Goal: Task Accomplishment & Management: Complete application form

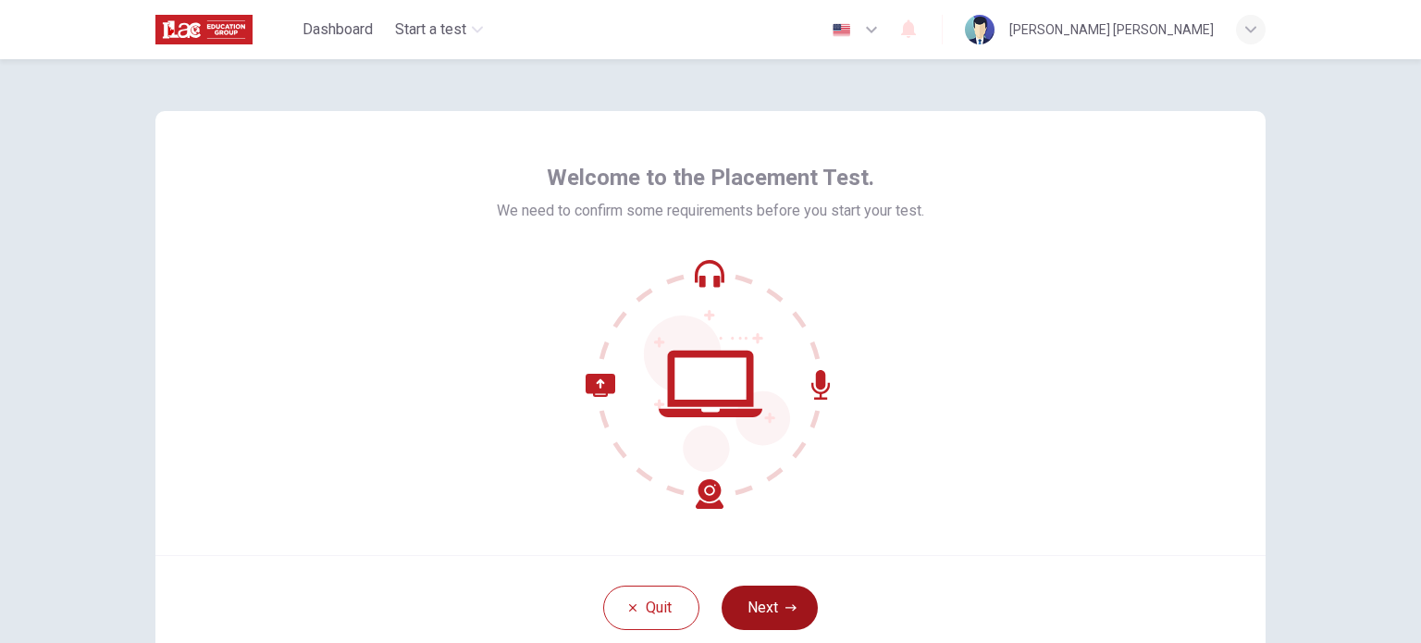
click at [751, 595] on button "Next" at bounding box center [770, 608] width 96 height 44
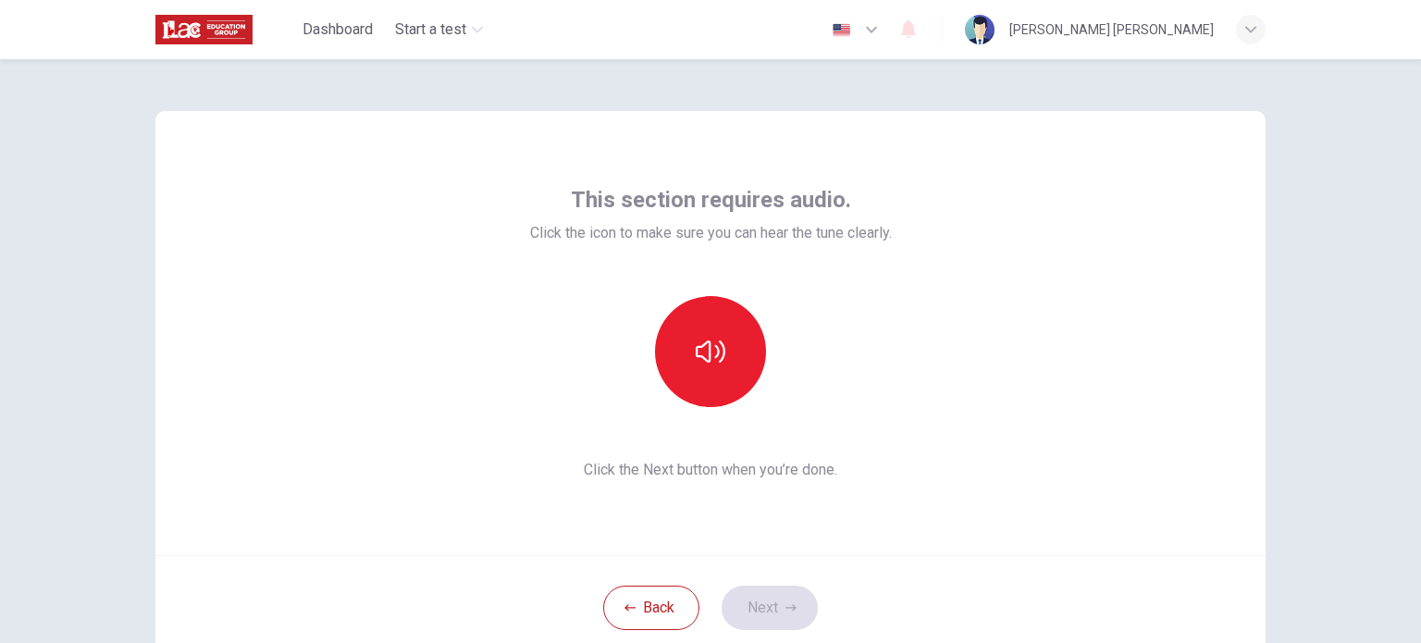
scroll to position [93, 0]
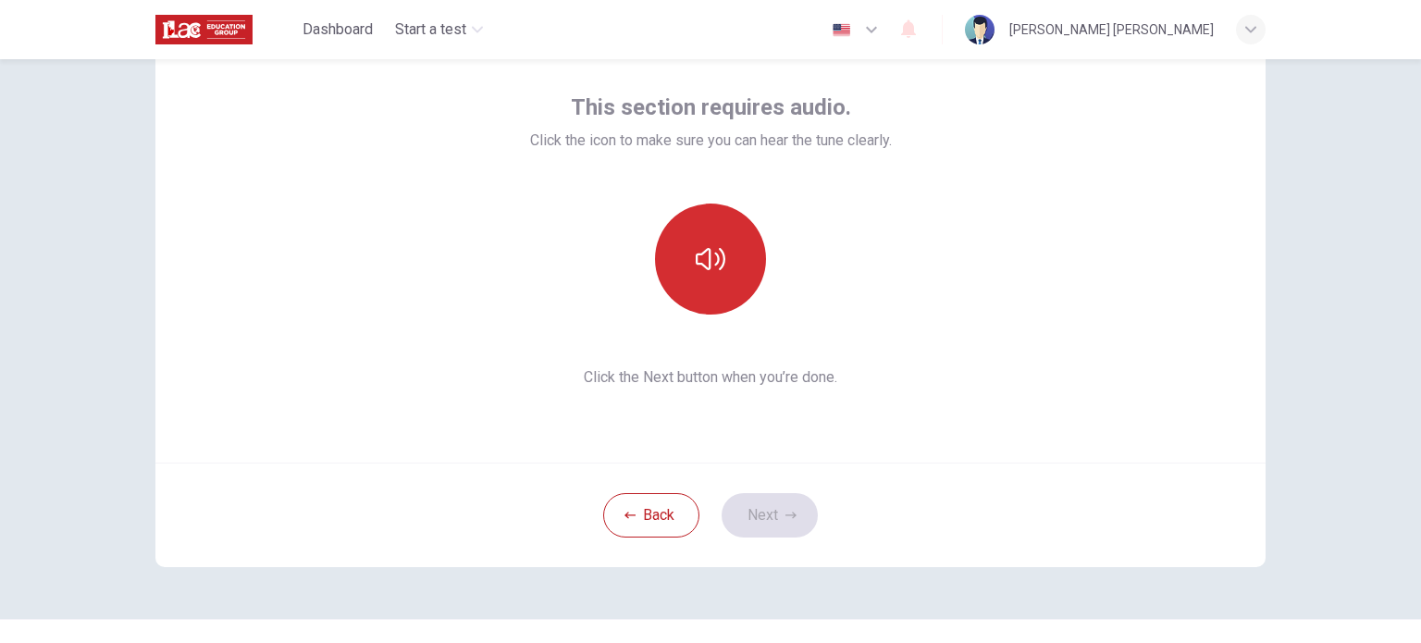
click at [700, 250] on icon "button" at bounding box center [711, 259] width 30 height 30
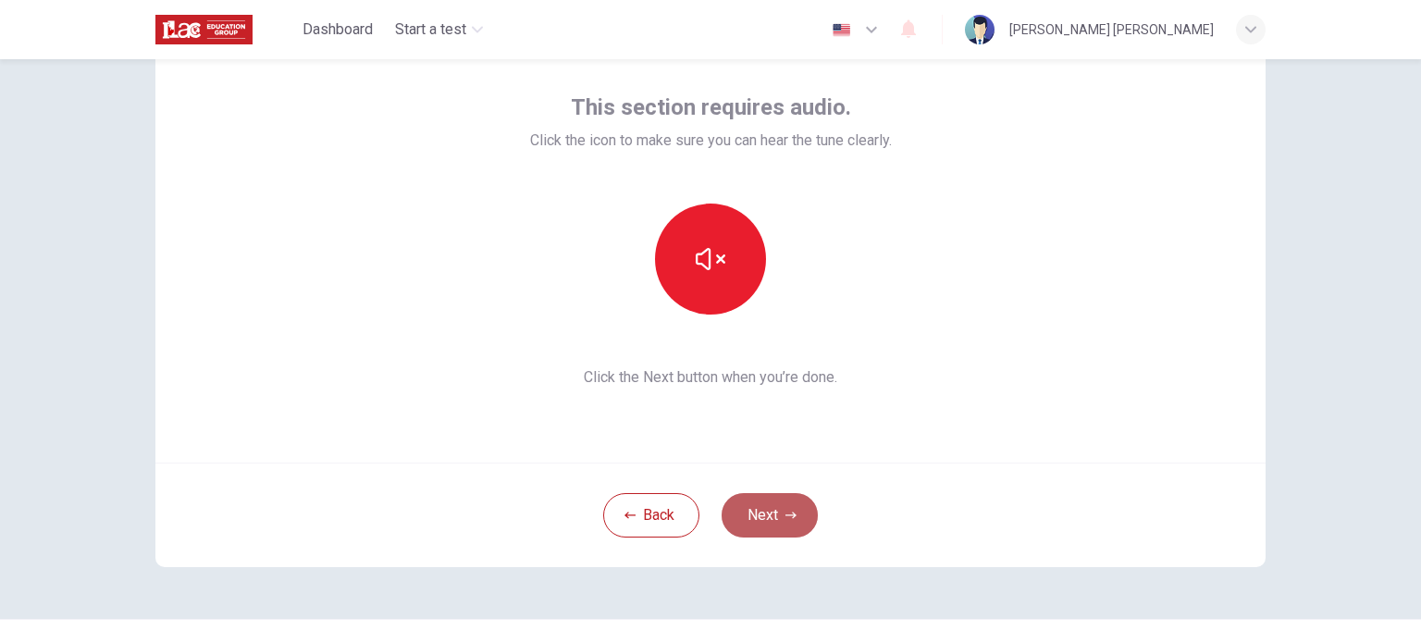
click at [791, 516] on icon "button" at bounding box center [791, 515] width 11 height 11
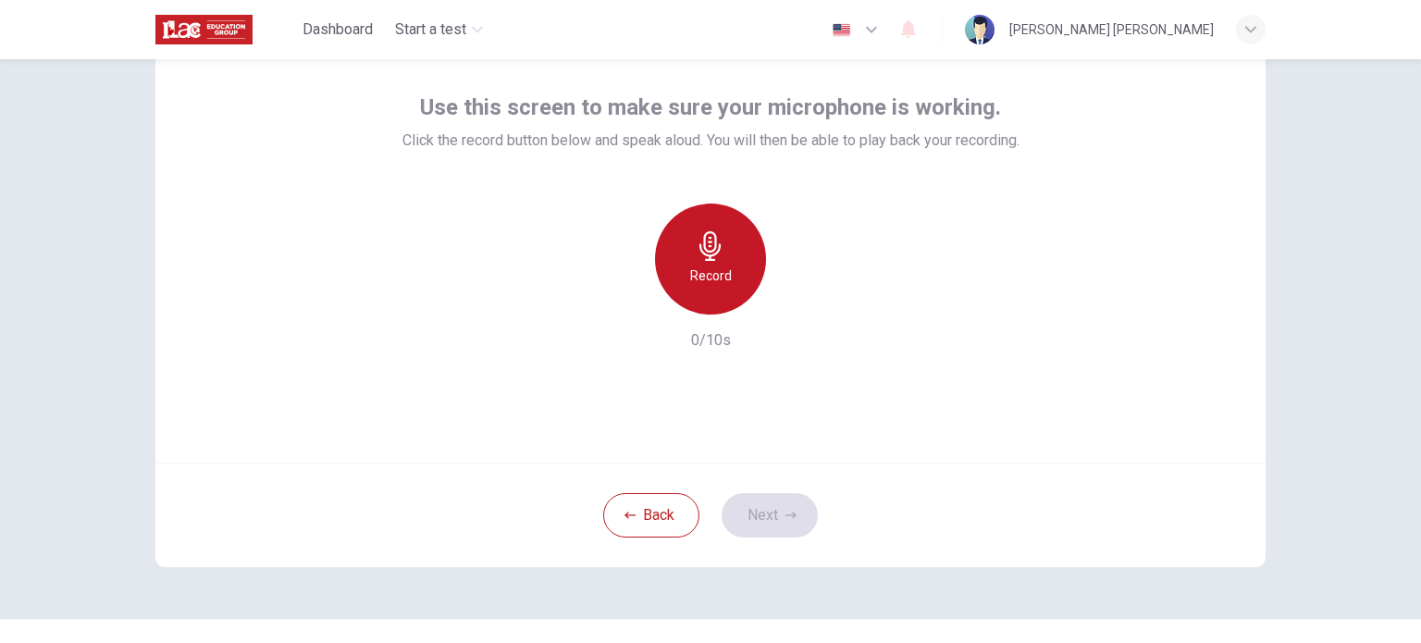
click at [713, 280] on h6 "Record" at bounding box center [711, 276] width 42 height 22
click at [718, 283] on h6 "Stop" at bounding box center [711, 276] width 28 height 22
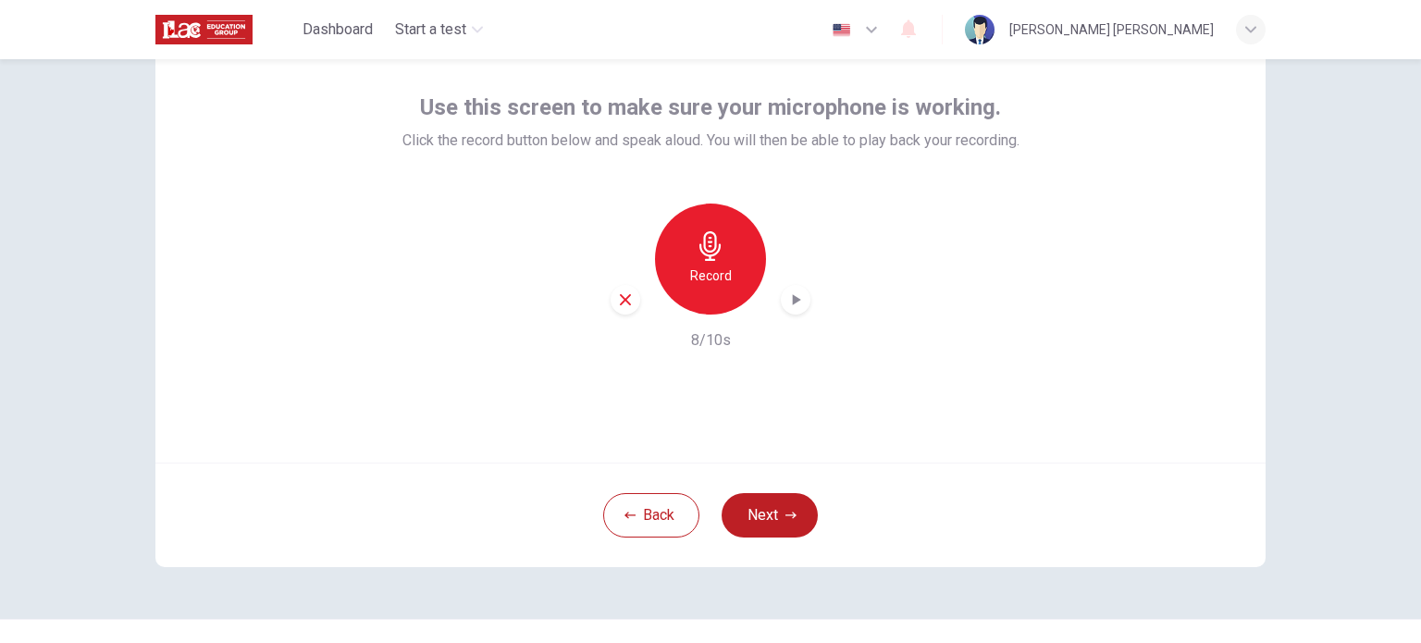
click at [794, 298] on icon "button" at bounding box center [796, 300] width 19 height 19
click at [760, 532] on button "Next" at bounding box center [770, 515] width 96 height 44
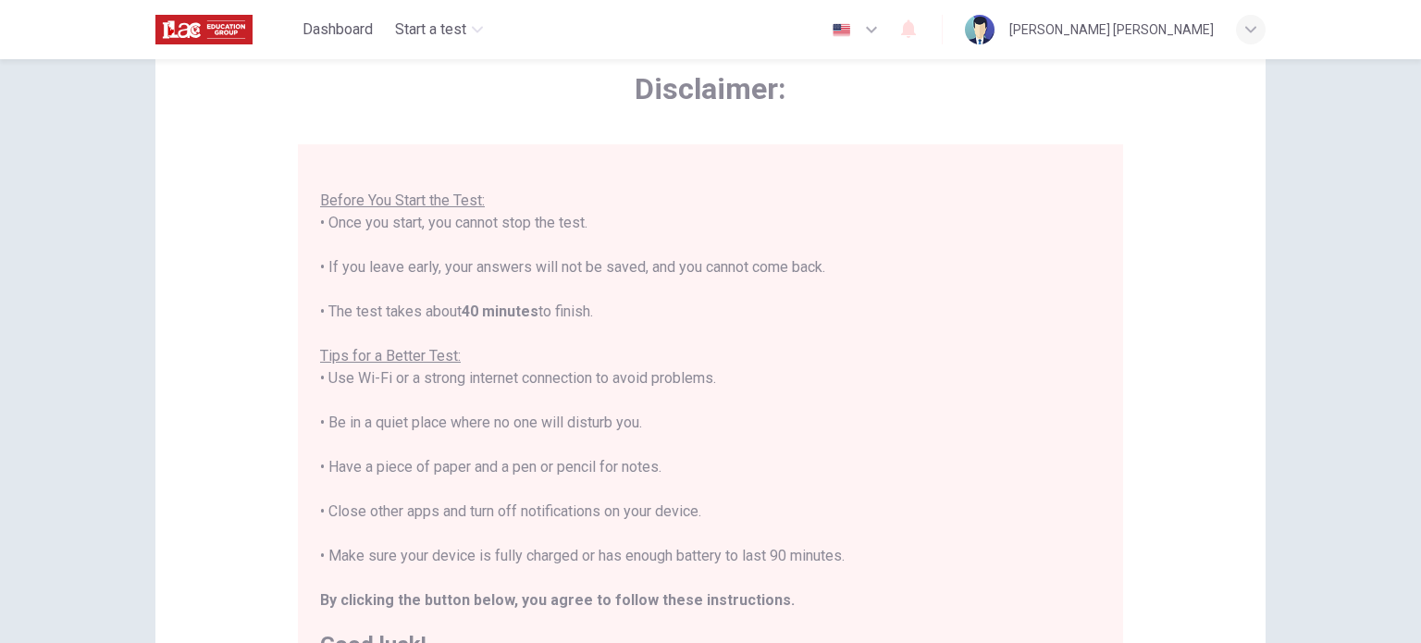
scroll to position [370, 0]
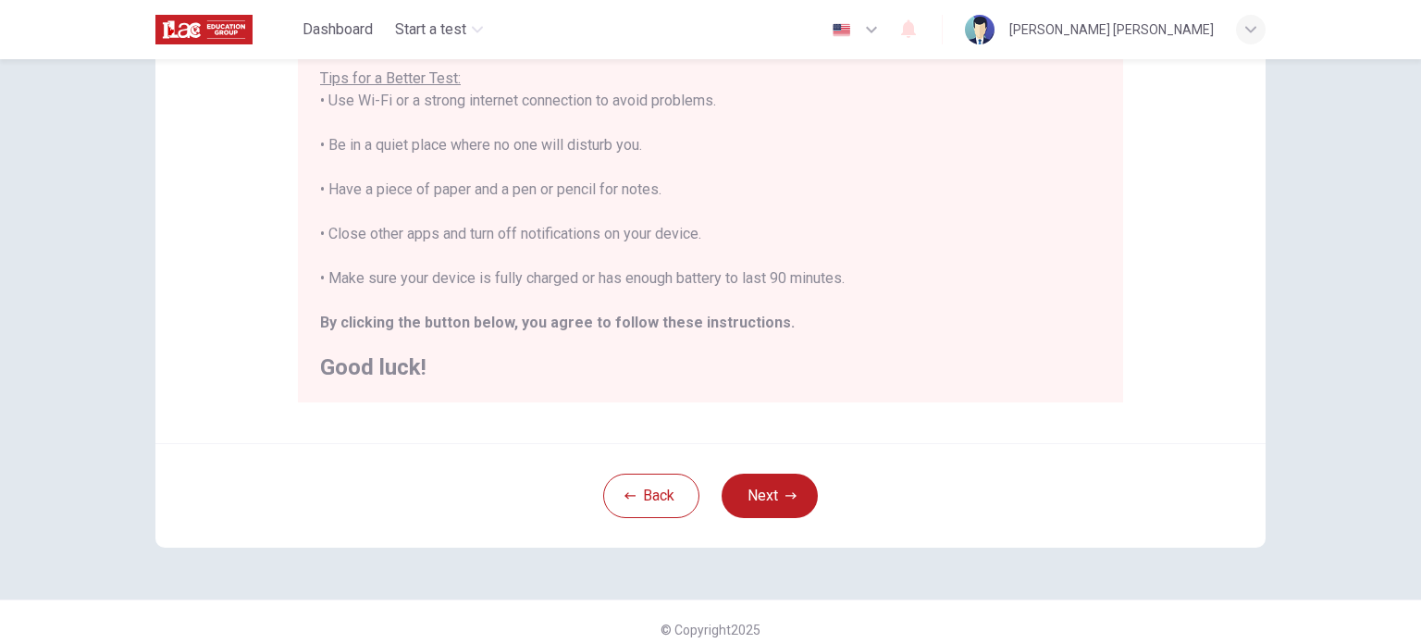
click at [751, 578] on div "Disclaimer: You are about to start a Placement Test . Before You Start the Test…" at bounding box center [711, 144] width 1170 height 911
click at [770, 577] on div "Disclaimer: You are about to start a Placement Test . Before You Start the Test…" at bounding box center [711, 144] width 1170 height 911
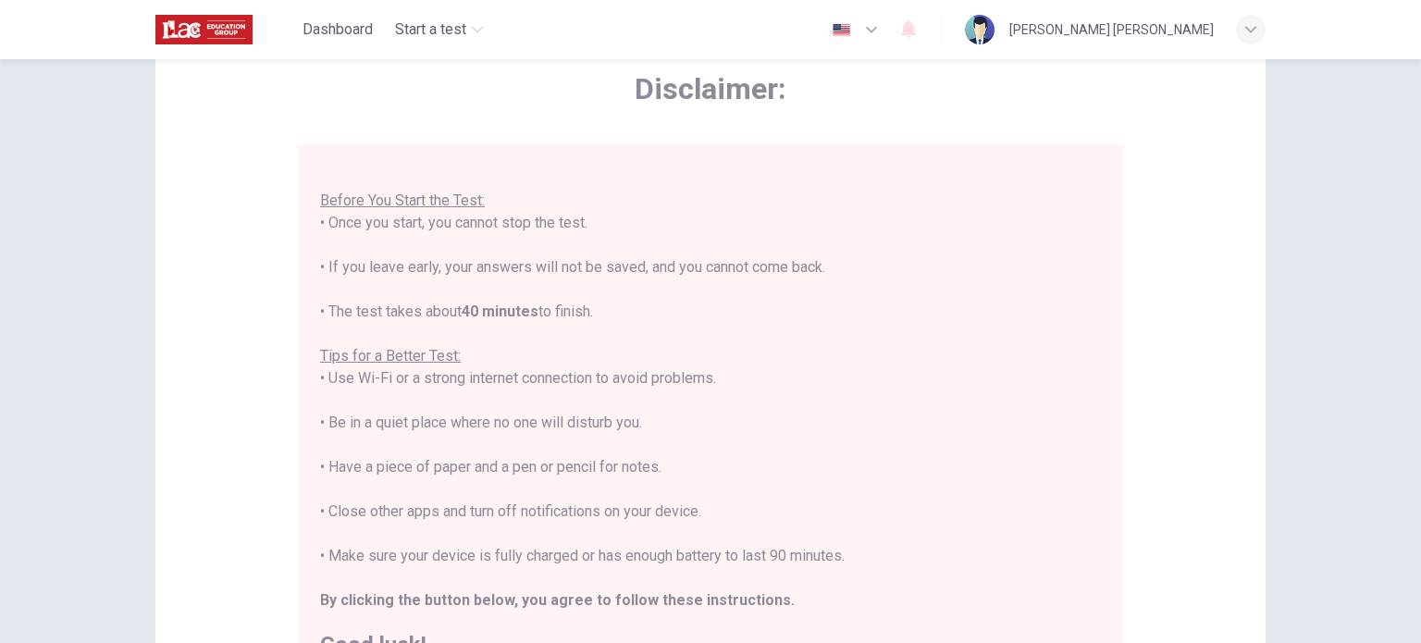
scroll to position [385, 0]
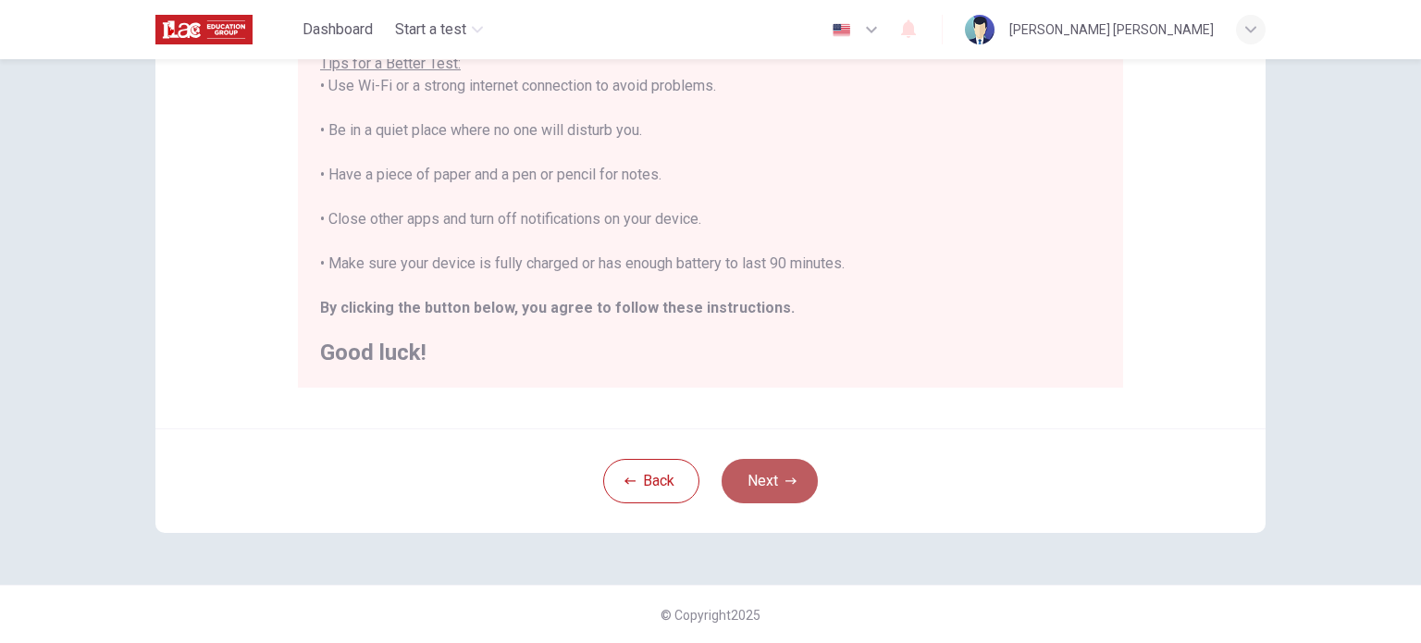
click at [781, 490] on button "Next" at bounding box center [770, 481] width 96 height 44
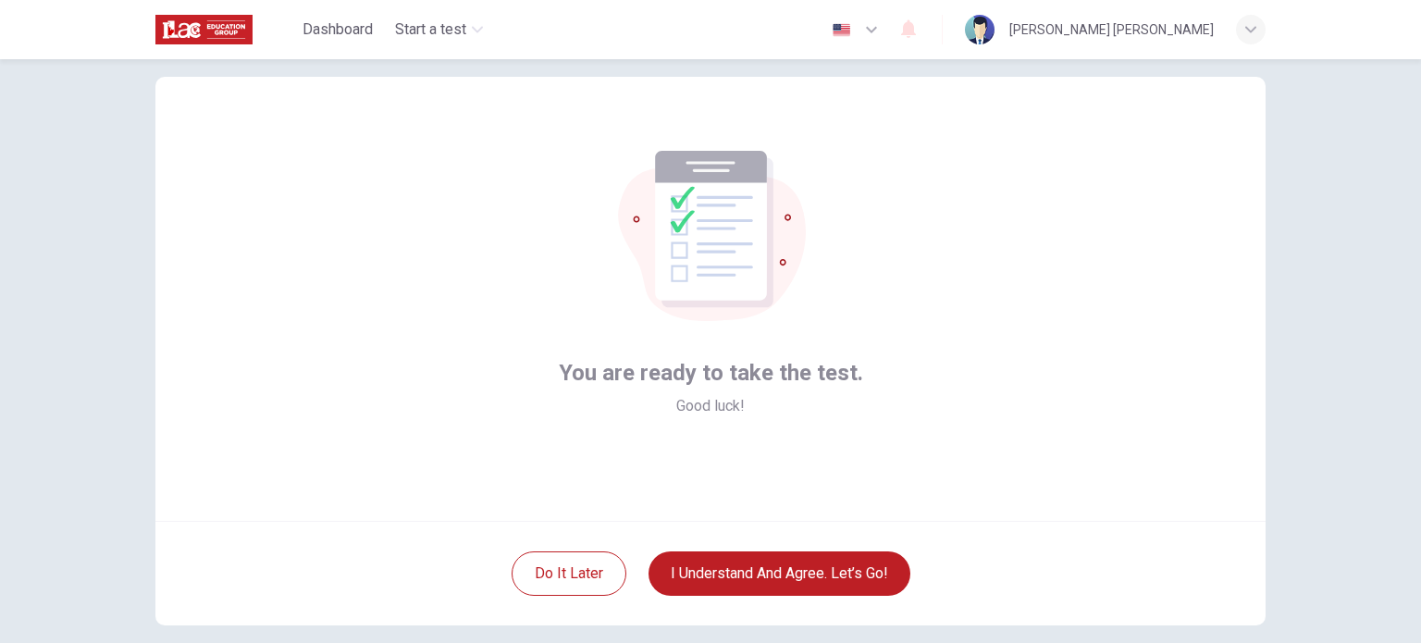
scroll to position [0, 0]
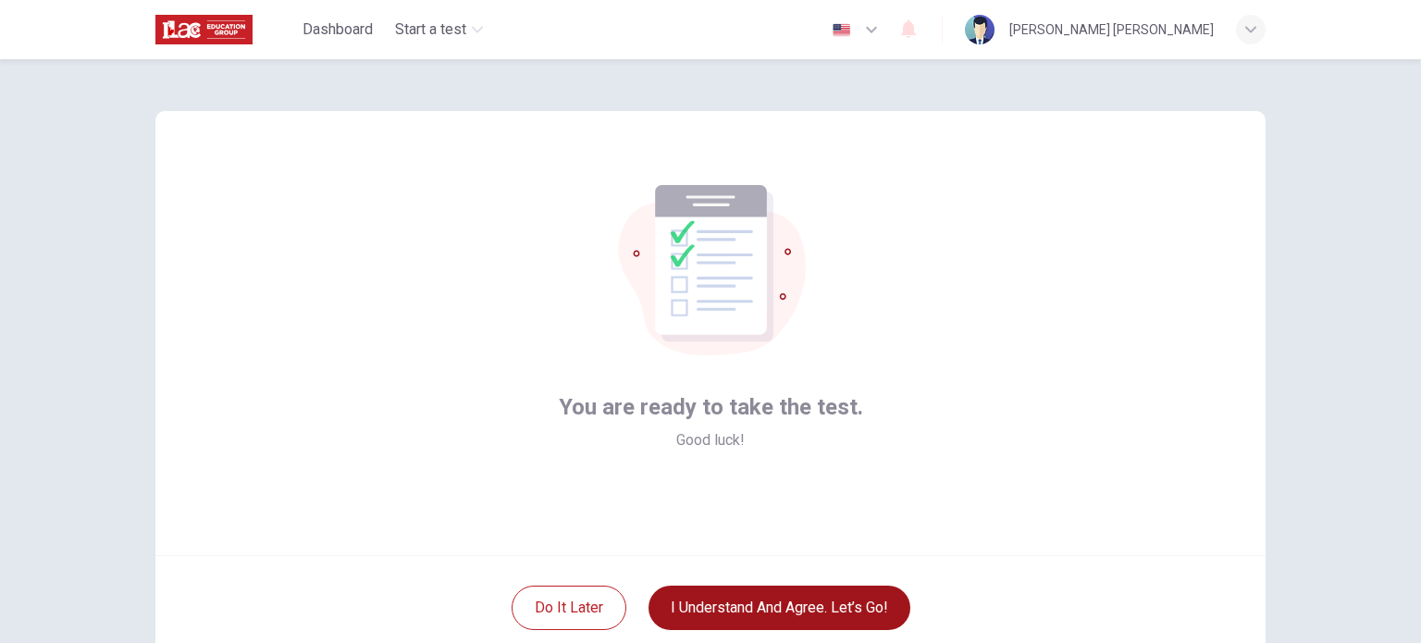
click at [712, 602] on button "I understand and agree. Let’s go!" at bounding box center [780, 608] width 262 height 44
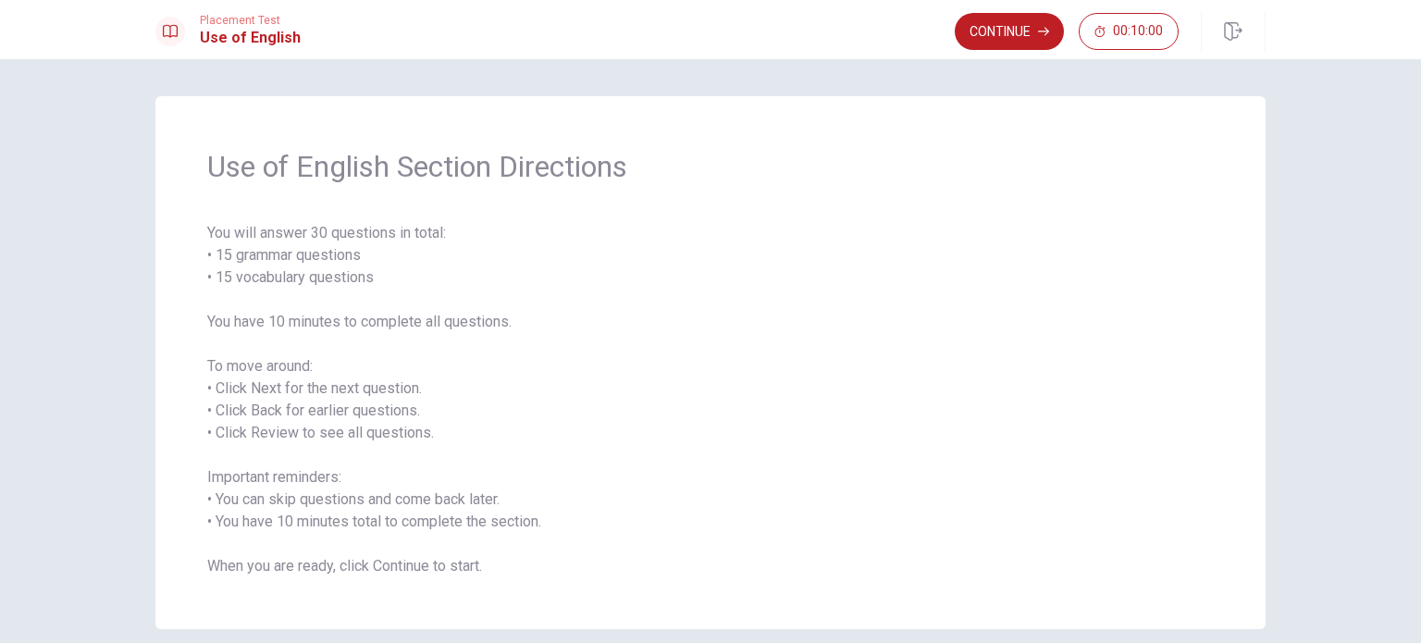
scroll to position [81, 0]
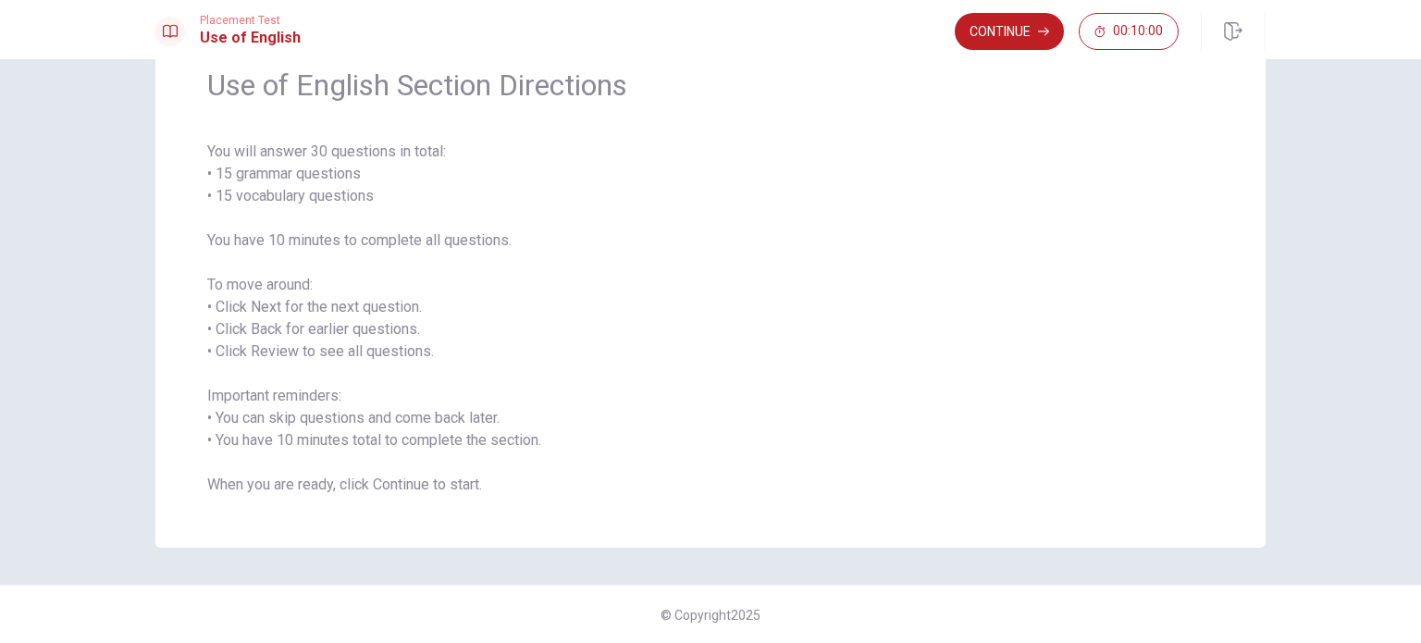
click at [1362, 379] on div "Use of English Section Directions You will answer 30 questions in total: • 15 g…" at bounding box center [710, 351] width 1421 height 584
click at [1004, 29] on button "Continue" at bounding box center [1009, 31] width 109 height 37
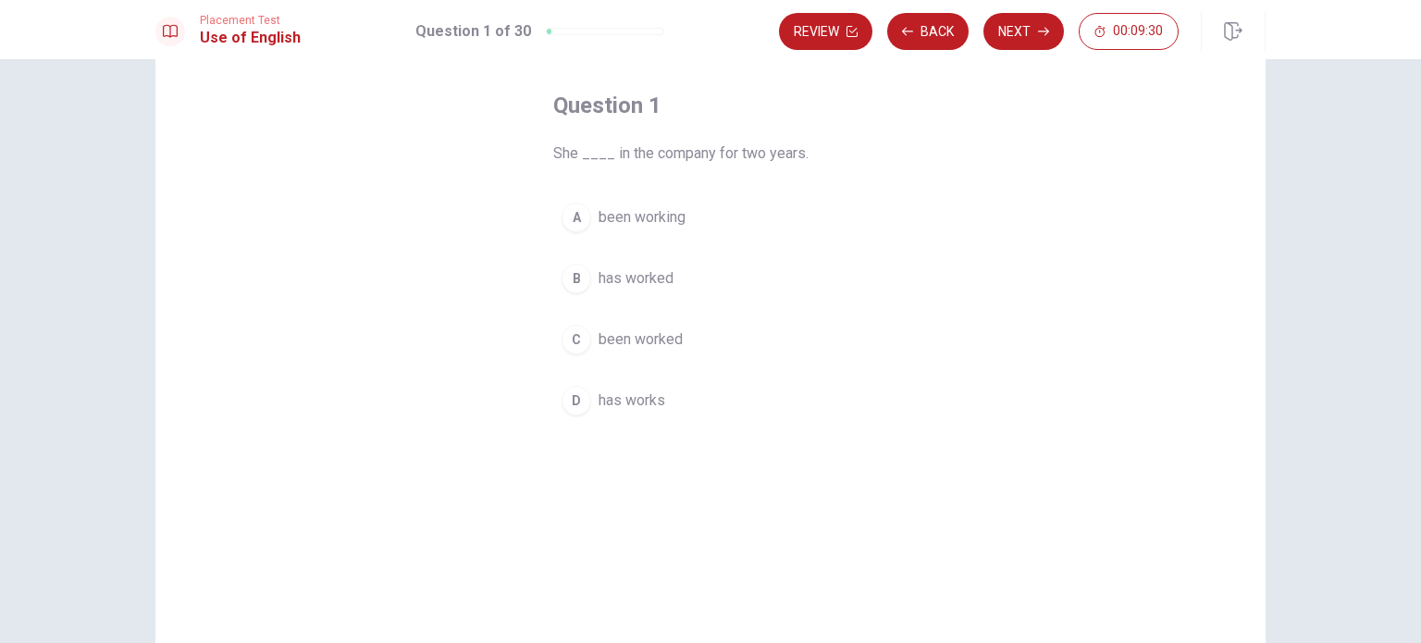
click at [644, 280] on span "has worked" at bounding box center [636, 278] width 75 height 22
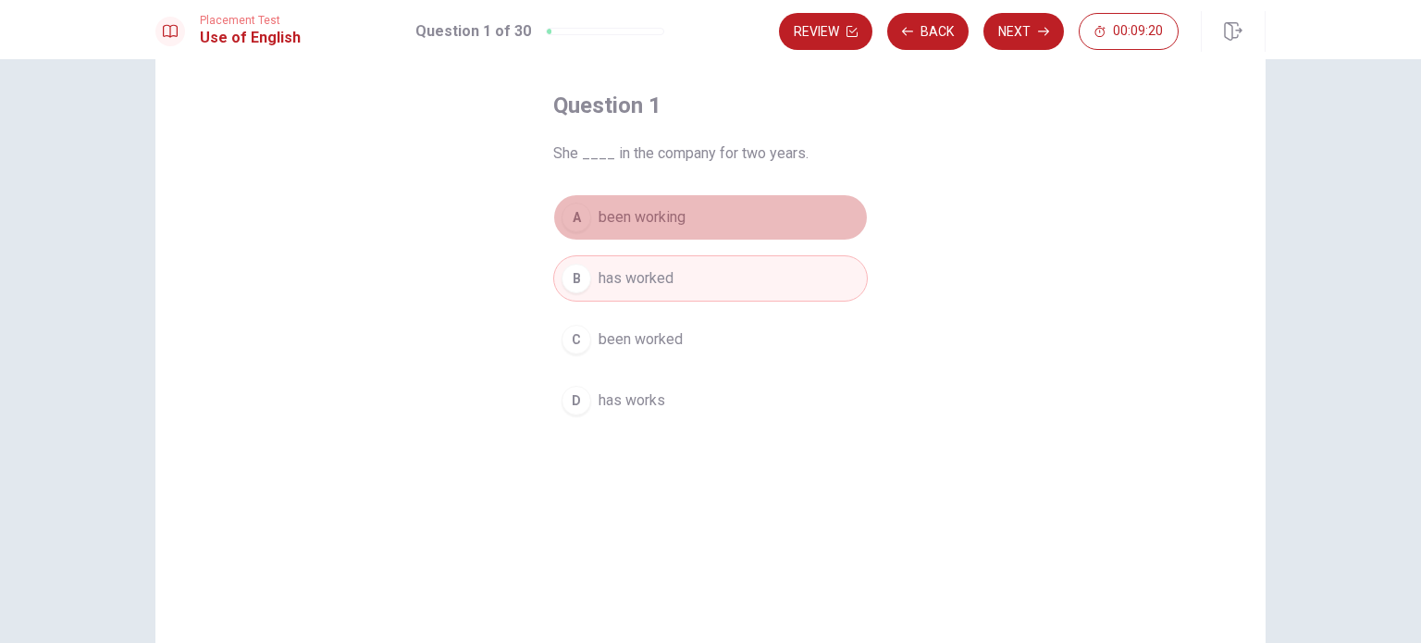
click at [650, 214] on span "been working" at bounding box center [642, 217] width 87 height 22
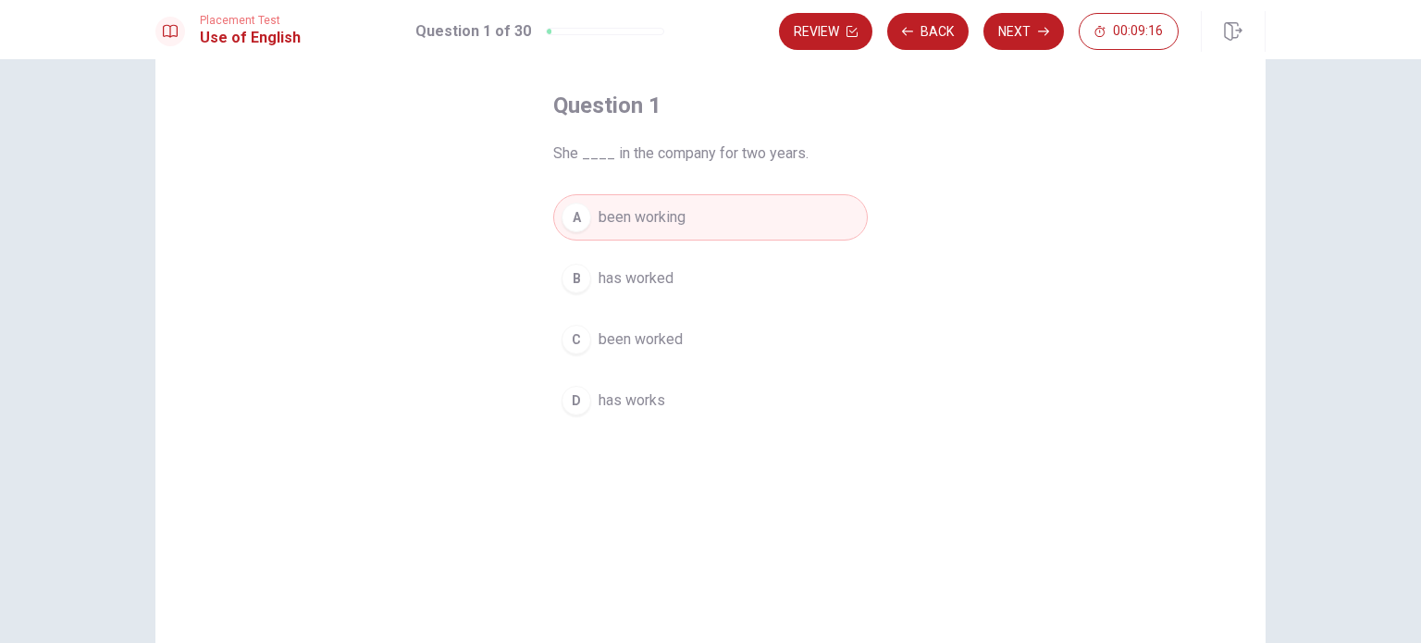
click at [652, 269] on span "has worked" at bounding box center [636, 278] width 75 height 22
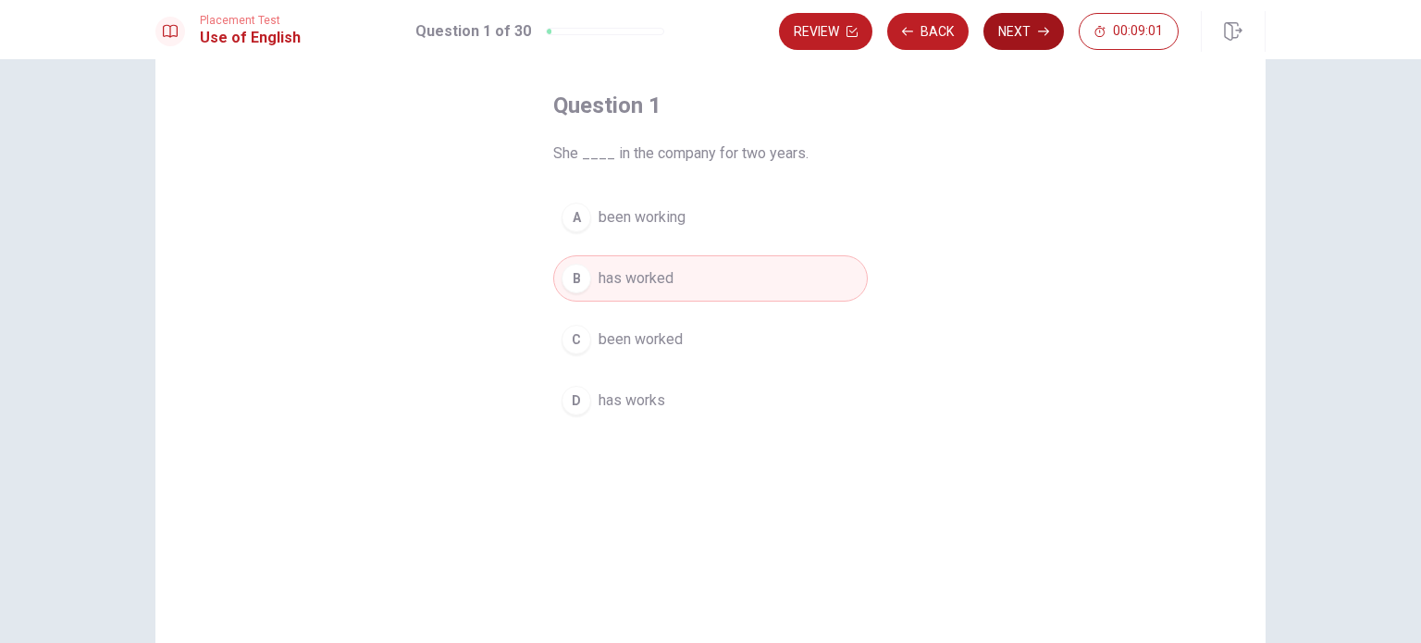
click at [1032, 34] on button "Next" at bounding box center [1024, 31] width 81 height 37
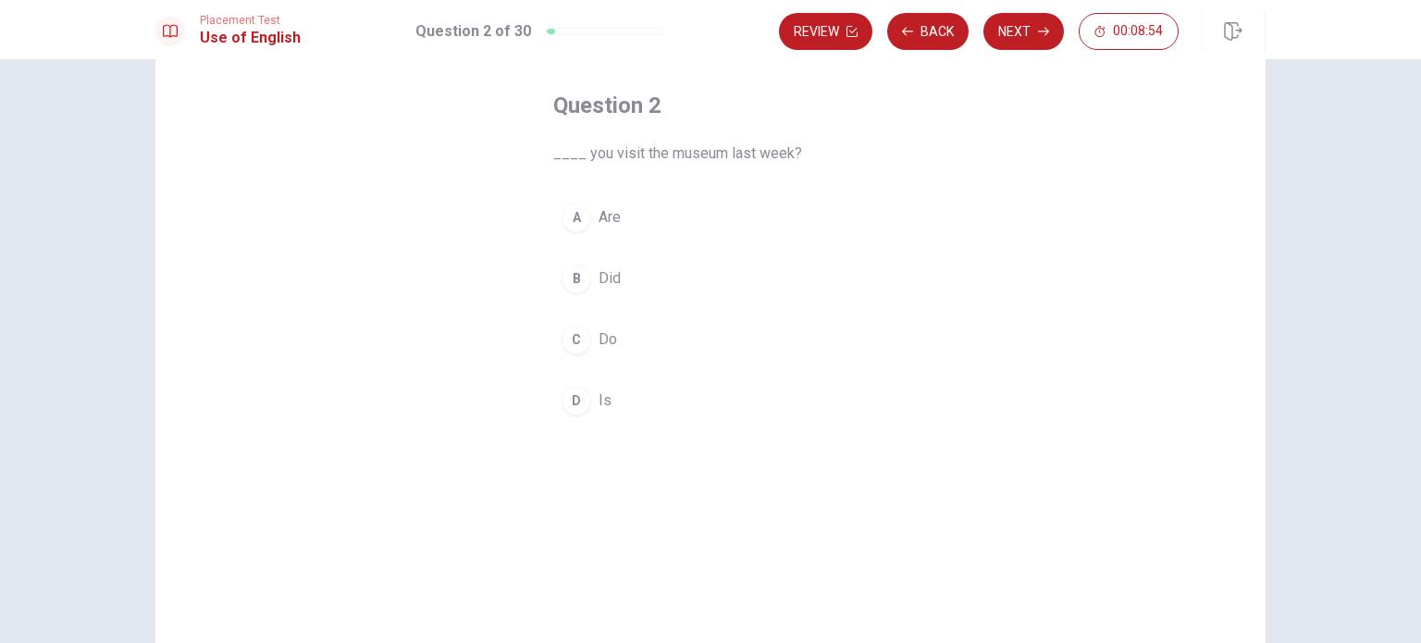
click at [615, 273] on button "B Did" at bounding box center [710, 278] width 315 height 46
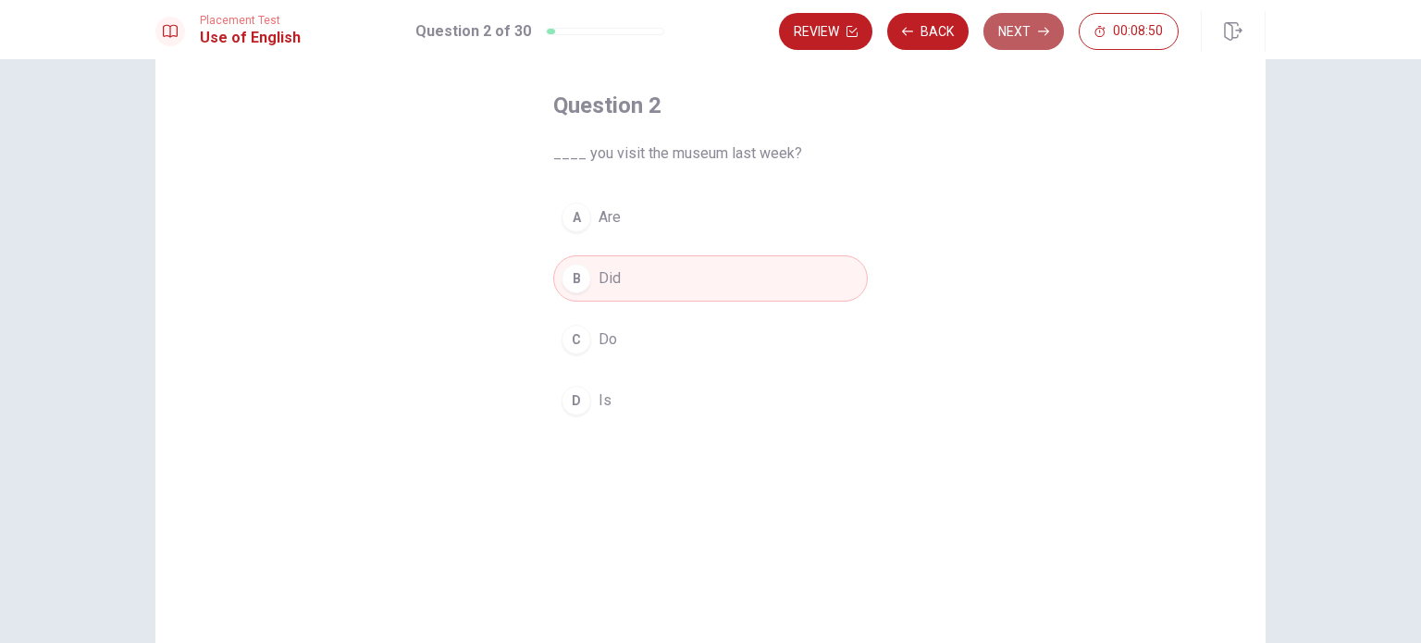
click at [1031, 34] on button "Next" at bounding box center [1024, 31] width 81 height 37
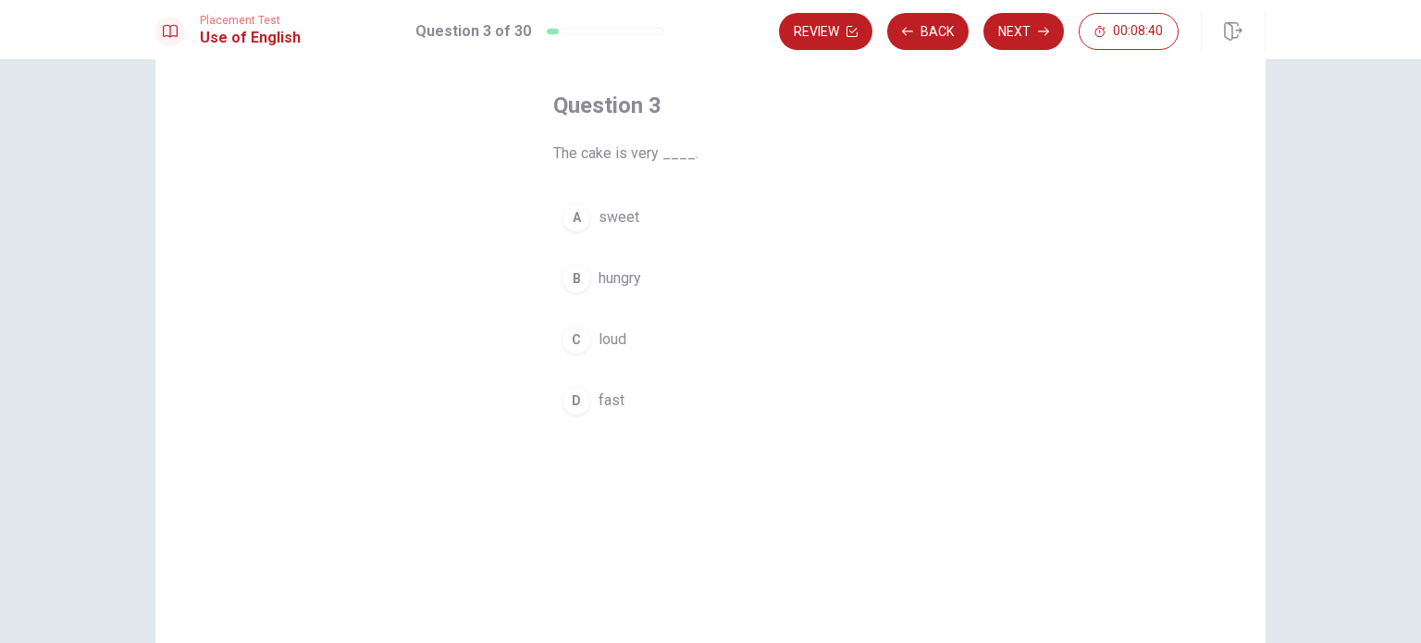
click at [630, 221] on span "sweet" at bounding box center [619, 217] width 41 height 22
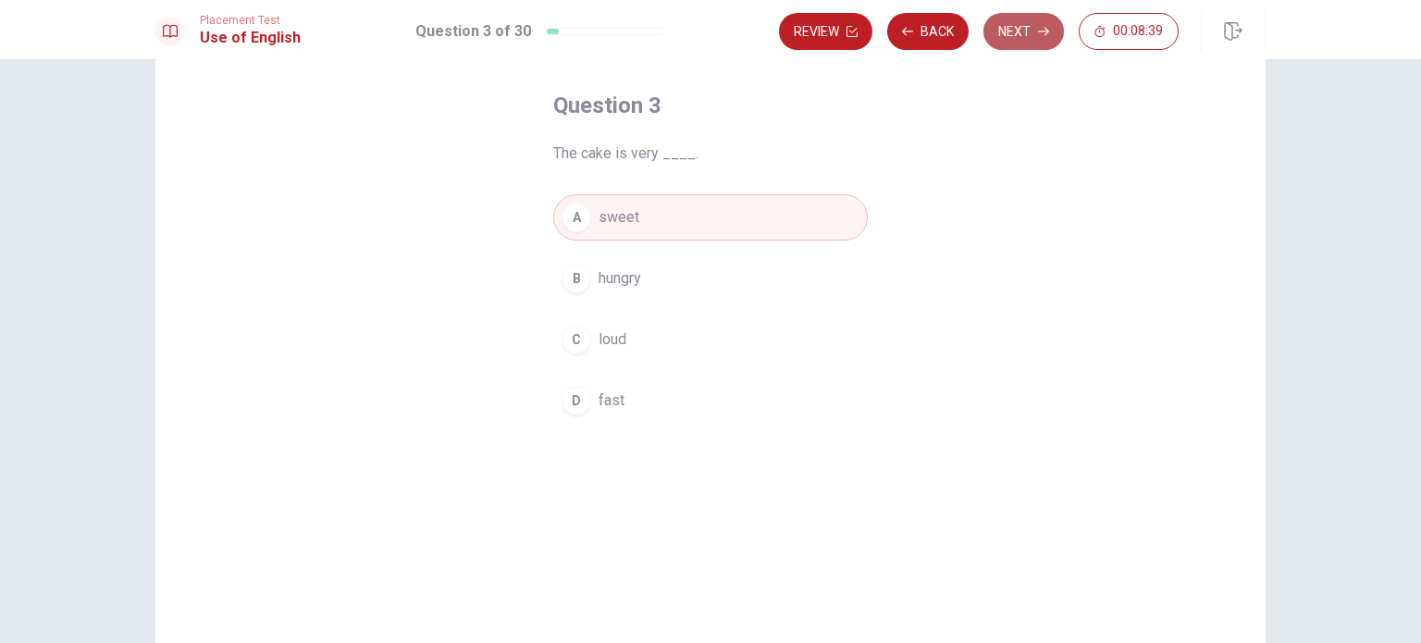
click at [1028, 40] on button "Next" at bounding box center [1024, 31] width 81 height 37
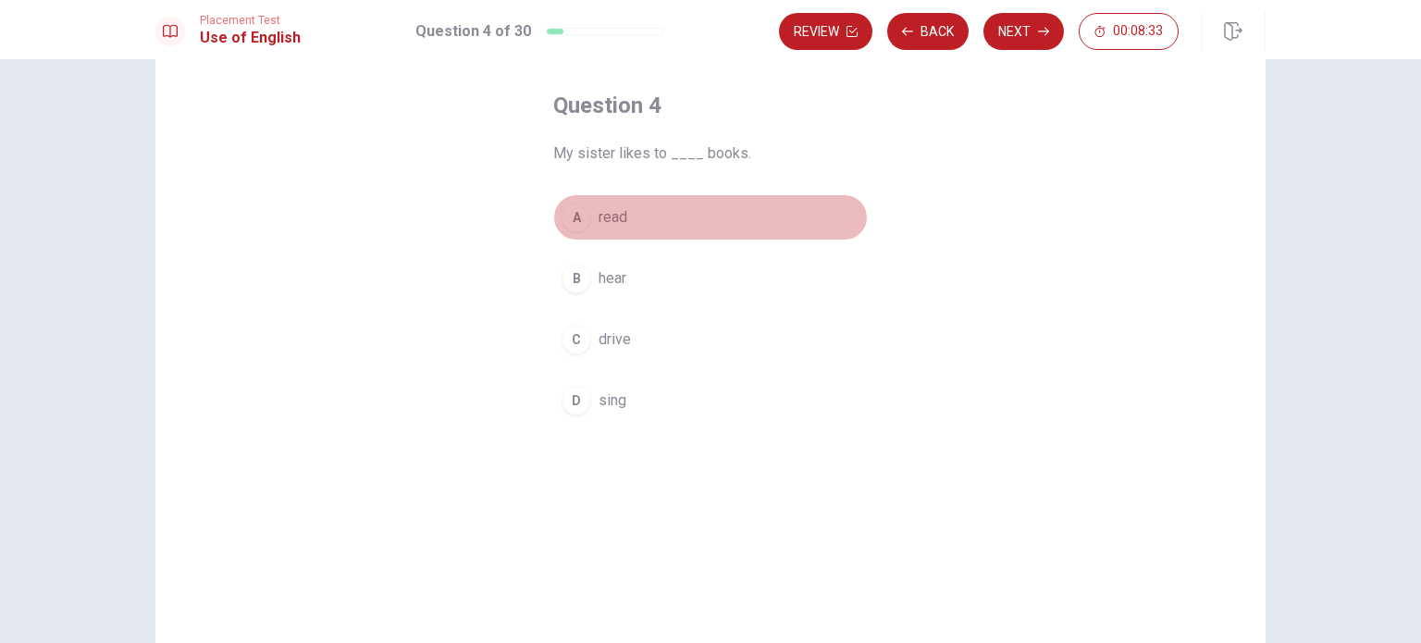
click at [578, 219] on div "A" at bounding box center [577, 218] width 30 height 30
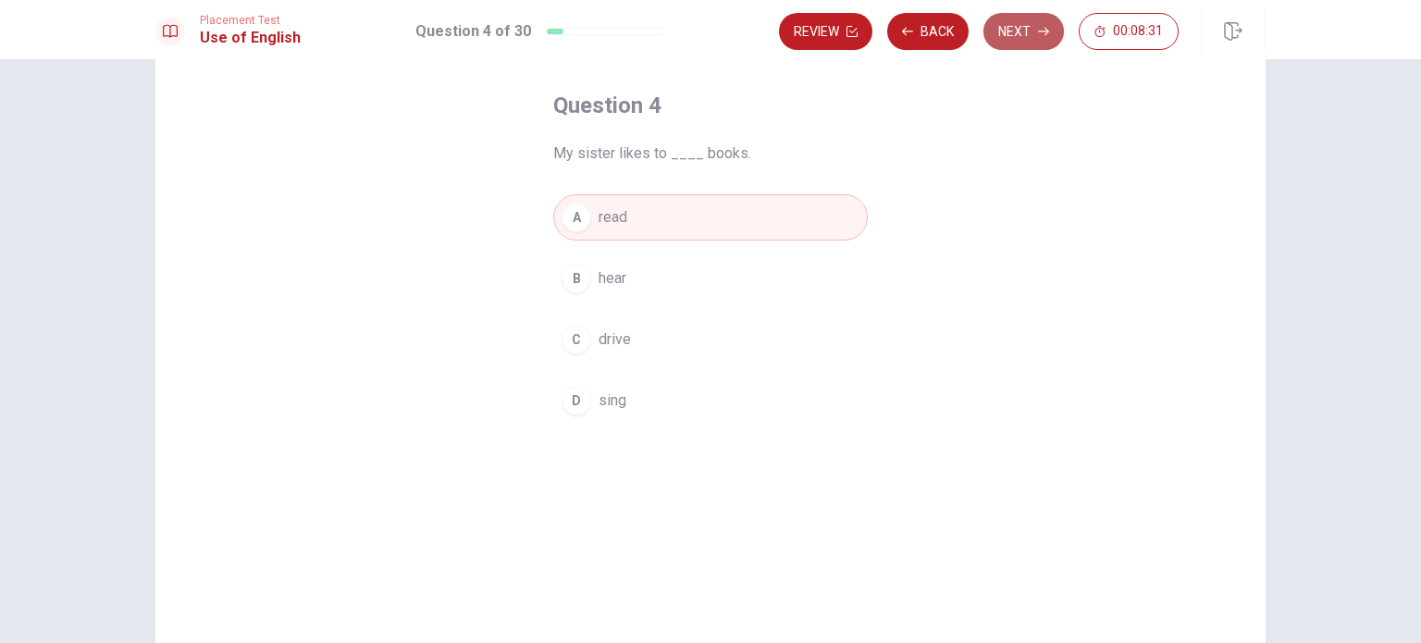
click at [1025, 40] on button "Next" at bounding box center [1024, 31] width 81 height 37
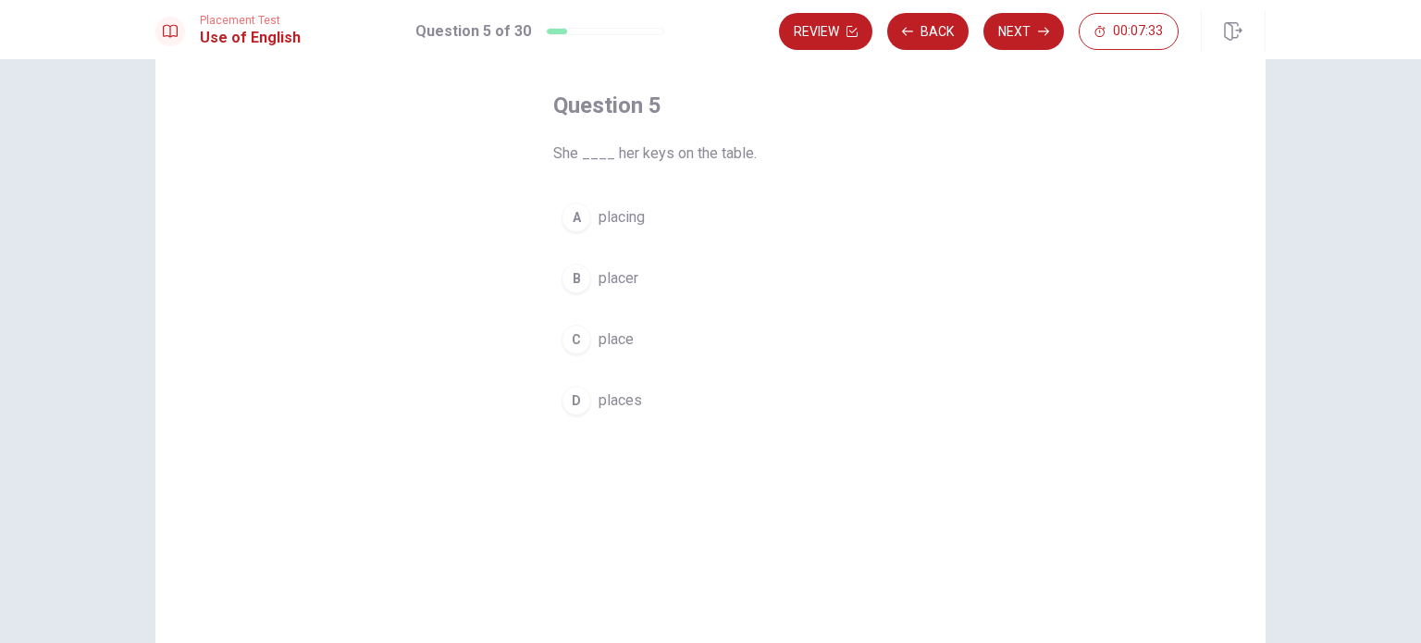
click at [602, 408] on span "places" at bounding box center [620, 401] width 43 height 22
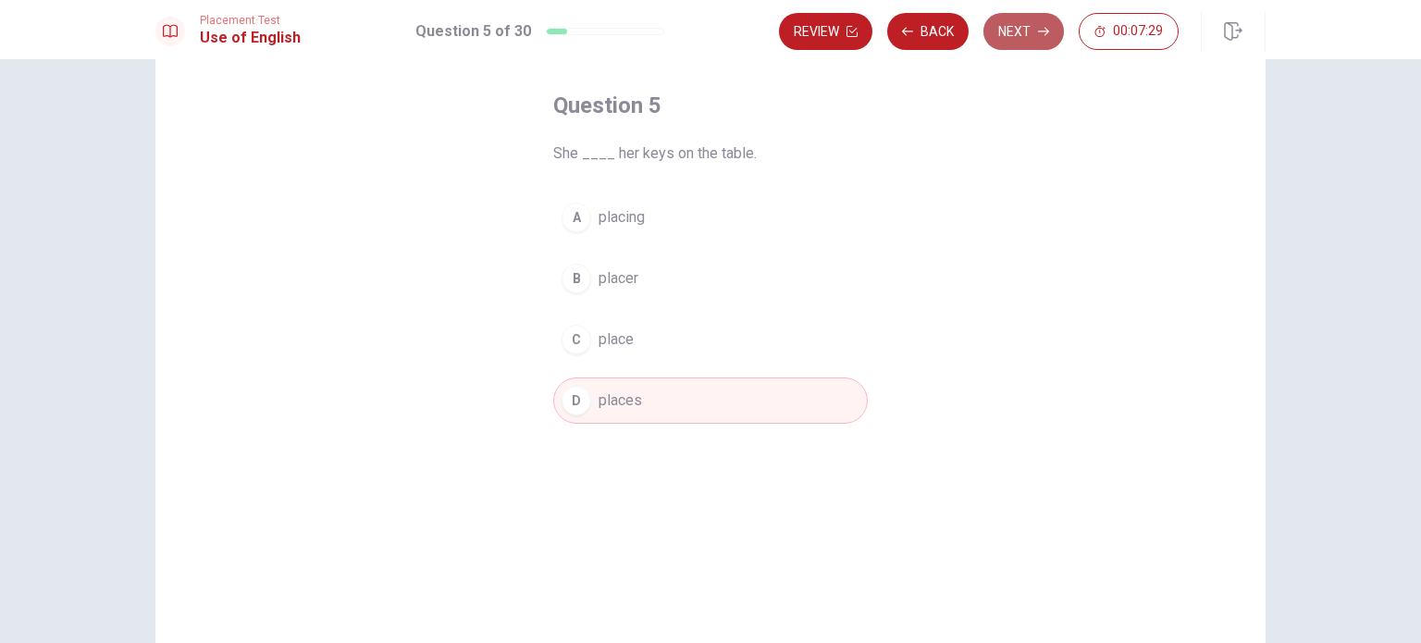
click at [1011, 42] on button "Next" at bounding box center [1024, 31] width 81 height 37
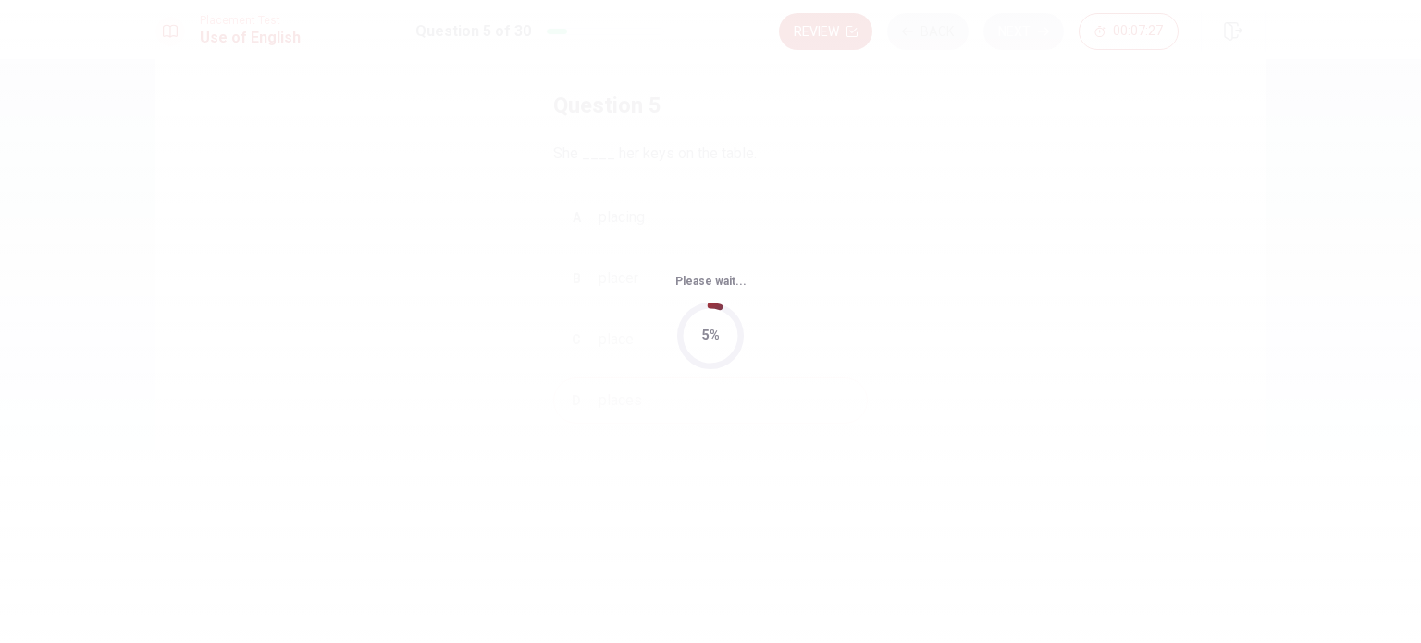
scroll to position [0, 0]
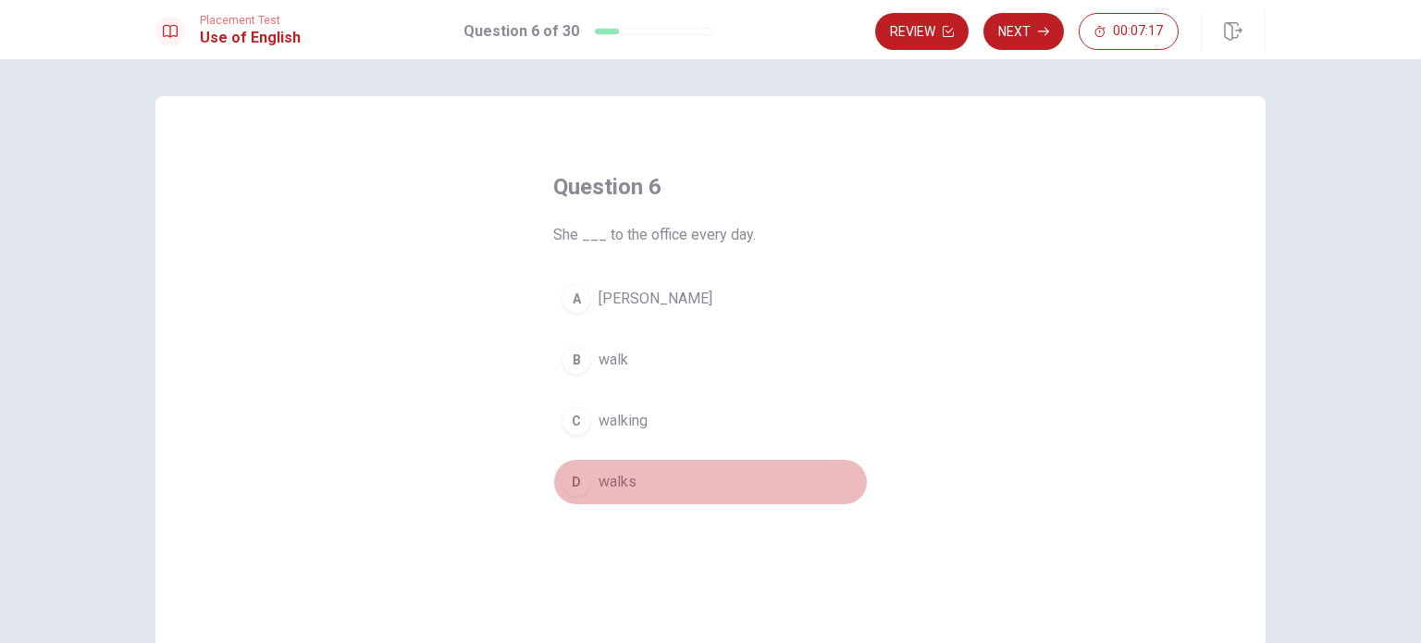
click at [589, 481] on button "D walks" at bounding box center [710, 482] width 315 height 46
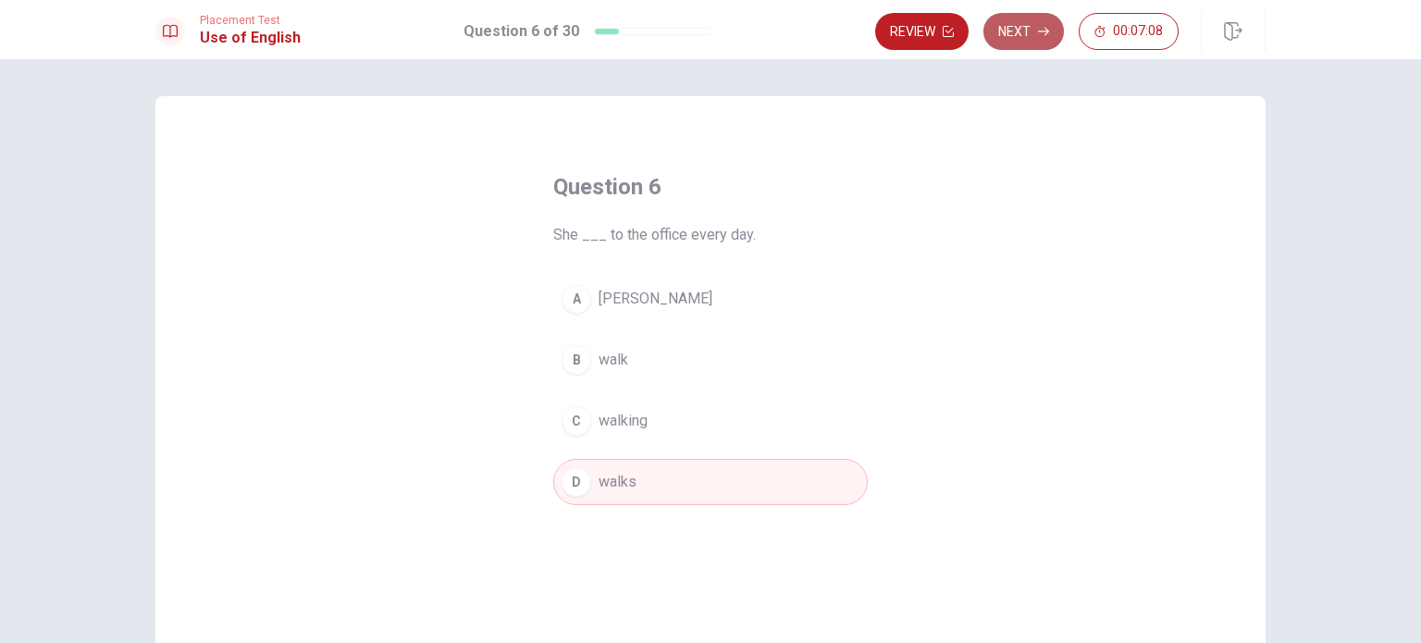
click at [1014, 31] on button "Next" at bounding box center [1024, 31] width 81 height 37
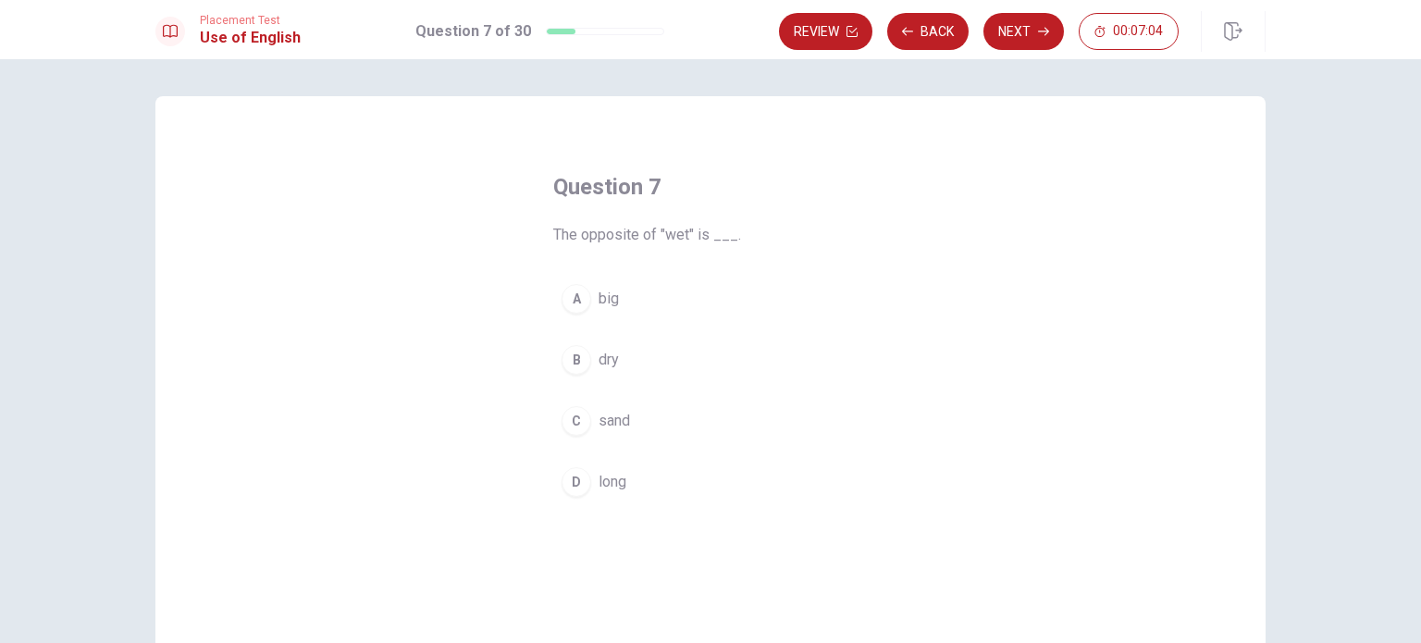
click at [581, 366] on div "B" at bounding box center [577, 360] width 30 height 30
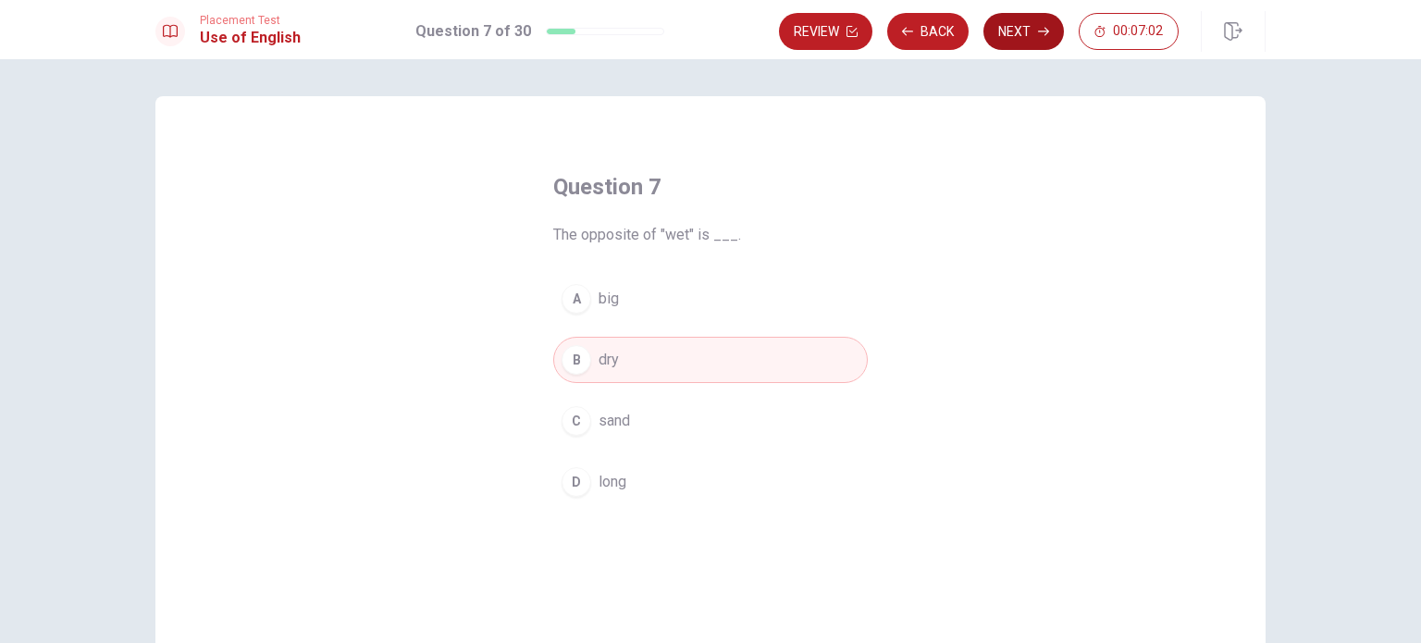
click at [1027, 29] on button "Next" at bounding box center [1024, 31] width 81 height 37
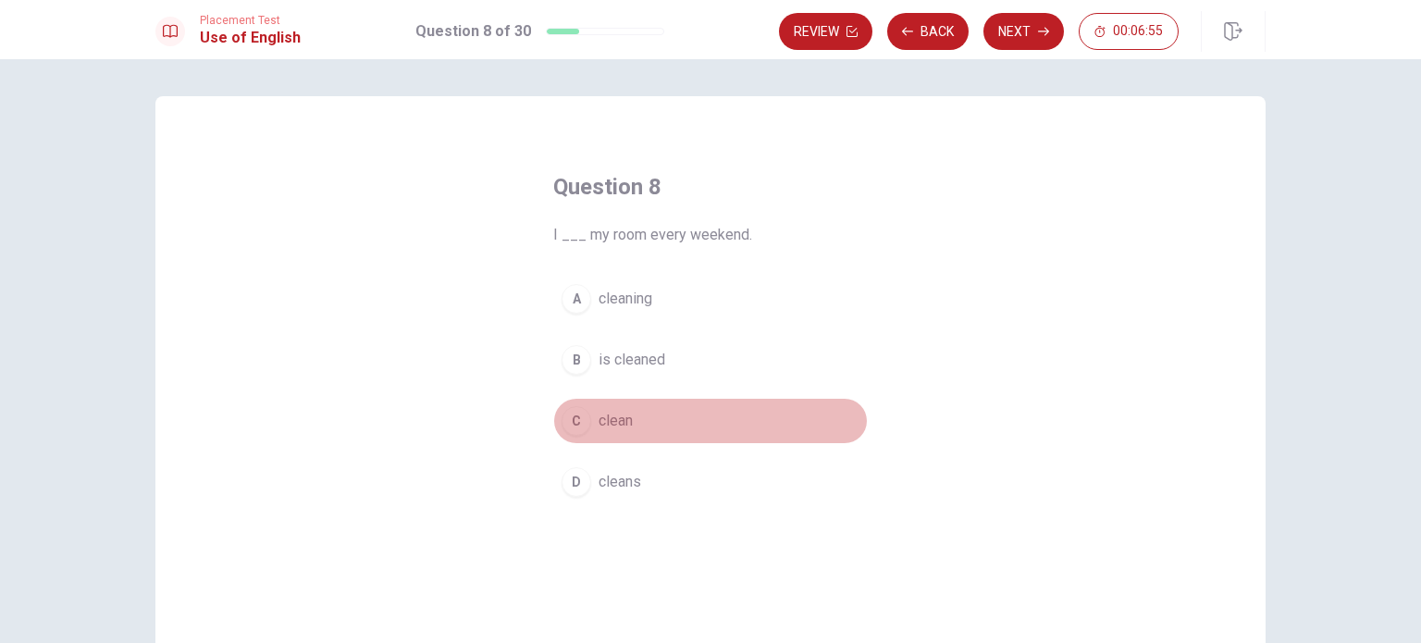
click at [615, 421] on span "clean" at bounding box center [616, 421] width 34 height 22
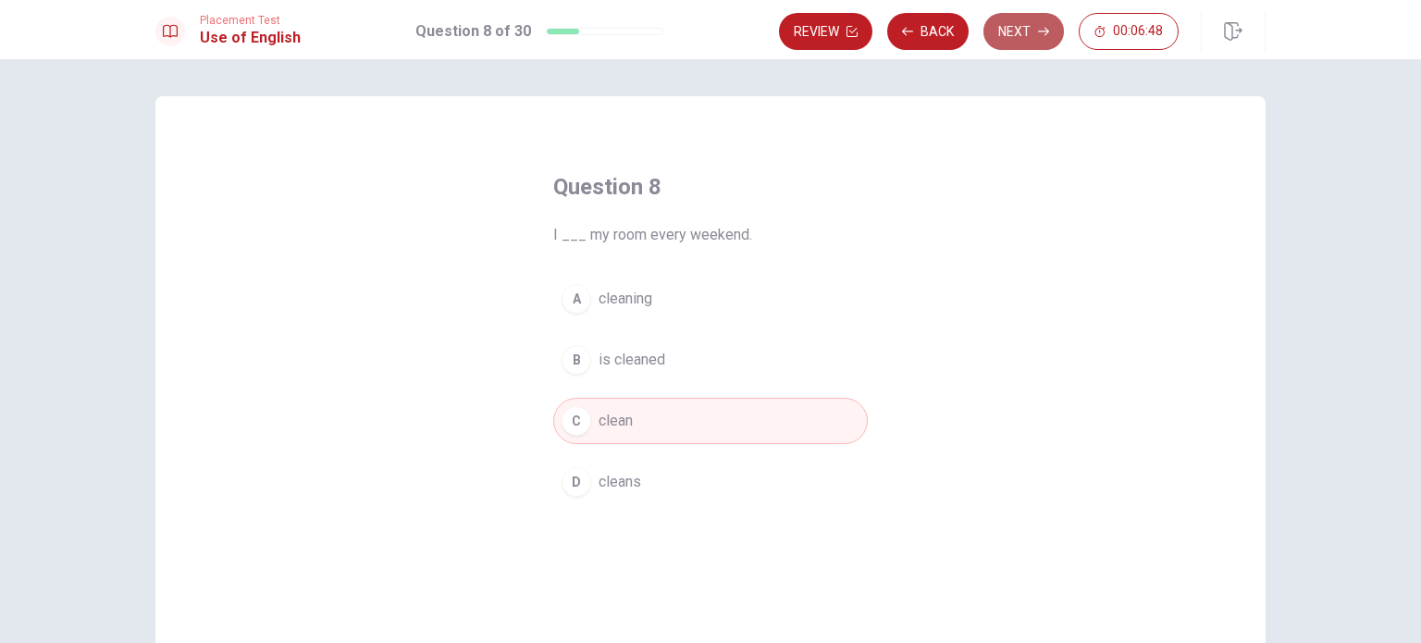
click at [1025, 35] on button "Next" at bounding box center [1024, 31] width 81 height 37
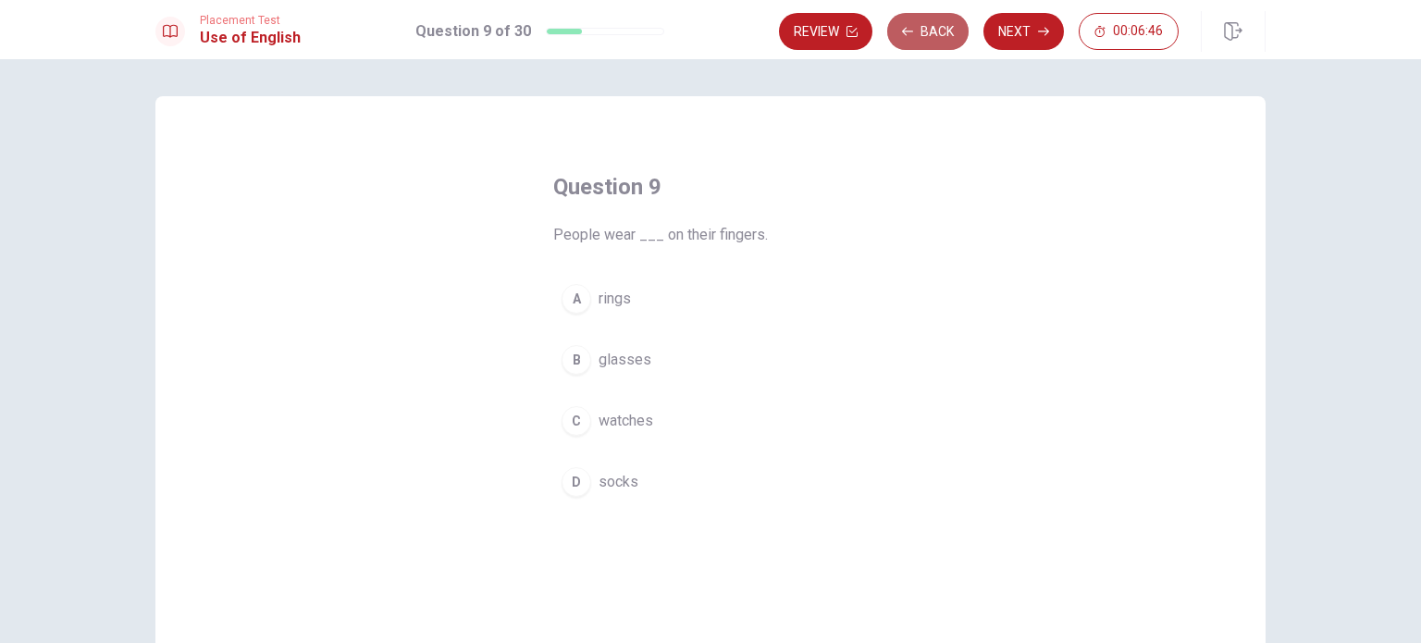
click at [923, 32] on button "Back" at bounding box center [927, 31] width 81 height 37
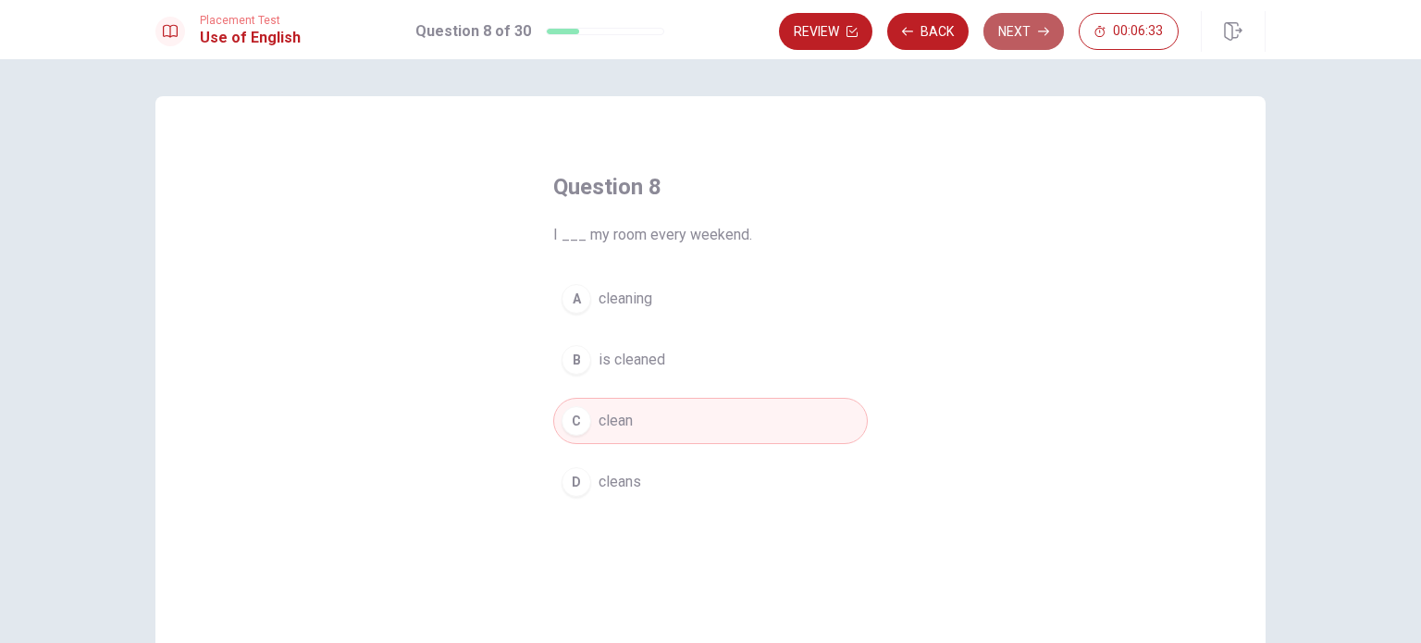
click at [1040, 34] on icon "button" at bounding box center [1043, 31] width 11 height 11
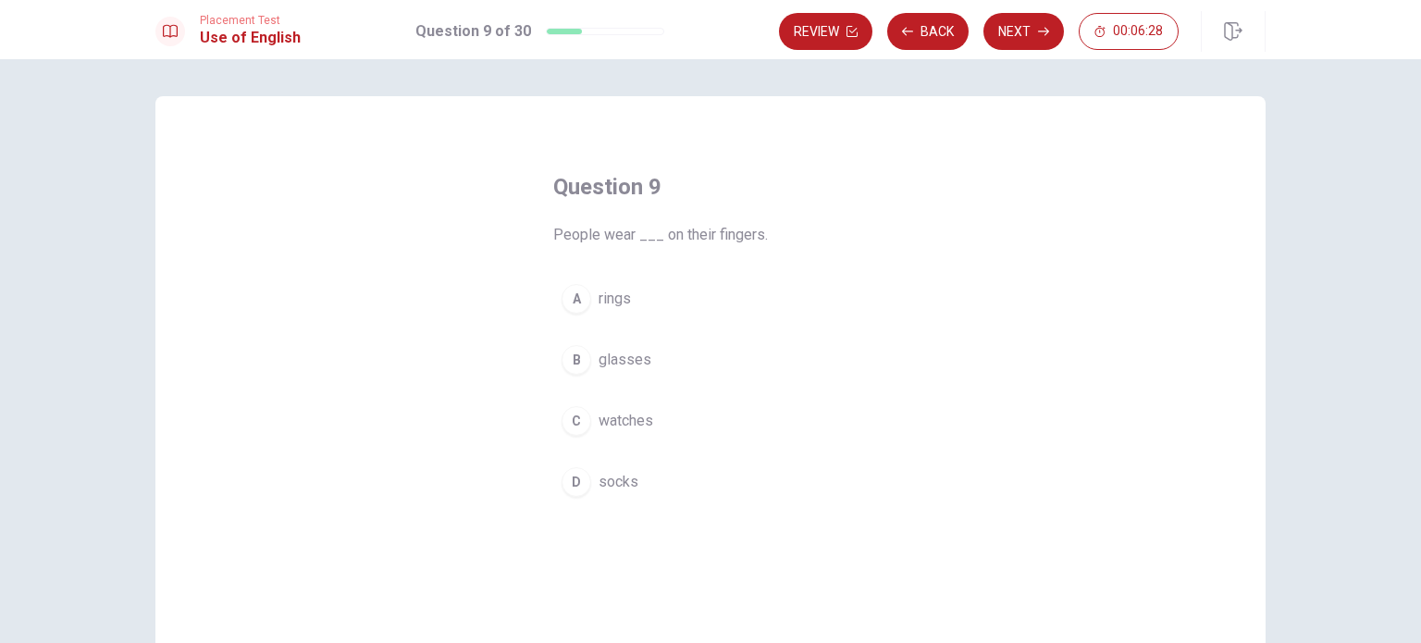
click at [604, 301] on span "rings" at bounding box center [615, 299] width 32 height 22
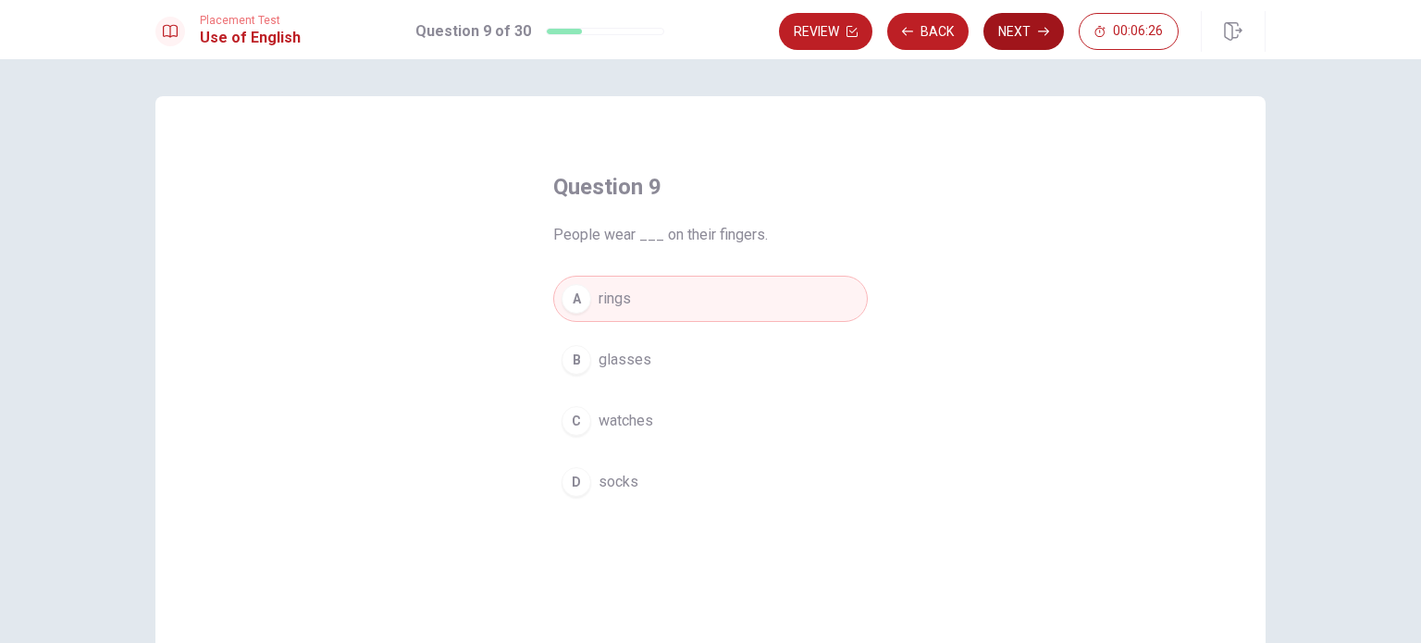
click at [1014, 34] on button "Next" at bounding box center [1024, 31] width 81 height 37
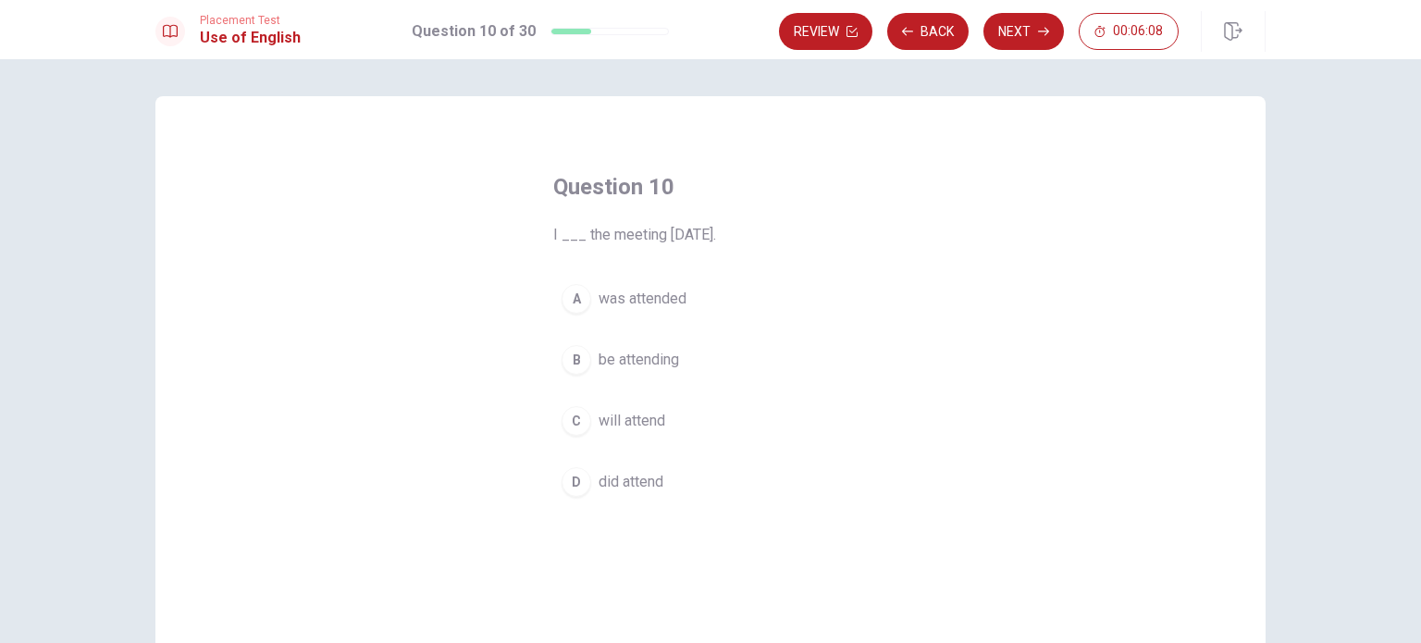
click at [661, 419] on span "will attend" at bounding box center [632, 421] width 67 height 22
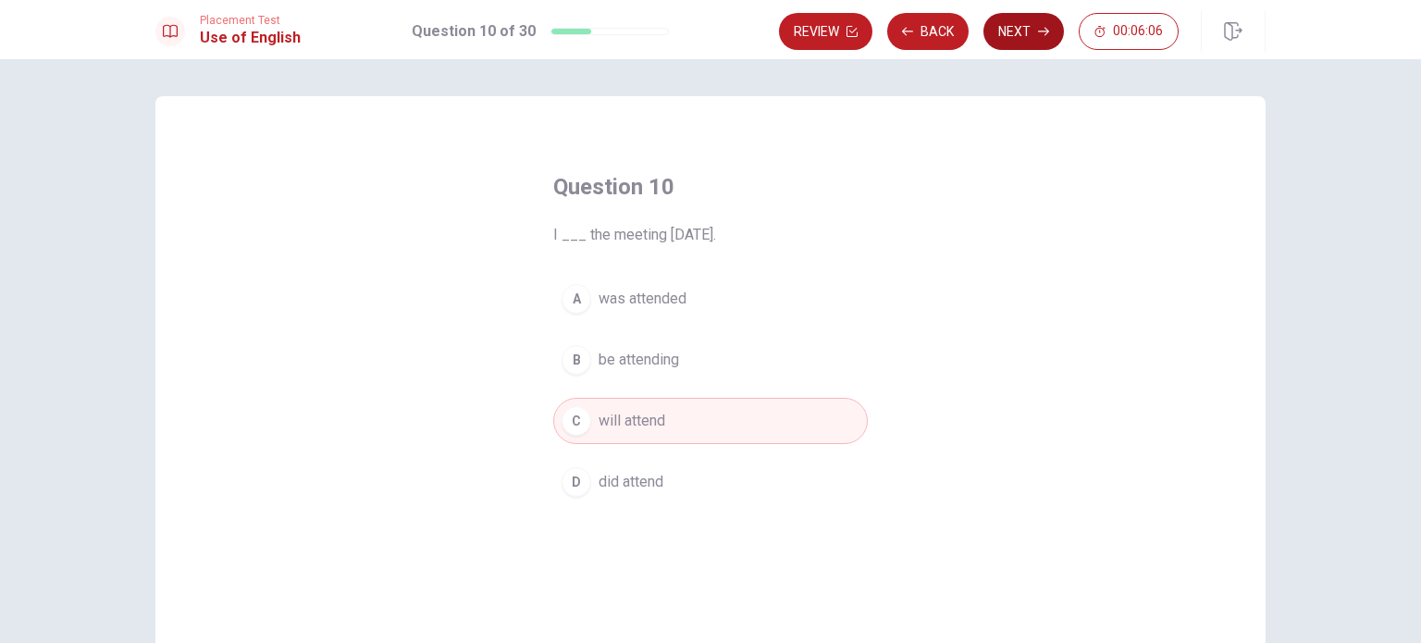
click at [1027, 28] on button "Next" at bounding box center [1024, 31] width 81 height 37
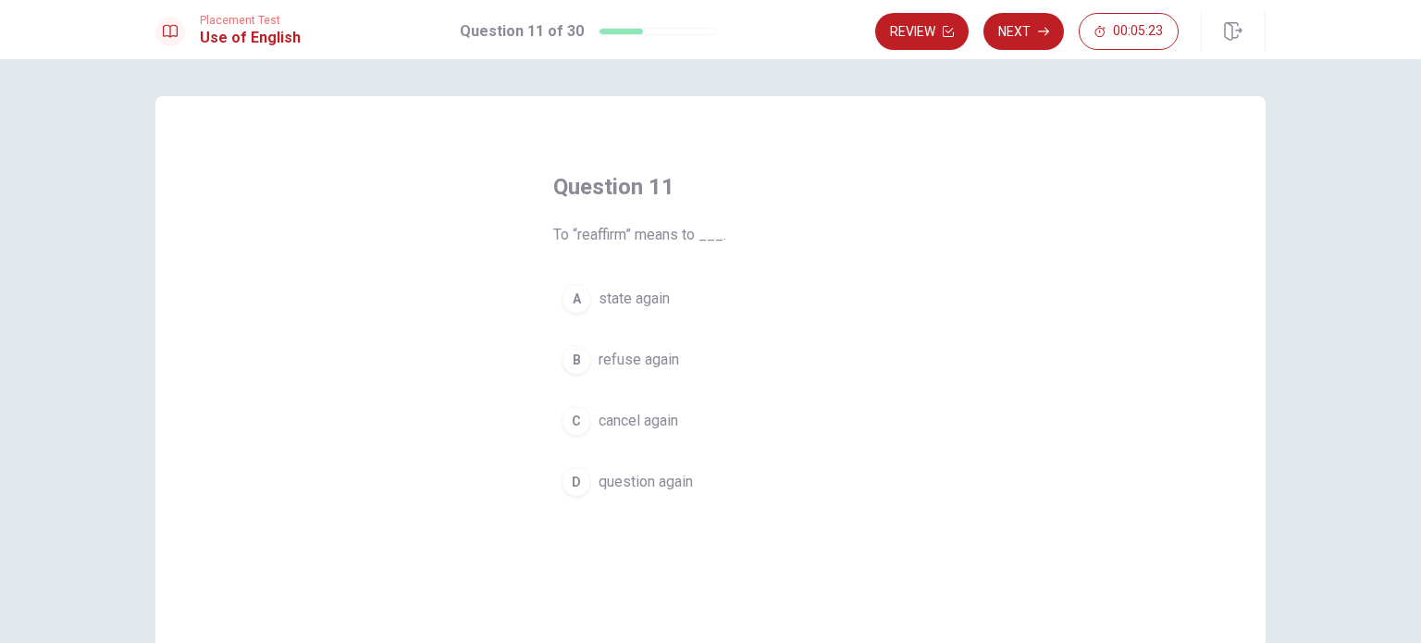
click at [640, 305] on span "state again" at bounding box center [634, 299] width 71 height 22
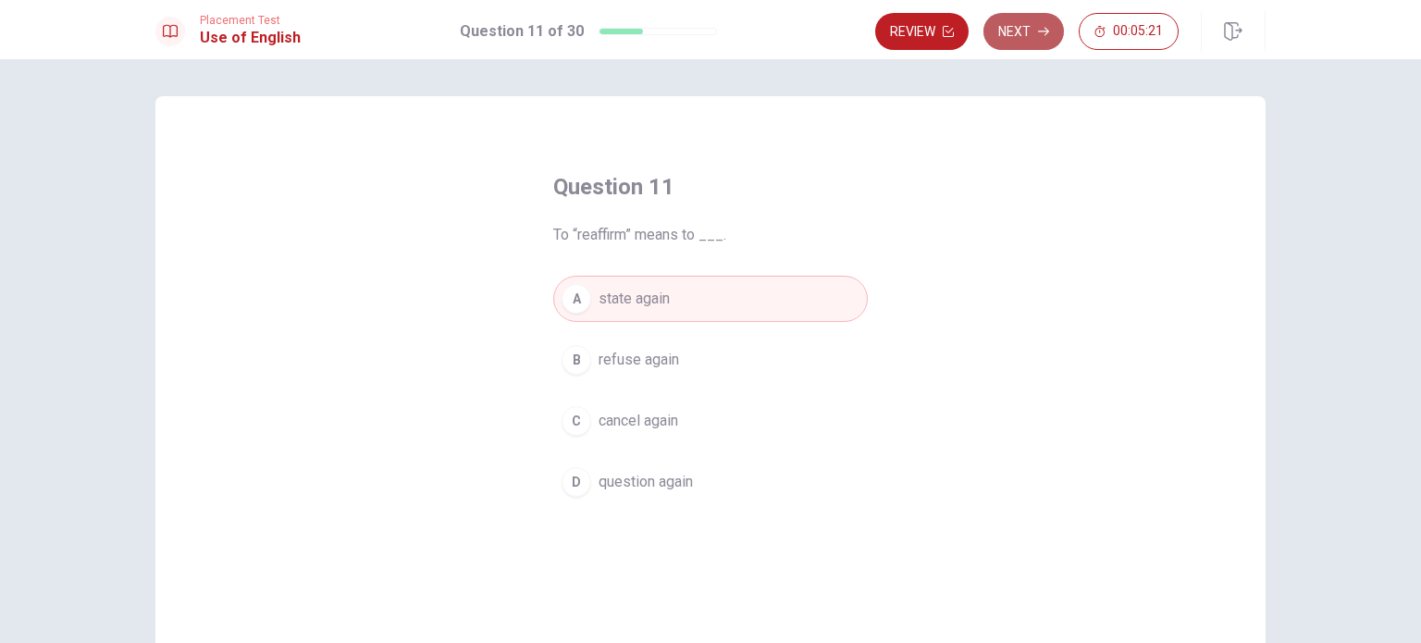
click at [1043, 28] on icon "button" at bounding box center [1043, 31] width 11 height 11
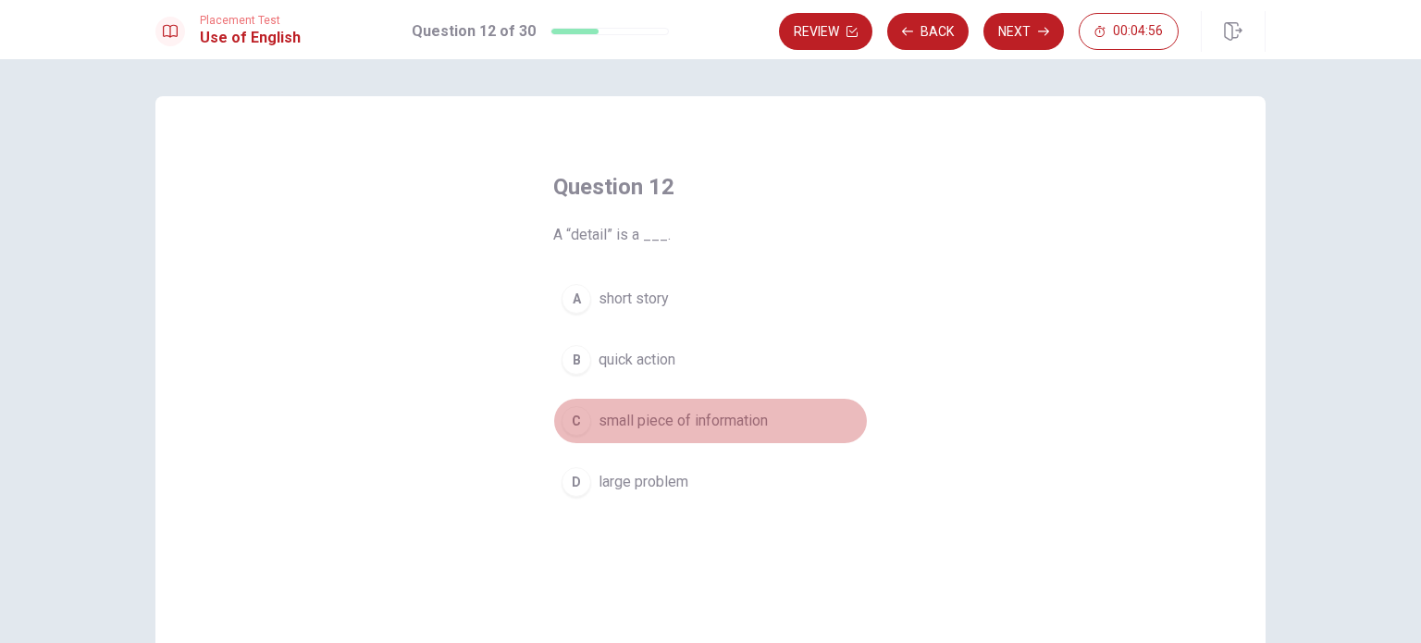
click at [671, 422] on span "small piece of information" at bounding box center [683, 421] width 169 height 22
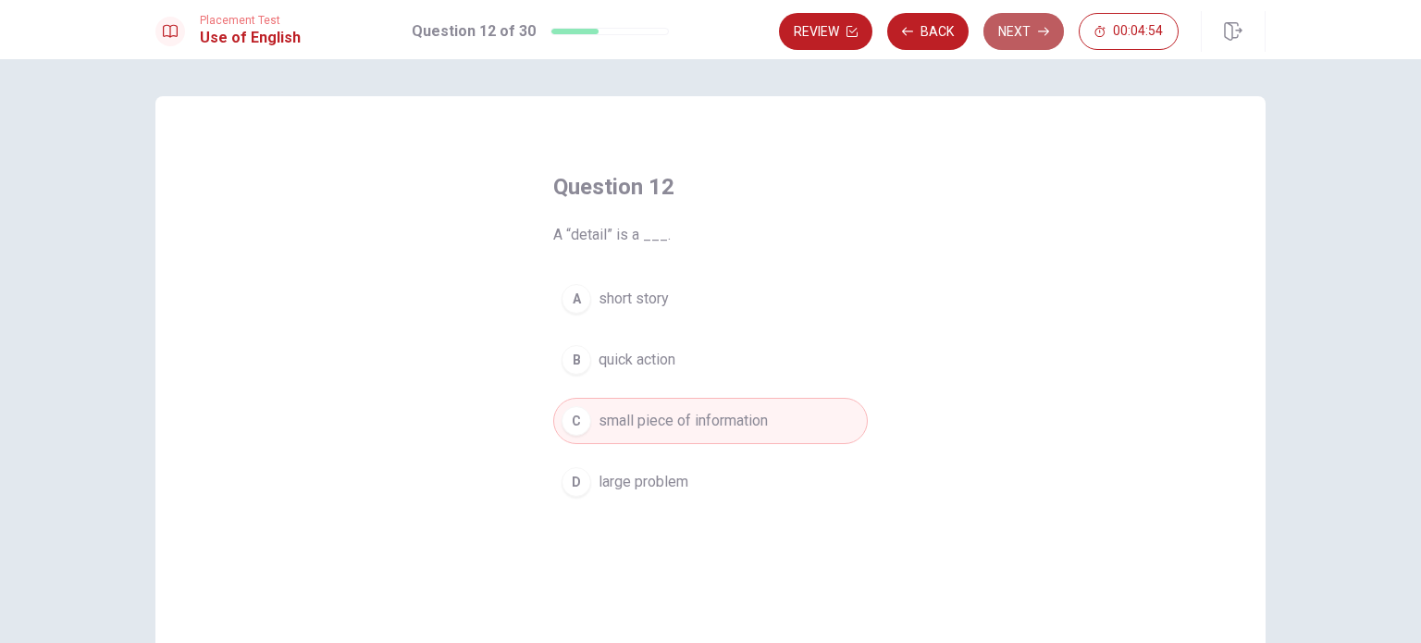
click at [1025, 19] on button "Next" at bounding box center [1024, 31] width 81 height 37
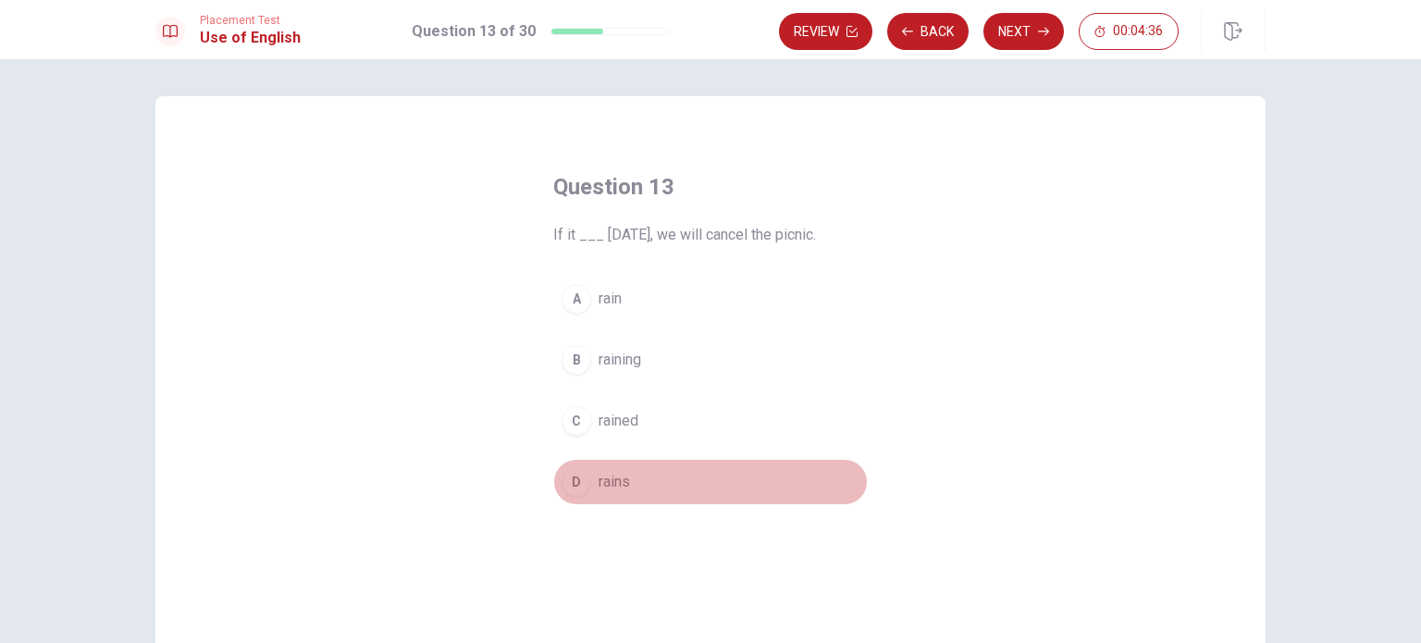
click at [622, 476] on span "rains" at bounding box center [614, 482] width 31 height 22
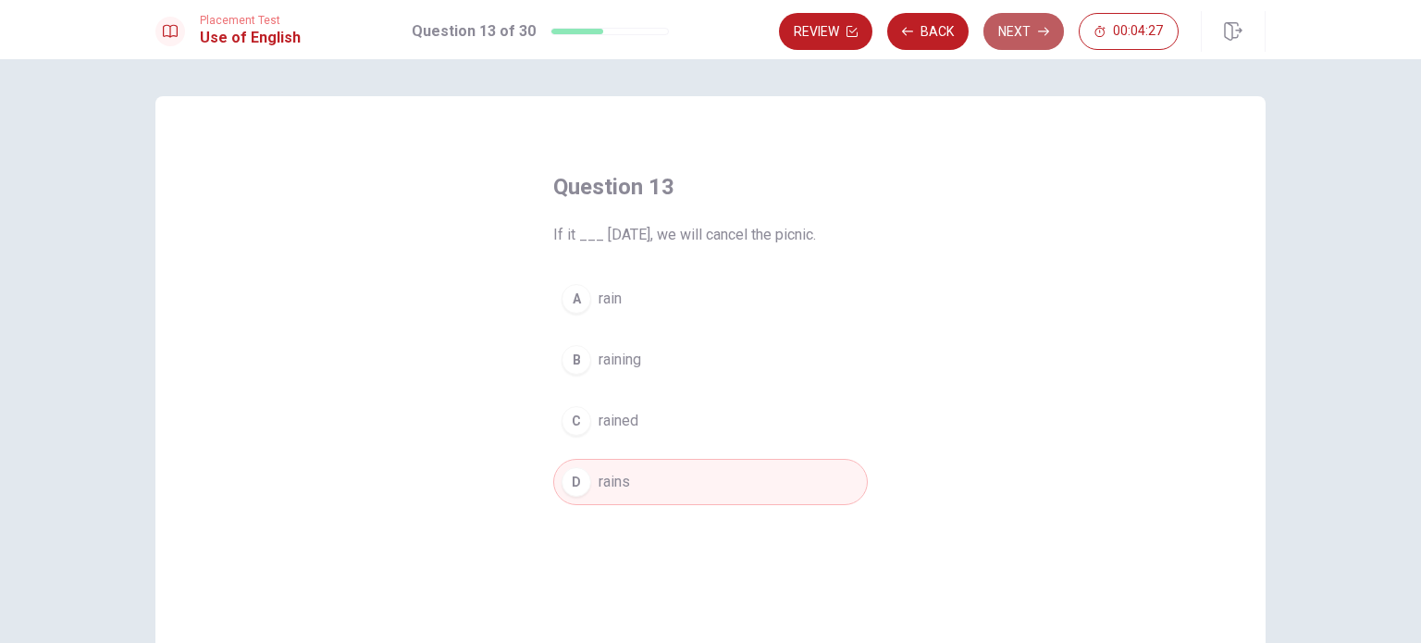
click at [1023, 32] on button "Next" at bounding box center [1024, 31] width 81 height 37
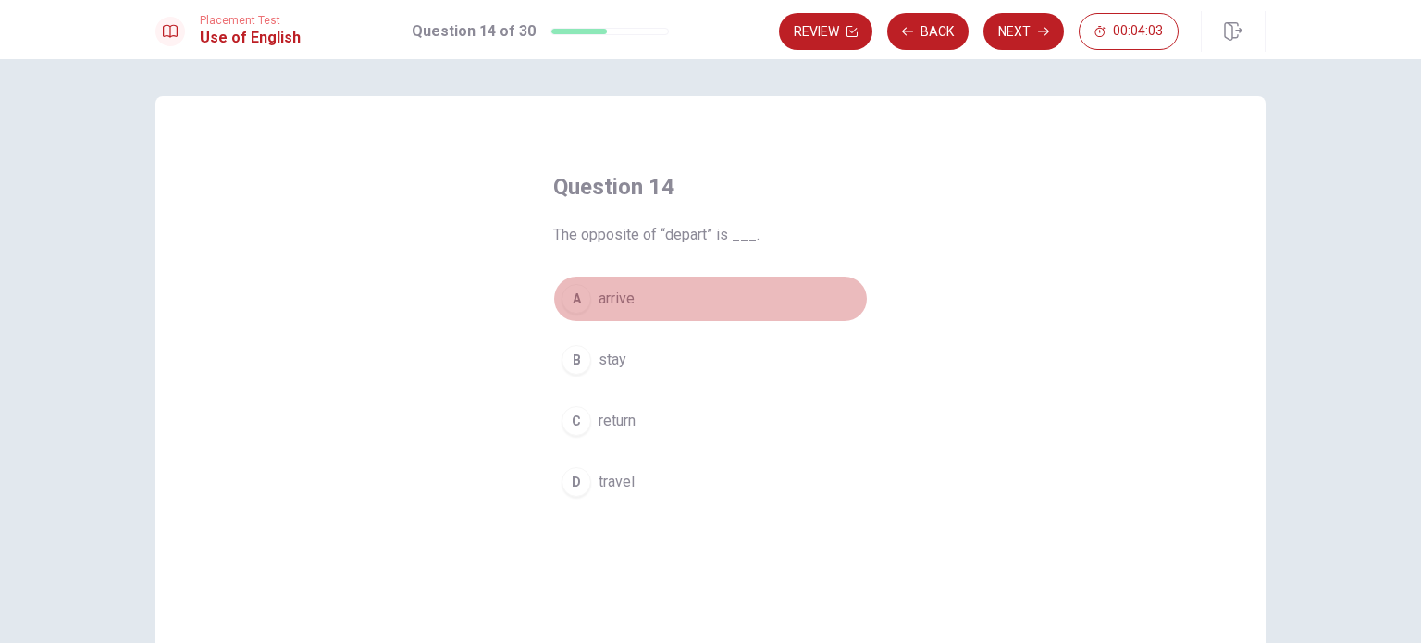
click at [621, 290] on span "arrive" at bounding box center [617, 299] width 36 height 22
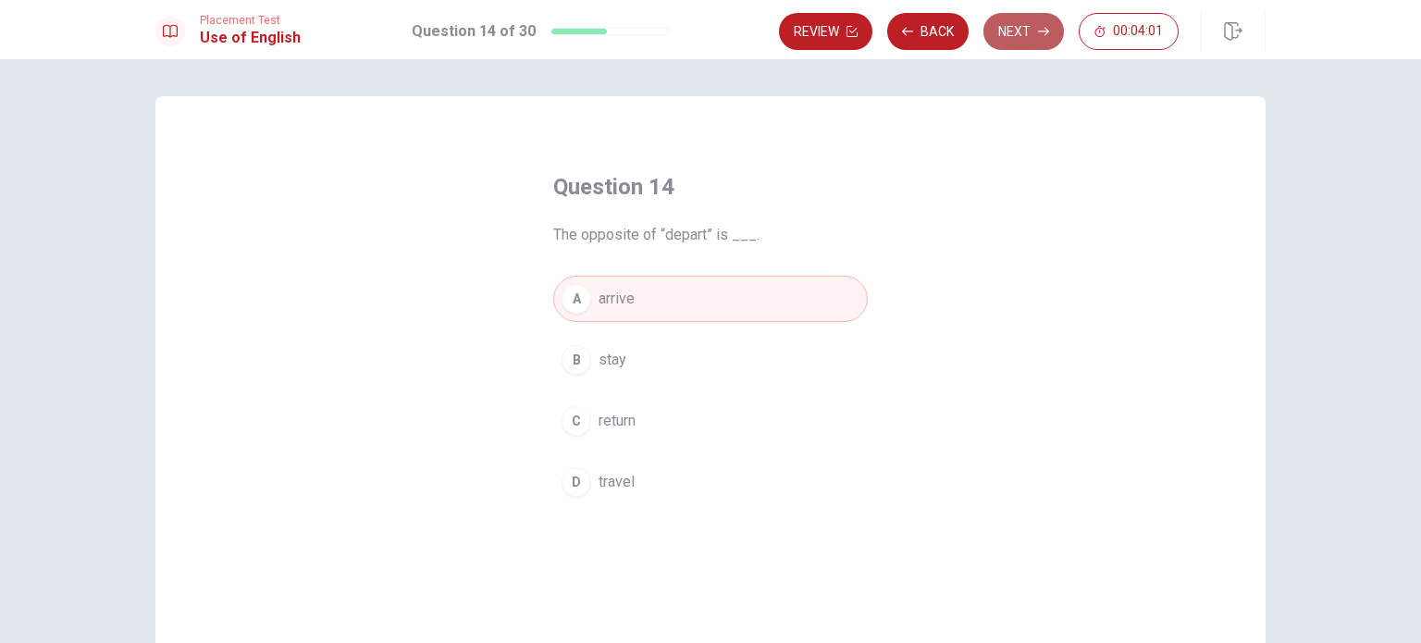
click at [1033, 32] on button "Next" at bounding box center [1024, 31] width 81 height 37
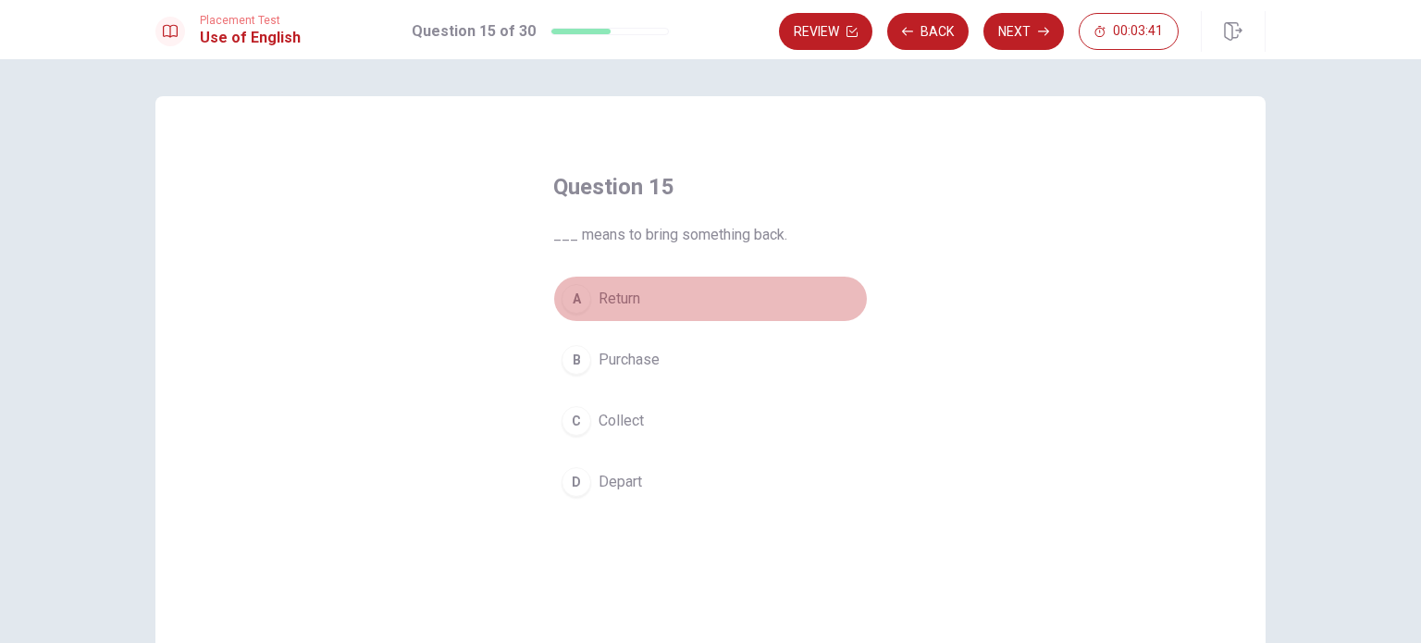
click at [629, 299] on span "Return" at bounding box center [620, 299] width 42 height 22
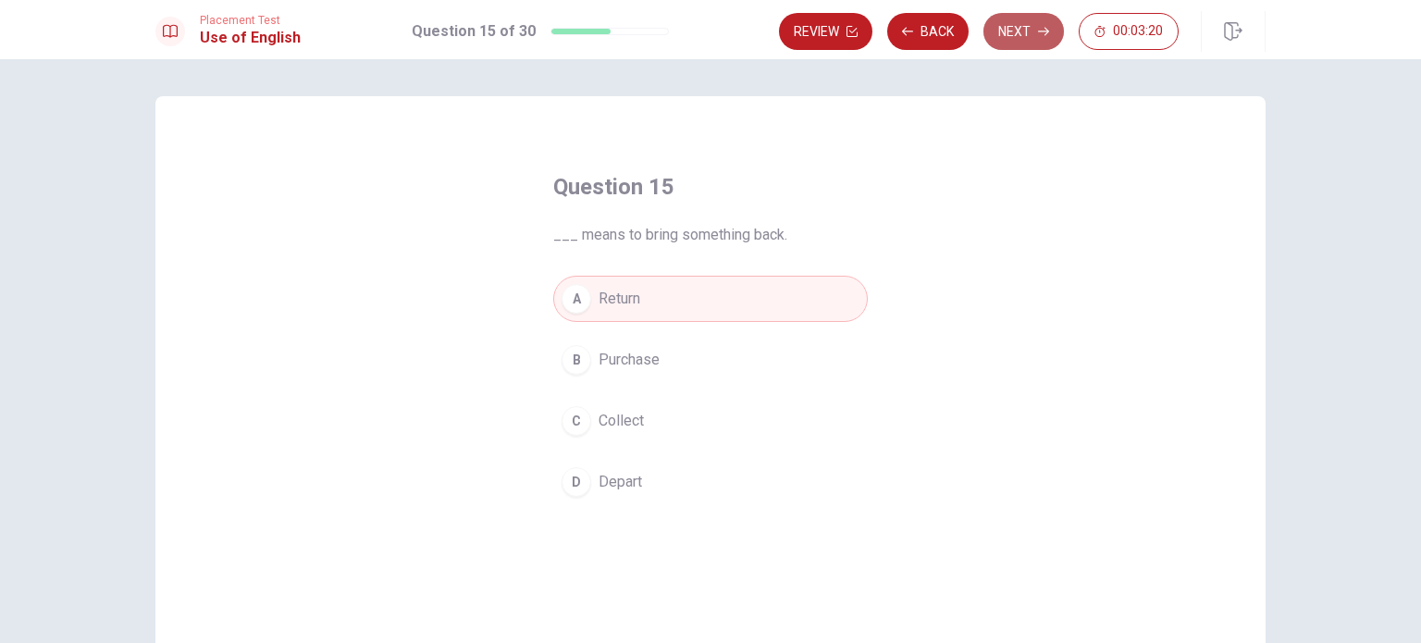
click at [1037, 30] on button "Next" at bounding box center [1024, 31] width 81 height 37
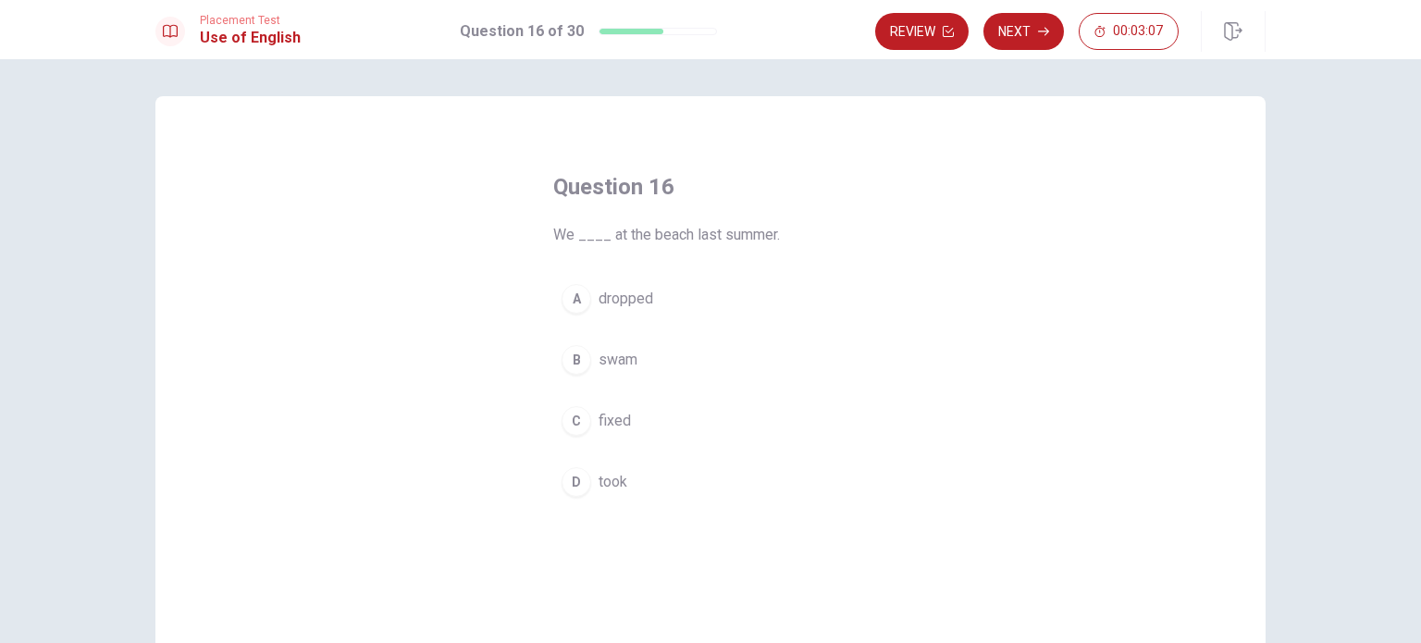
click at [638, 305] on span "dropped" at bounding box center [626, 299] width 55 height 22
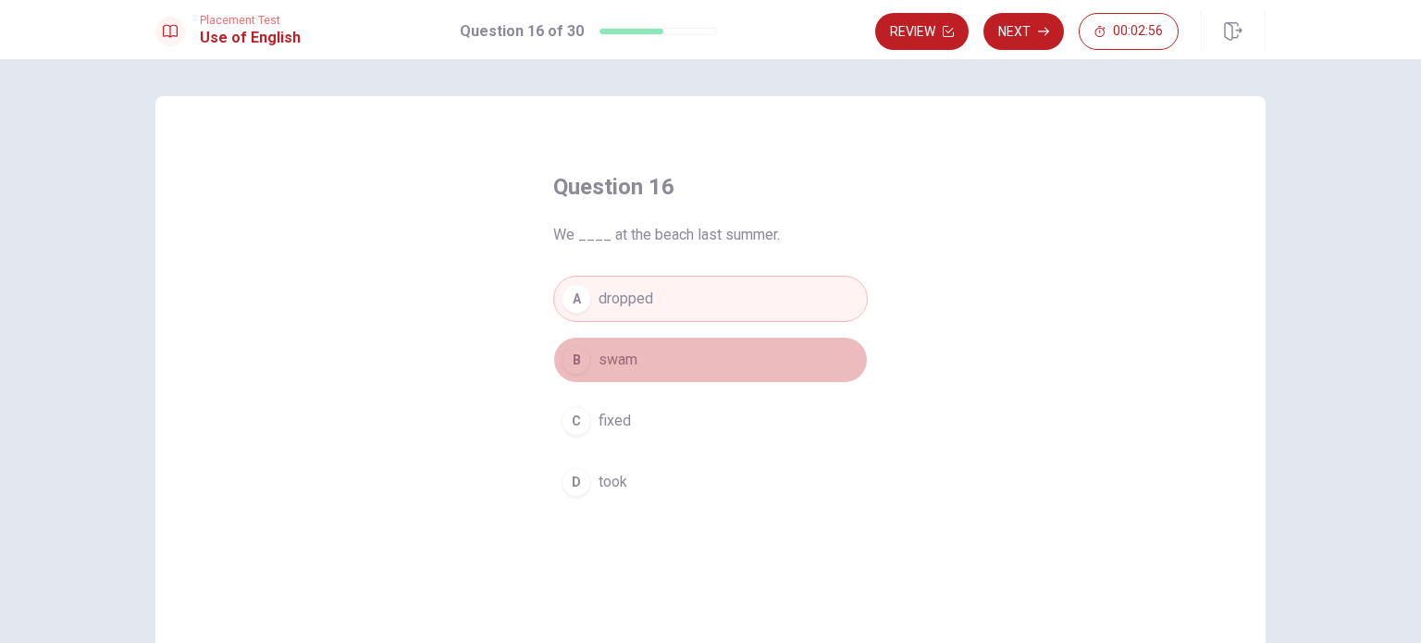
click at [659, 366] on button "B swam" at bounding box center [710, 360] width 315 height 46
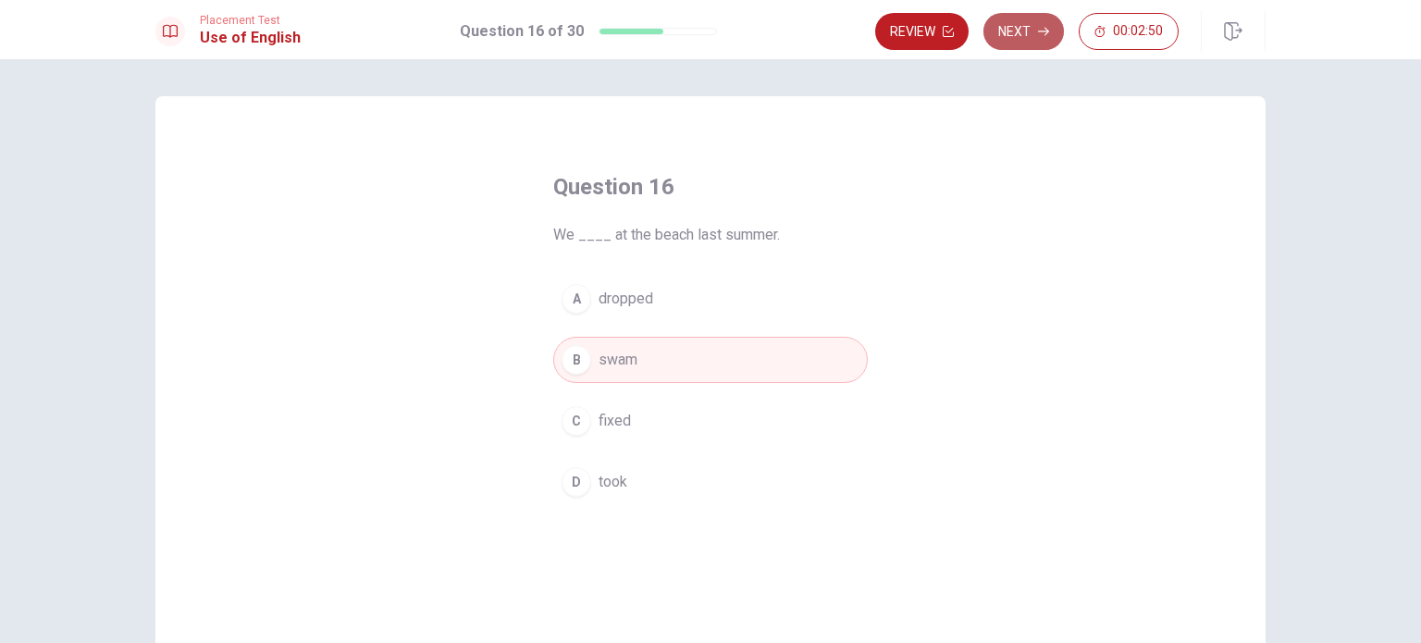
click at [1048, 30] on icon "button" at bounding box center [1043, 32] width 11 height 8
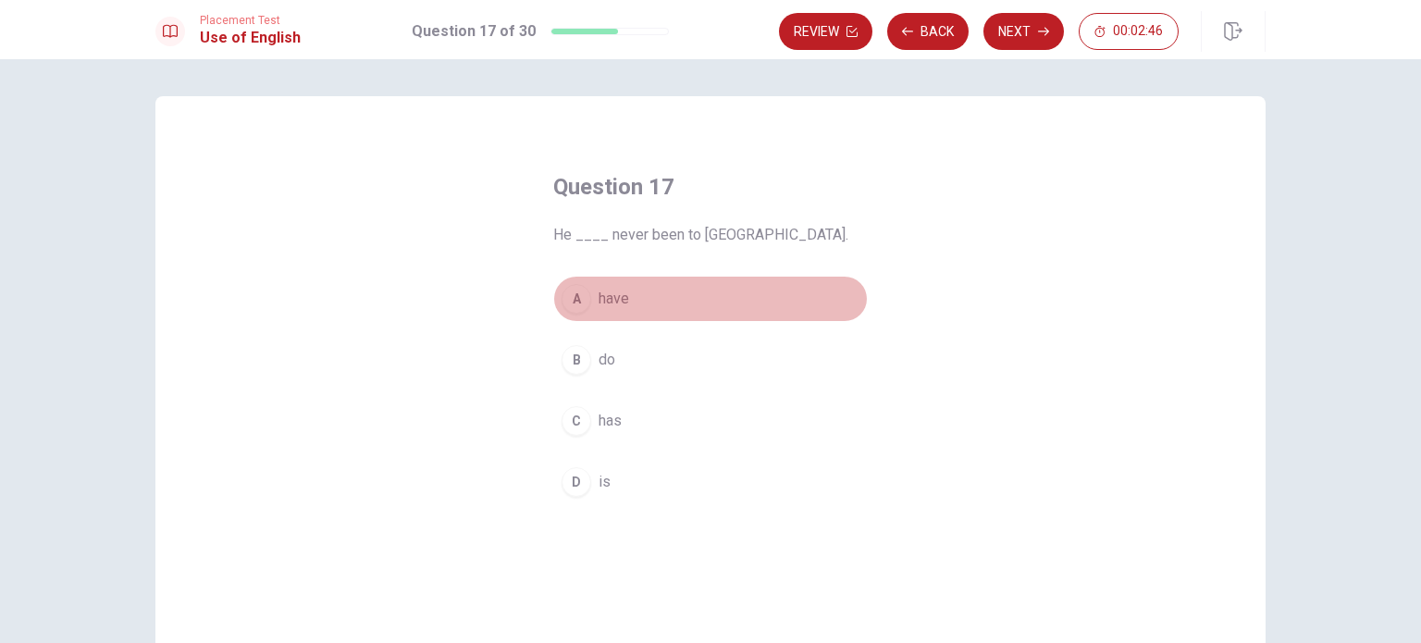
click at [602, 297] on span "have" at bounding box center [614, 299] width 31 height 22
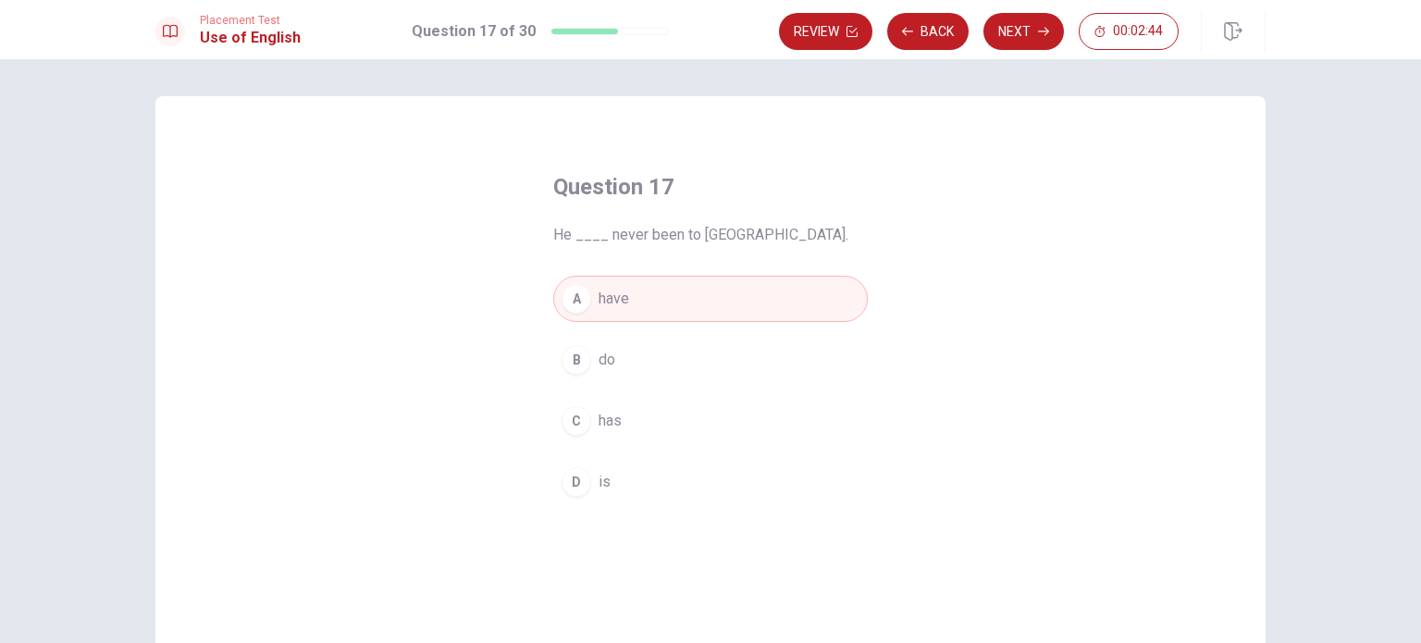
click at [589, 417] on button "C has" at bounding box center [710, 421] width 315 height 46
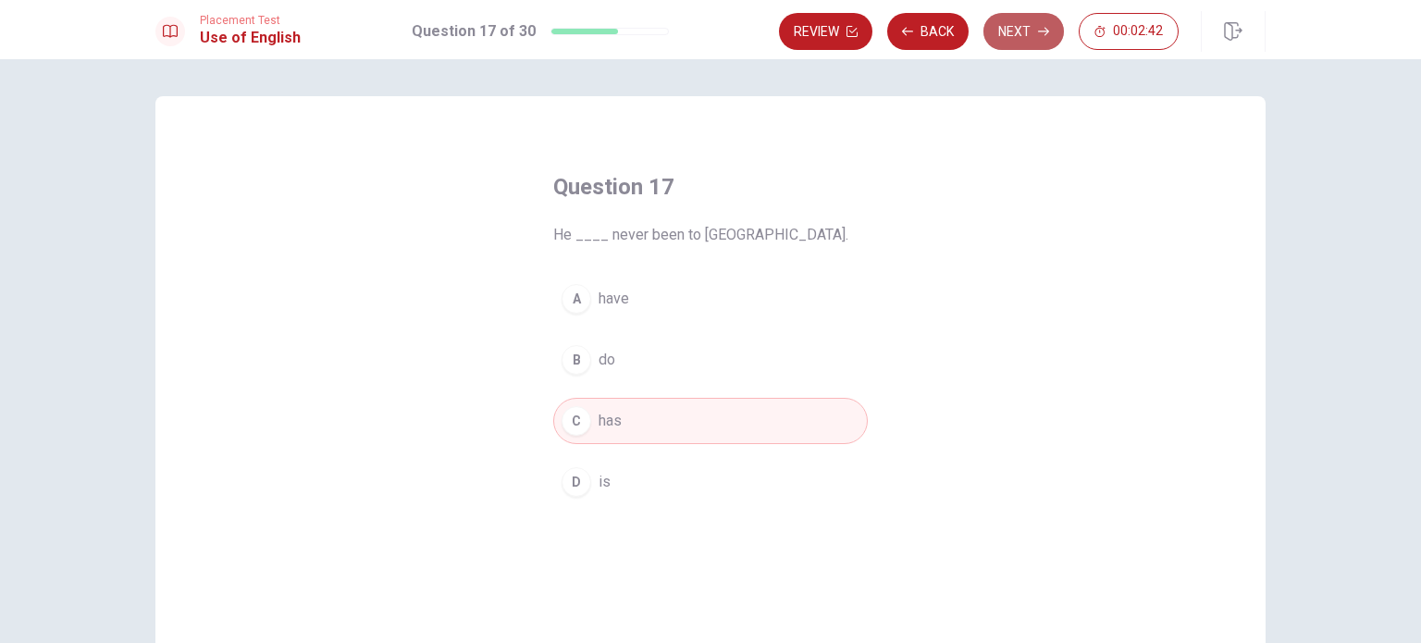
click at [1029, 31] on button "Next" at bounding box center [1024, 31] width 81 height 37
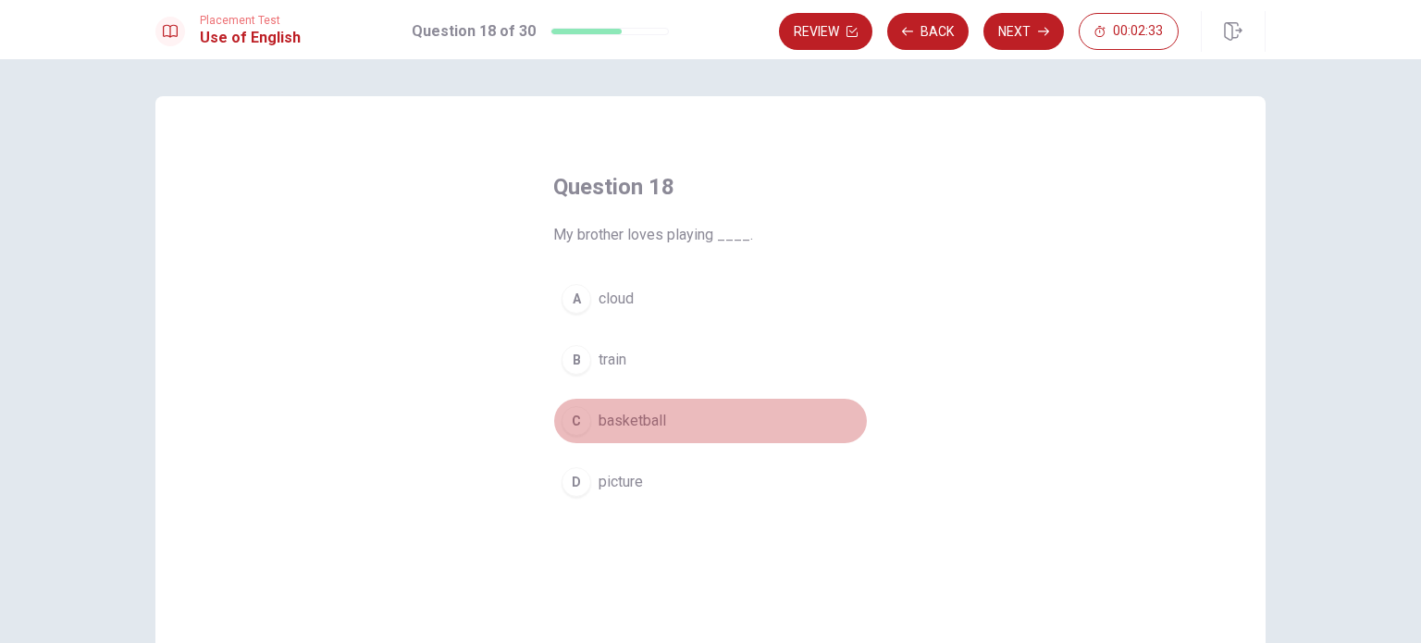
click at [630, 422] on span "basketball" at bounding box center [633, 421] width 68 height 22
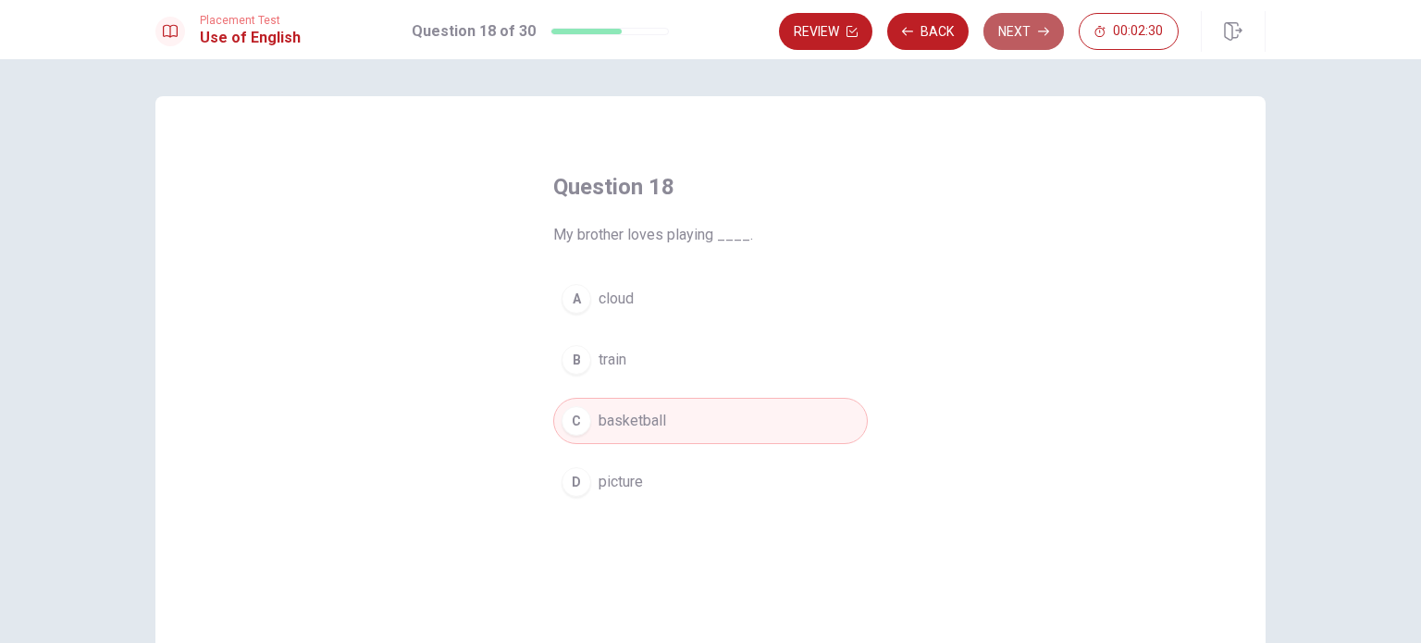
click at [1030, 35] on button "Next" at bounding box center [1024, 31] width 81 height 37
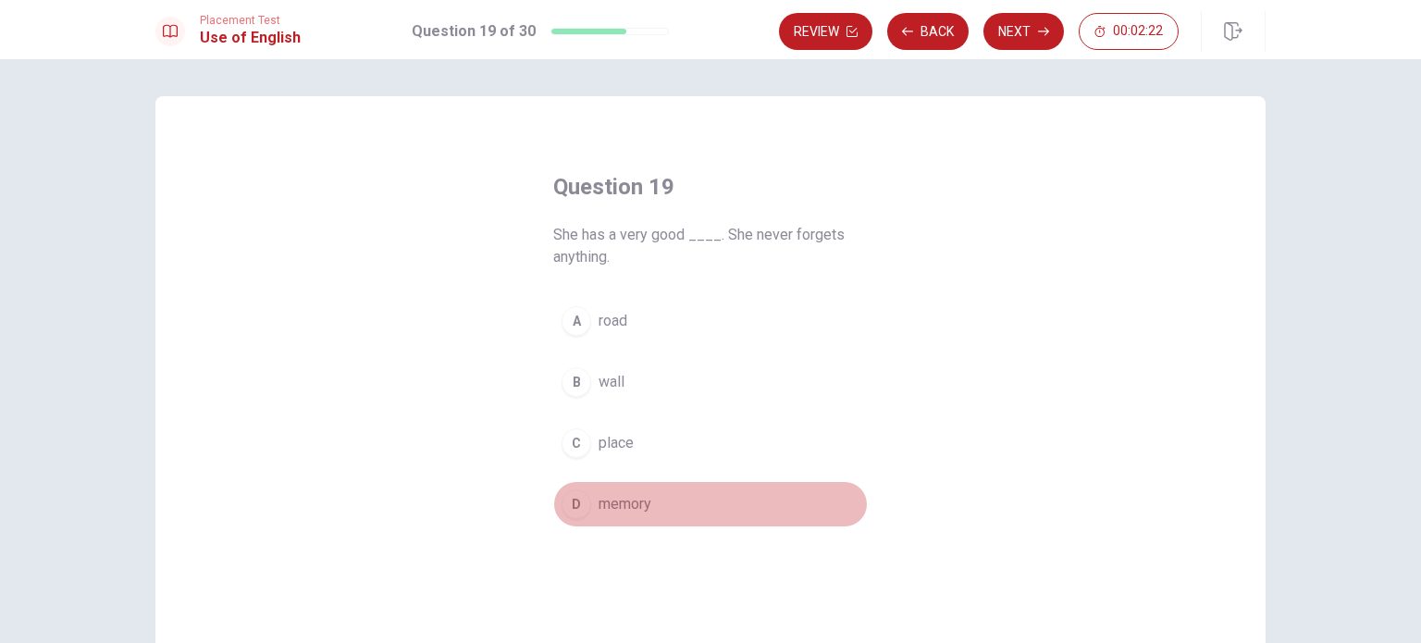
click at [622, 503] on span "memory" at bounding box center [625, 504] width 53 height 22
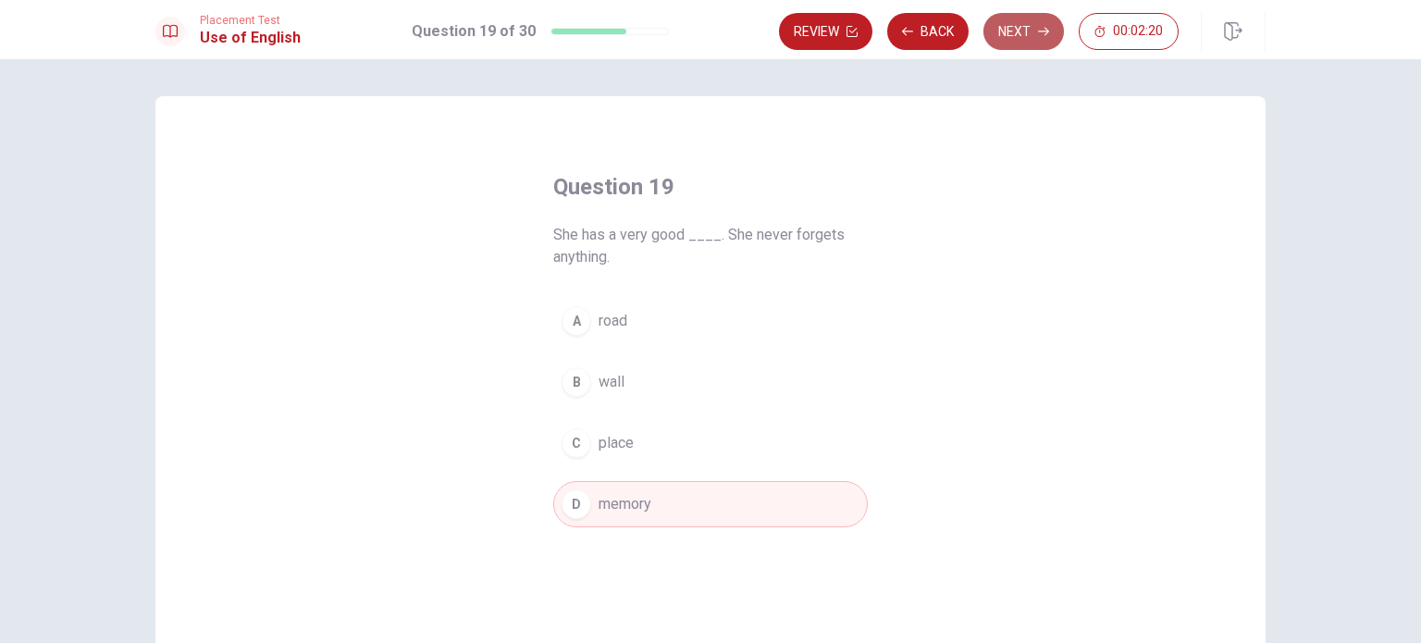
click at [1034, 18] on button "Next" at bounding box center [1024, 31] width 81 height 37
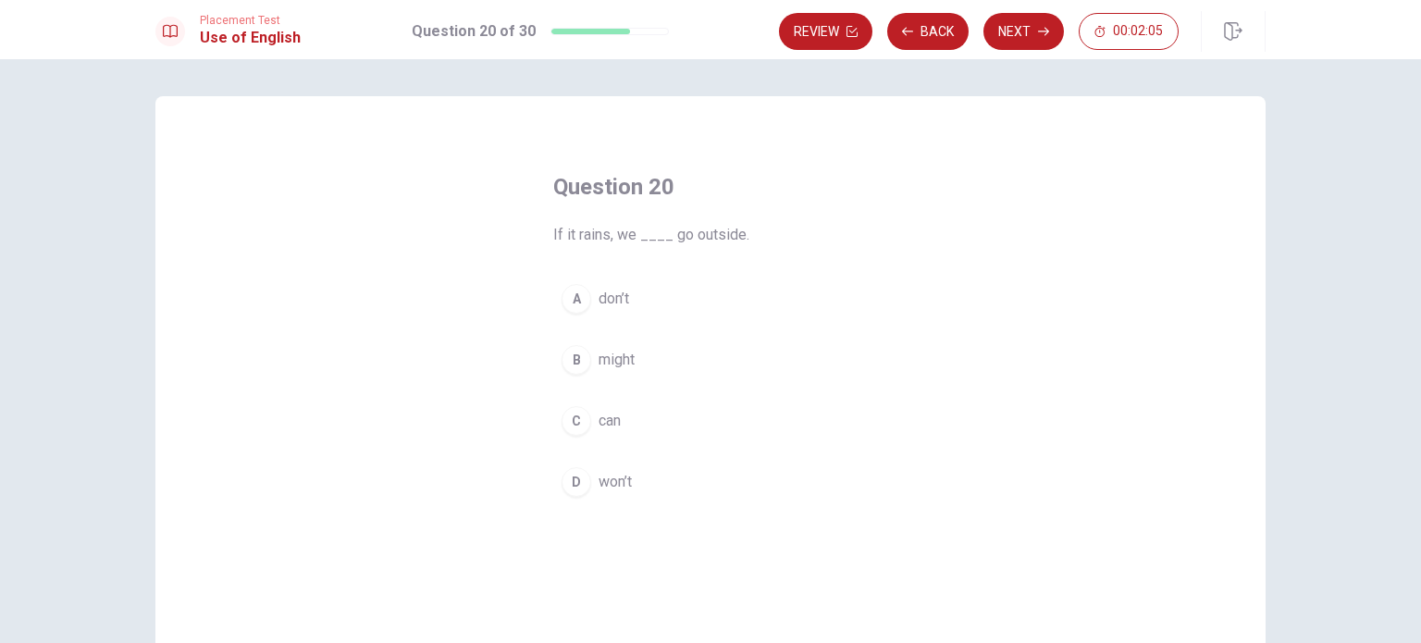
click at [618, 296] on span "don’t" at bounding box center [614, 299] width 31 height 22
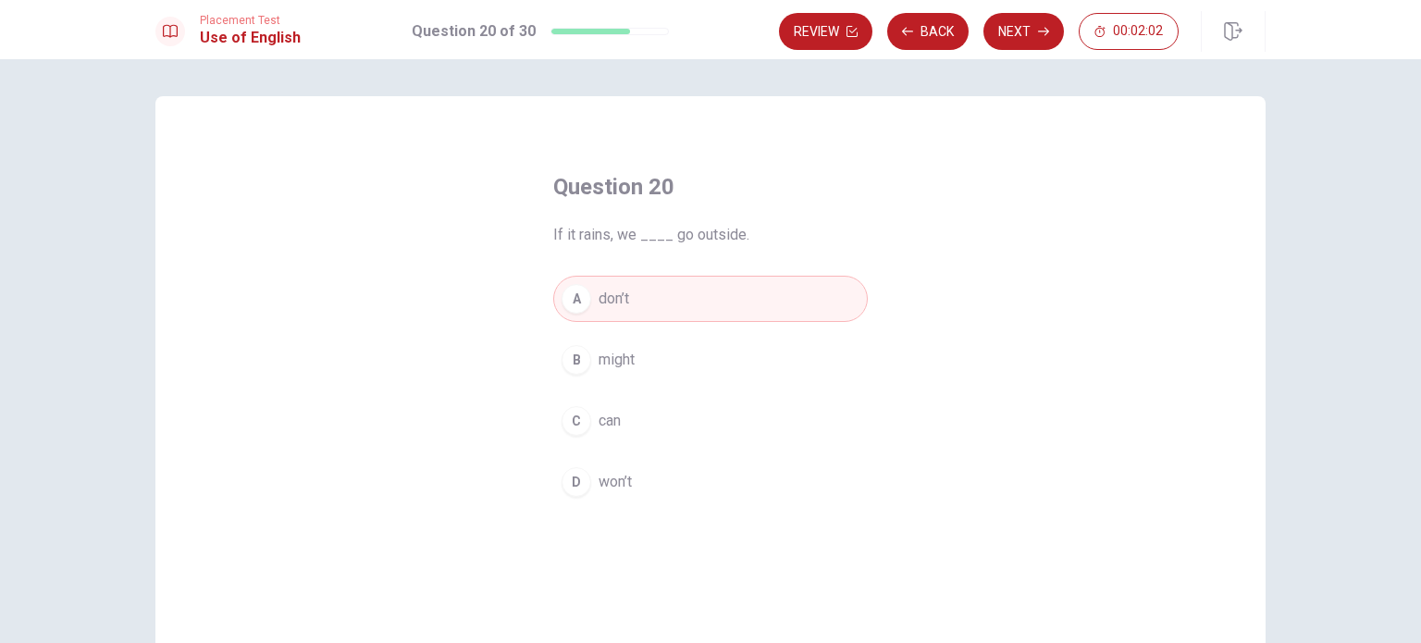
click at [614, 488] on span "won’t" at bounding box center [615, 482] width 33 height 22
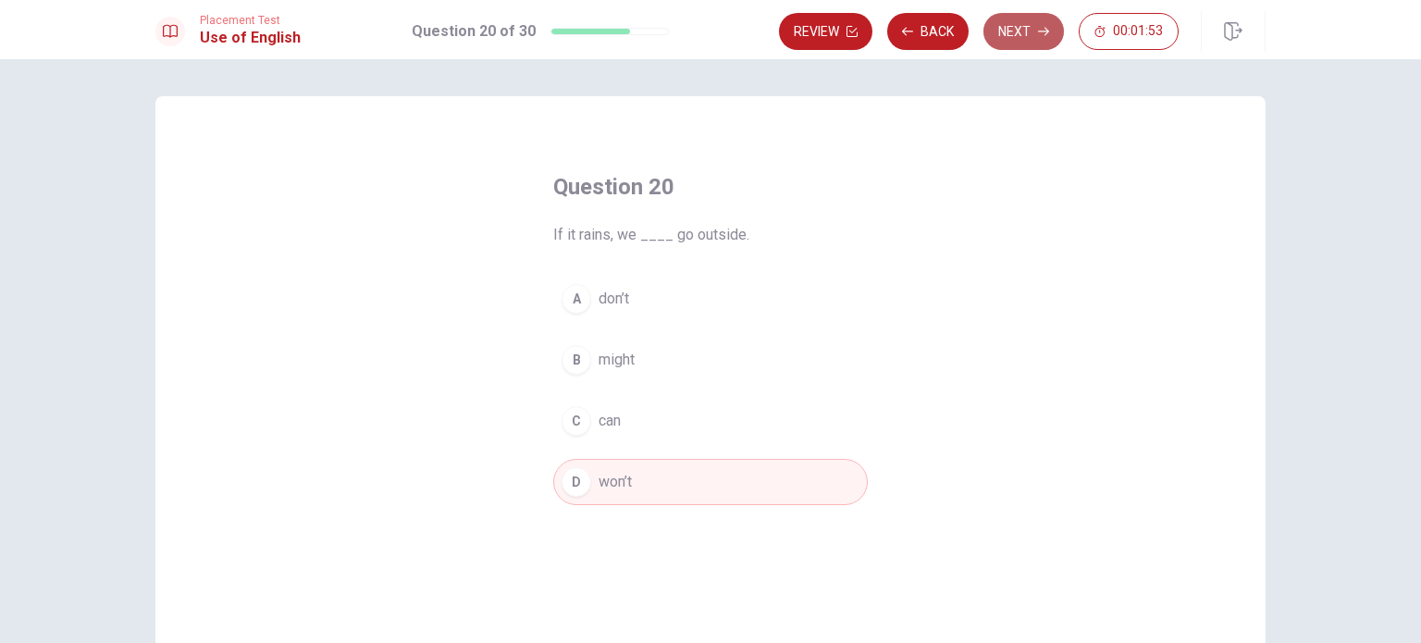
click at [1021, 32] on button "Next" at bounding box center [1024, 31] width 81 height 37
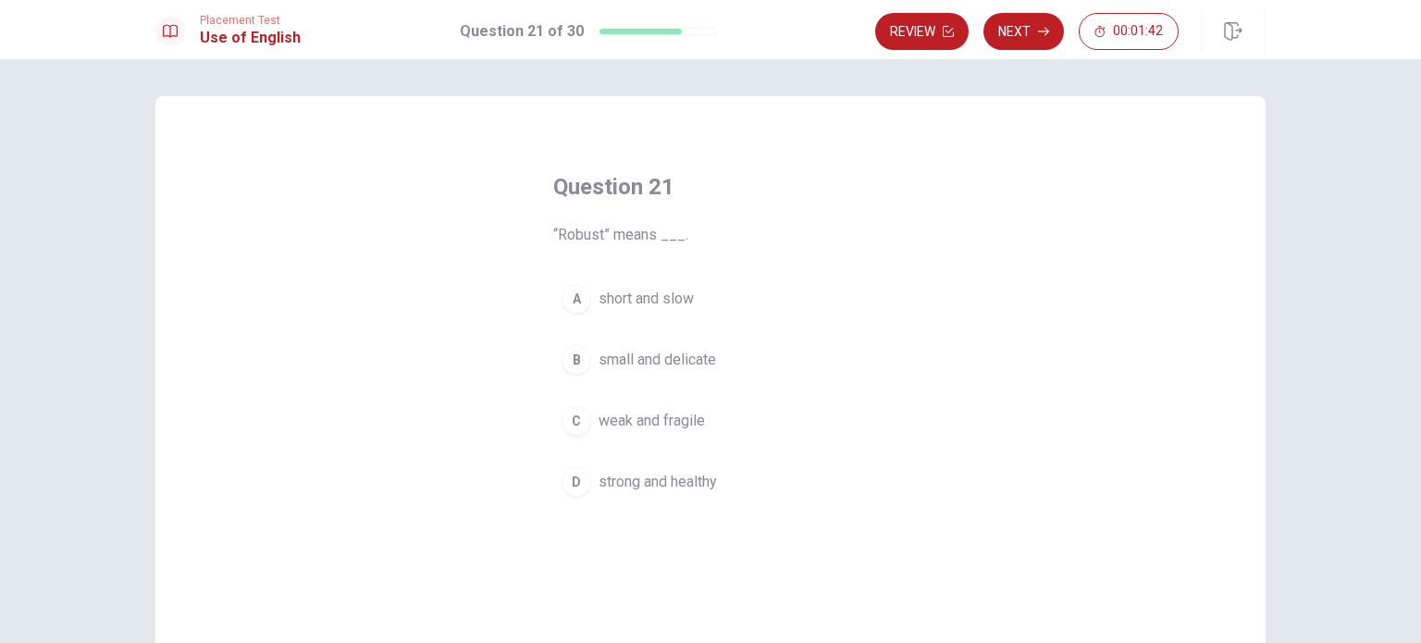
click at [694, 477] on span "strong and healthy" at bounding box center [658, 482] width 118 height 22
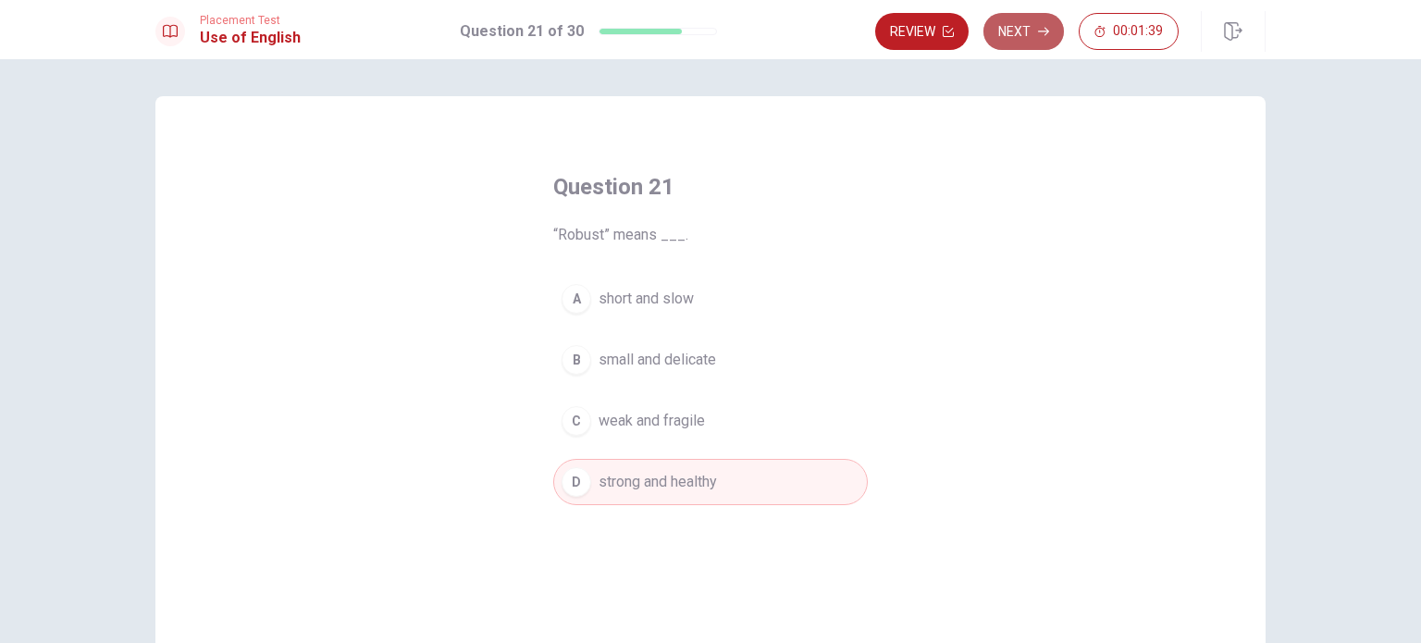
click at [1036, 37] on button "Next" at bounding box center [1024, 31] width 81 height 37
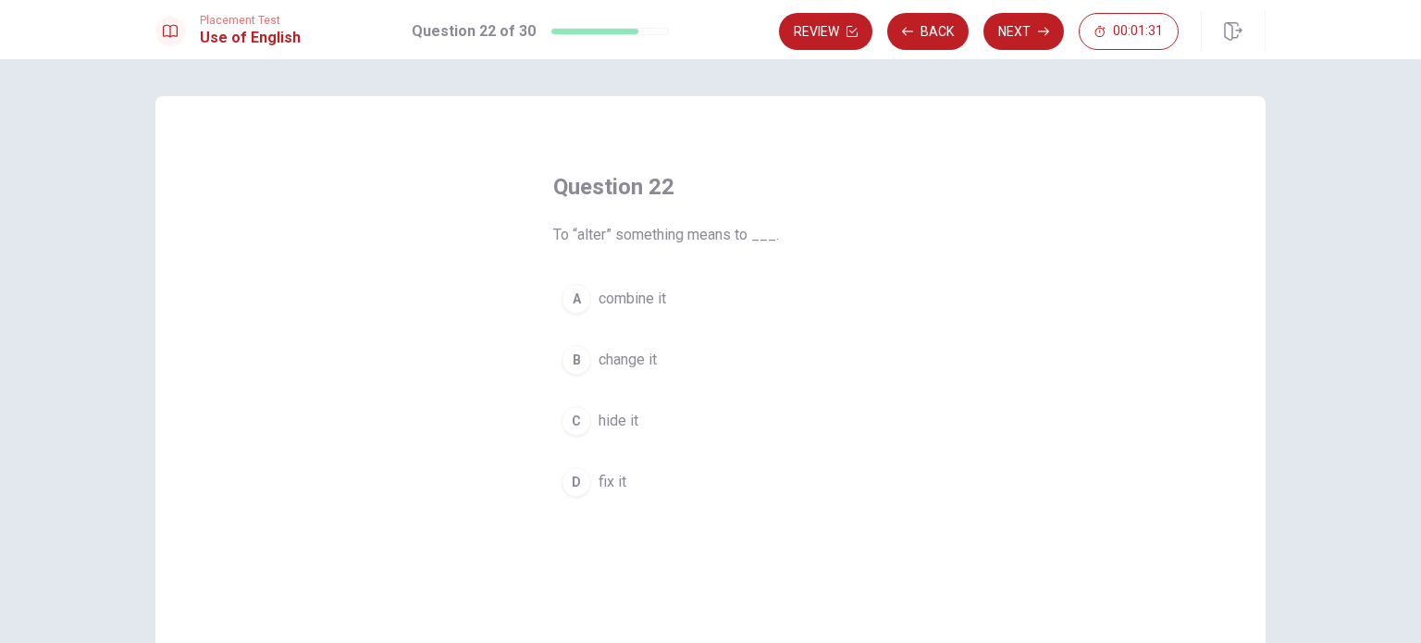
click at [652, 360] on span "change it" at bounding box center [628, 360] width 58 height 22
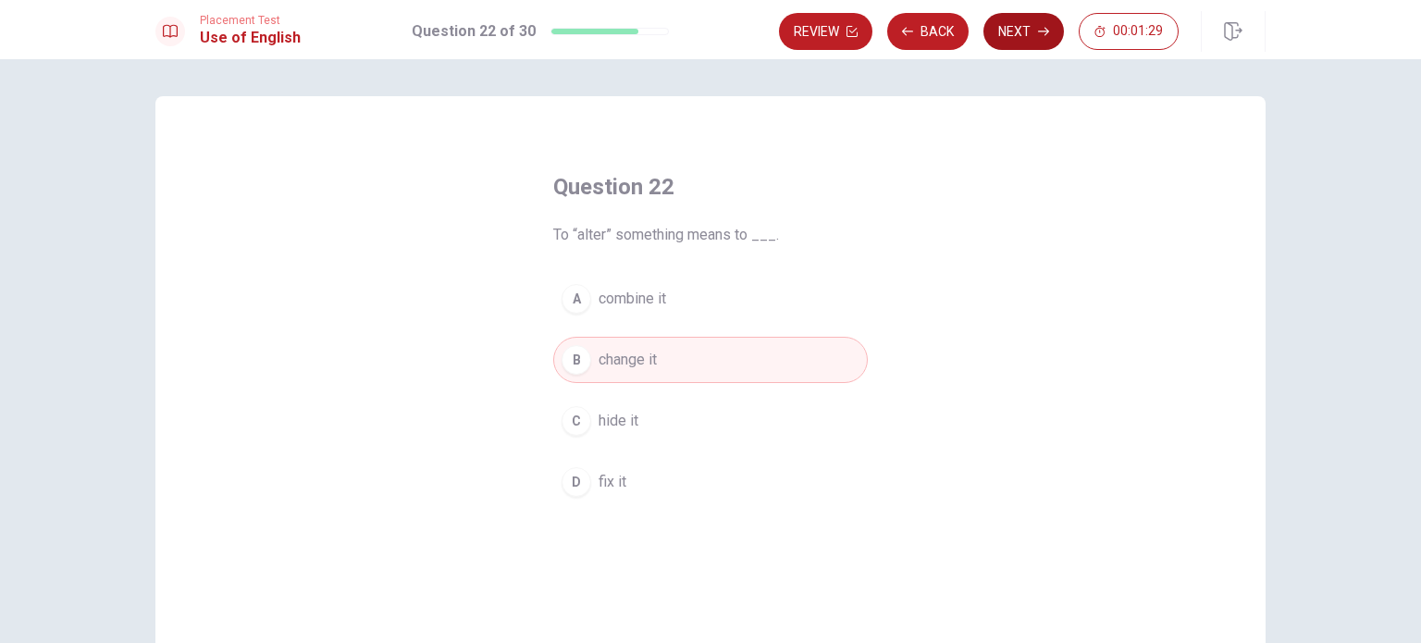
click at [1036, 37] on button "Next" at bounding box center [1024, 31] width 81 height 37
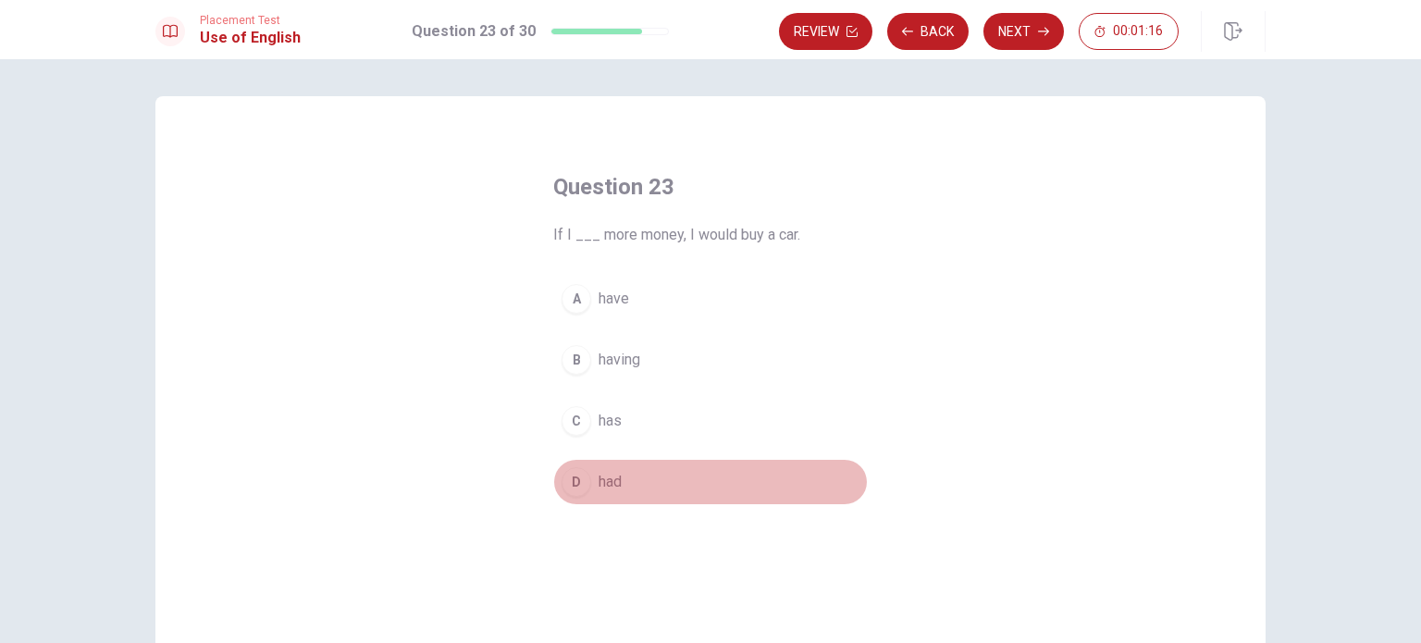
click at [602, 483] on span "had" at bounding box center [610, 482] width 23 height 22
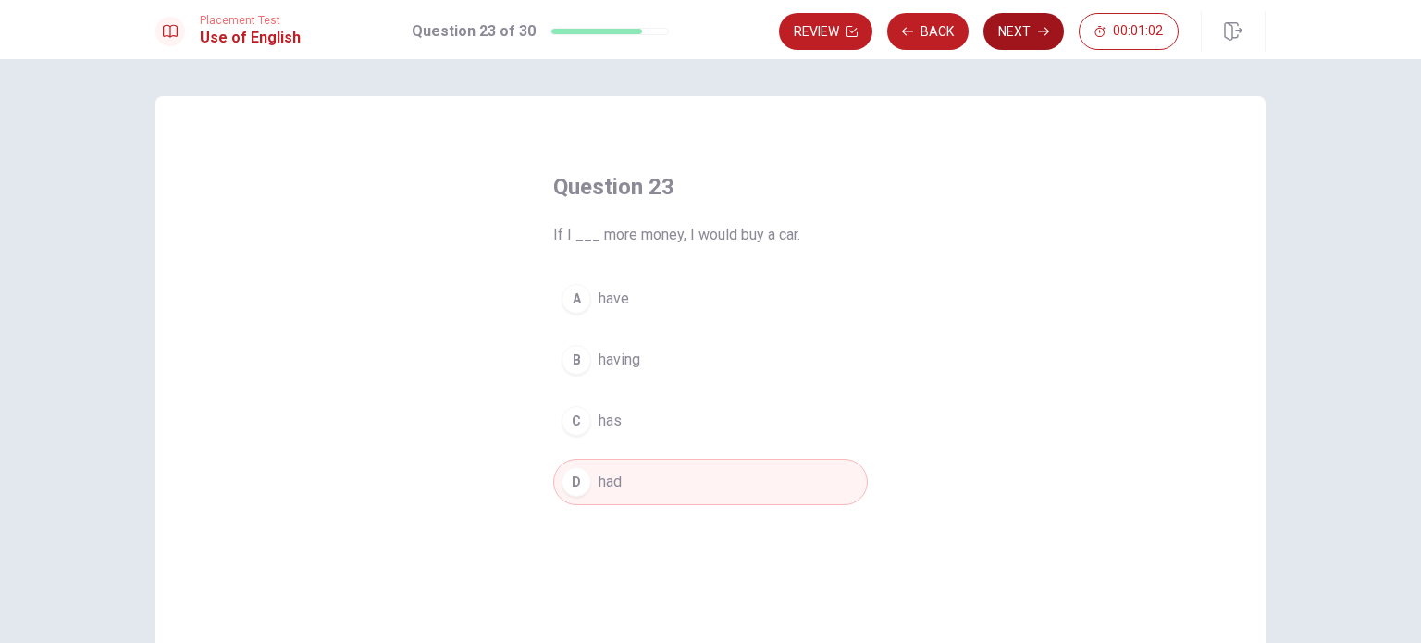
click at [1014, 41] on button "Next" at bounding box center [1024, 31] width 81 height 37
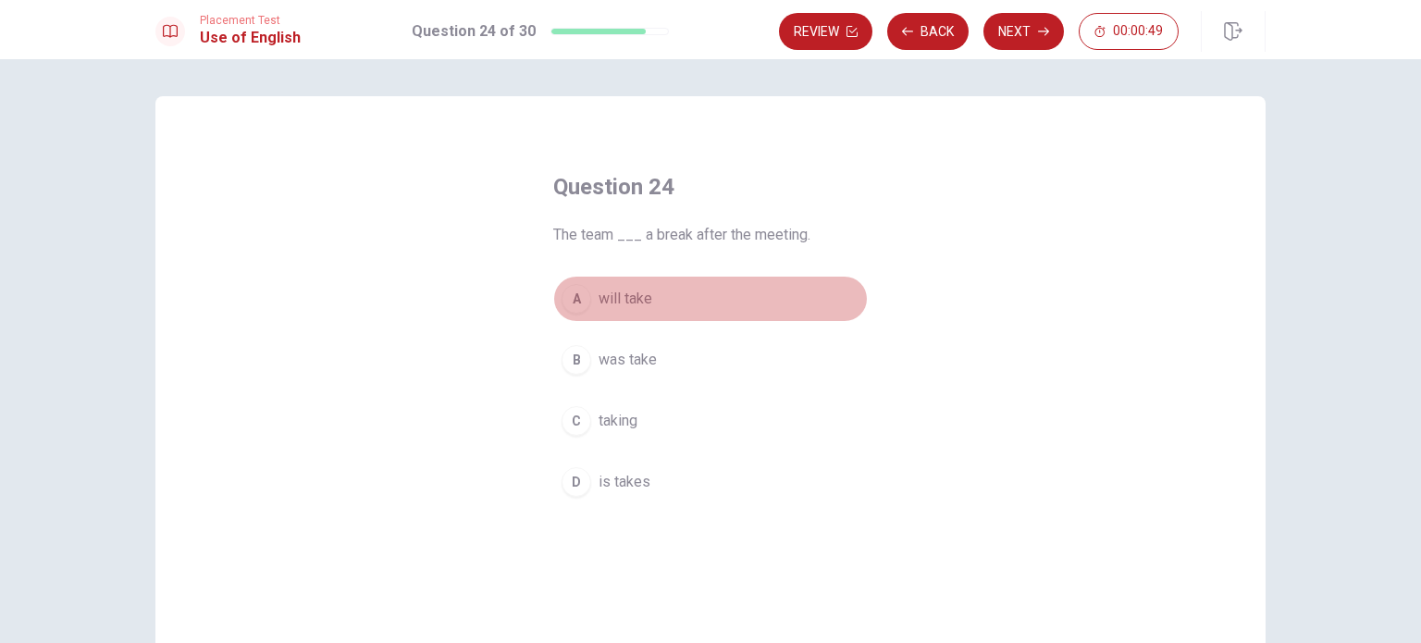
click at [587, 298] on button "A will take" at bounding box center [710, 299] width 315 height 46
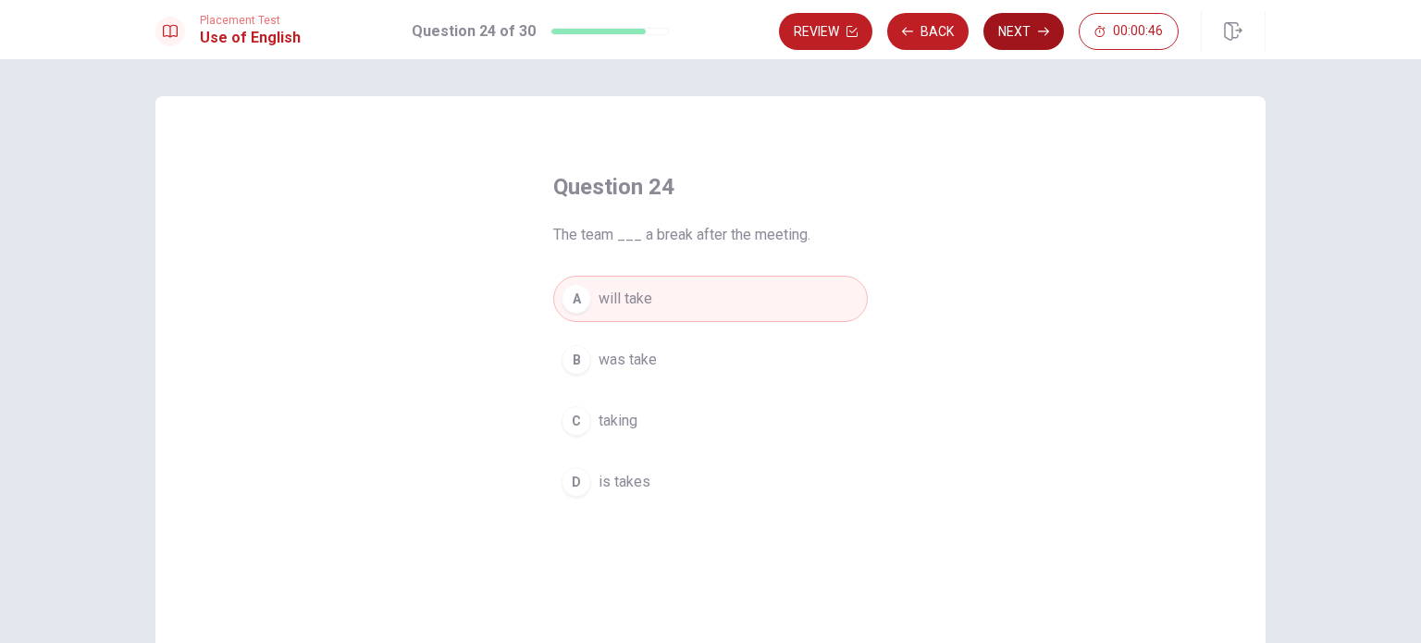
click at [1001, 43] on button "Next" at bounding box center [1024, 31] width 81 height 37
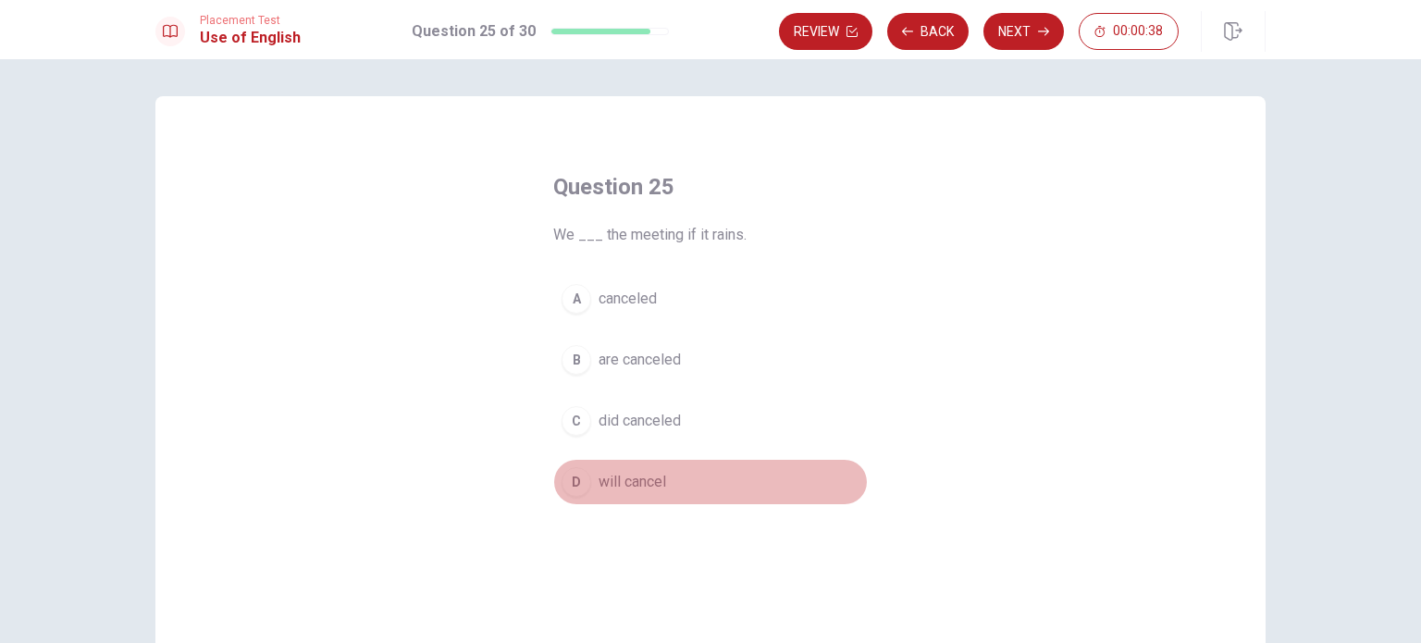
click at [648, 477] on span "will cancel" at bounding box center [633, 482] width 68 height 22
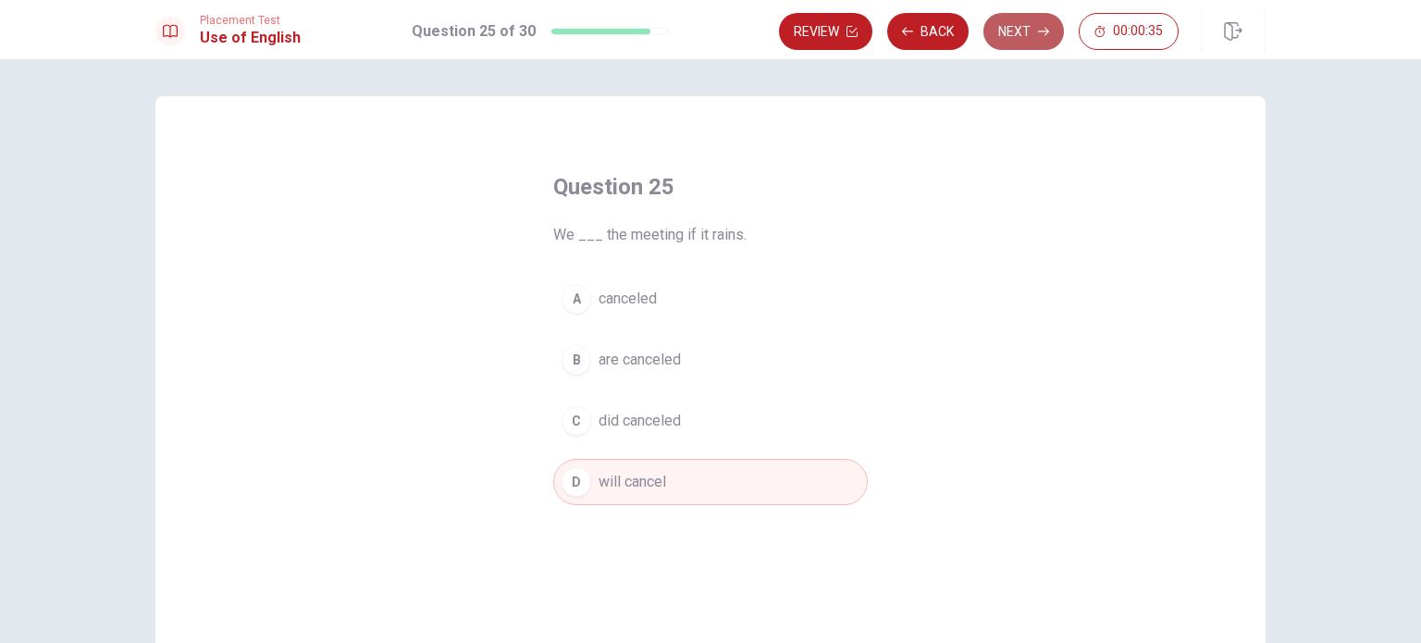
click at [1038, 33] on icon "button" at bounding box center [1043, 31] width 11 height 11
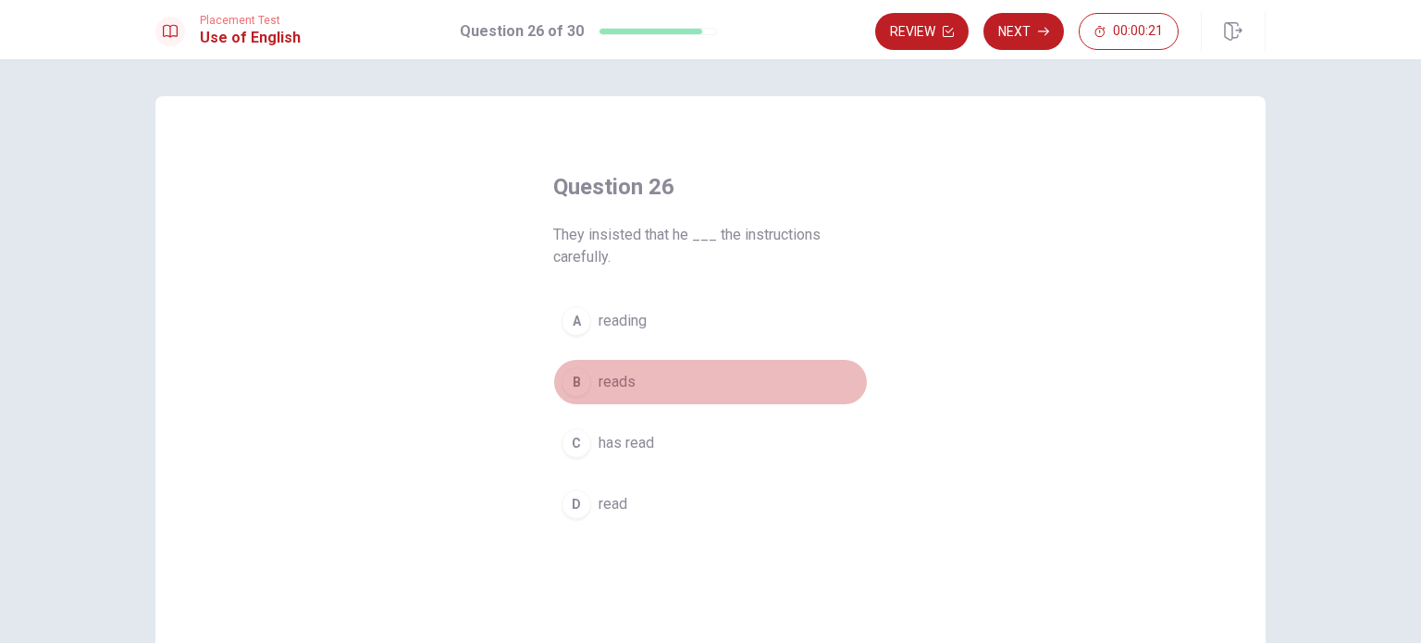
click at [606, 384] on span "reads" at bounding box center [617, 382] width 37 height 22
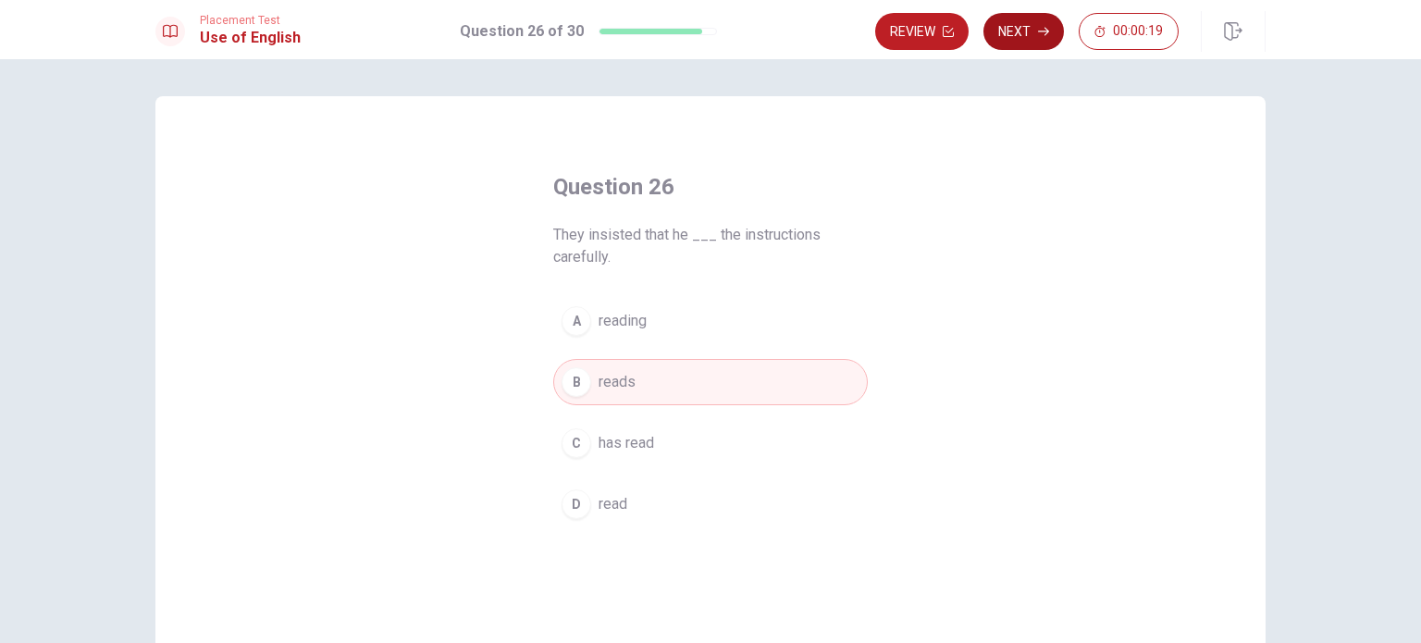
click at [1029, 28] on button "Next" at bounding box center [1024, 31] width 81 height 37
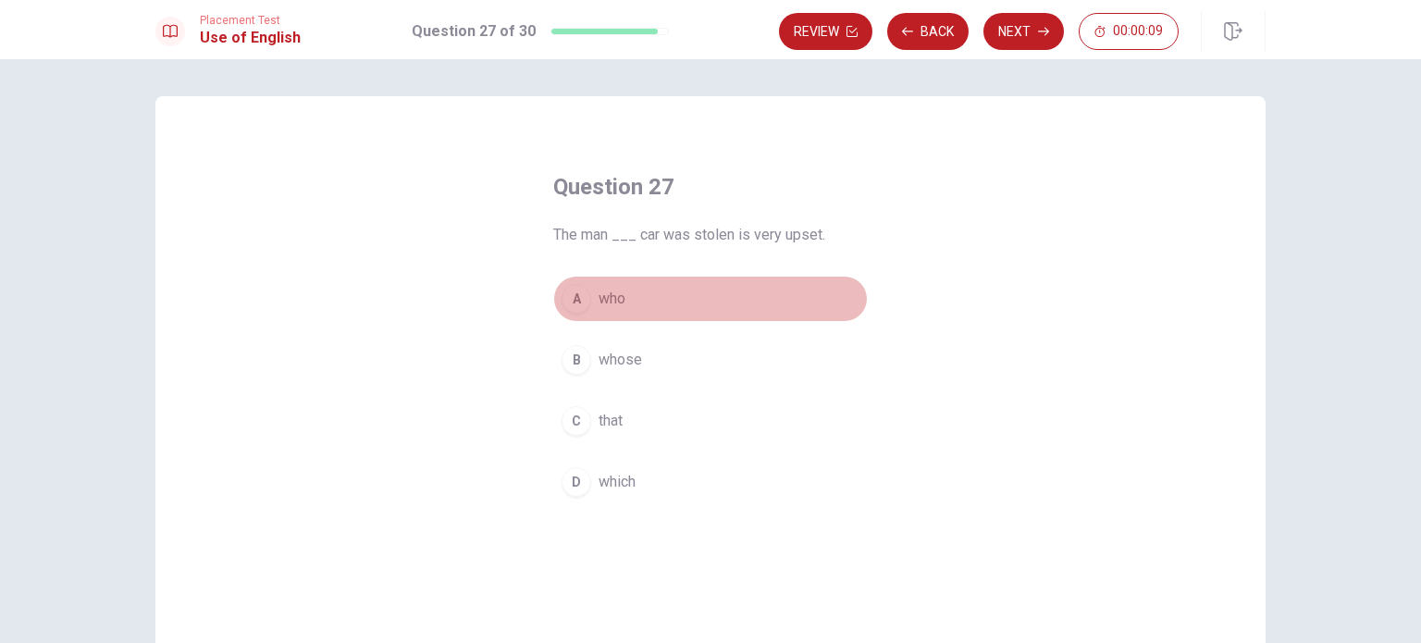
click at [578, 304] on div "A" at bounding box center [577, 299] width 30 height 30
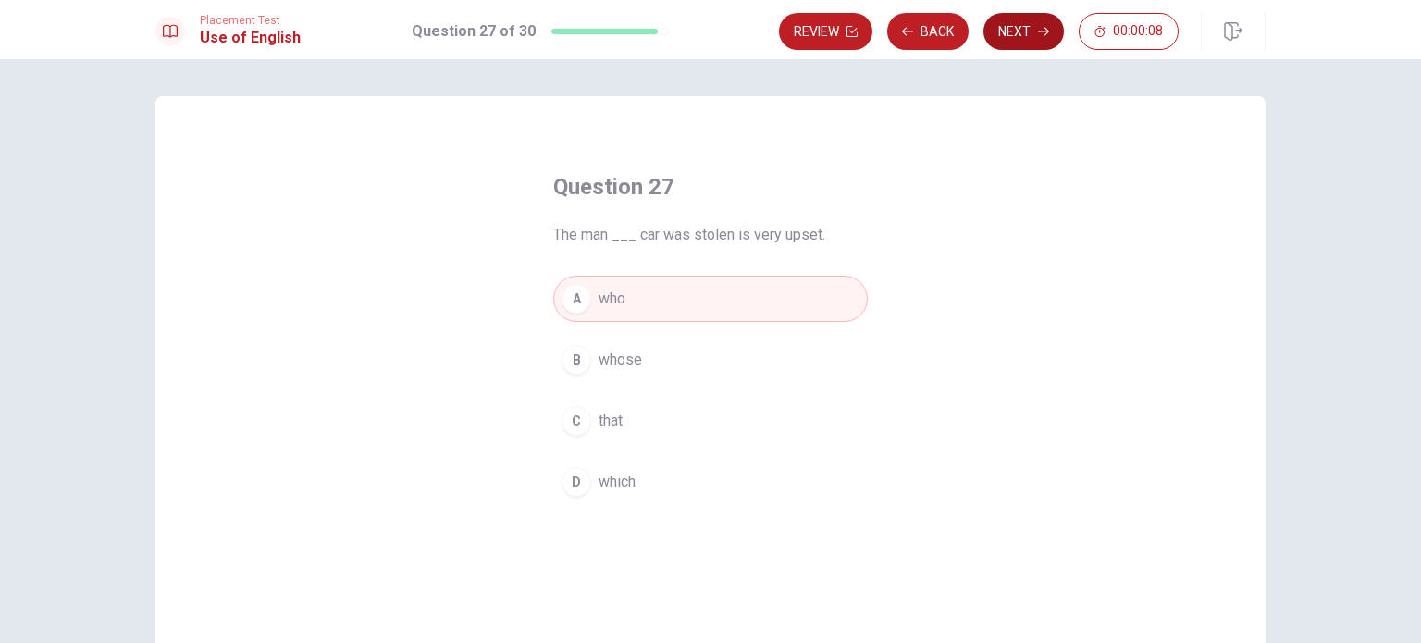
click at [1018, 37] on button "Next" at bounding box center [1024, 31] width 81 height 37
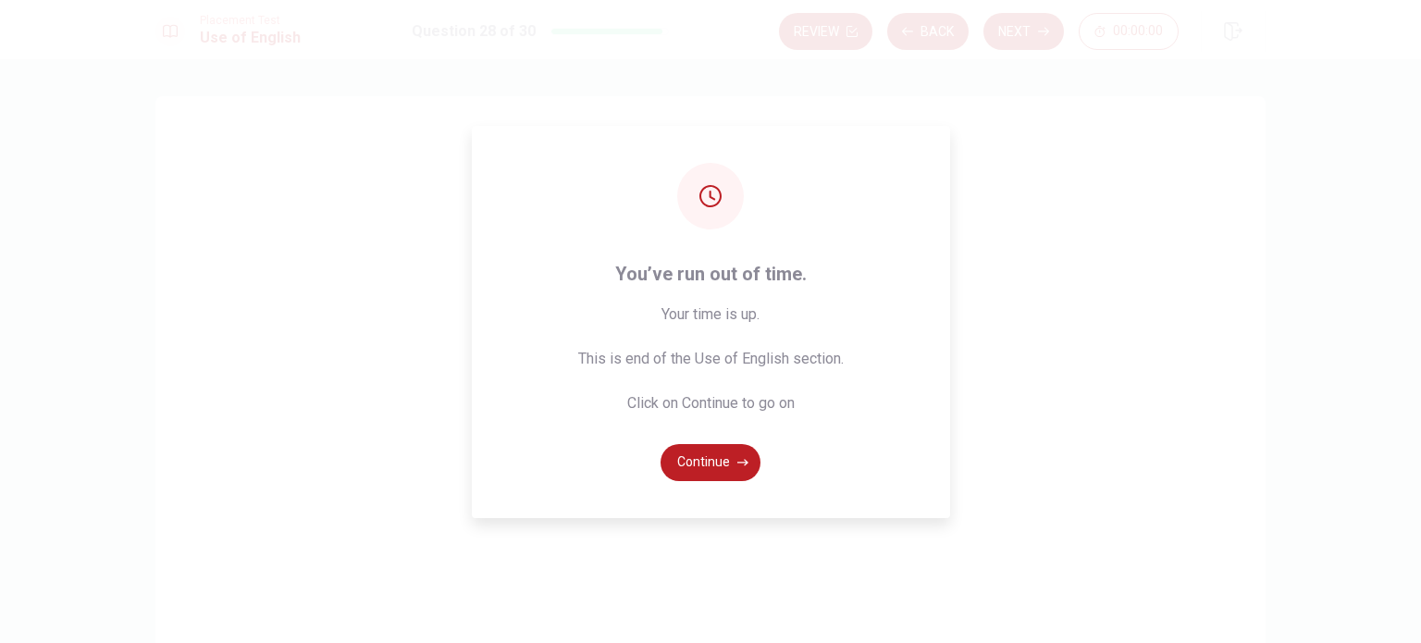
click at [614, 478] on div "You’ve run out of time. Your time is up. This is end of the Use of English sect…" at bounding box center [711, 322] width 478 height 392
click at [703, 460] on button "Continue" at bounding box center [711, 462] width 100 height 37
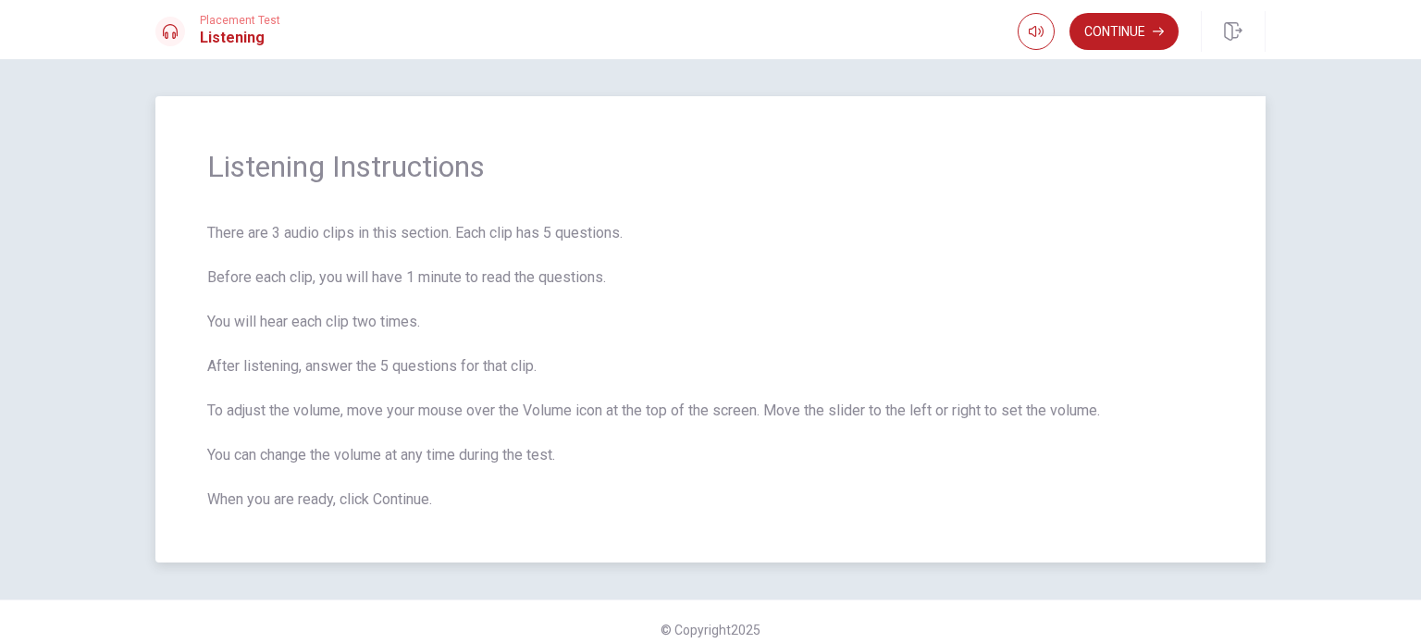
scroll to position [15, 0]
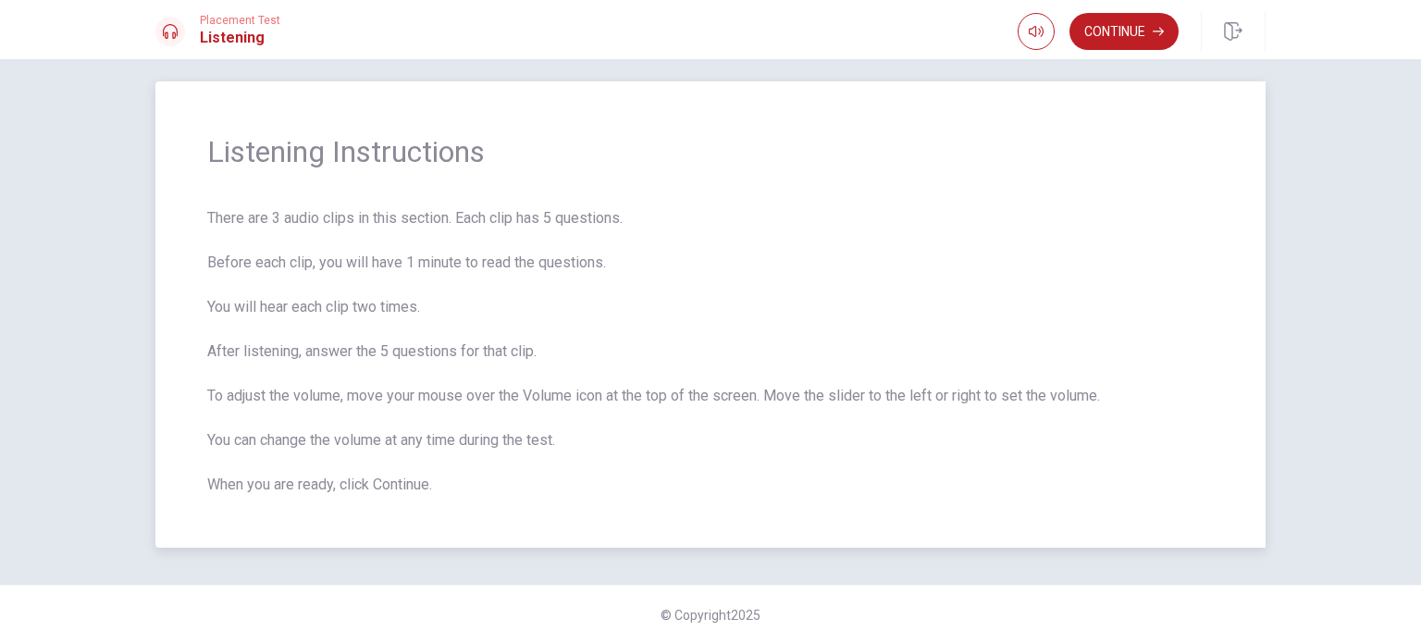
click at [986, 403] on span "There are 3 audio clips in this section. Each clip has 5 questions. Before each…" at bounding box center [710, 351] width 1007 height 289
click at [1122, 23] on button "Continue" at bounding box center [1124, 31] width 109 height 37
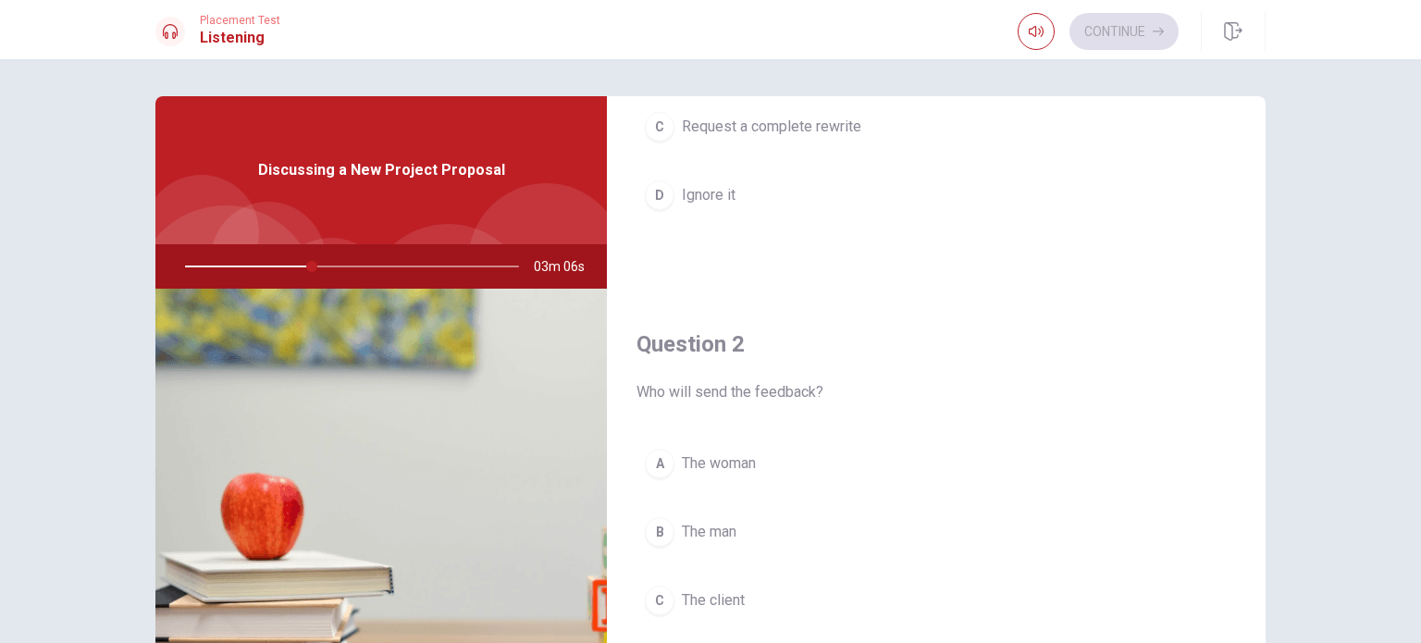
scroll to position [370, 0]
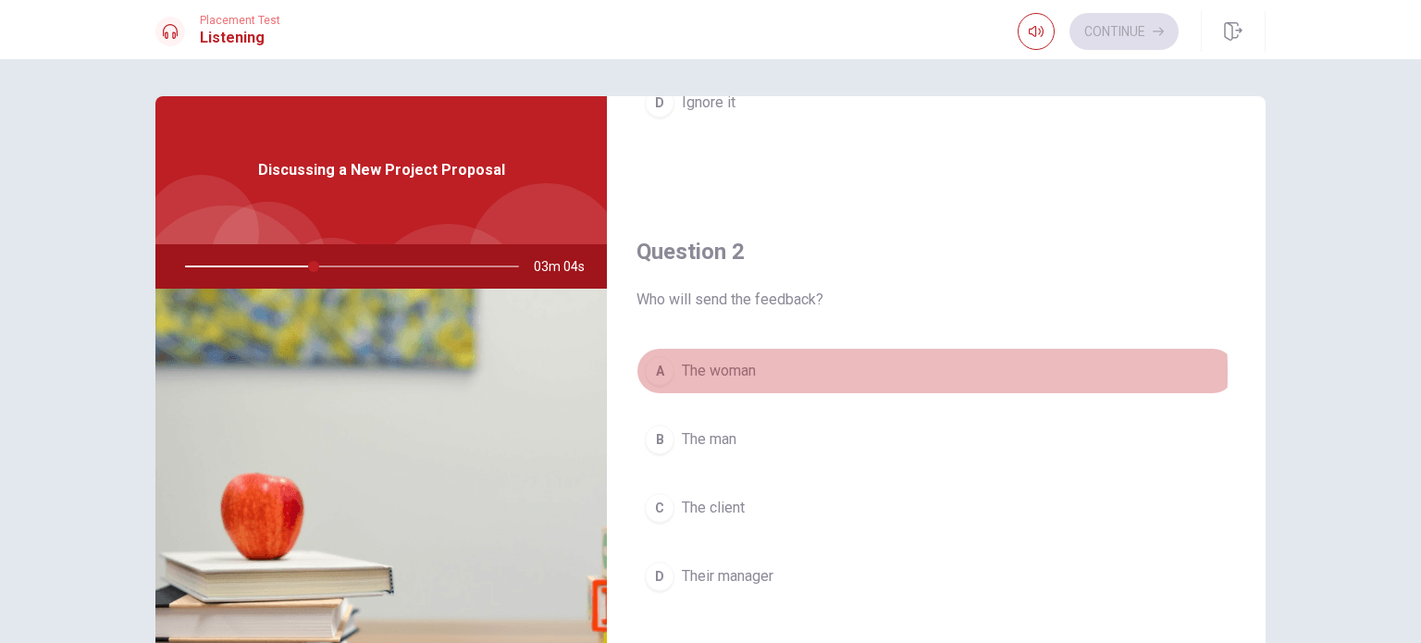
click at [693, 371] on span "The woman" at bounding box center [719, 371] width 74 height 22
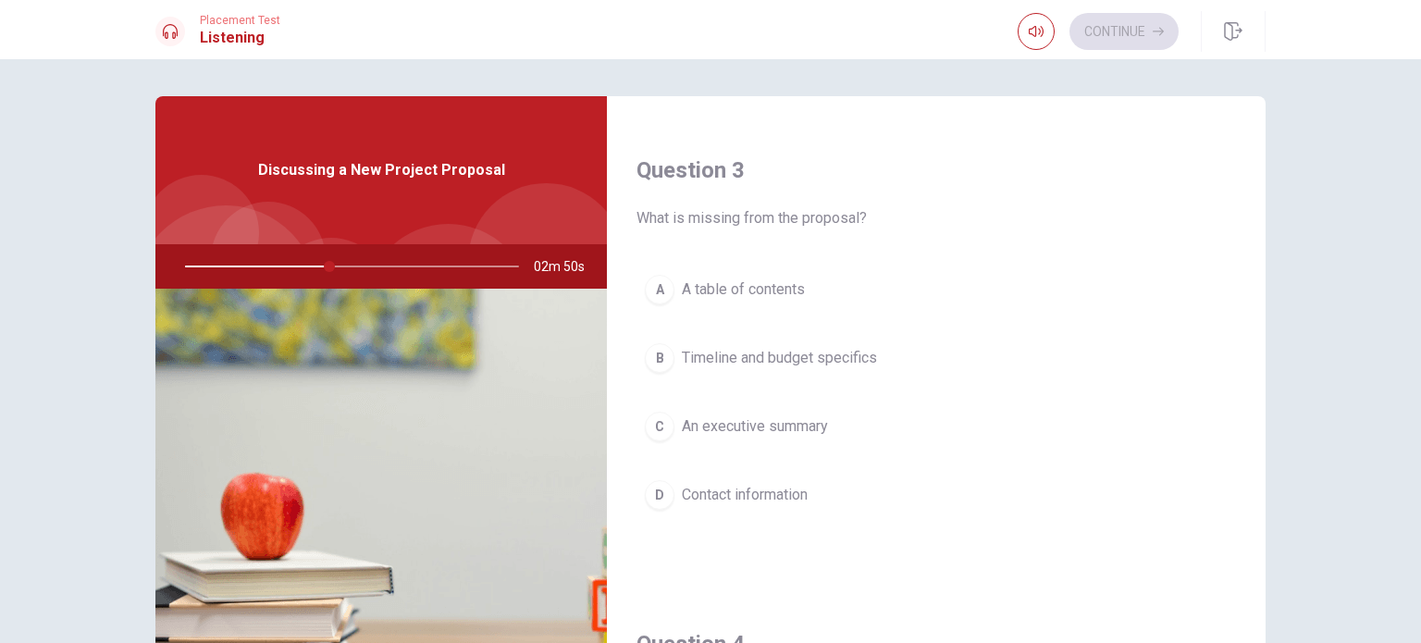
scroll to position [1018, 0]
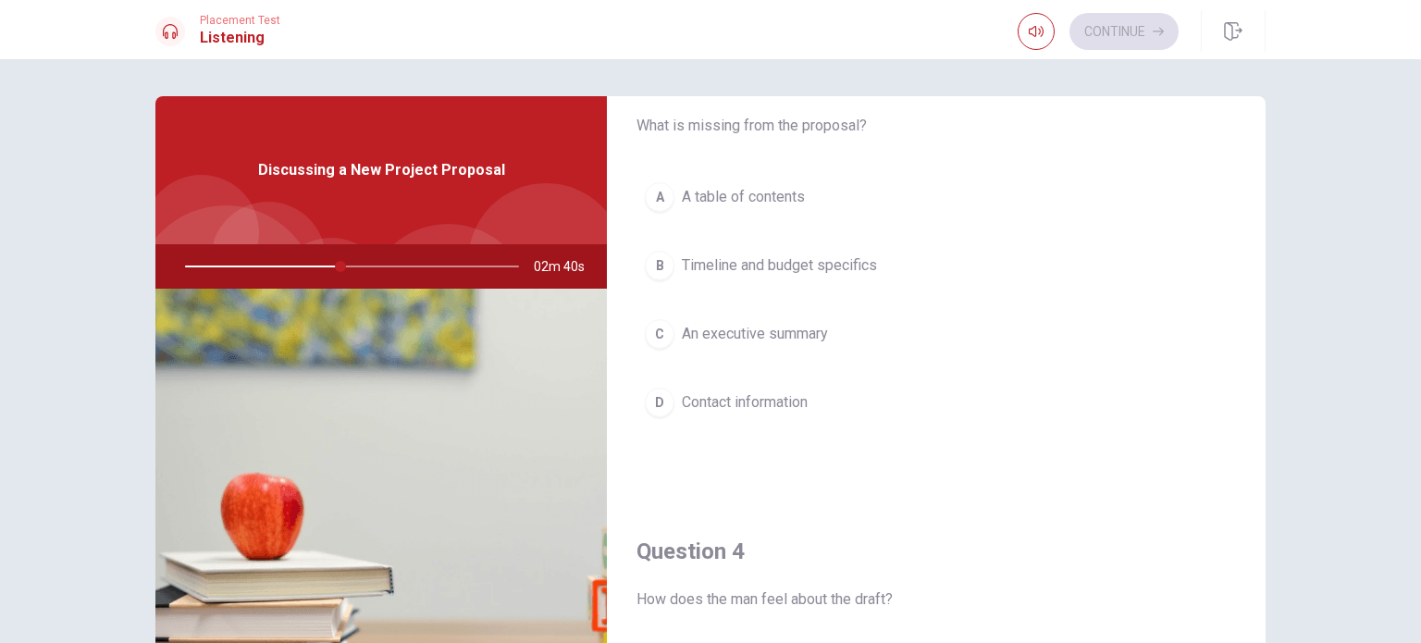
click at [750, 266] on span "Timeline and budget specifics" at bounding box center [779, 265] width 195 height 22
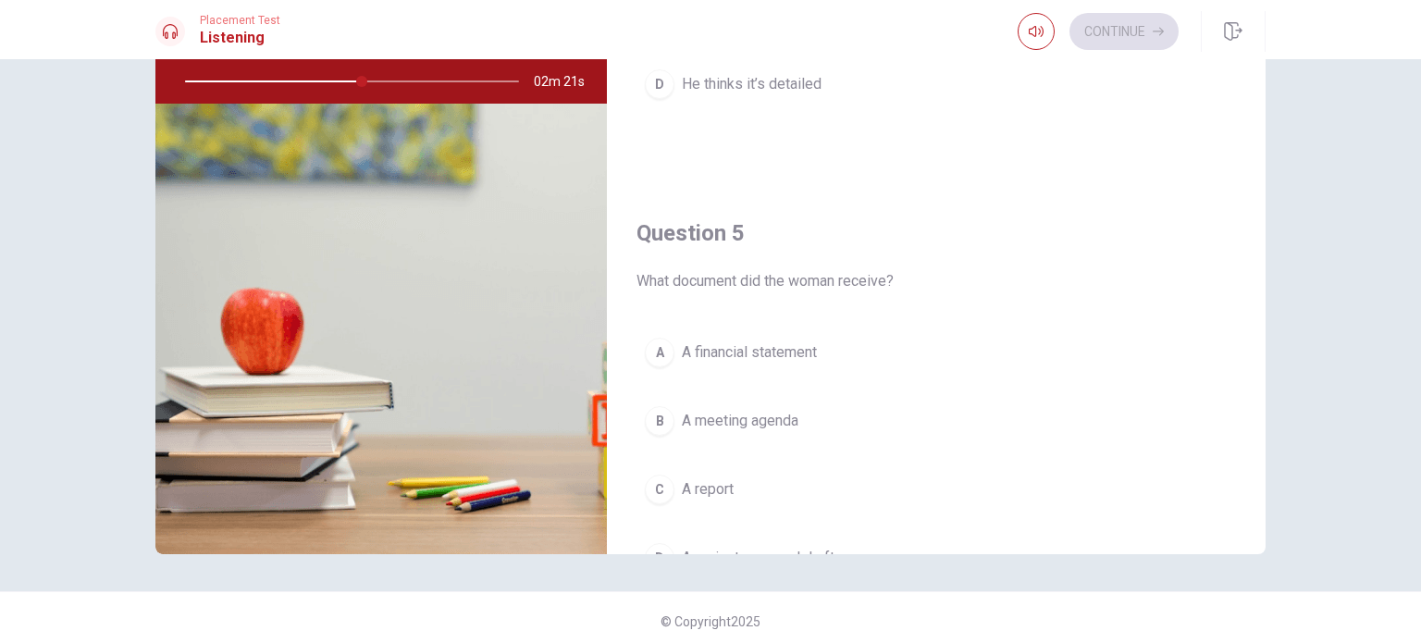
scroll to position [1718, 0]
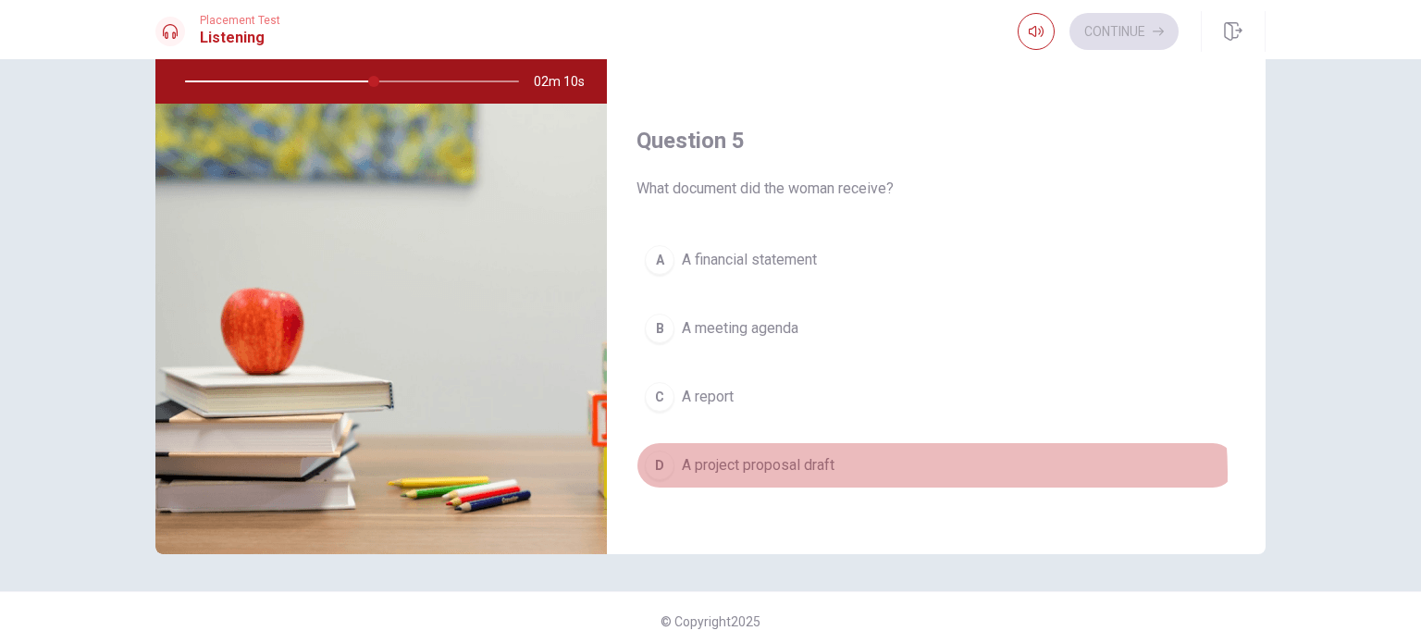
click at [823, 465] on span "A project proposal draft" at bounding box center [758, 465] width 153 height 22
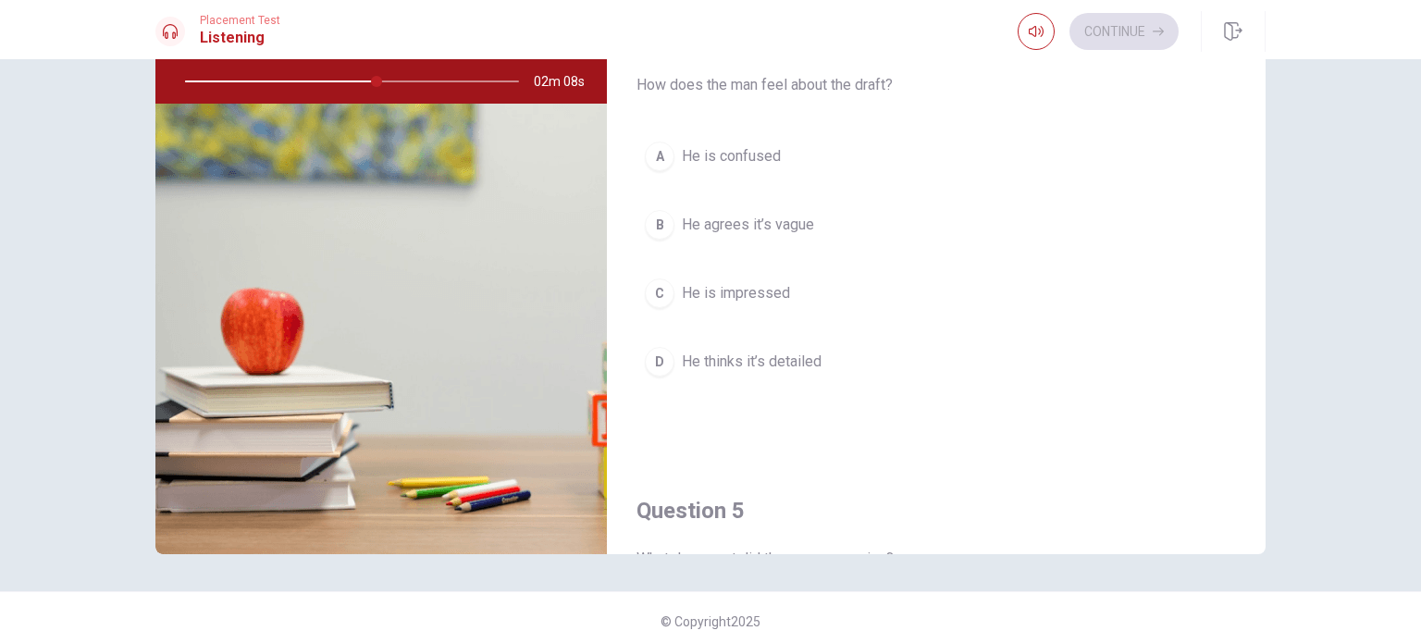
scroll to position [1255, 0]
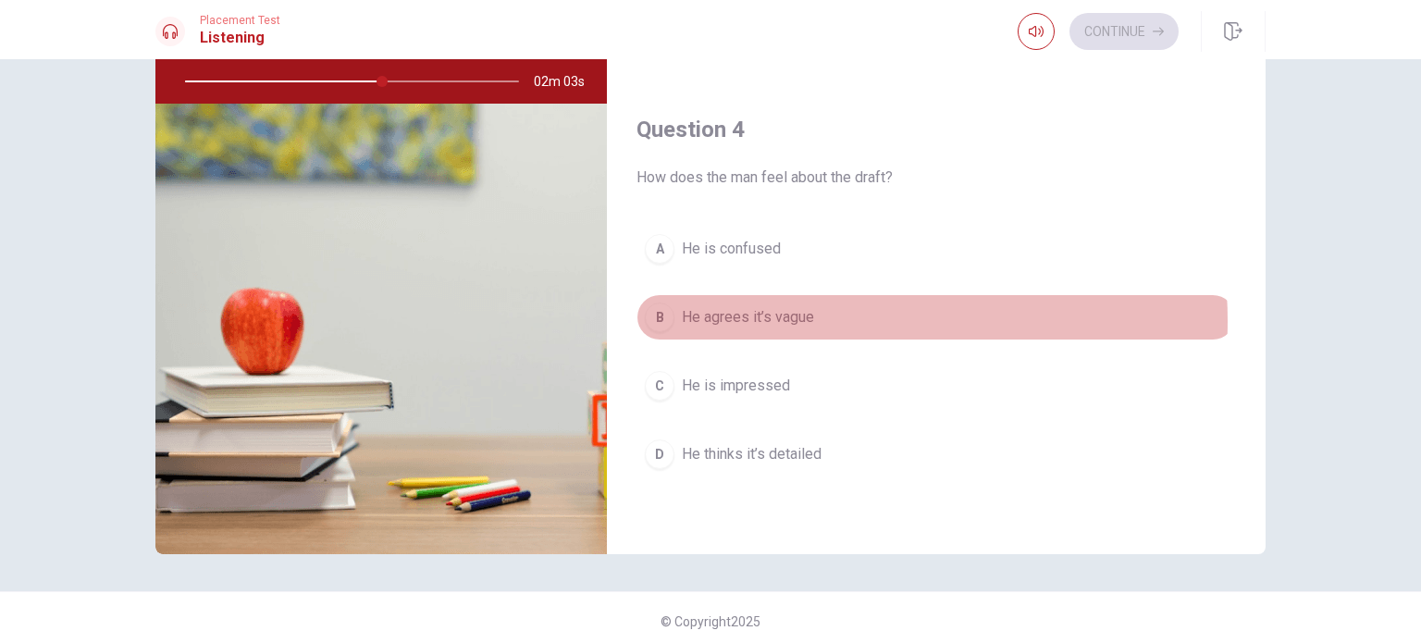
click at [800, 316] on span "He agrees it’s vague" at bounding box center [748, 317] width 132 height 22
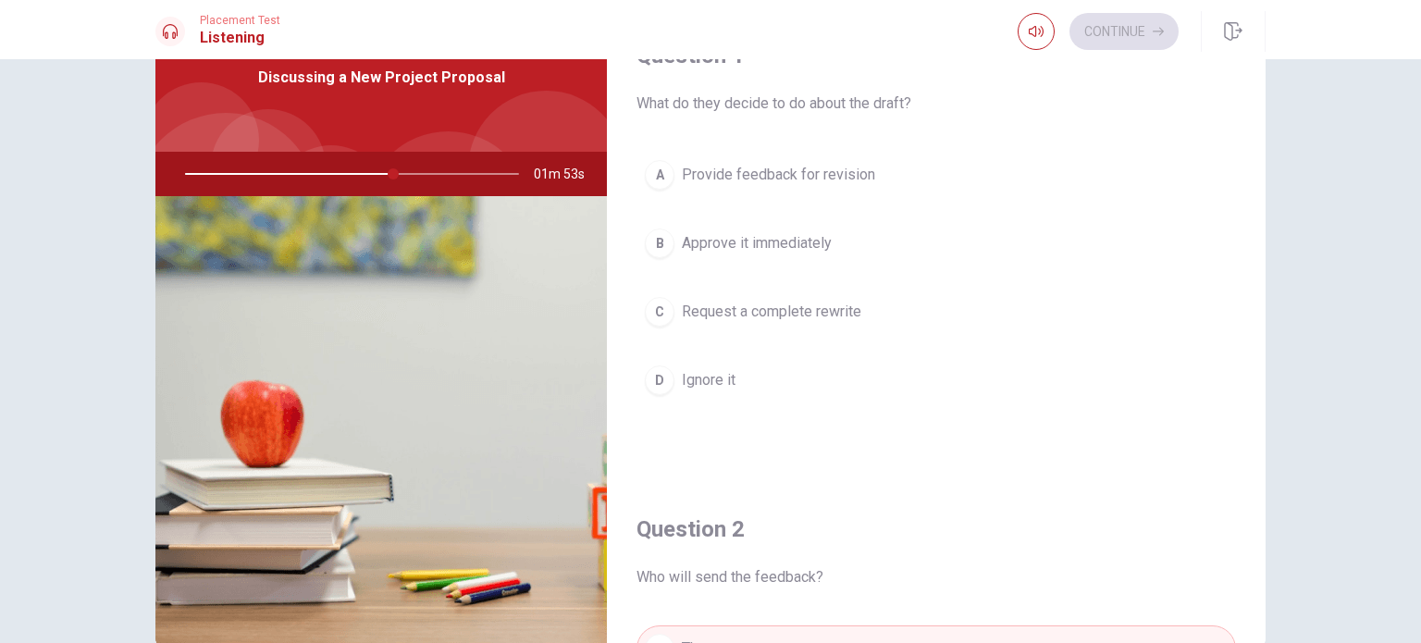
scroll to position [0, 0]
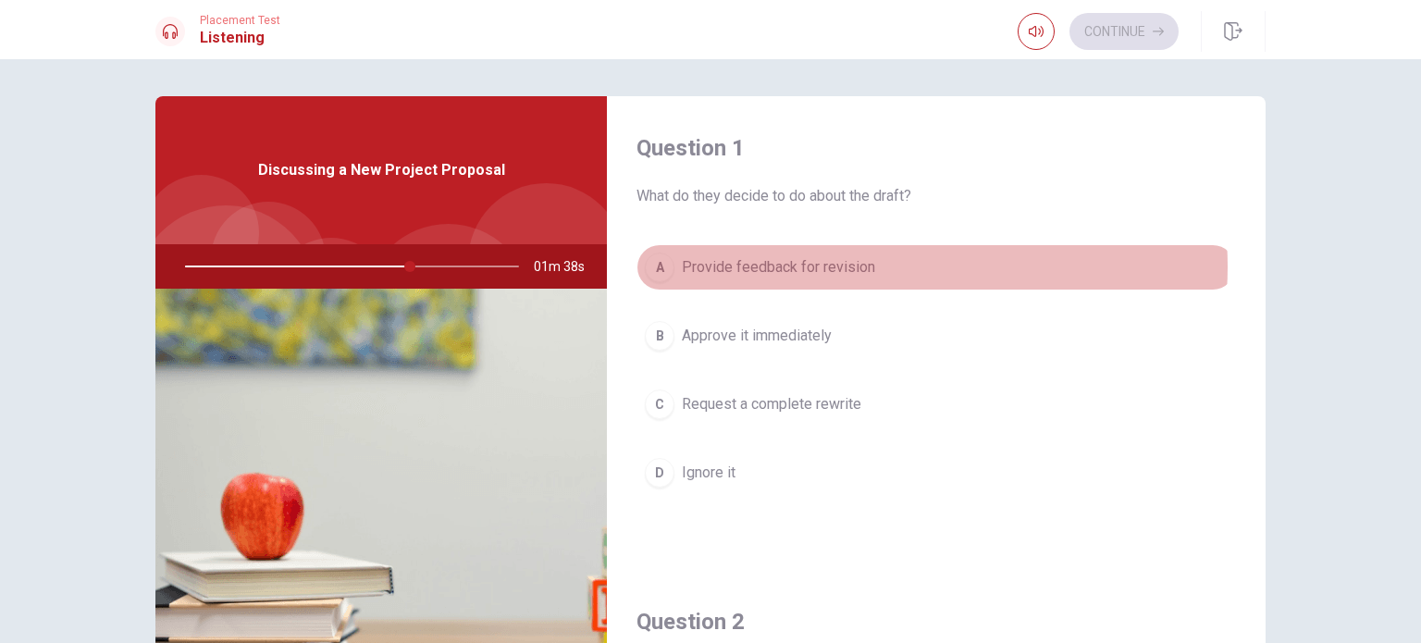
click at [864, 267] on span "Provide feedback for revision" at bounding box center [778, 267] width 193 height 22
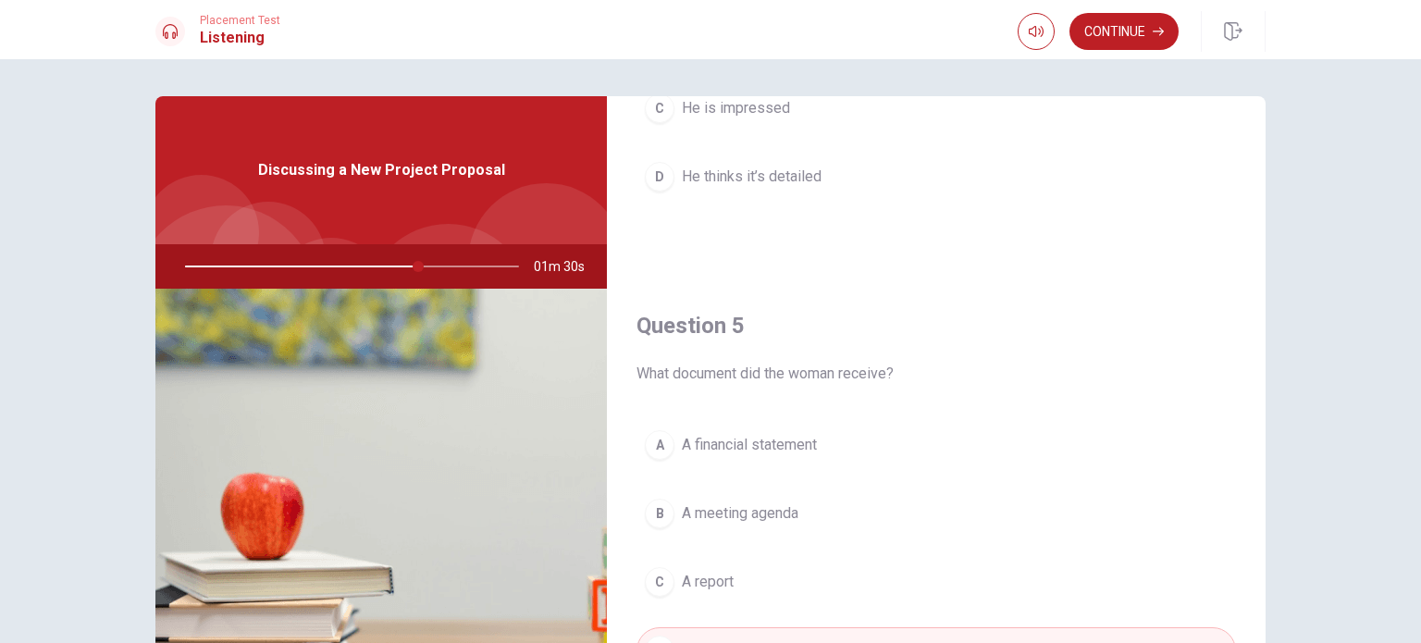
scroll to position [93, 0]
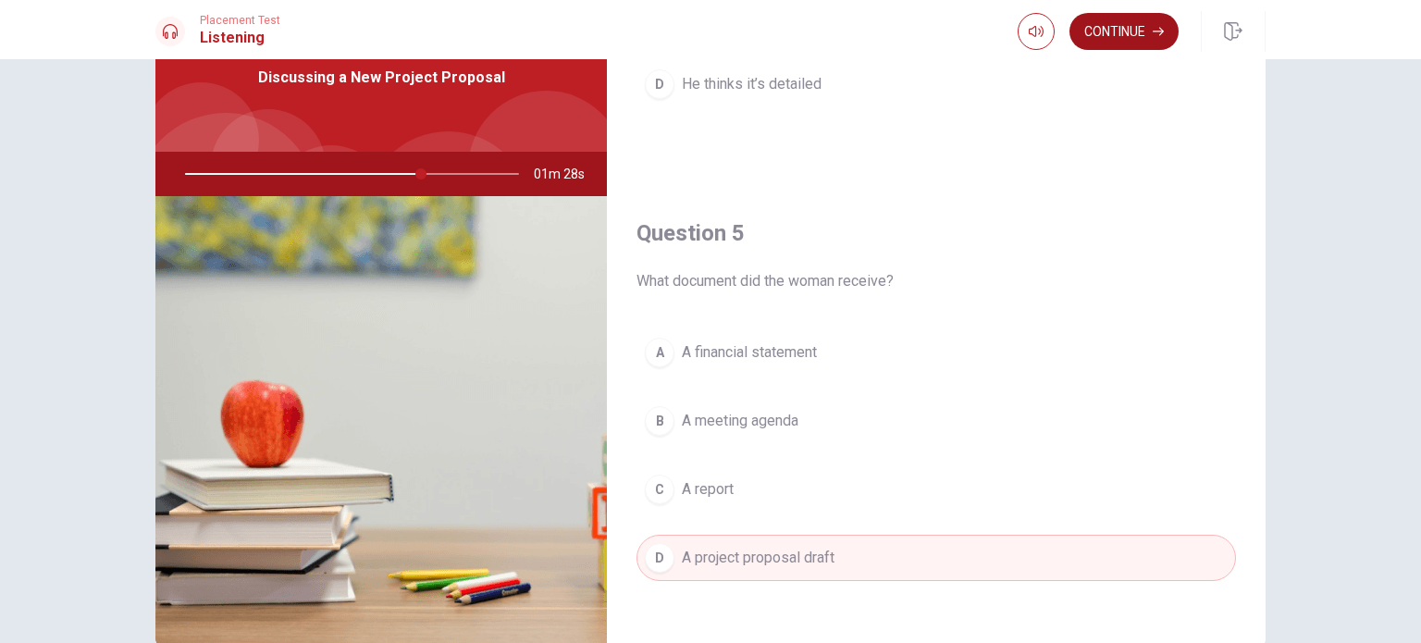
click at [1107, 18] on button "Continue" at bounding box center [1124, 31] width 109 height 37
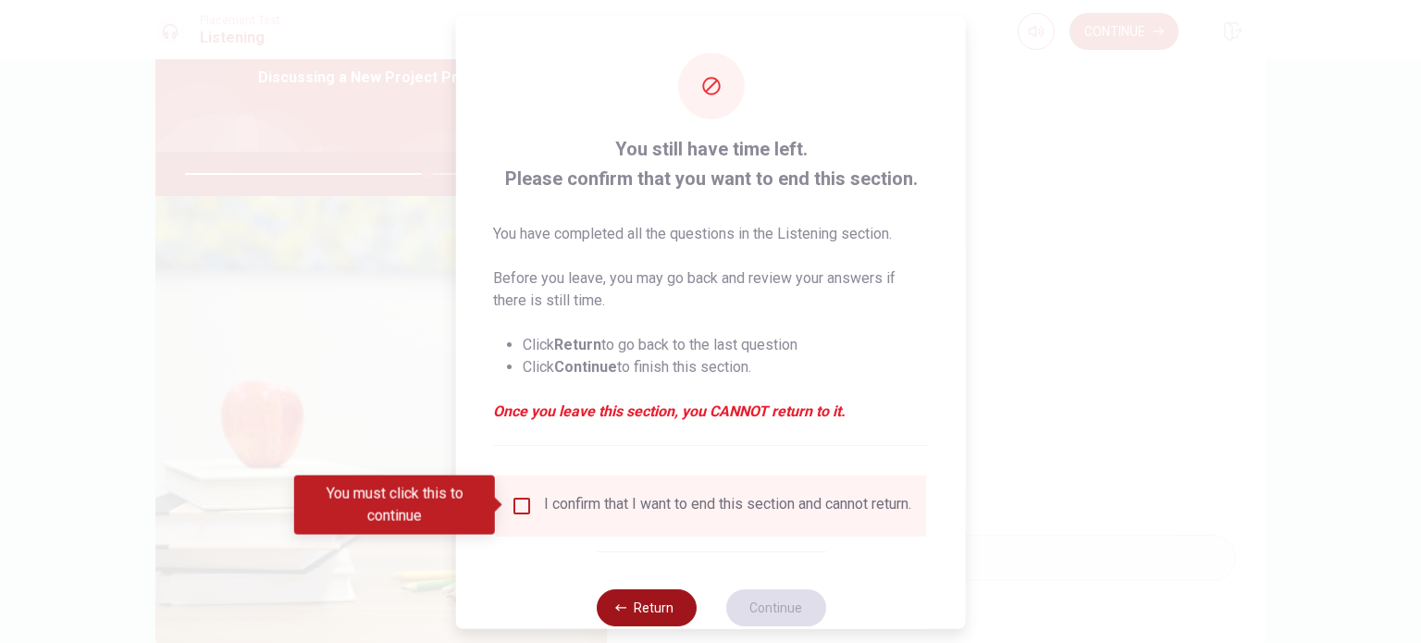
click at [659, 611] on button "Return" at bounding box center [646, 607] width 100 height 37
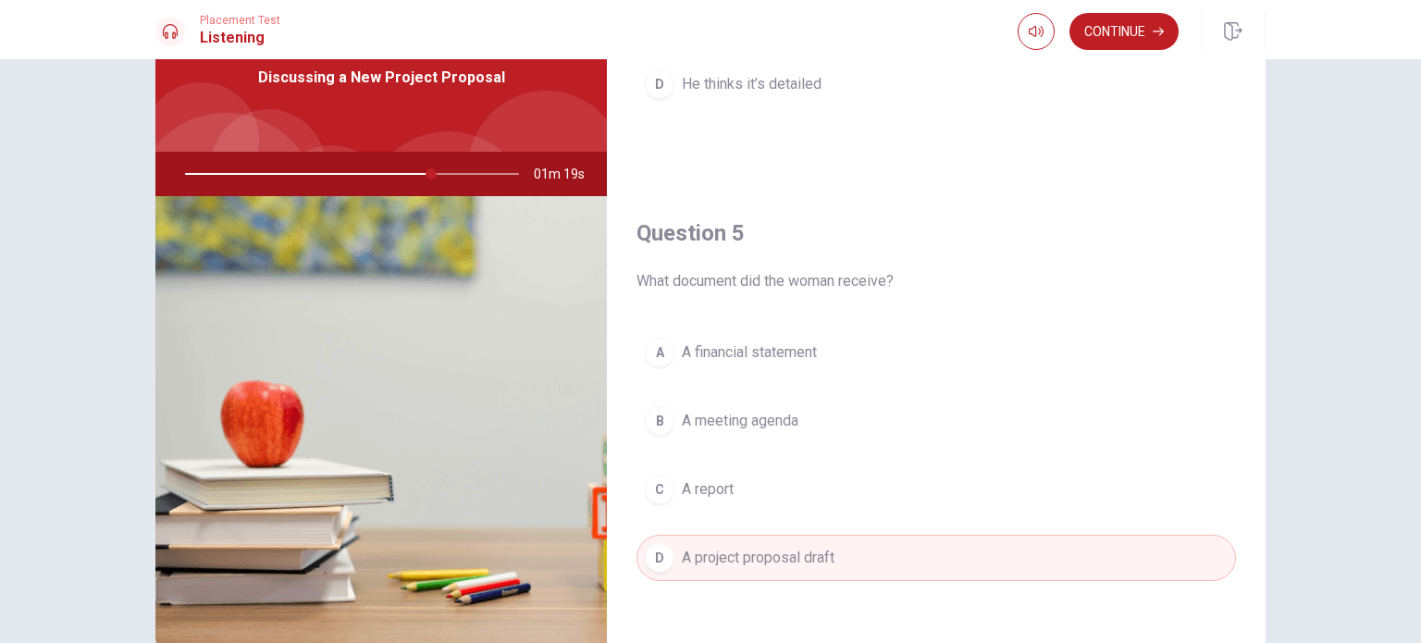
click at [478, 172] on div at bounding box center [348, 174] width 371 height 44
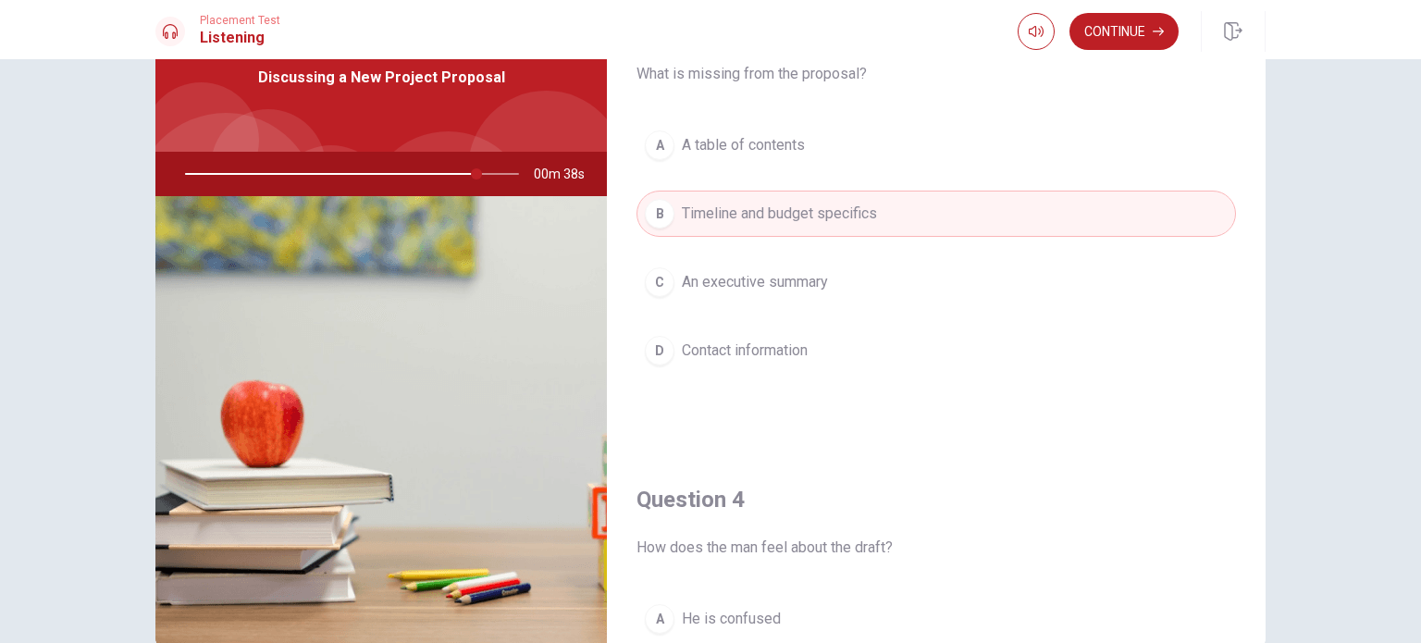
scroll to position [792, 0]
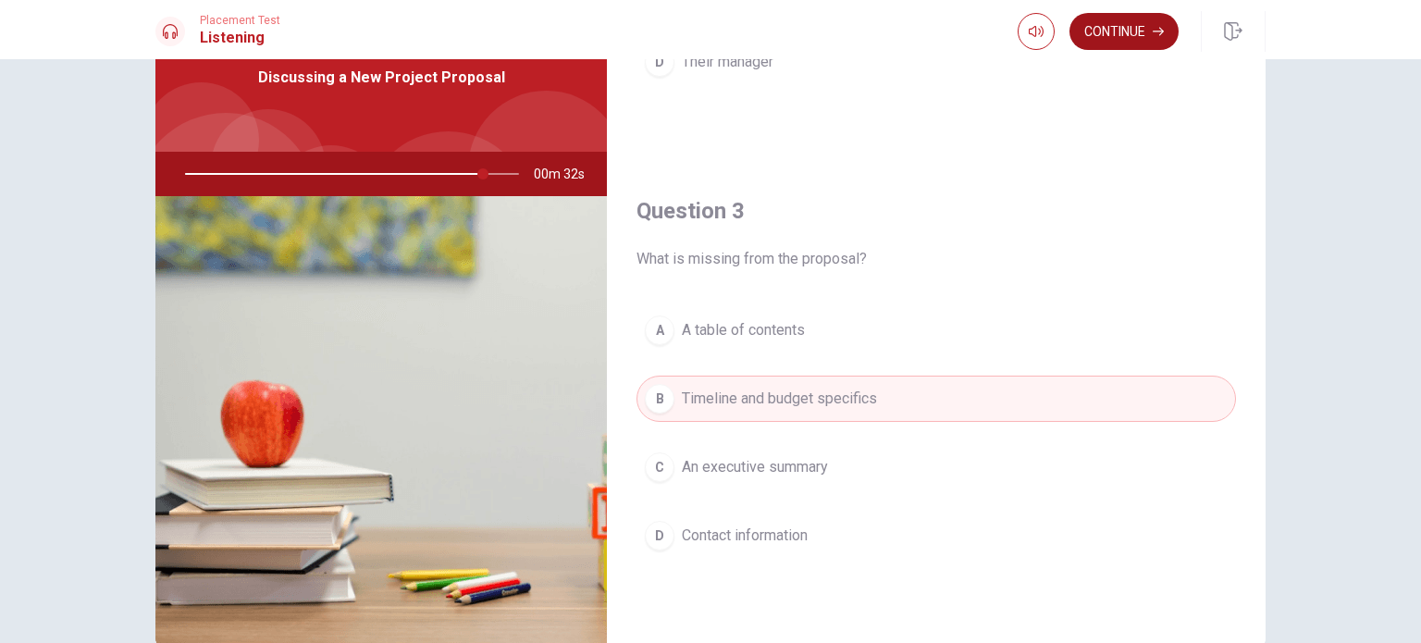
click at [1107, 45] on button "Continue" at bounding box center [1124, 31] width 109 height 37
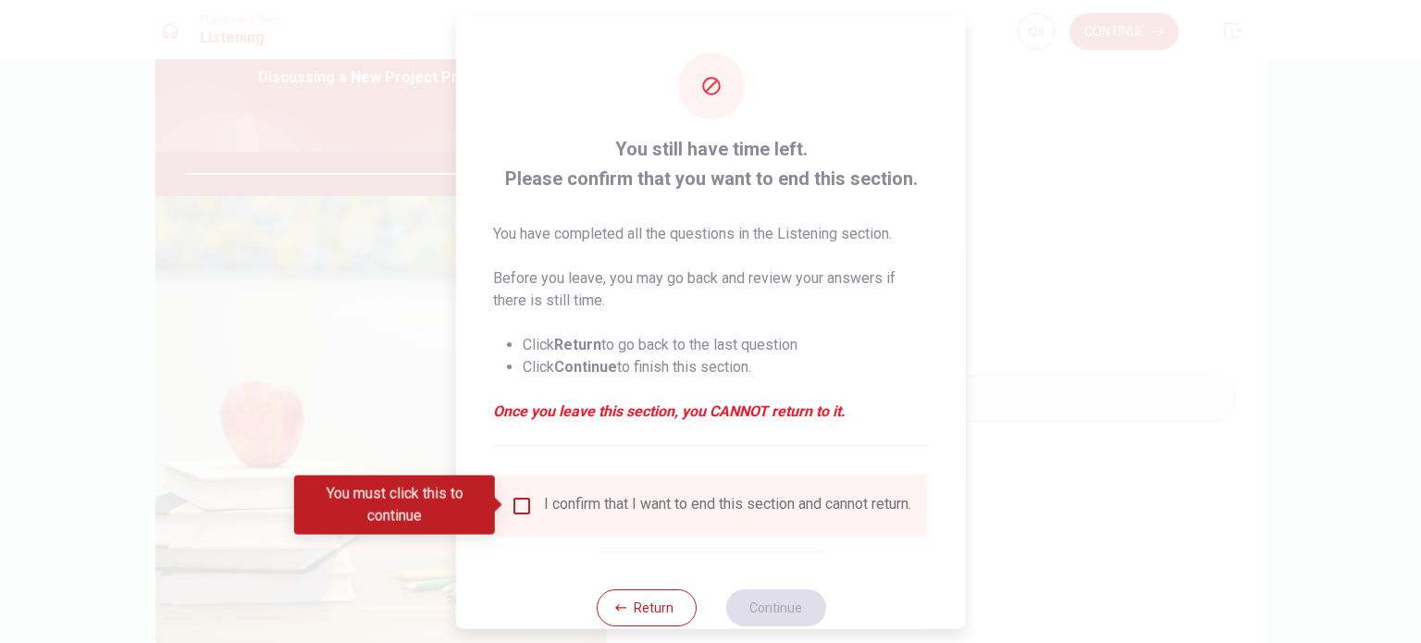
click at [516, 506] on input "You must click this to continue" at bounding box center [522, 505] width 22 height 22
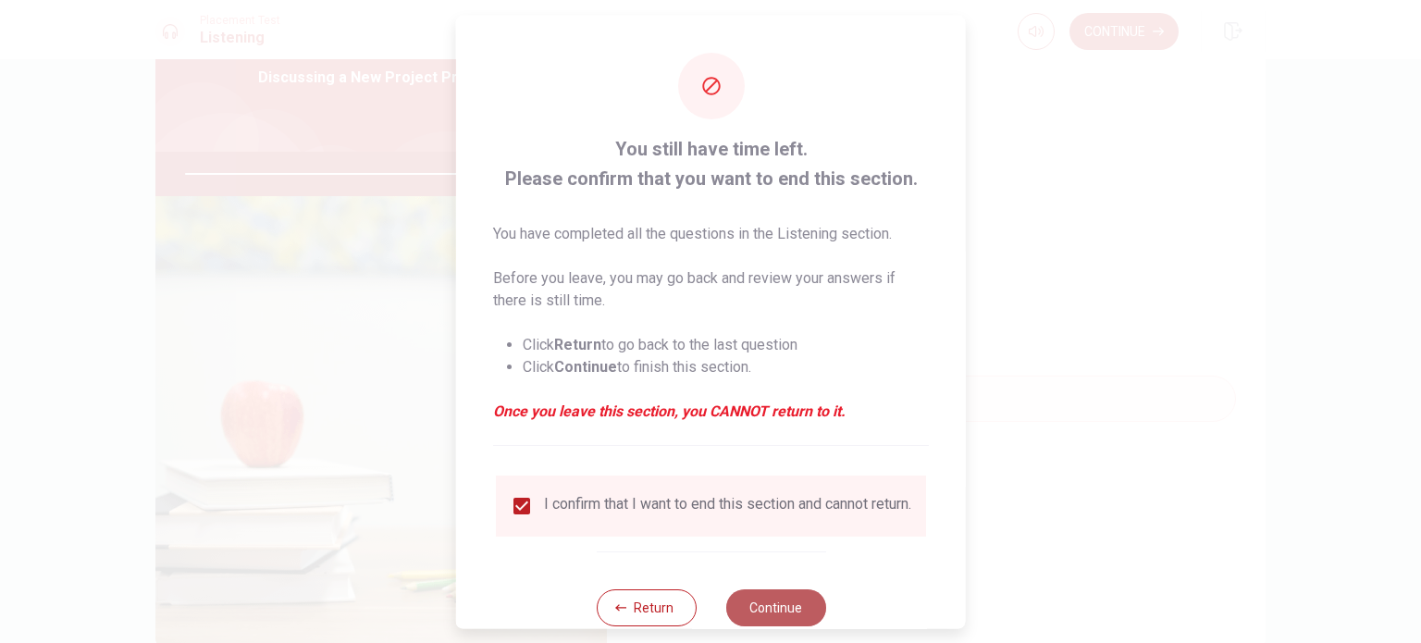
click at [796, 618] on button "Continue" at bounding box center [776, 607] width 100 height 37
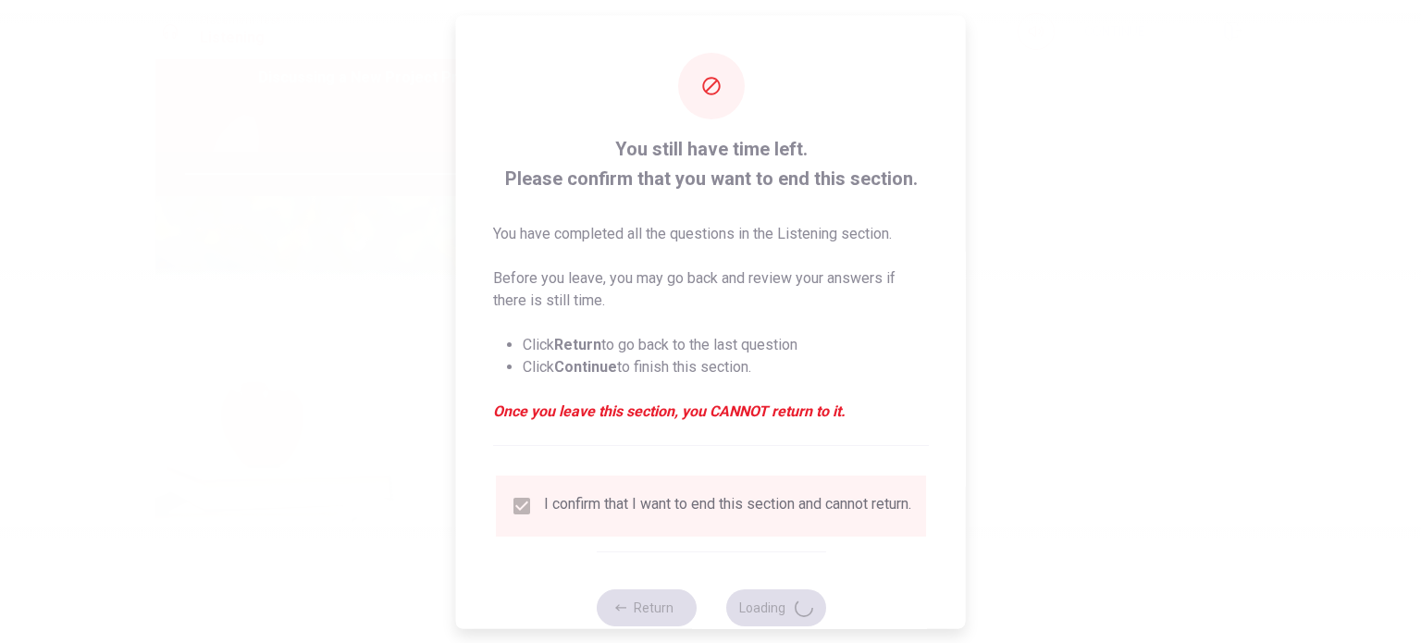
type input "91"
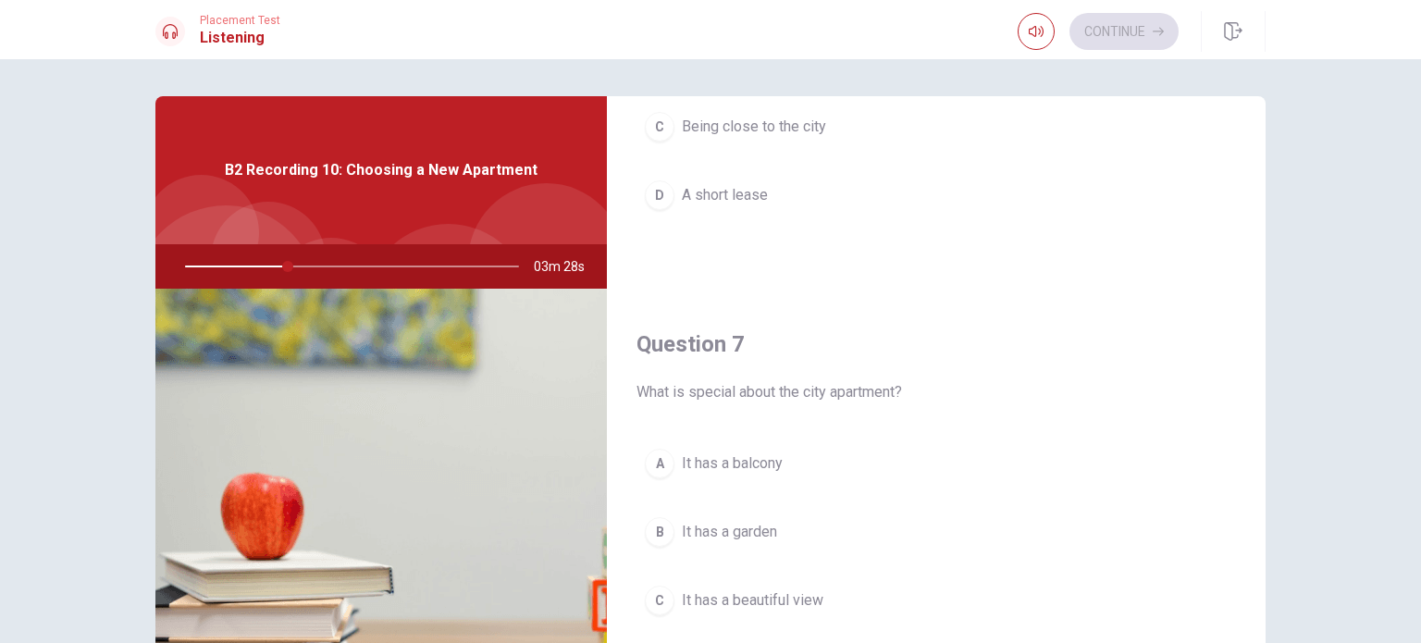
scroll to position [0, 0]
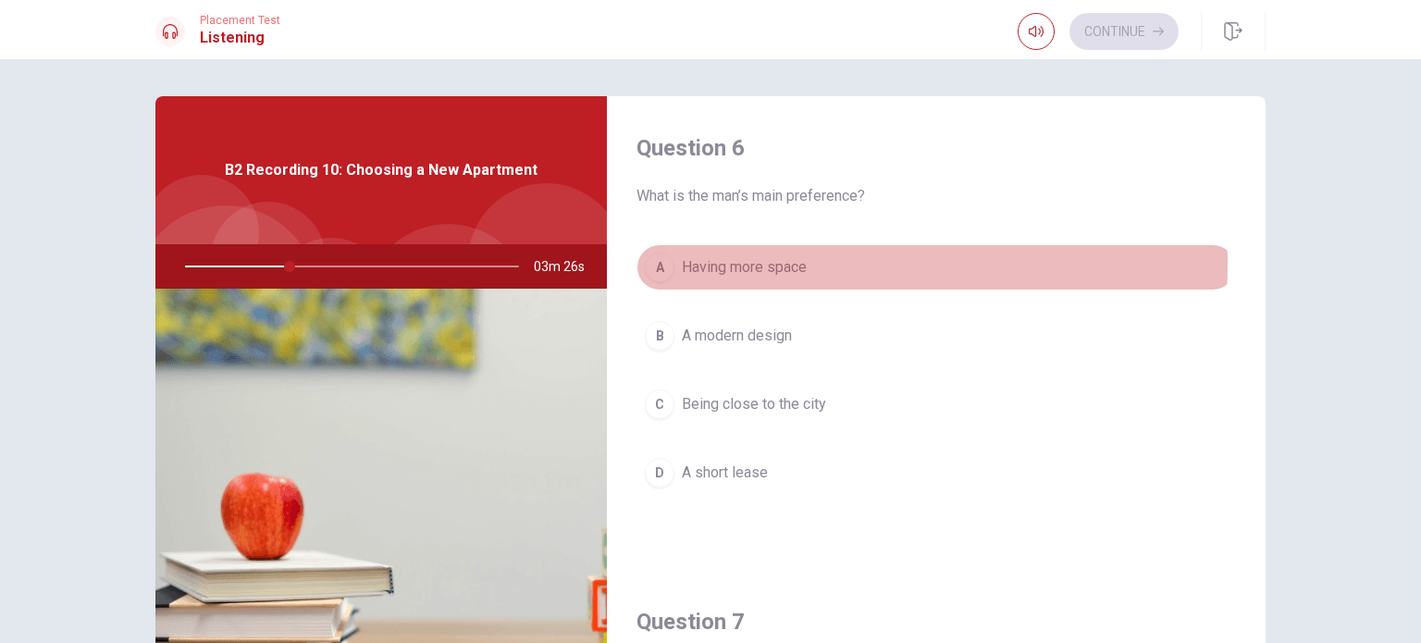
click at [784, 264] on span "Having more space" at bounding box center [744, 267] width 125 height 22
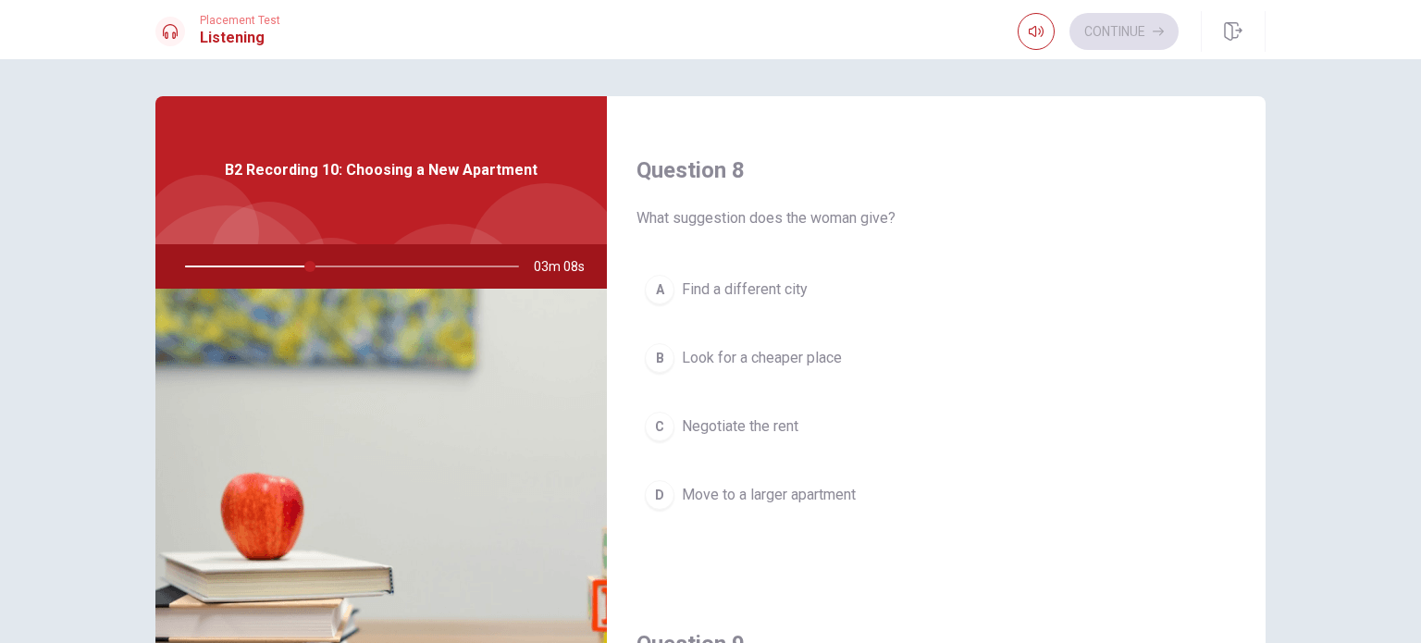
scroll to position [1018, 0]
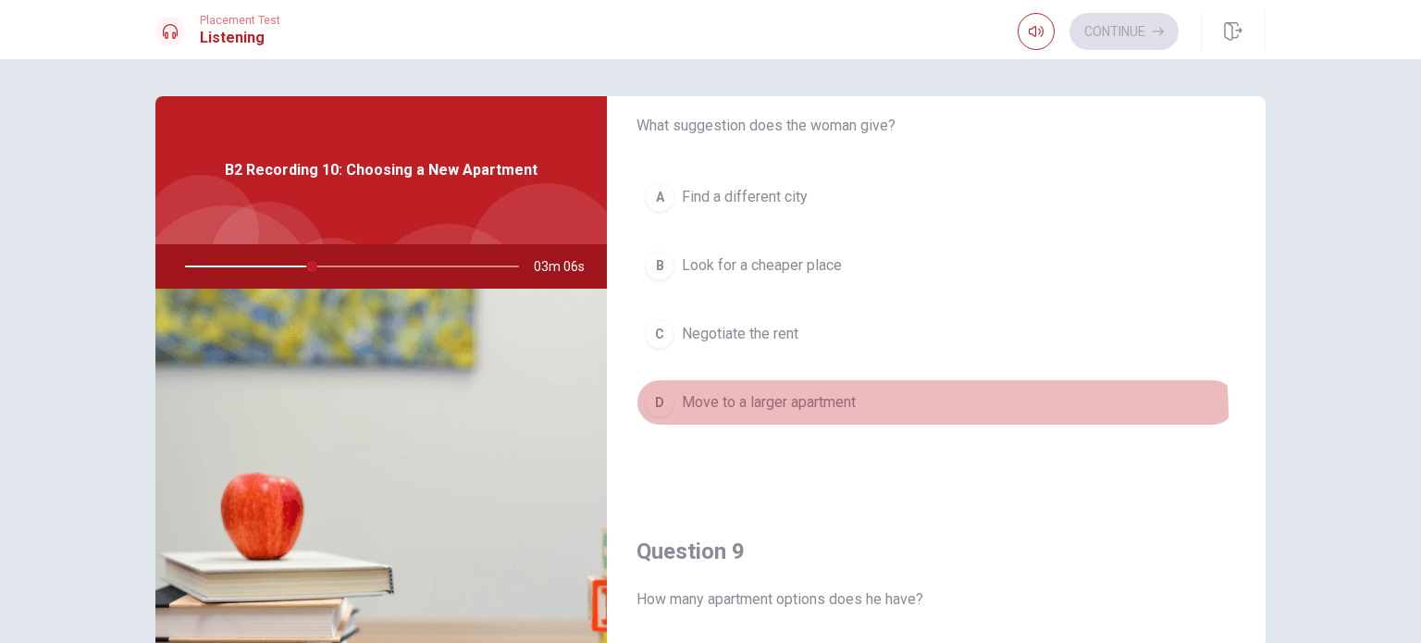
click at [850, 410] on button "D Move to a larger apartment" at bounding box center [937, 402] width 600 height 46
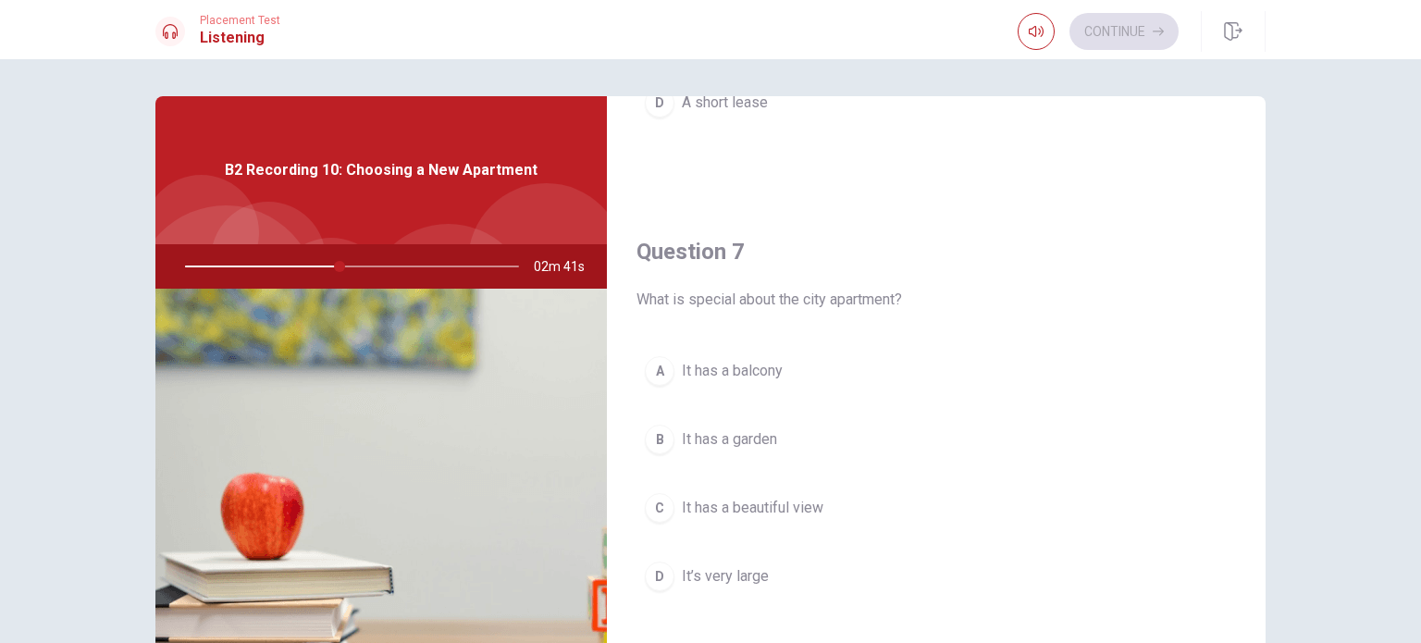
scroll to position [463, 0]
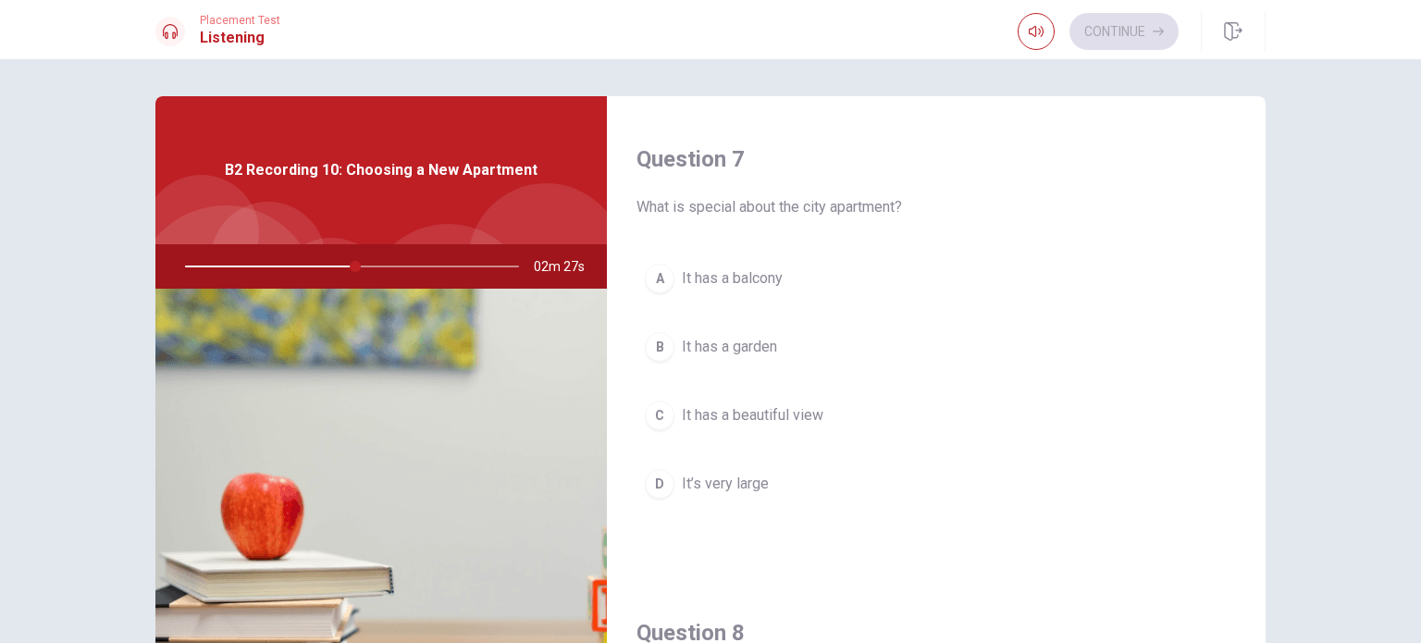
click at [818, 424] on span "It has a beautiful view" at bounding box center [753, 415] width 142 height 22
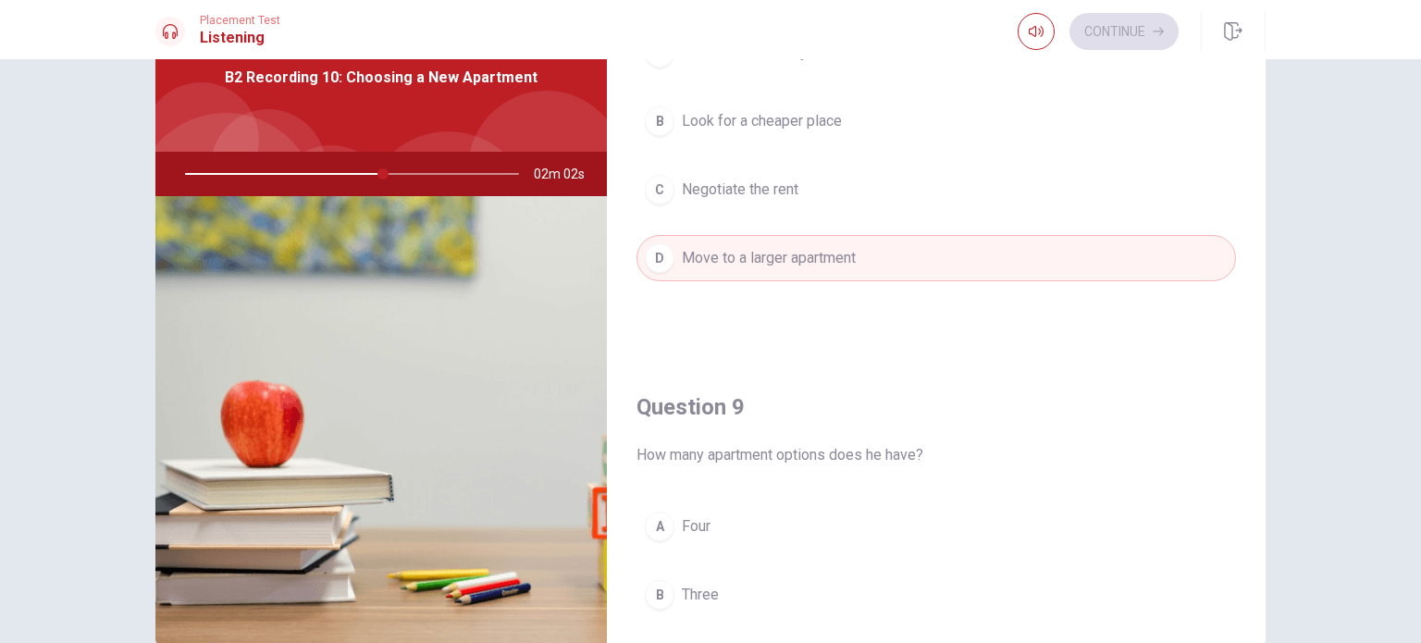
scroll to position [977, 0]
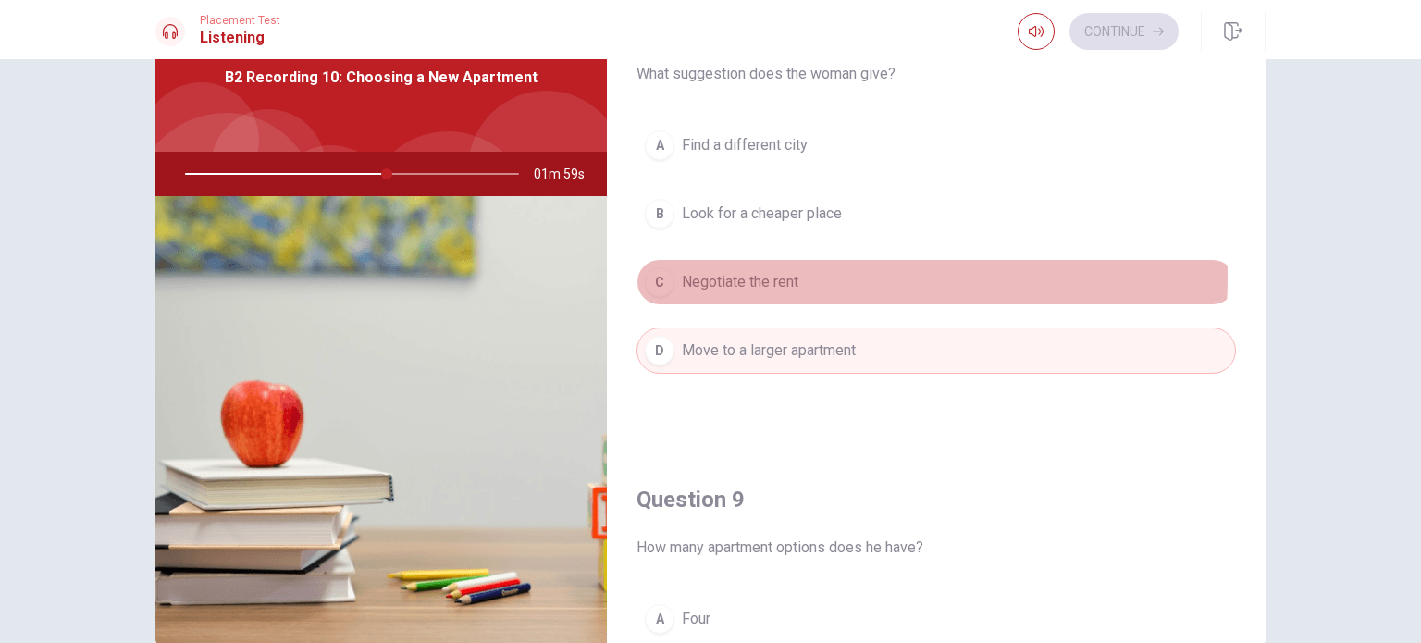
click at [775, 272] on span "Negotiate the rent" at bounding box center [740, 282] width 117 height 22
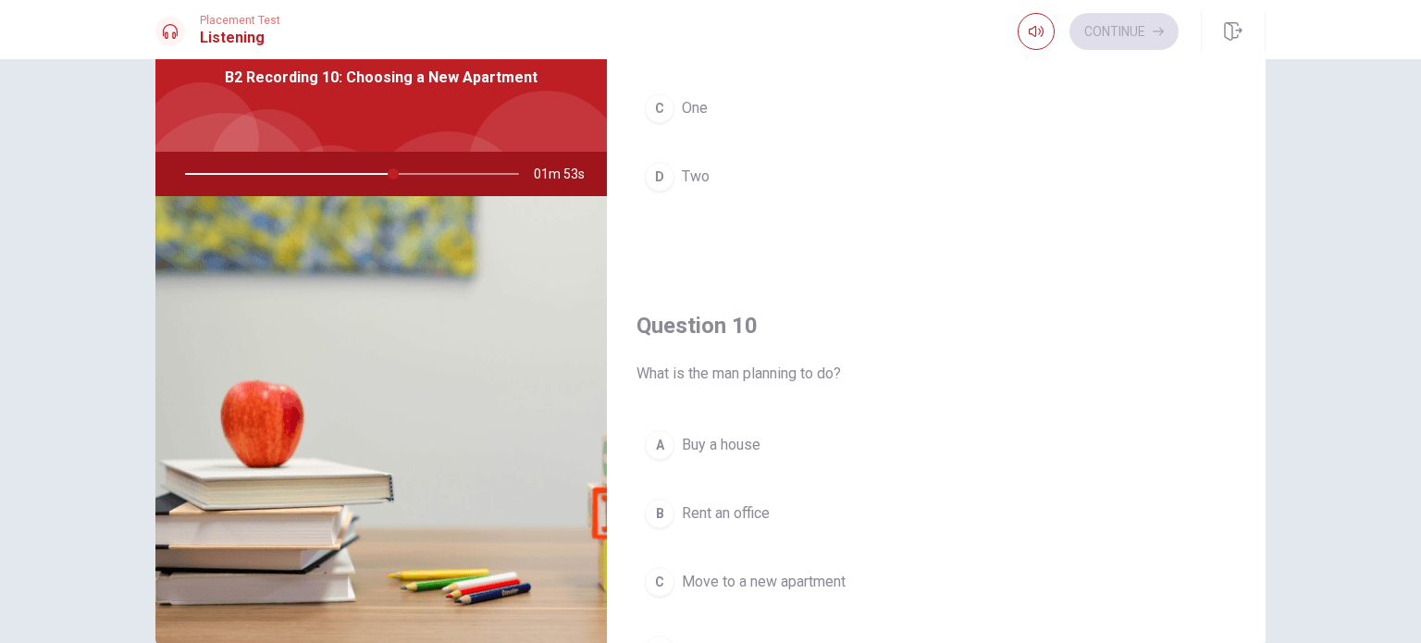
scroll to position [1718, 0]
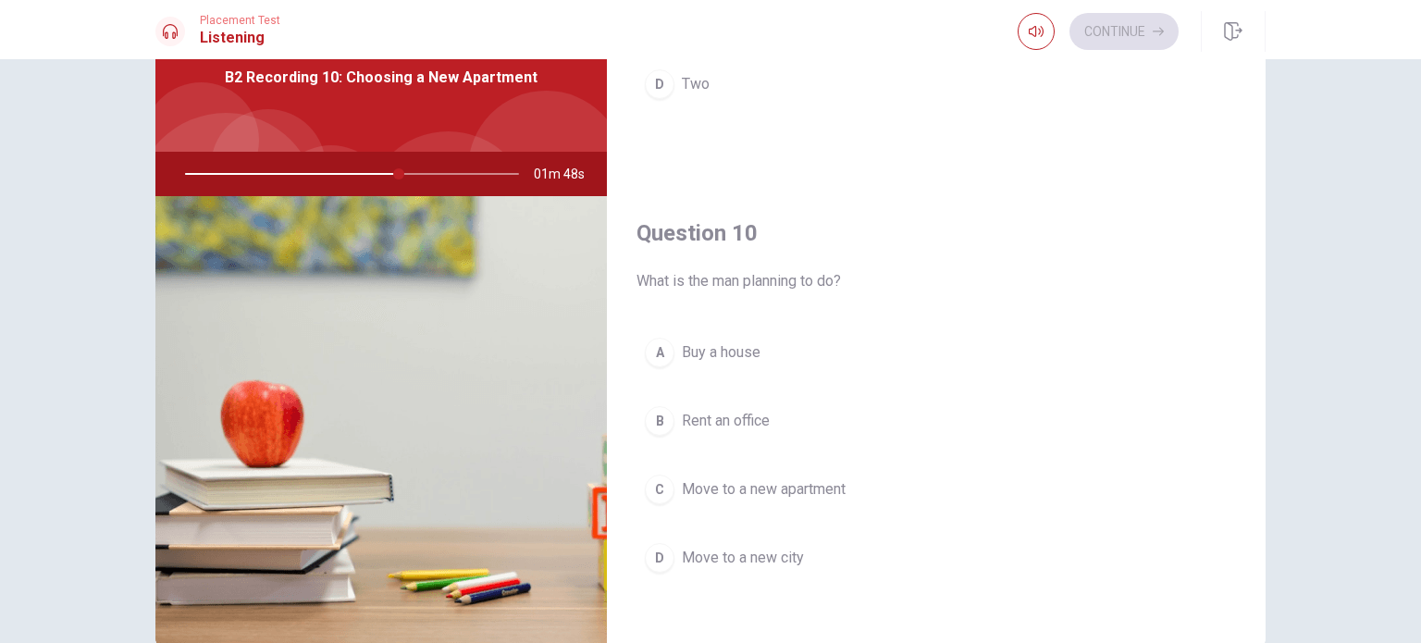
click at [842, 483] on span "Move to a new apartment" at bounding box center [764, 489] width 164 height 22
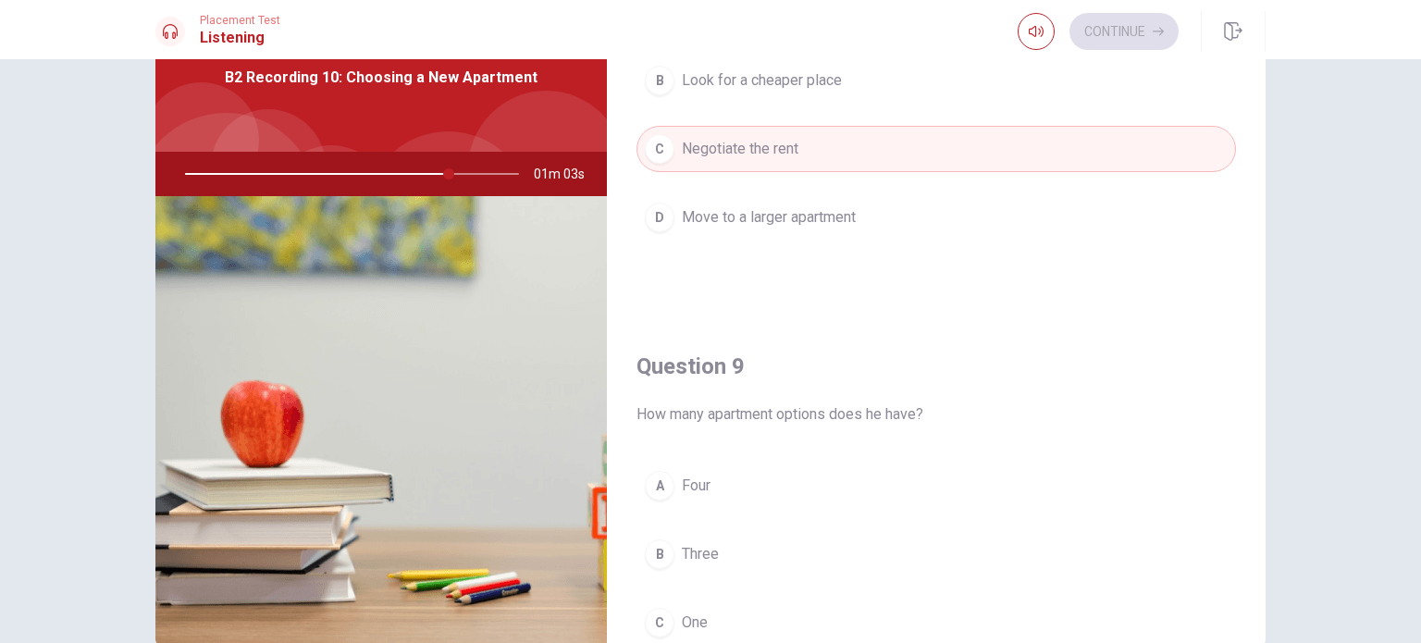
scroll to position [1203, 0]
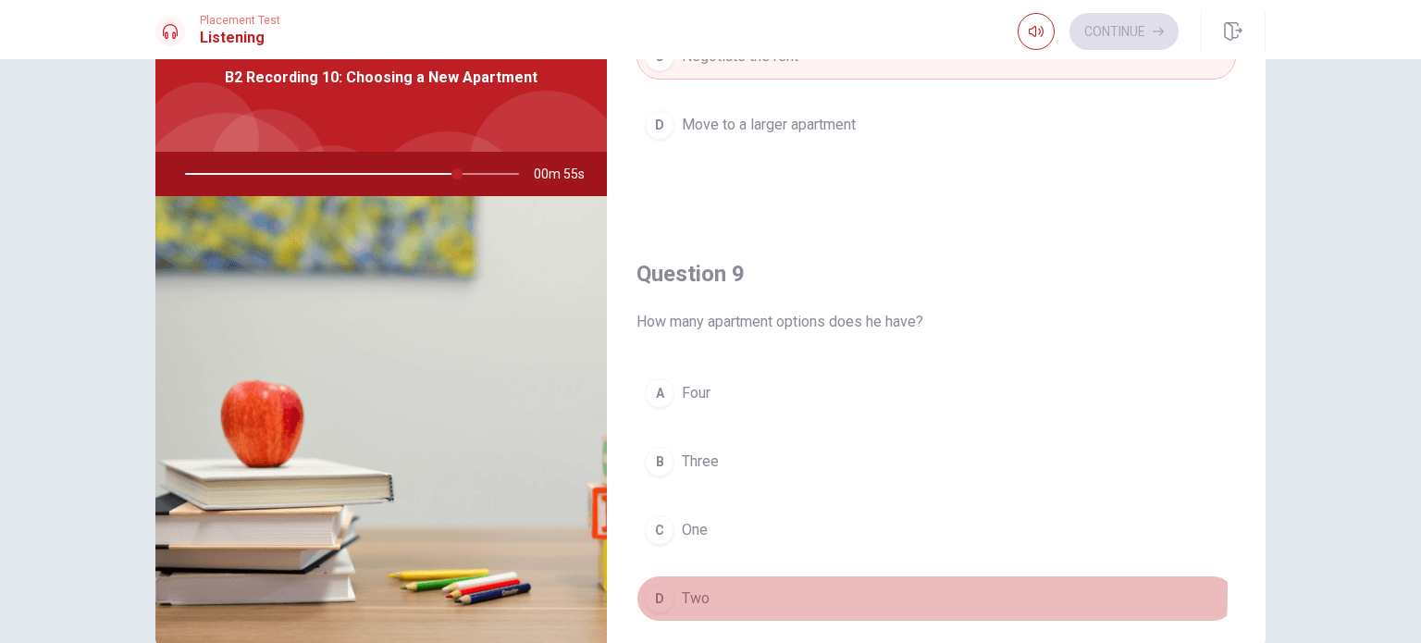
click at [648, 584] on div "D" at bounding box center [660, 599] width 30 height 30
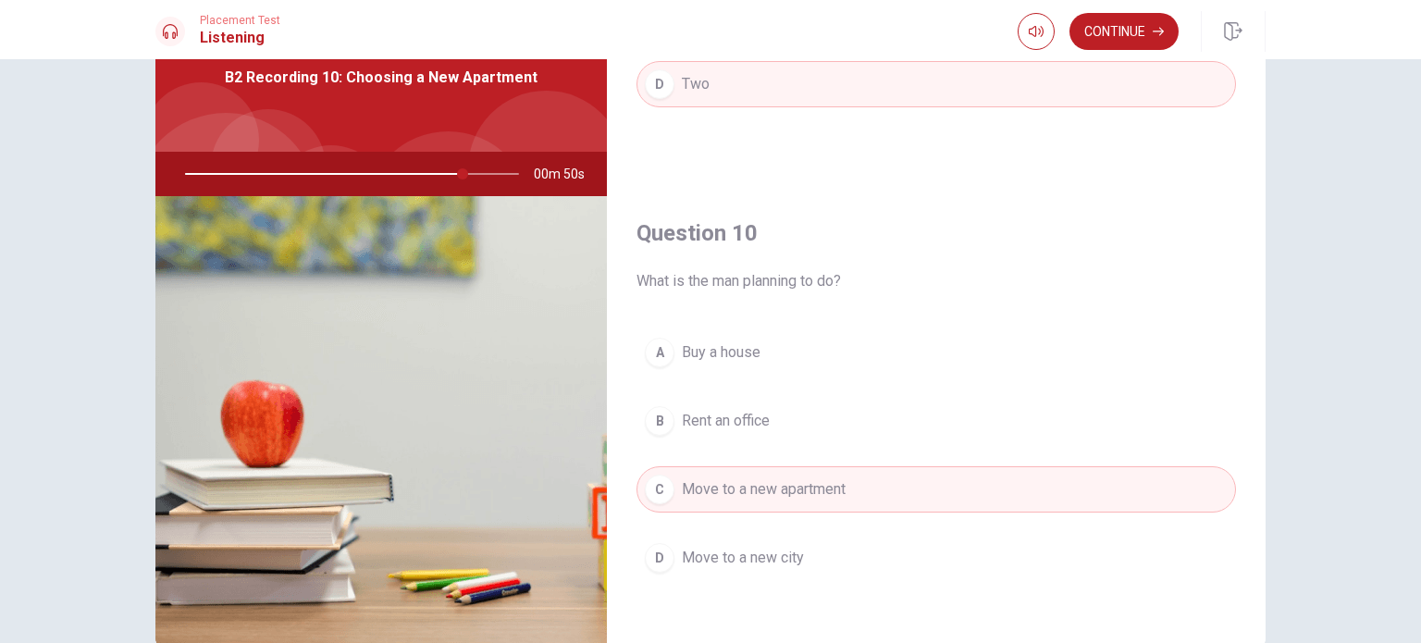
scroll to position [185, 0]
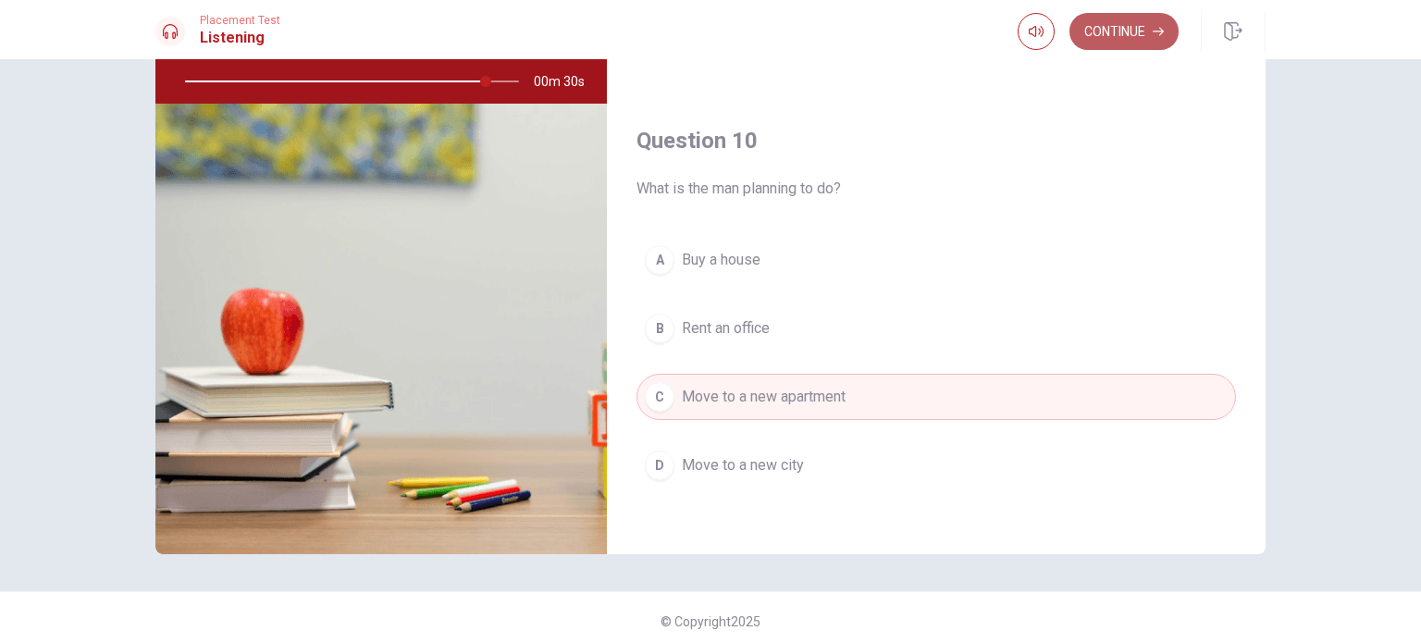
click at [1132, 46] on button "Continue" at bounding box center [1124, 31] width 109 height 37
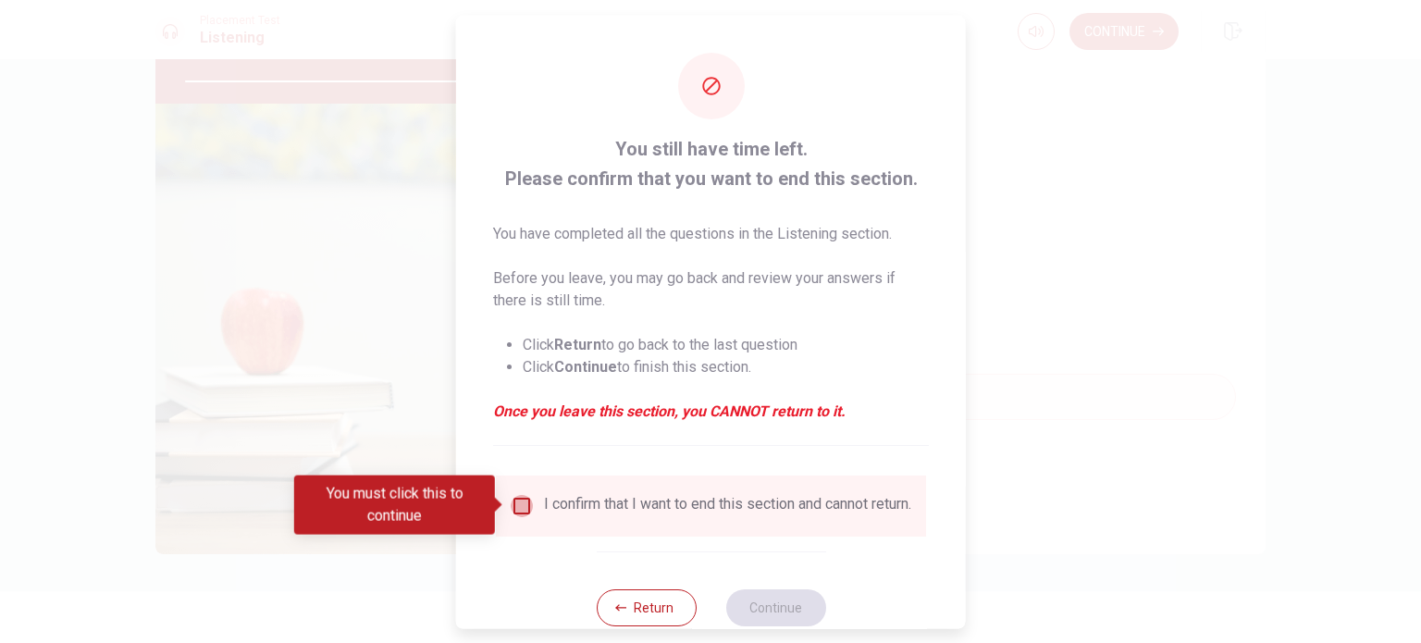
click at [525, 500] on input "You must click this to continue" at bounding box center [522, 505] width 22 height 22
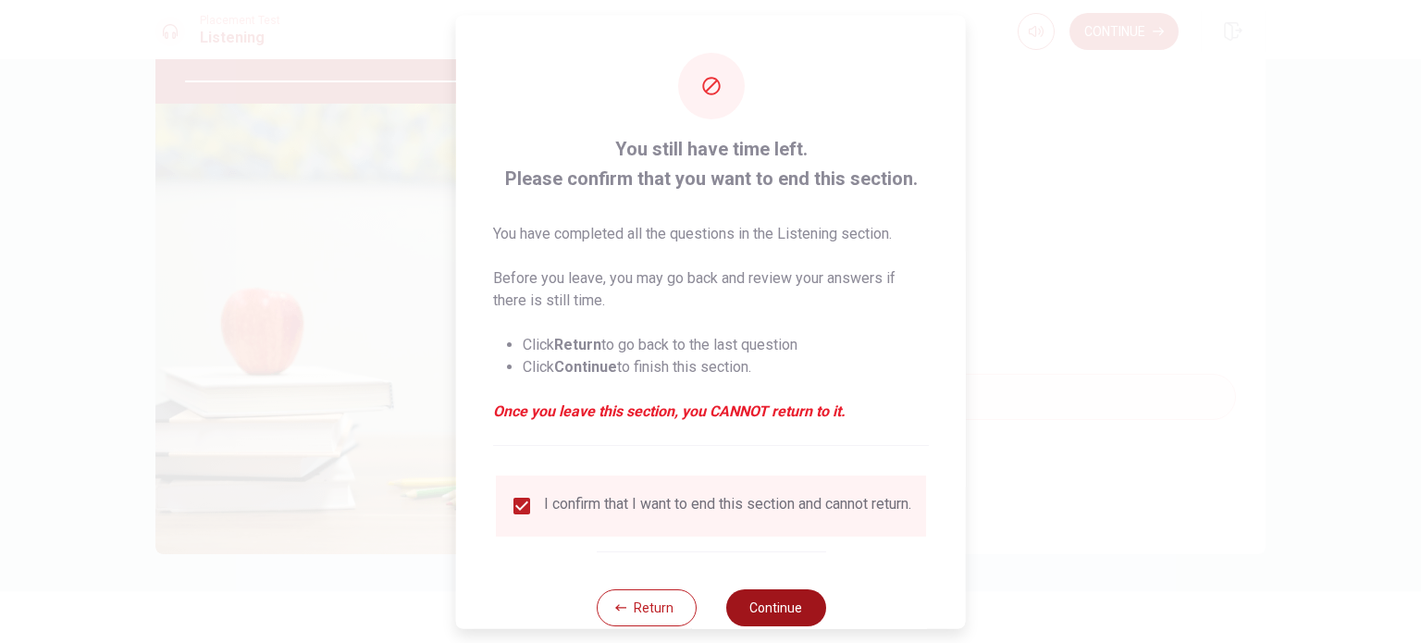
click at [788, 620] on button "Continue" at bounding box center [776, 607] width 100 height 37
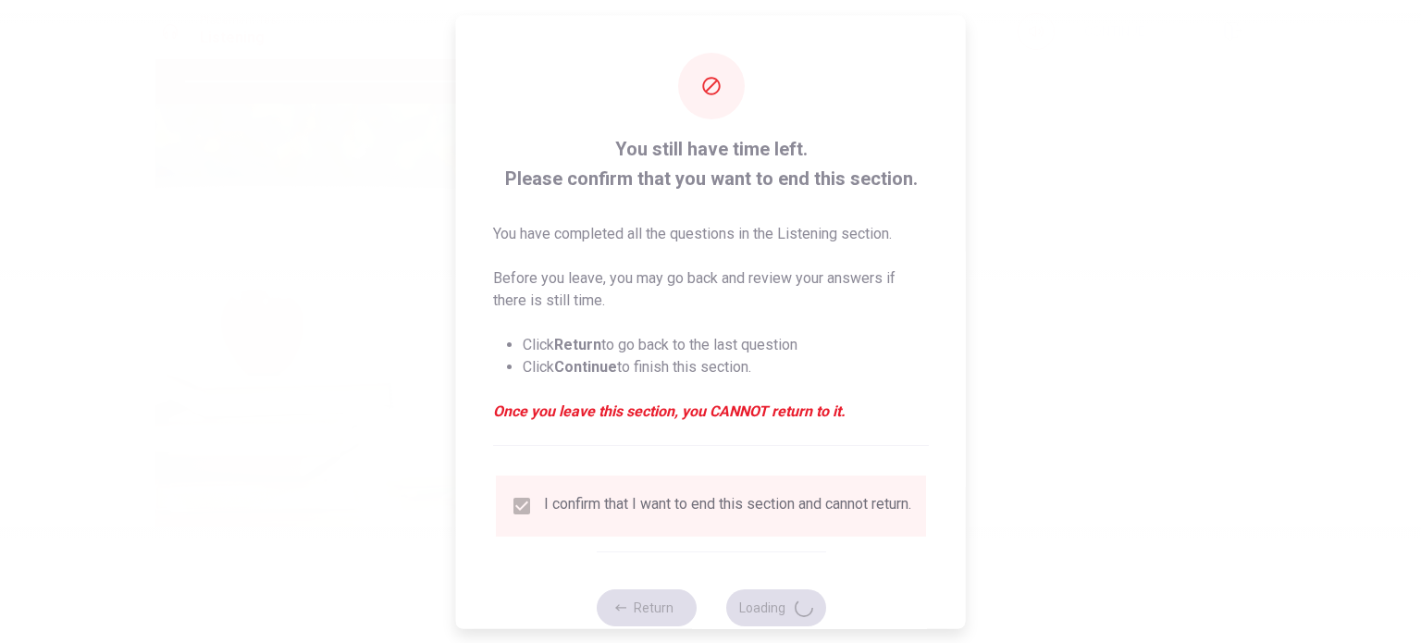
type input "92"
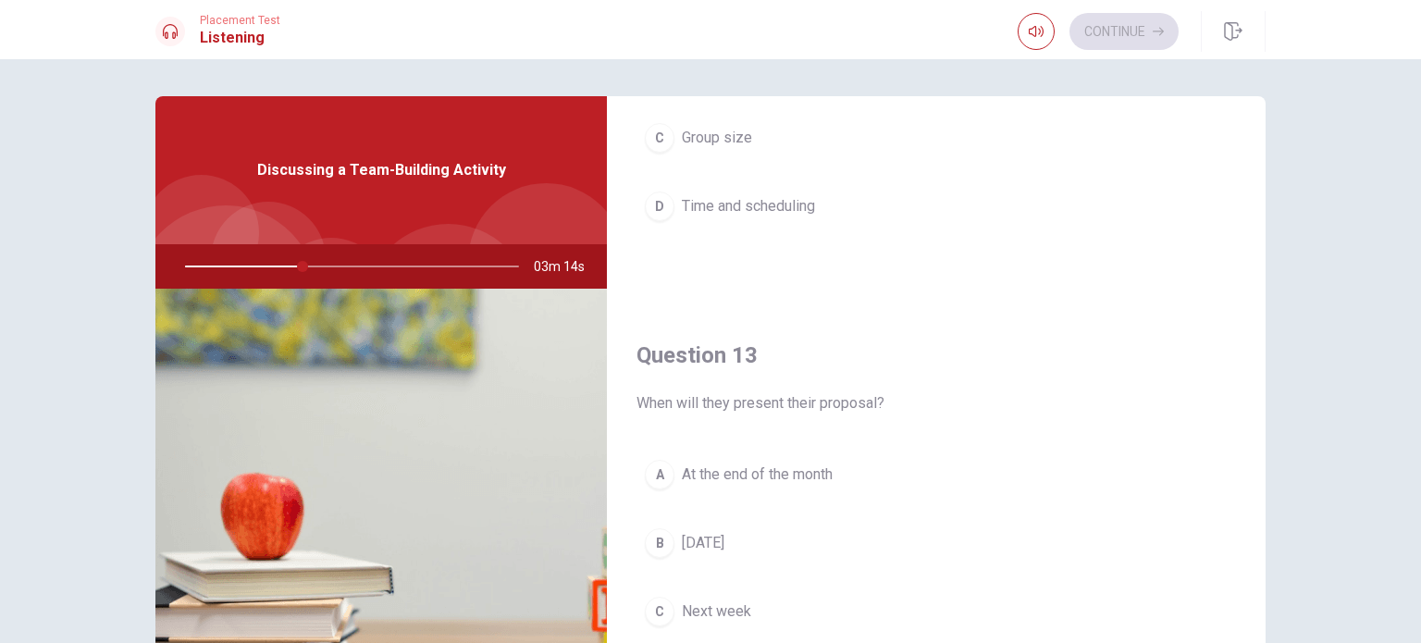
scroll to position [463, 0]
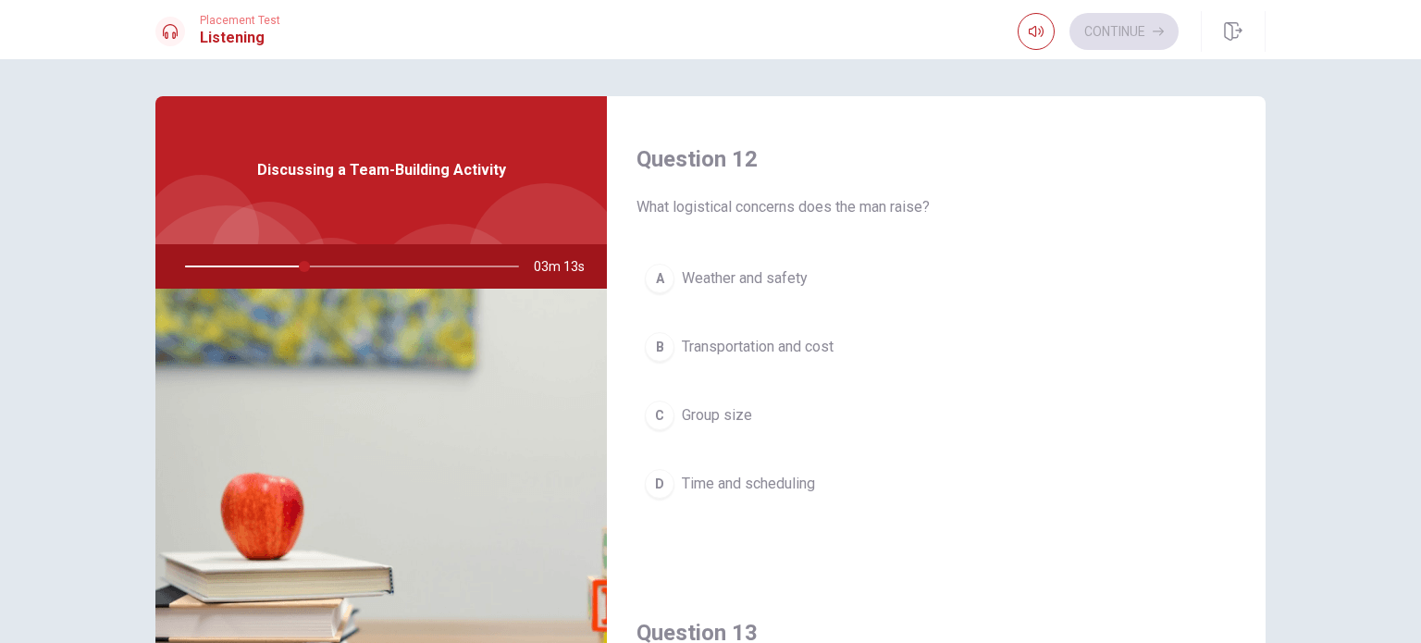
click at [811, 340] on span "Transportation and cost" at bounding box center [758, 347] width 152 height 22
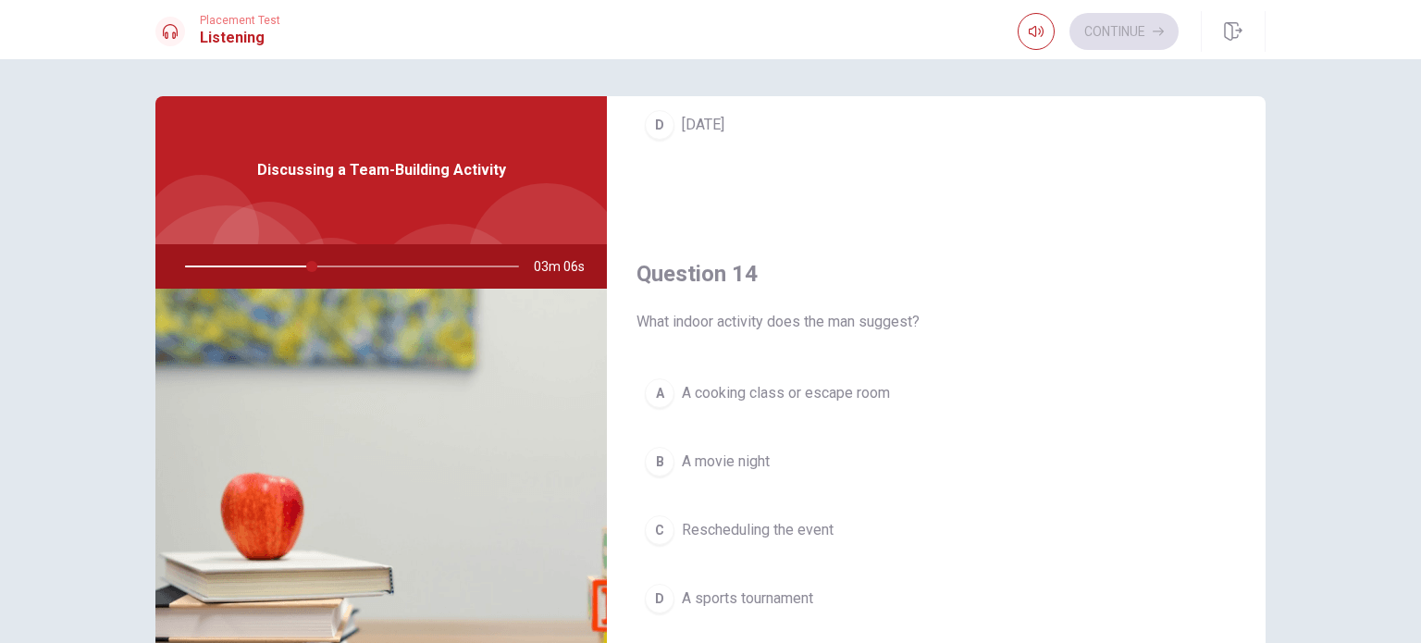
scroll to position [1388, 0]
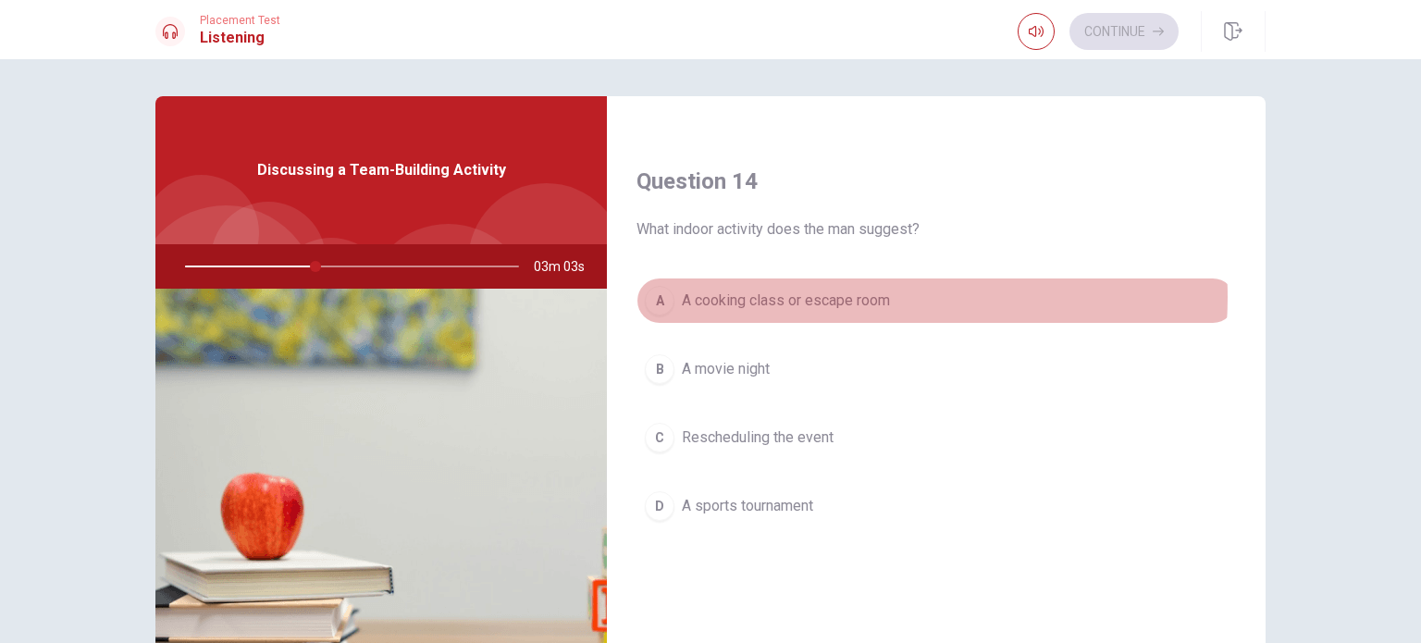
click at [846, 292] on span "A cooking class or escape room" at bounding box center [786, 301] width 208 height 22
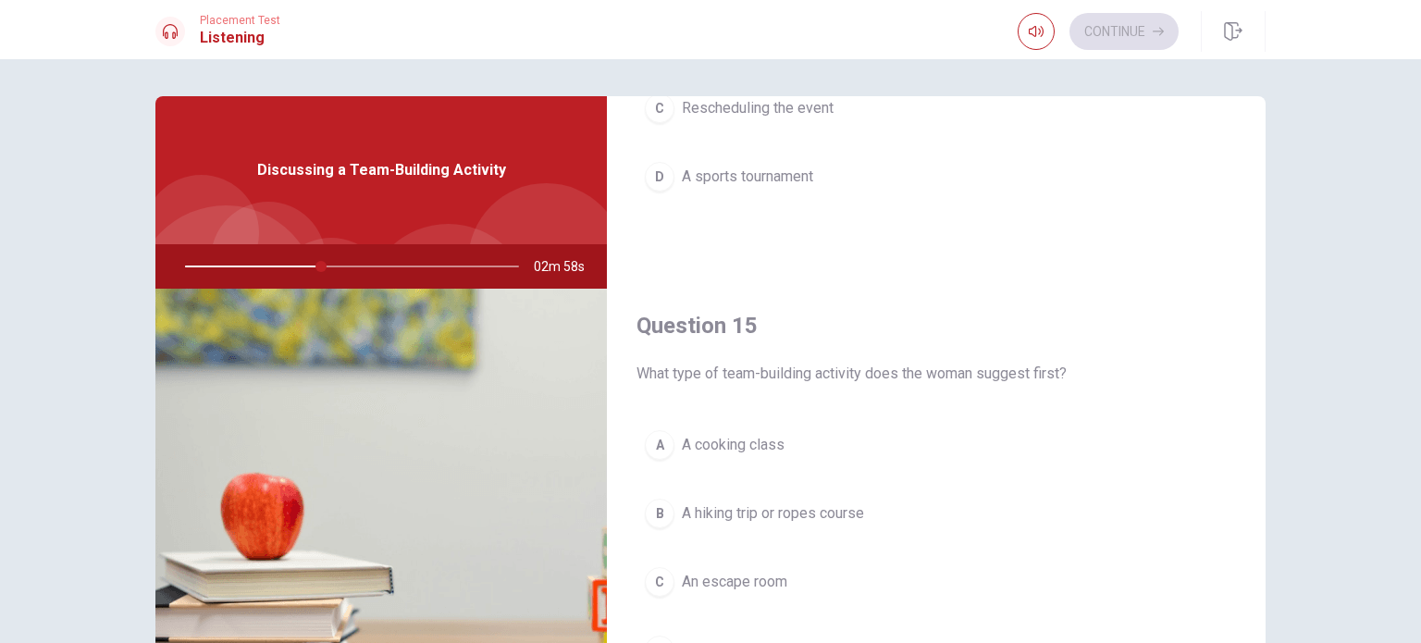
scroll to position [185, 0]
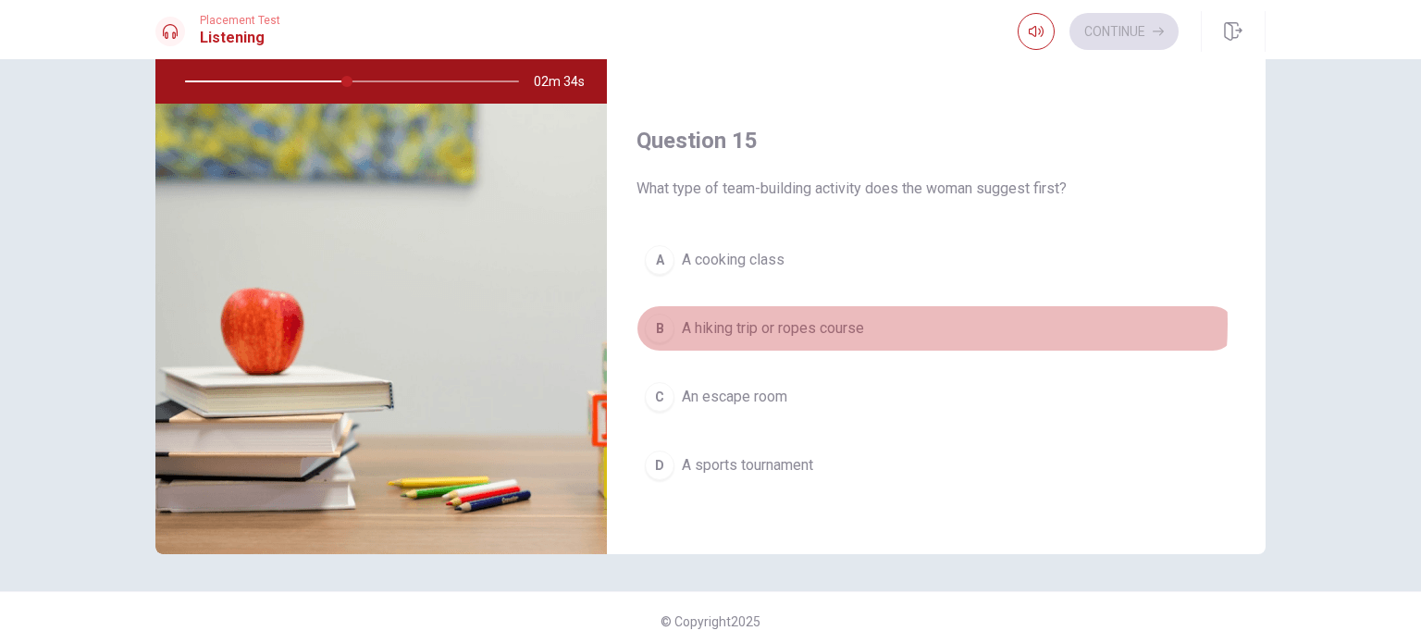
click at [890, 316] on button "B A hiking trip or ropes course" at bounding box center [937, 328] width 600 height 46
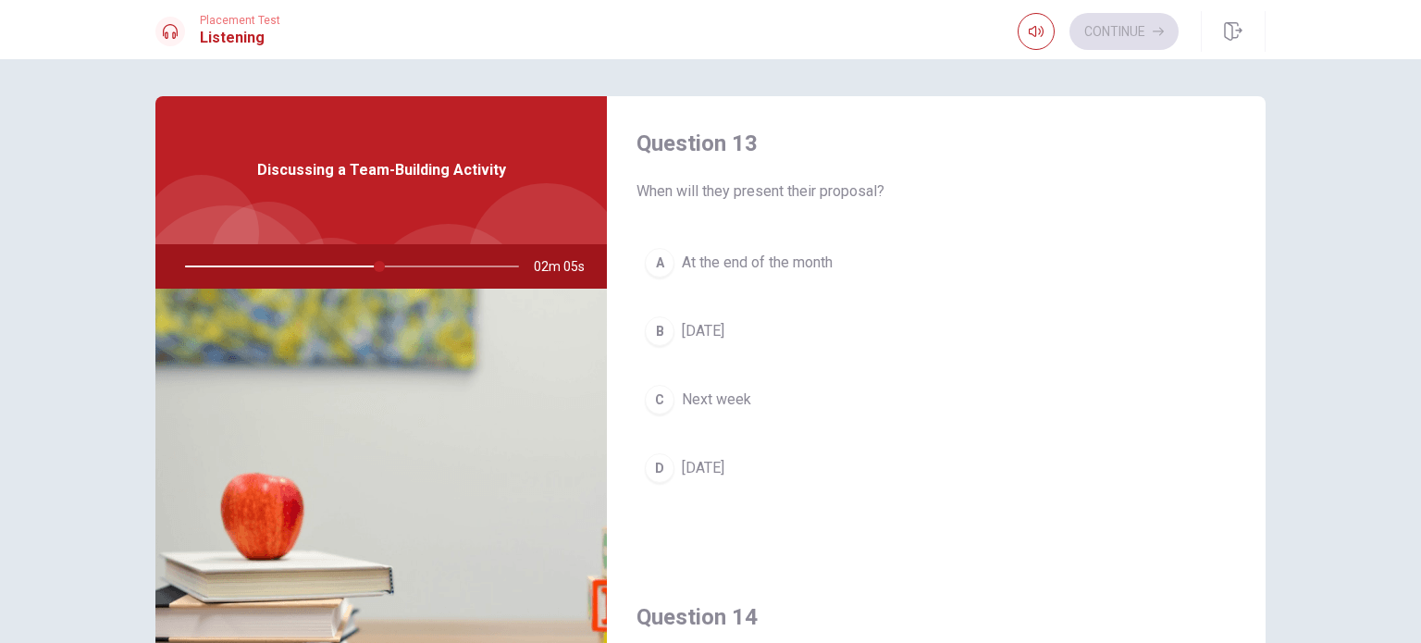
scroll to position [955, 0]
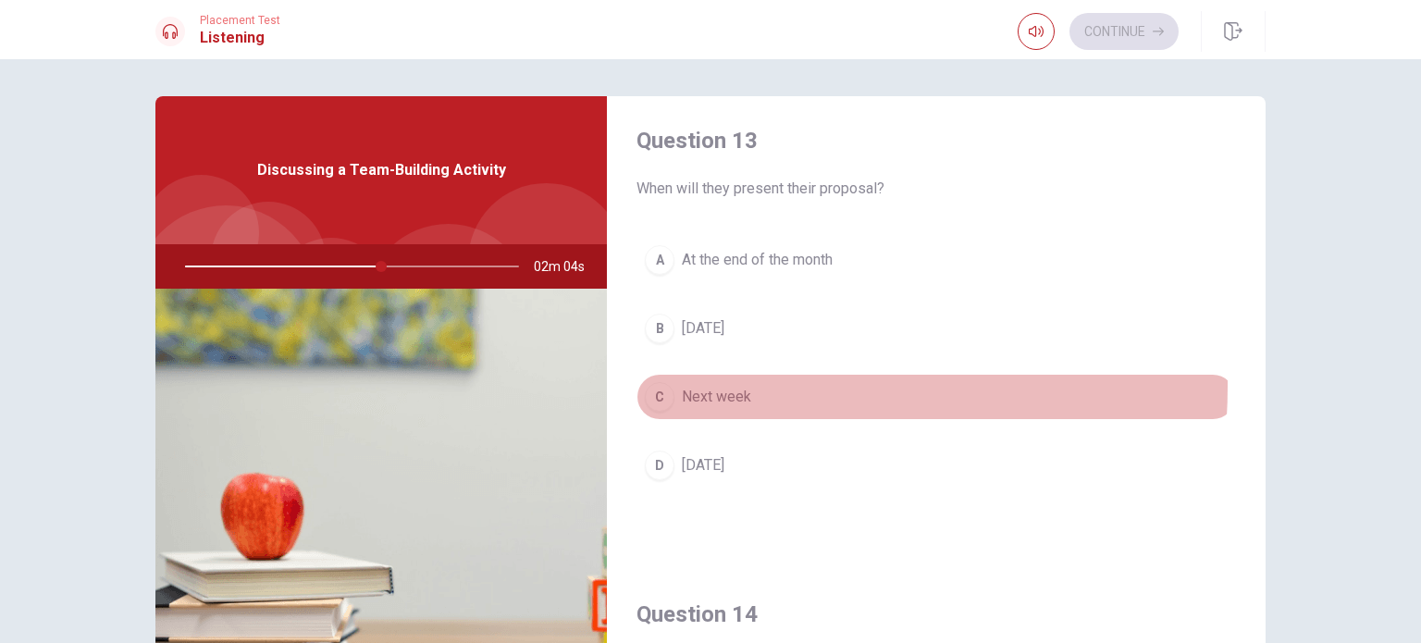
click at [682, 386] on span "Next week" at bounding box center [716, 397] width 69 height 22
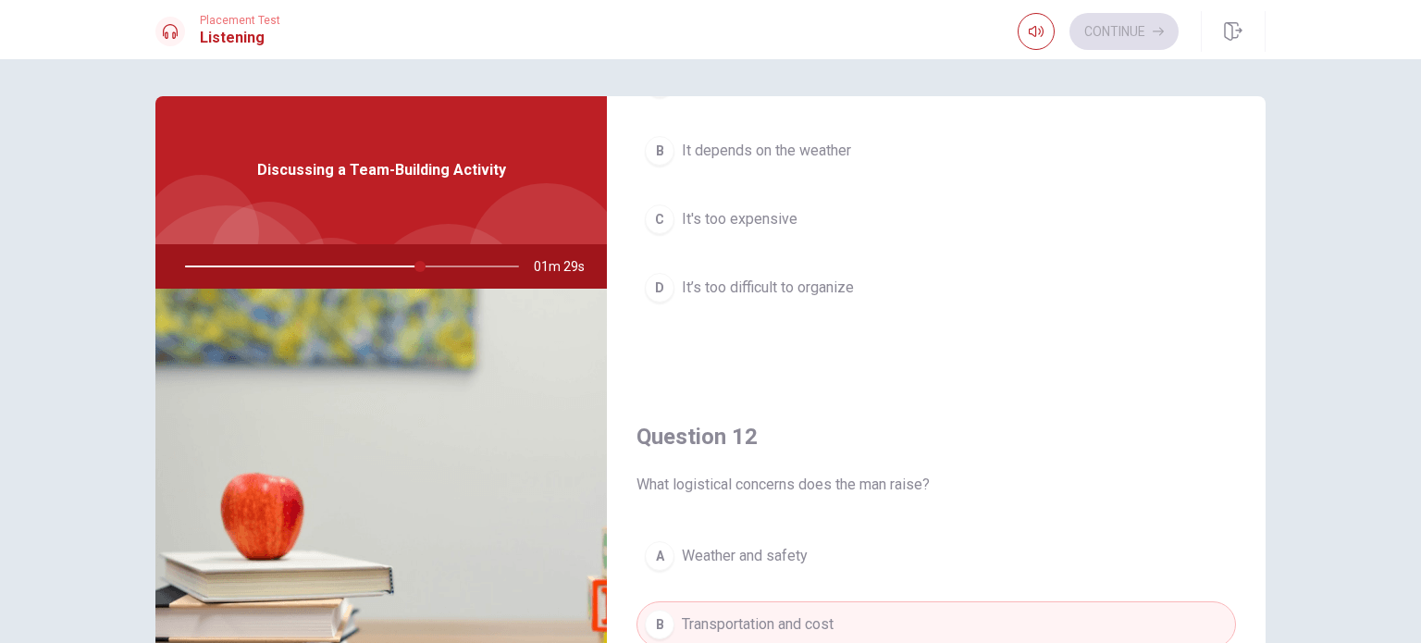
scroll to position [0, 0]
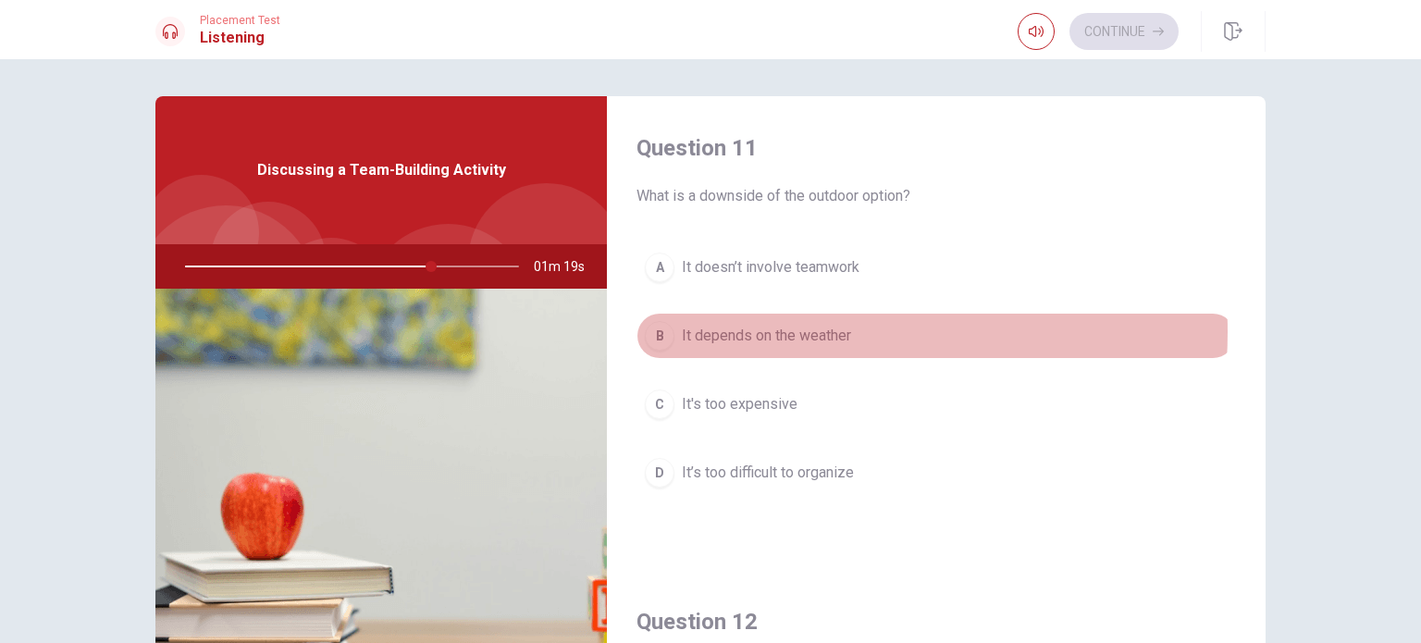
click at [784, 331] on span "It depends on the weather" at bounding box center [766, 336] width 169 height 22
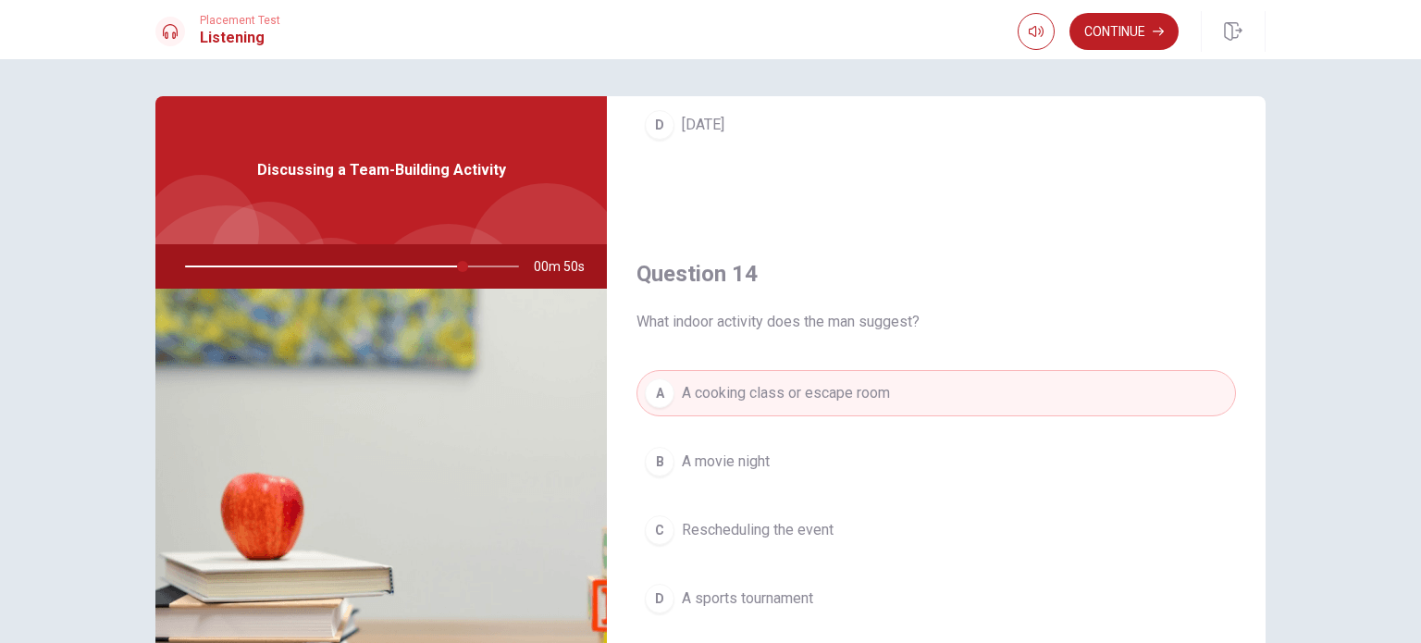
scroll to position [1388, 0]
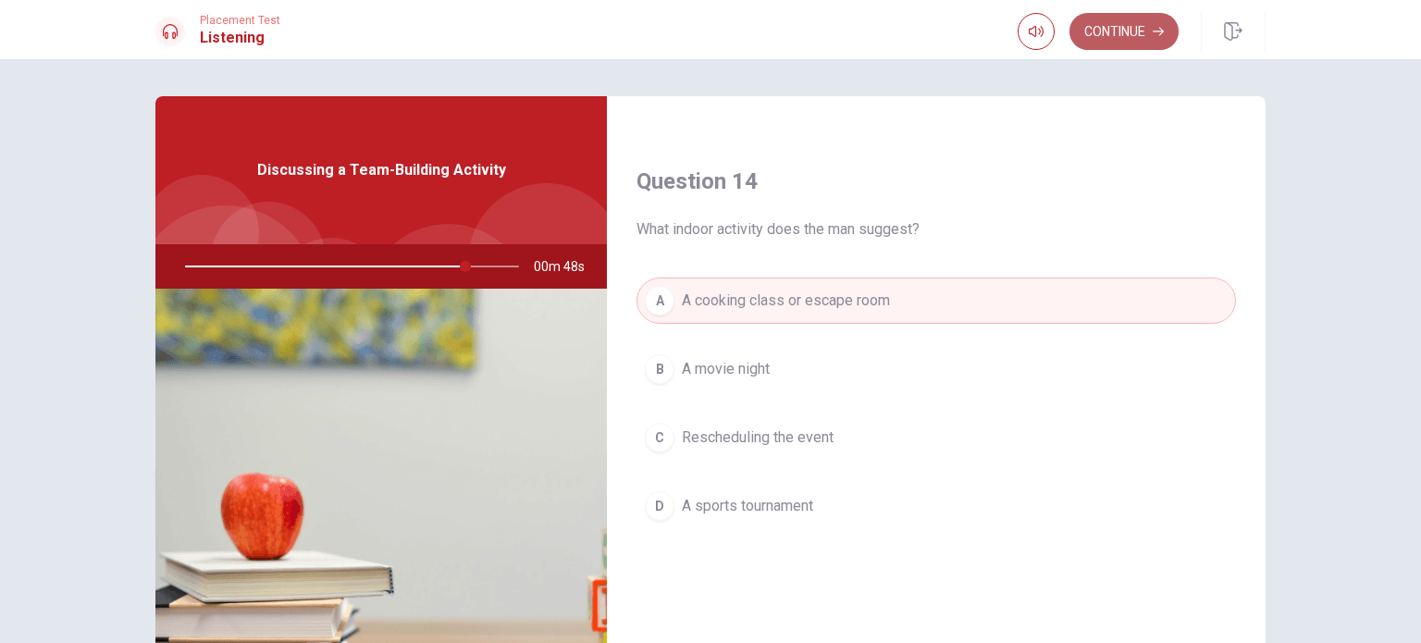
click at [1160, 30] on icon "button" at bounding box center [1158, 31] width 11 height 11
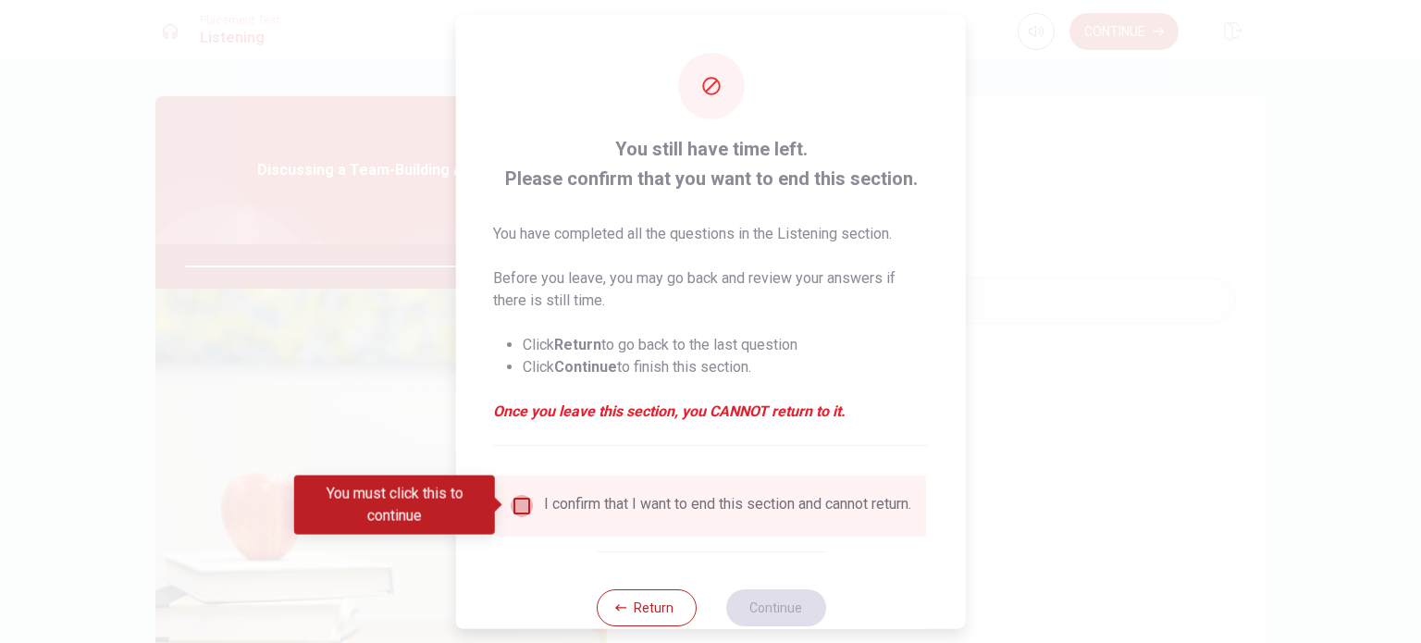
click at [523, 502] on input "You must click this to continue" at bounding box center [522, 505] width 22 height 22
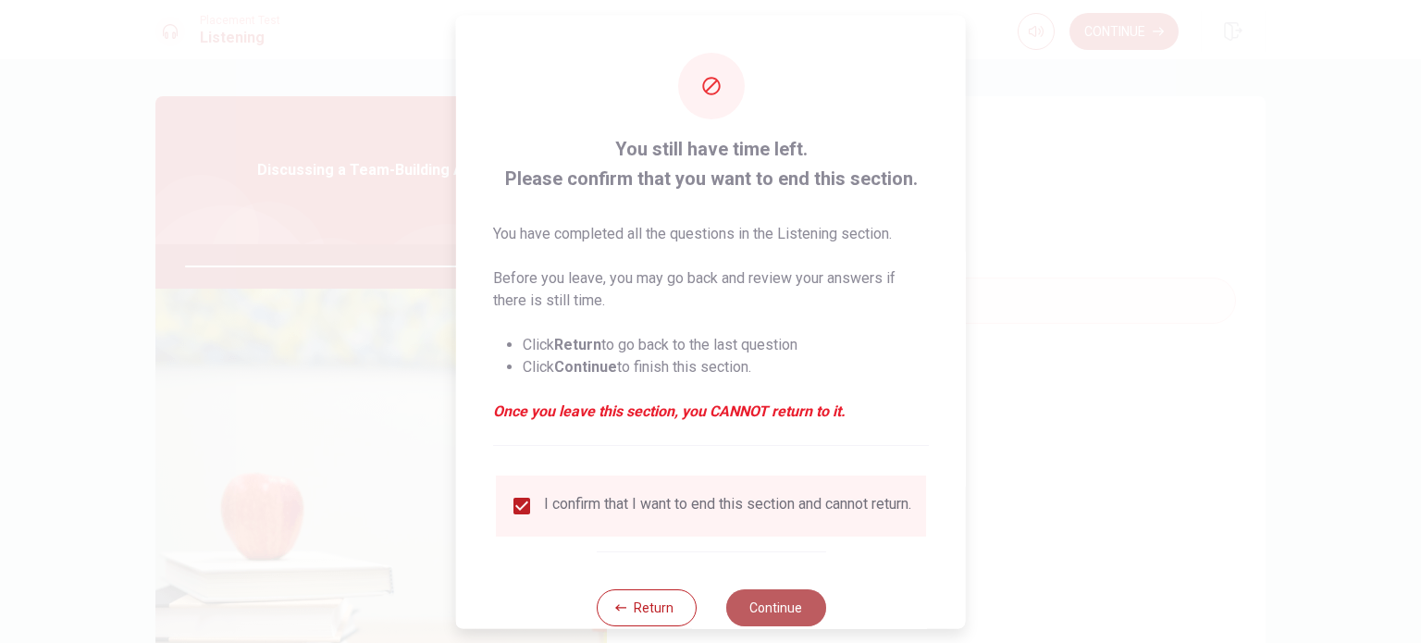
click at [770, 604] on button "Continue" at bounding box center [776, 607] width 100 height 37
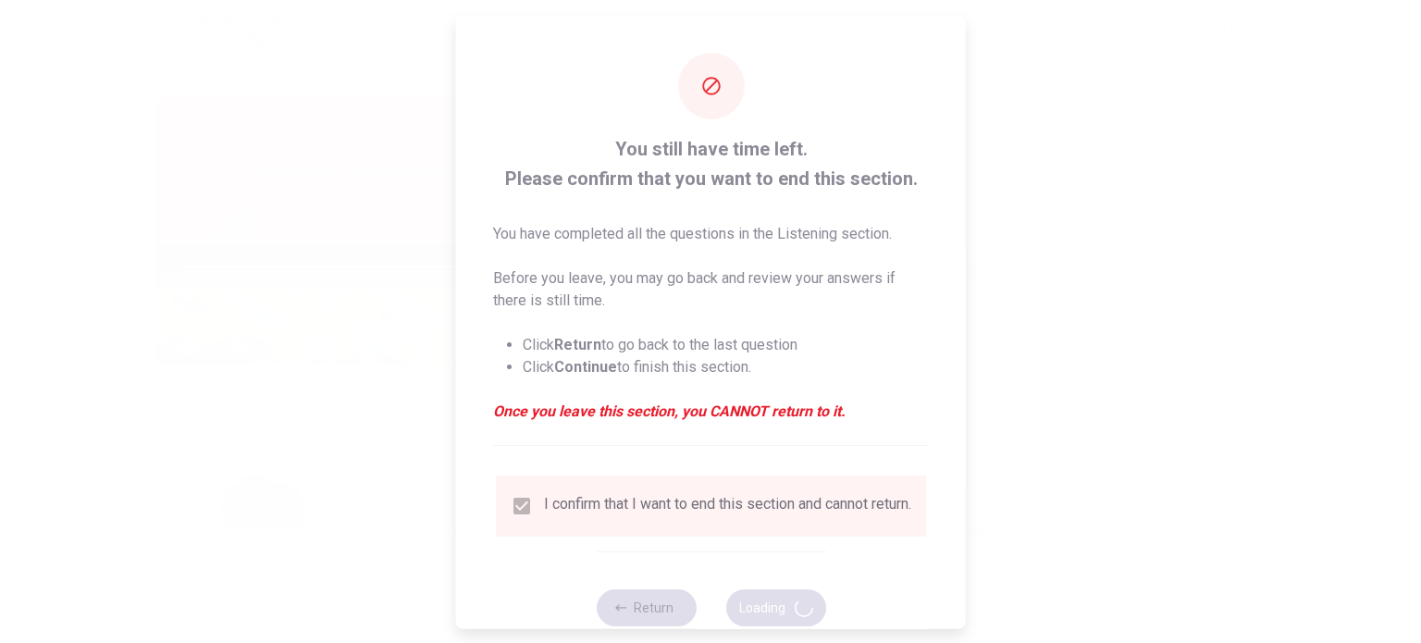
type input "86"
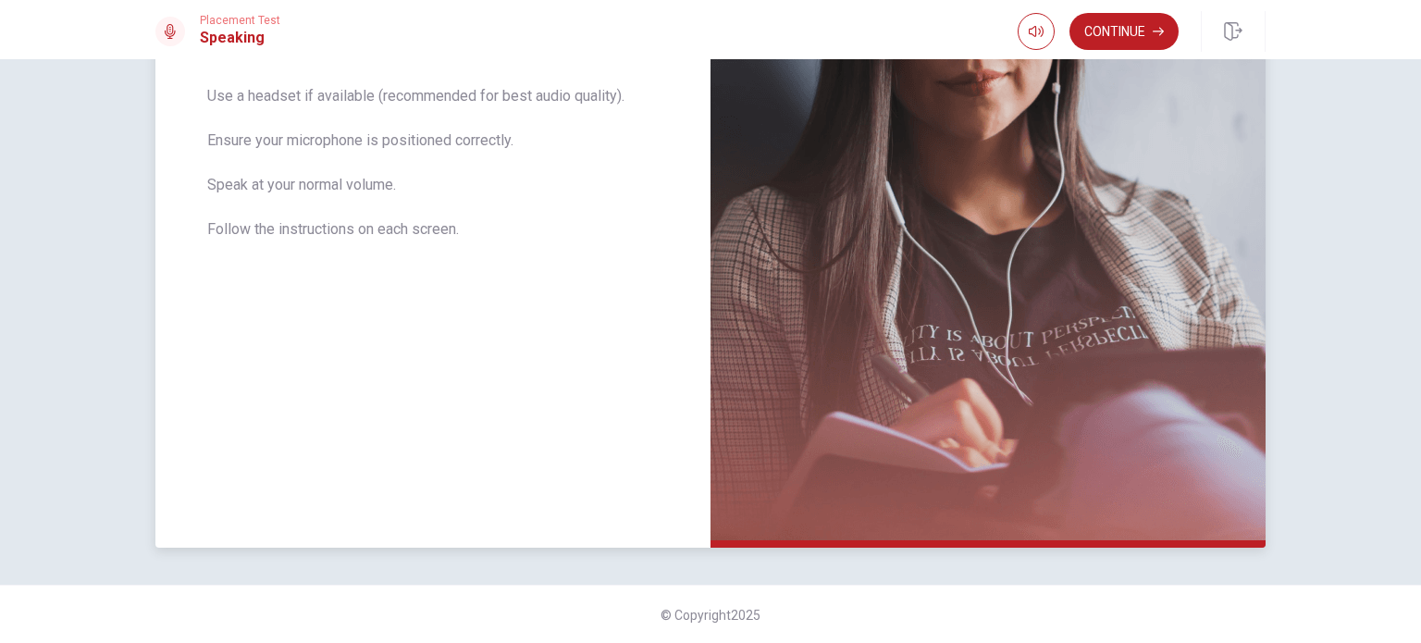
scroll to position [170, 0]
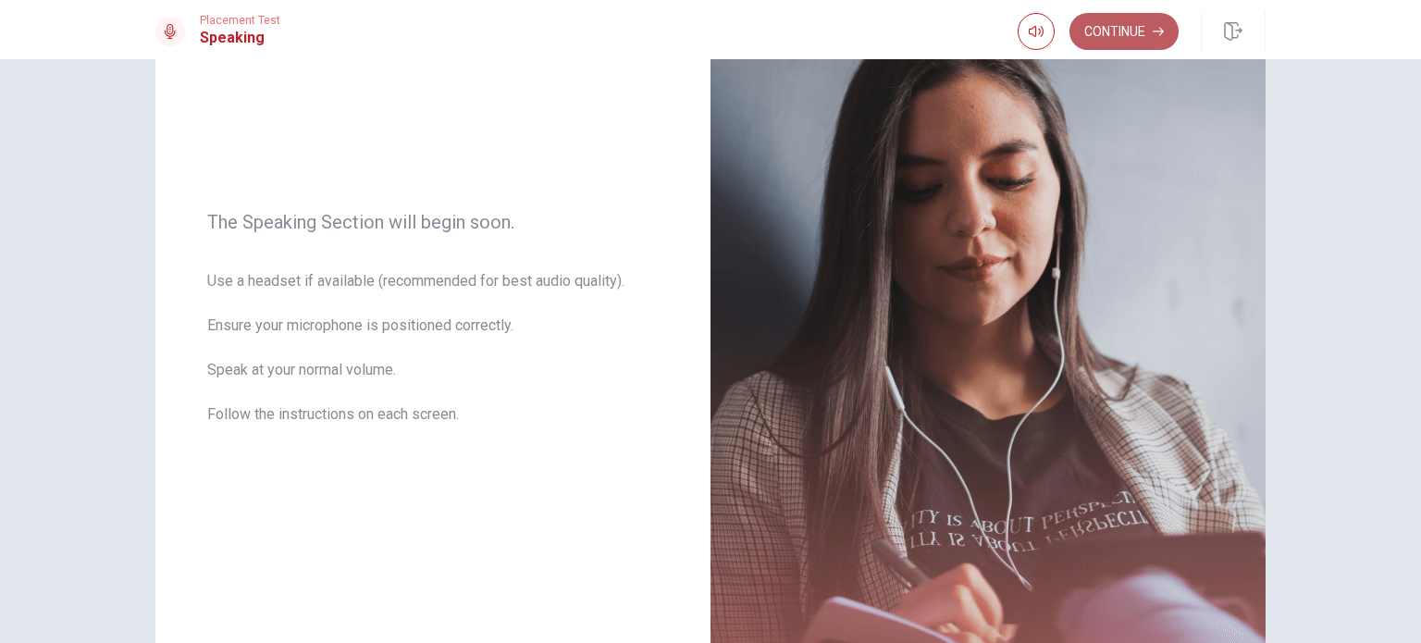
click at [1153, 24] on button "Continue" at bounding box center [1124, 31] width 109 height 37
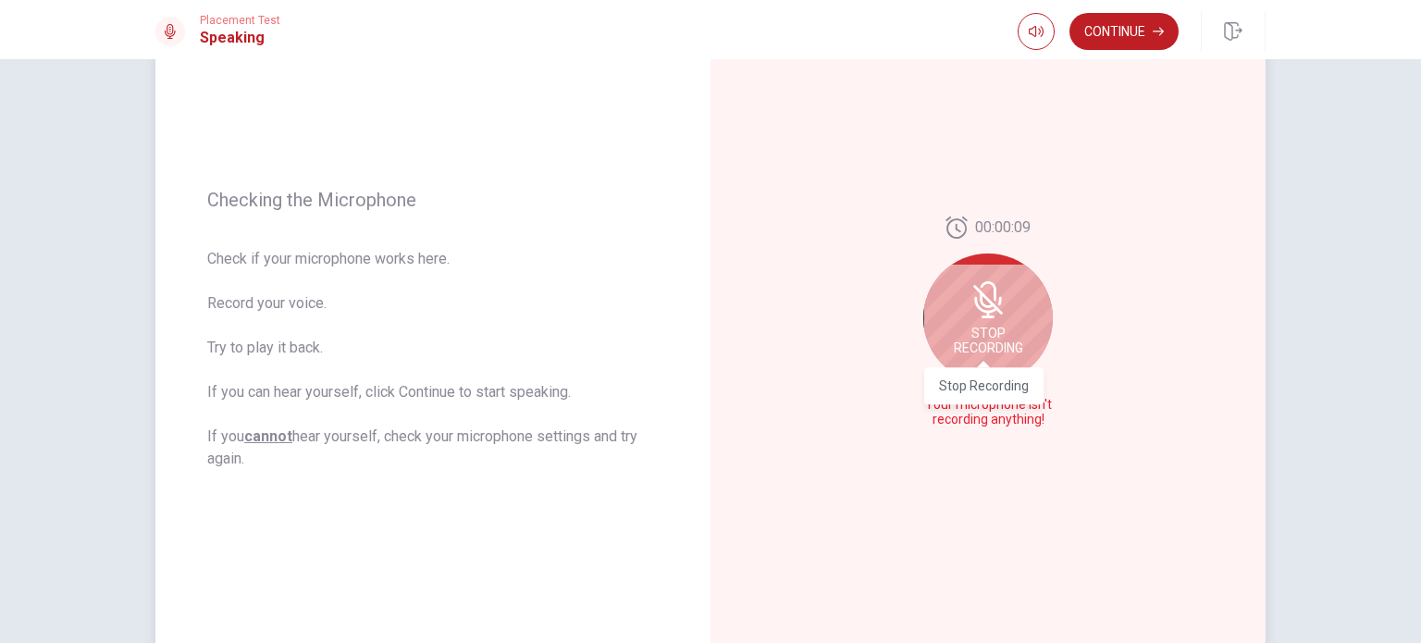
click at [1000, 341] on span "Stop Recording" at bounding box center [988, 341] width 69 height 30
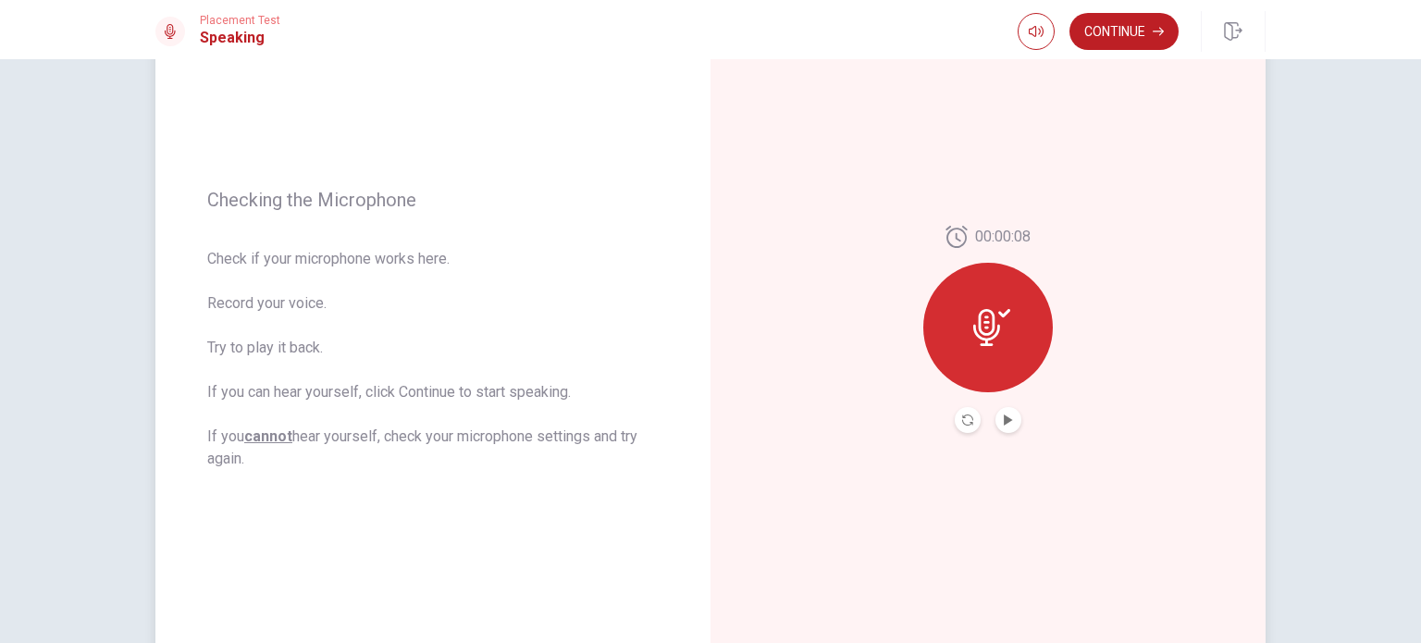
click at [999, 319] on icon at bounding box center [992, 327] width 37 height 37
click at [1010, 418] on button "Play Audio" at bounding box center [1009, 420] width 26 height 26
click at [962, 420] on icon "Record Again" at bounding box center [967, 420] width 11 height 11
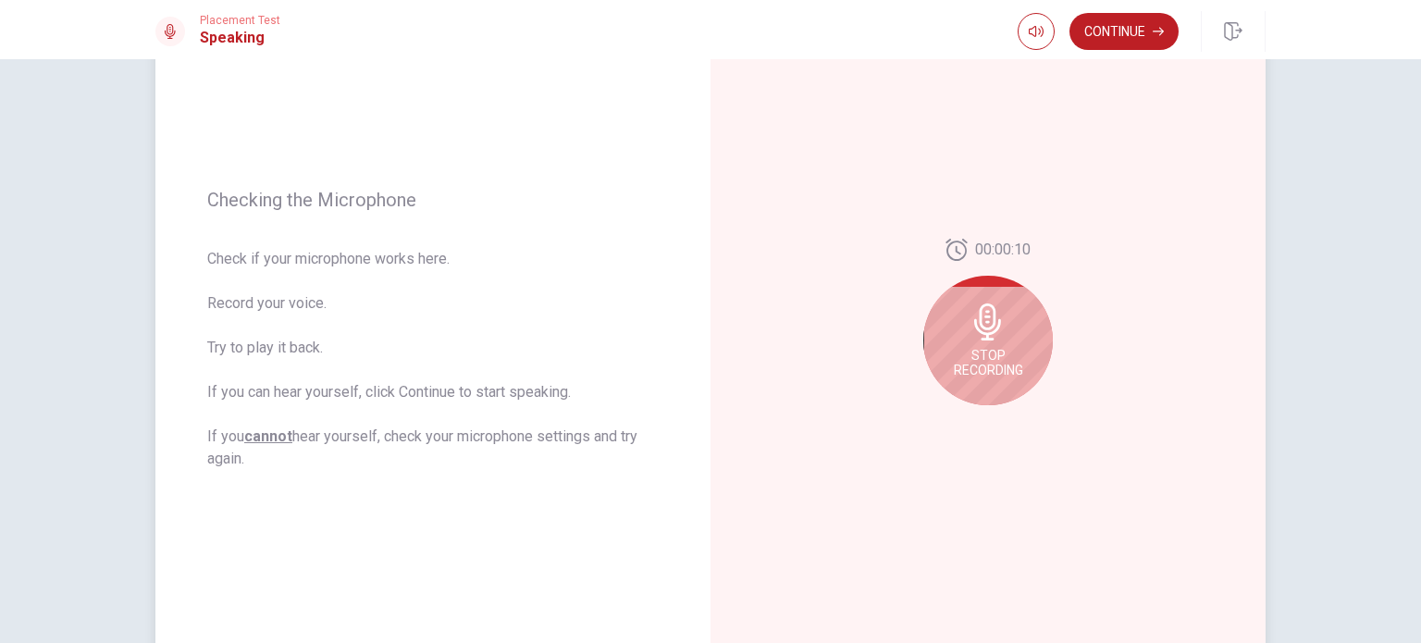
click at [996, 366] on span "Stop Recording" at bounding box center [988, 363] width 69 height 30
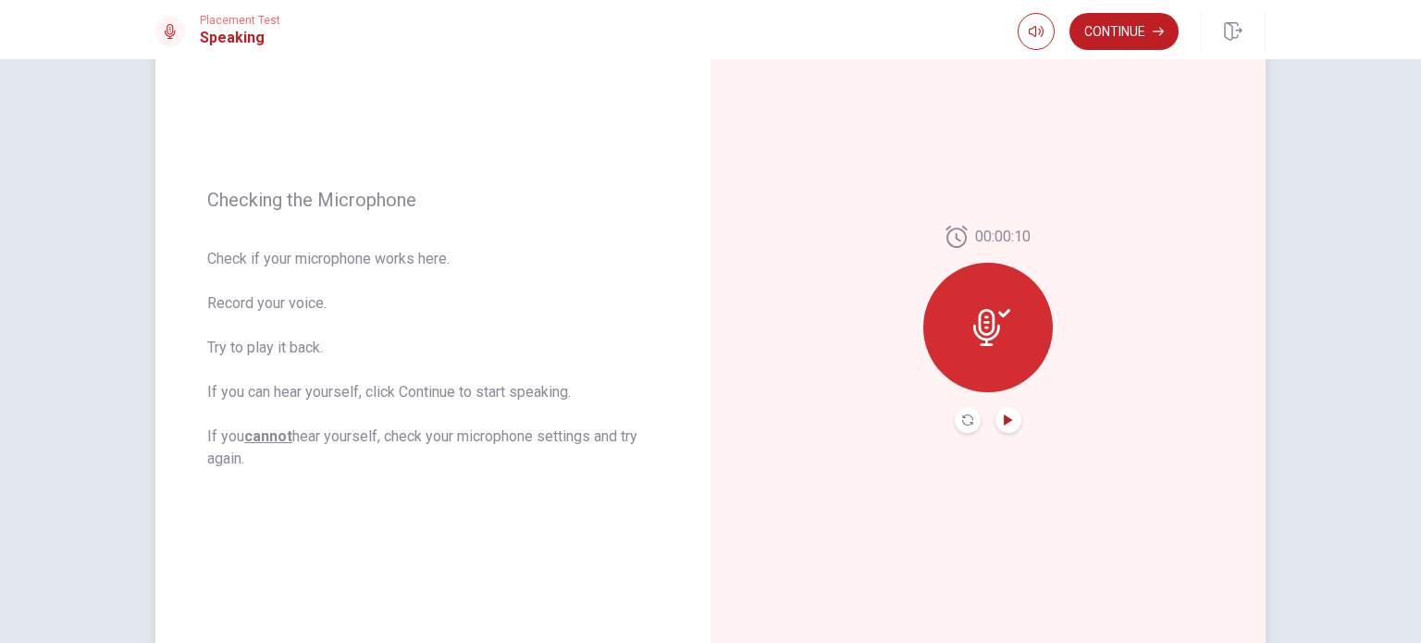
click at [1004, 417] on icon "Play Audio" at bounding box center [1008, 420] width 8 height 11
click at [1127, 30] on button "Continue" at bounding box center [1124, 31] width 109 height 37
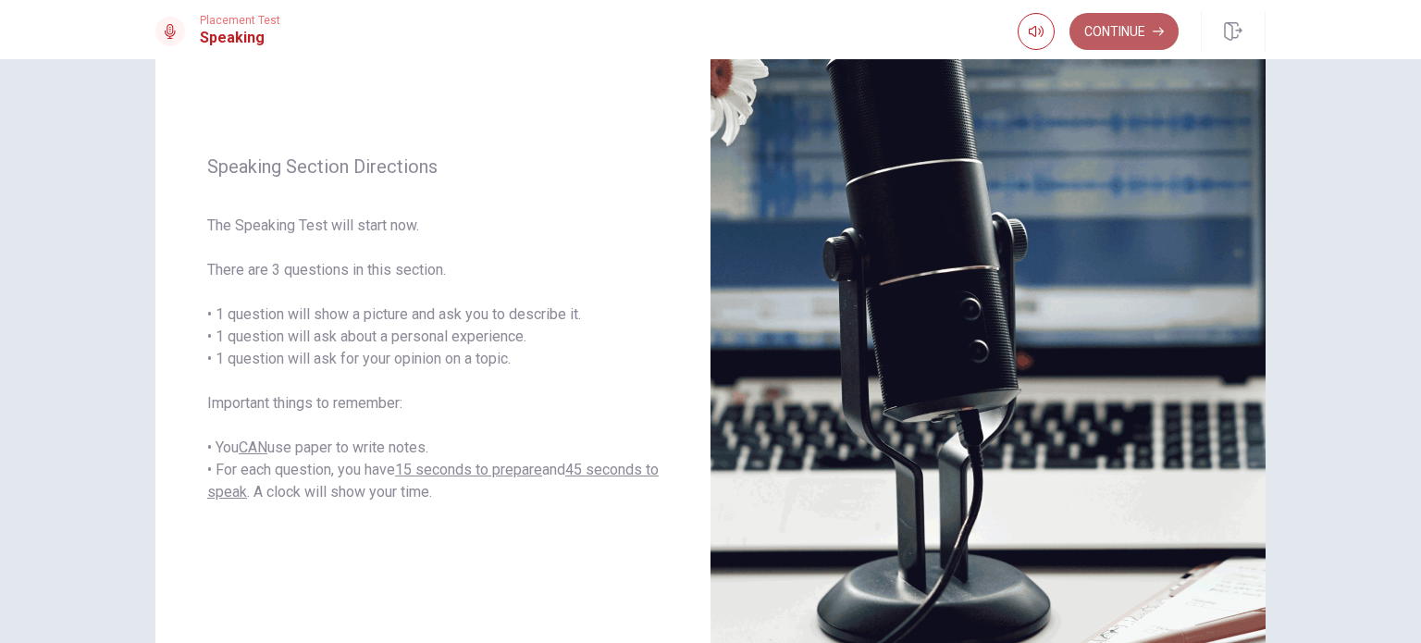
click at [1136, 34] on button "Continue" at bounding box center [1124, 31] width 109 height 37
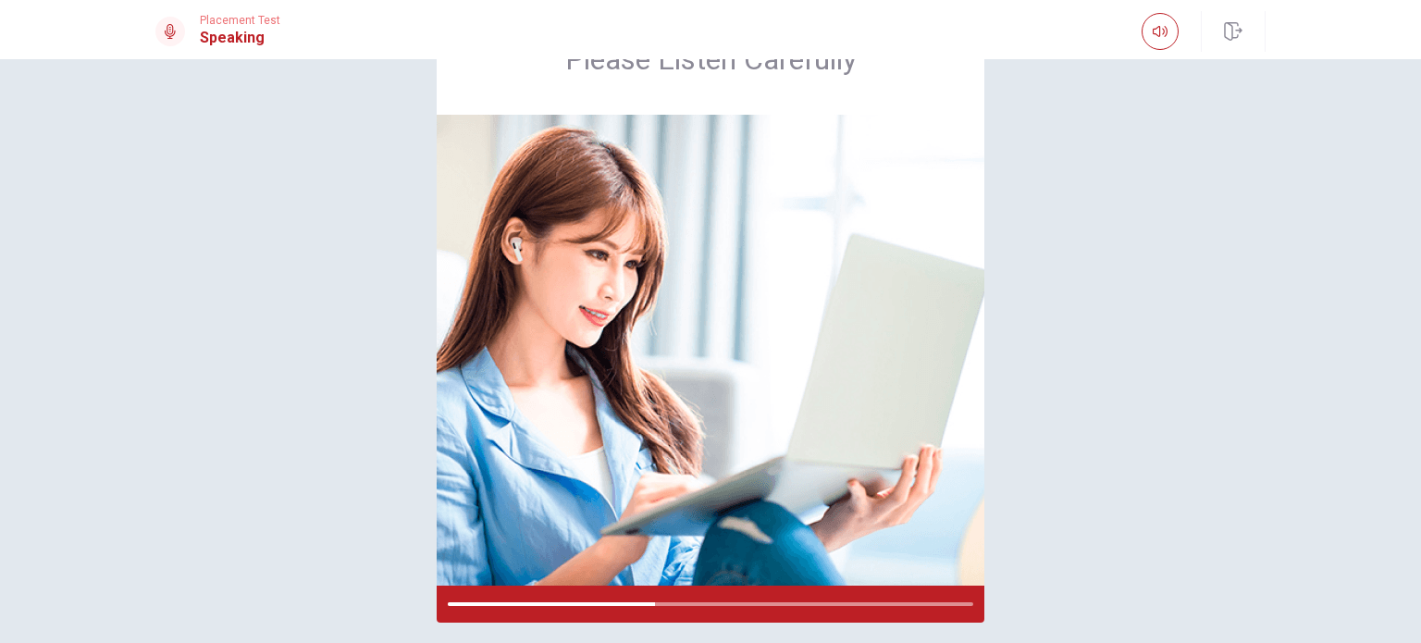
scroll to position [167, 0]
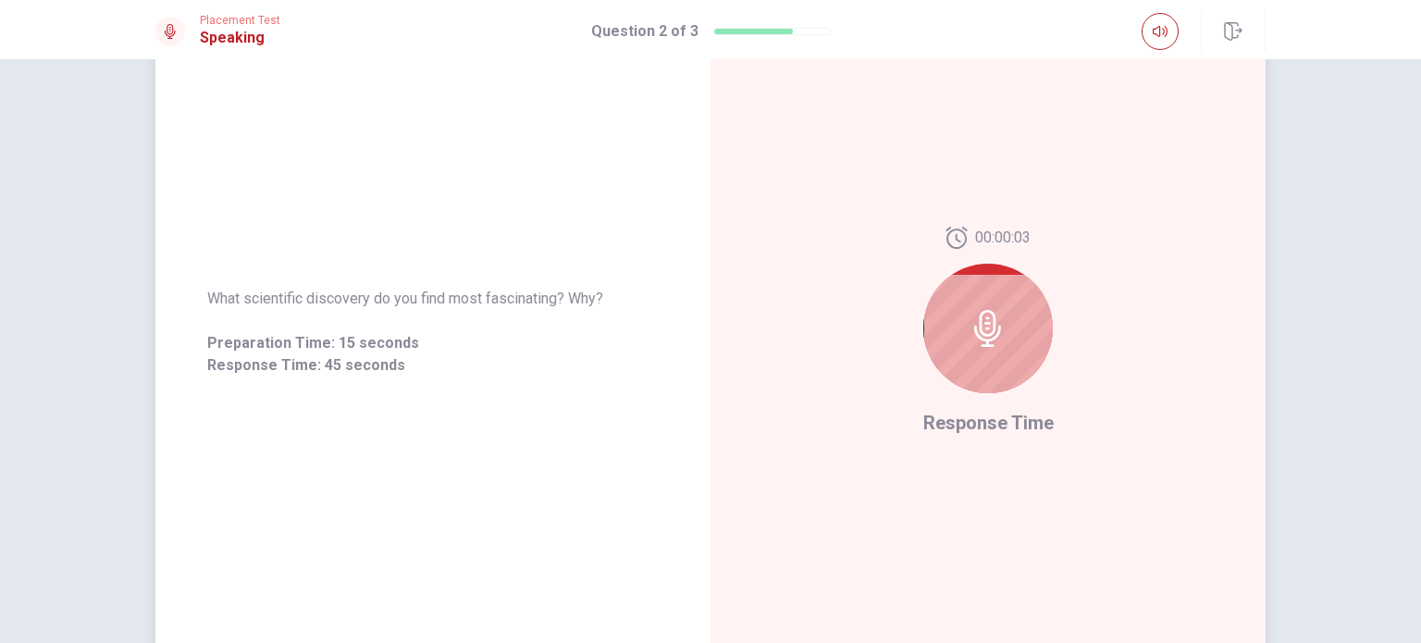
click at [935, 343] on div at bounding box center [989, 329] width 130 height 130
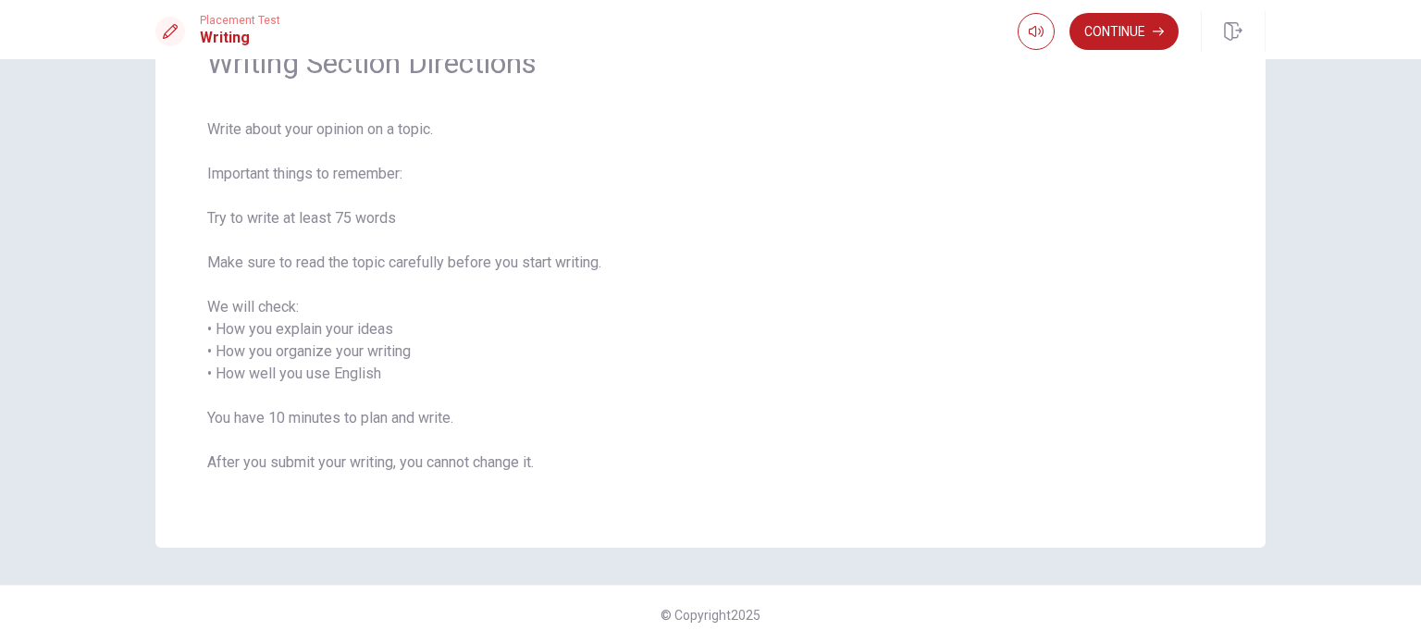
scroll to position [11, 0]
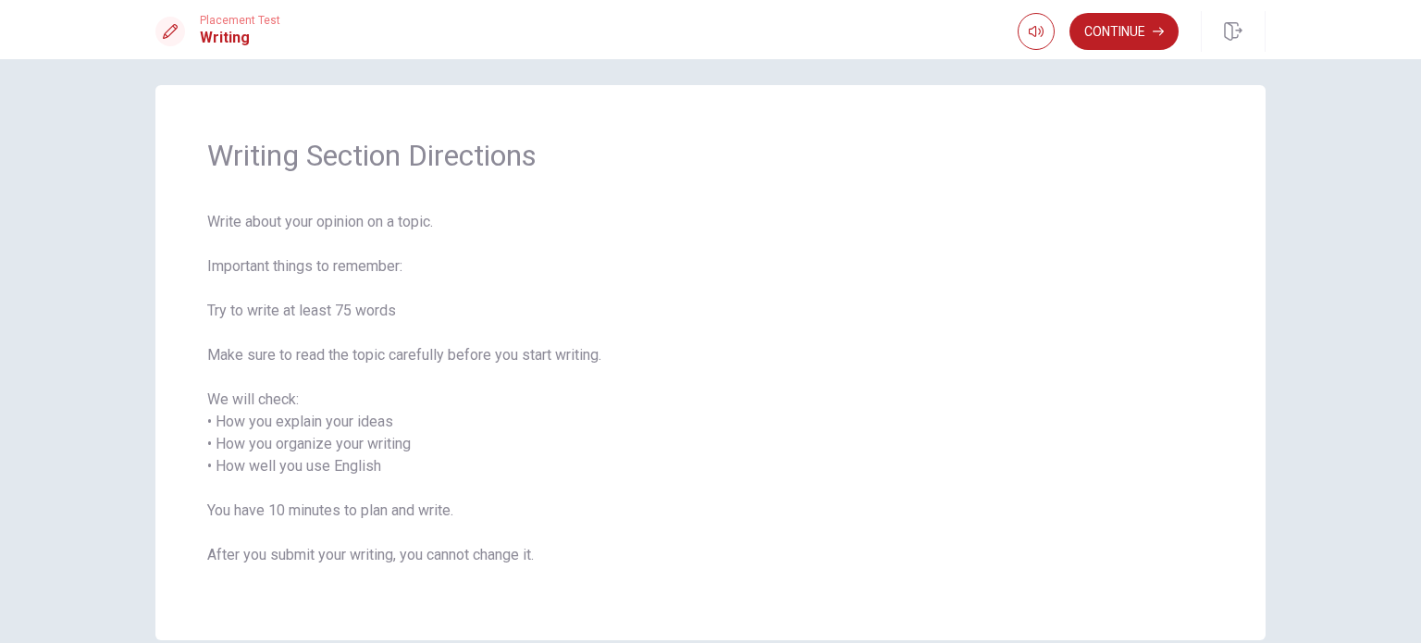
click at [760, 430] on span "Write about your opinion on a topic. Important things to remember: Try to write…" at bounding box center [710, 400] width 1007 height 378
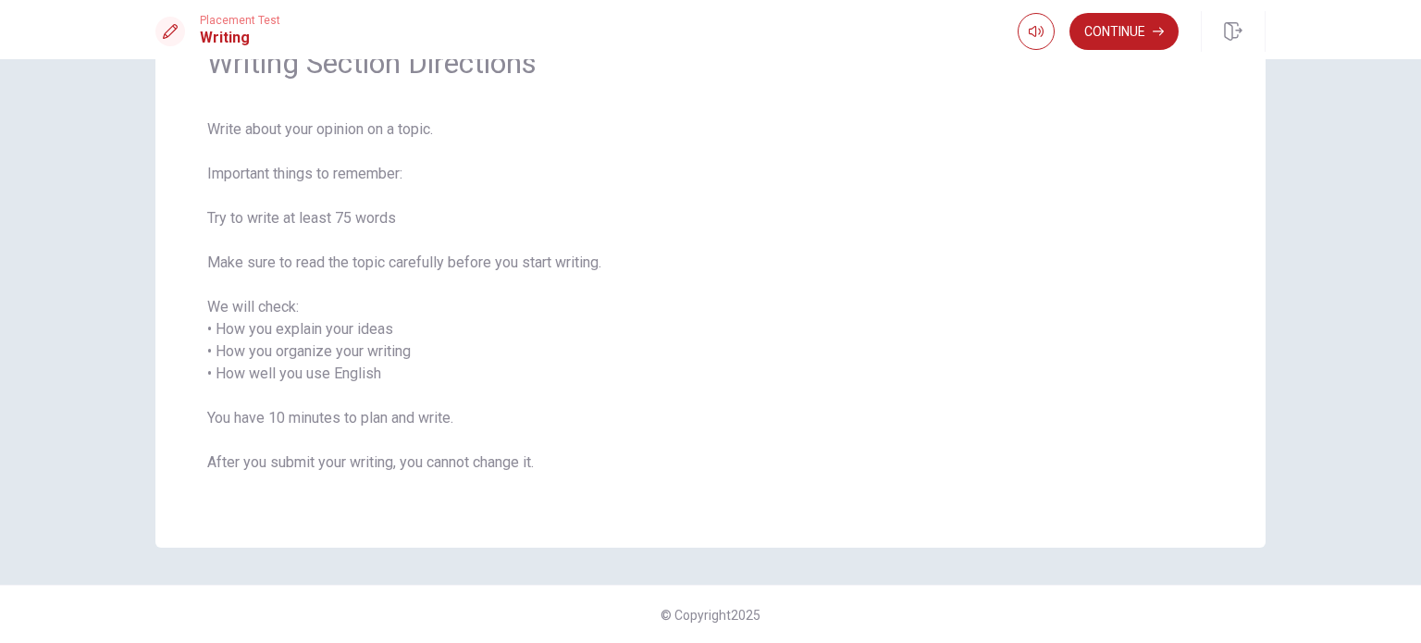
scroll to position [0, 0]
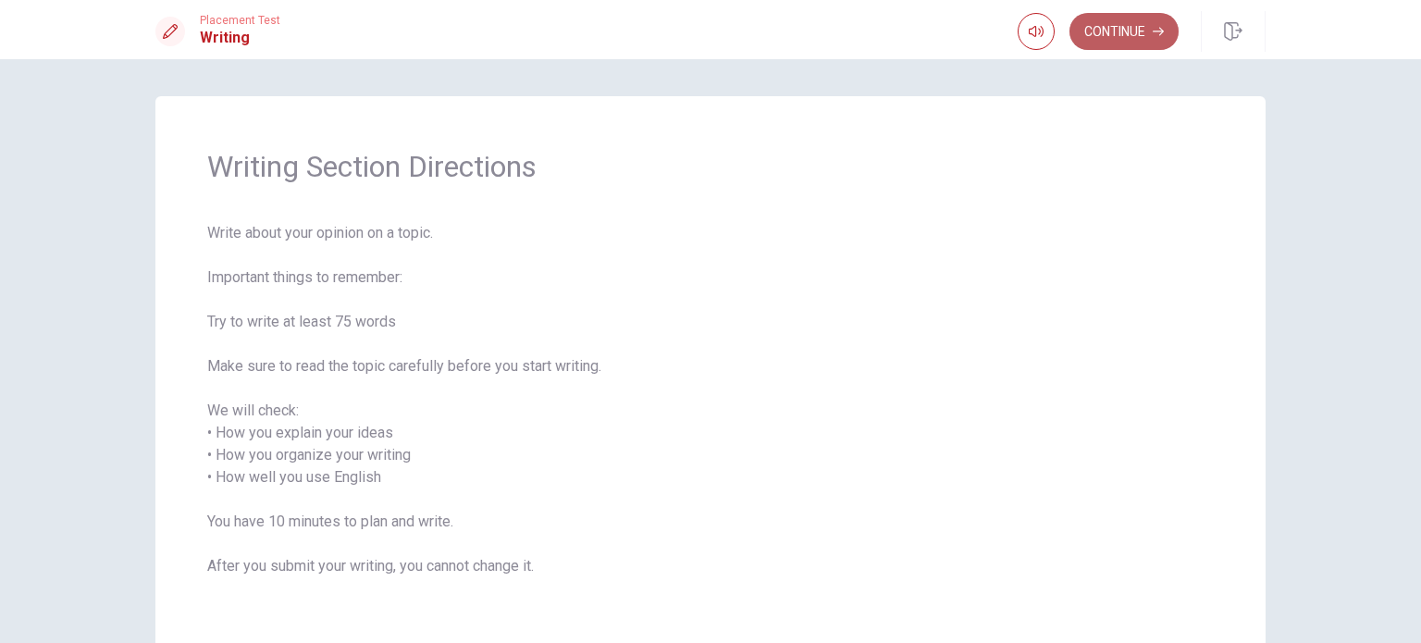
click at [1116, 28] on button "Continue" at bounding box center [1124, 31] width 109 height 37
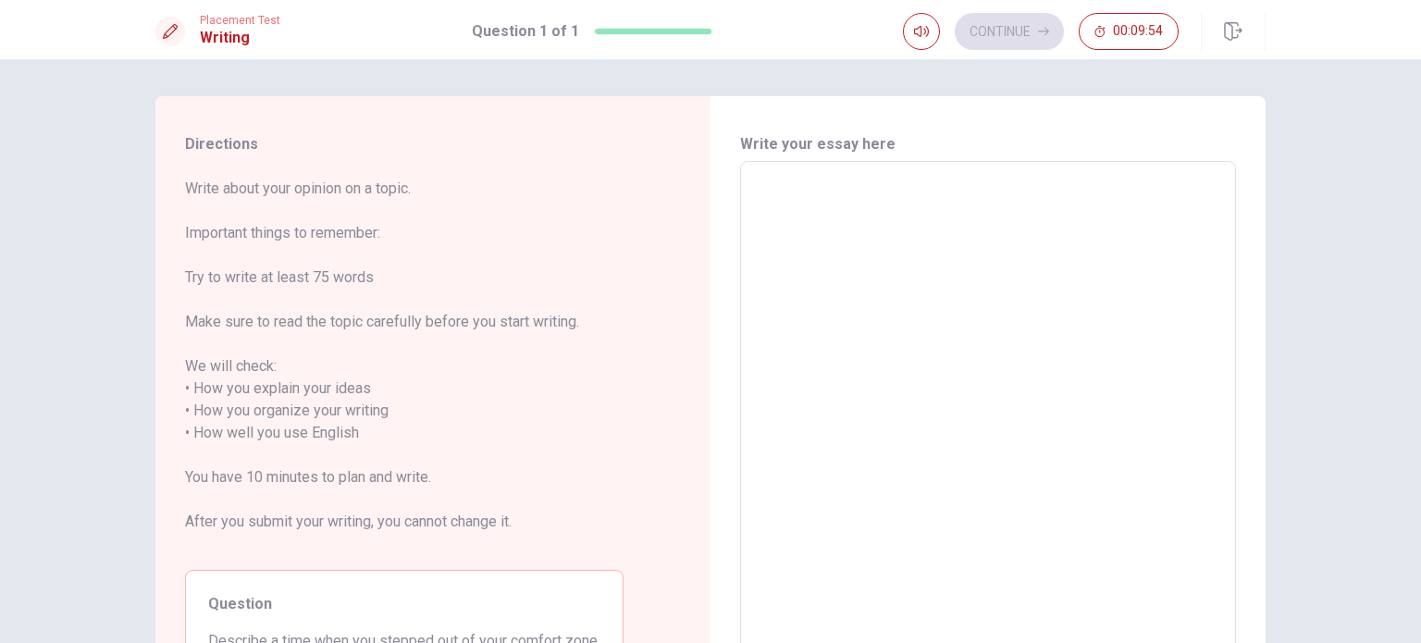
scroll to position [93, 0]
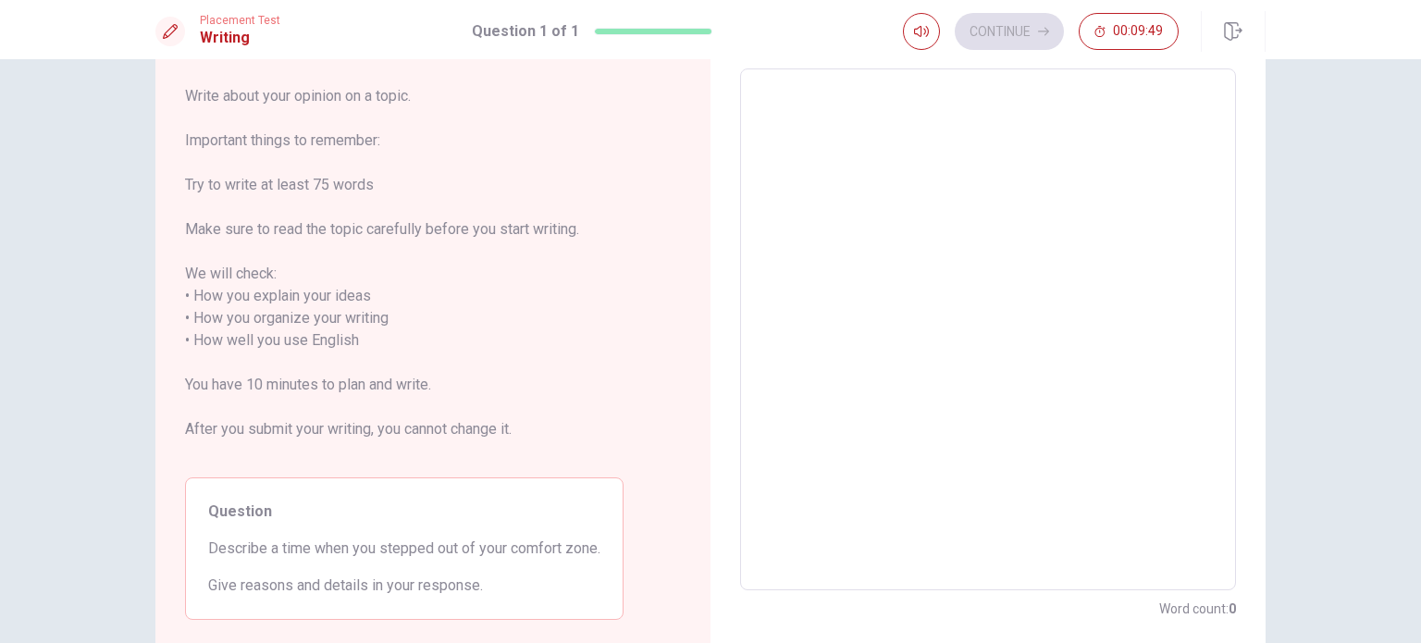
click at [999, 346] on textarea at bounding box center [988, 329] width 470 height 491
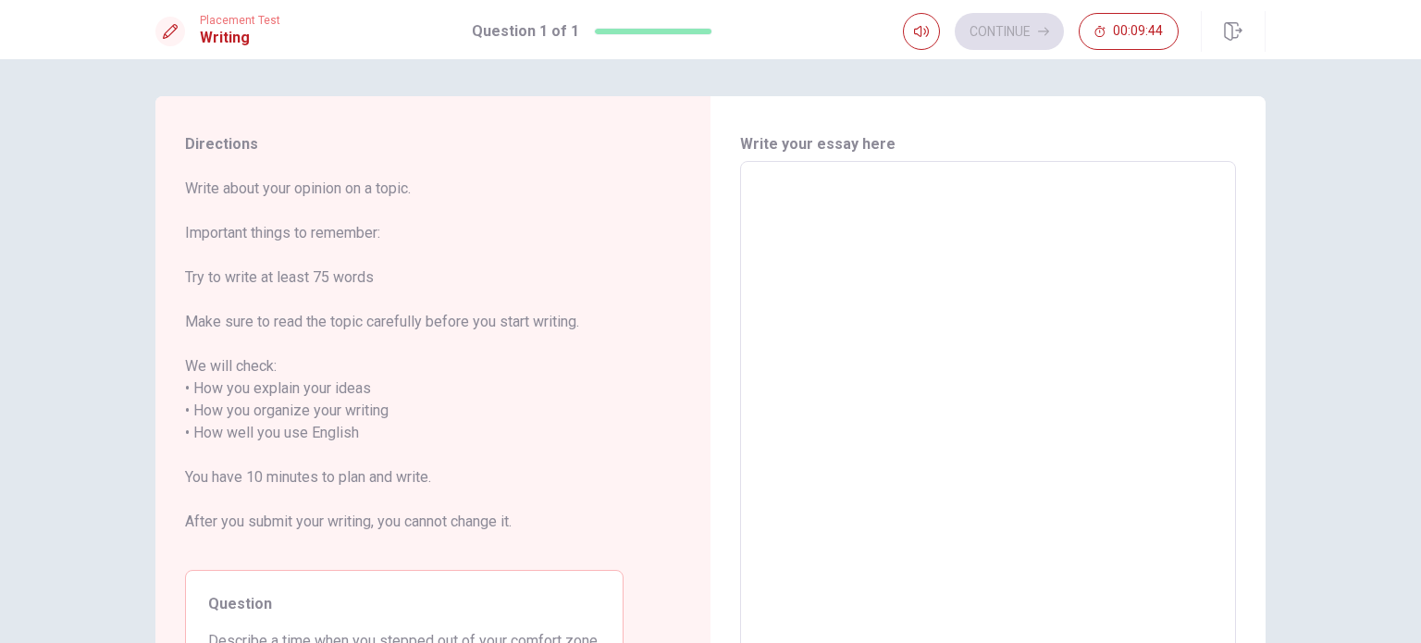
click at [255, 188] on span "Write about your opinion on a topic. Important things to remember: Try to write…" at bounding box center [404, 367] width 439 height 378
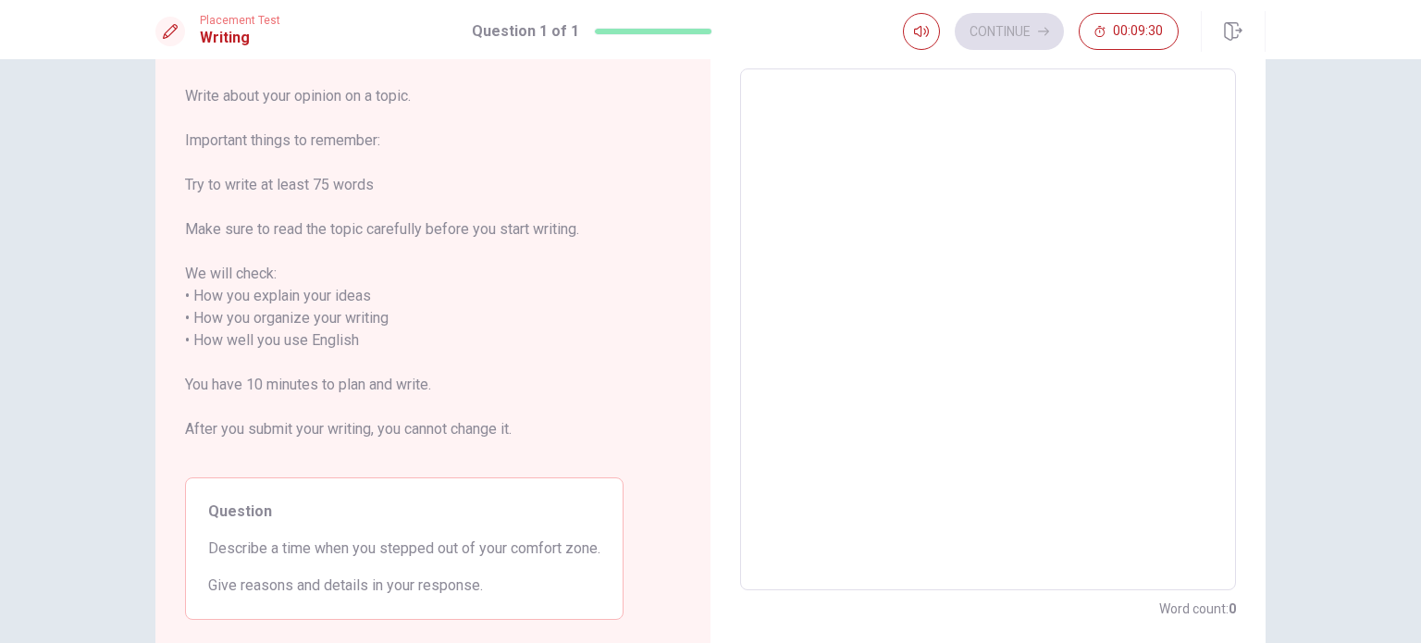
scroll to position [202, 0]
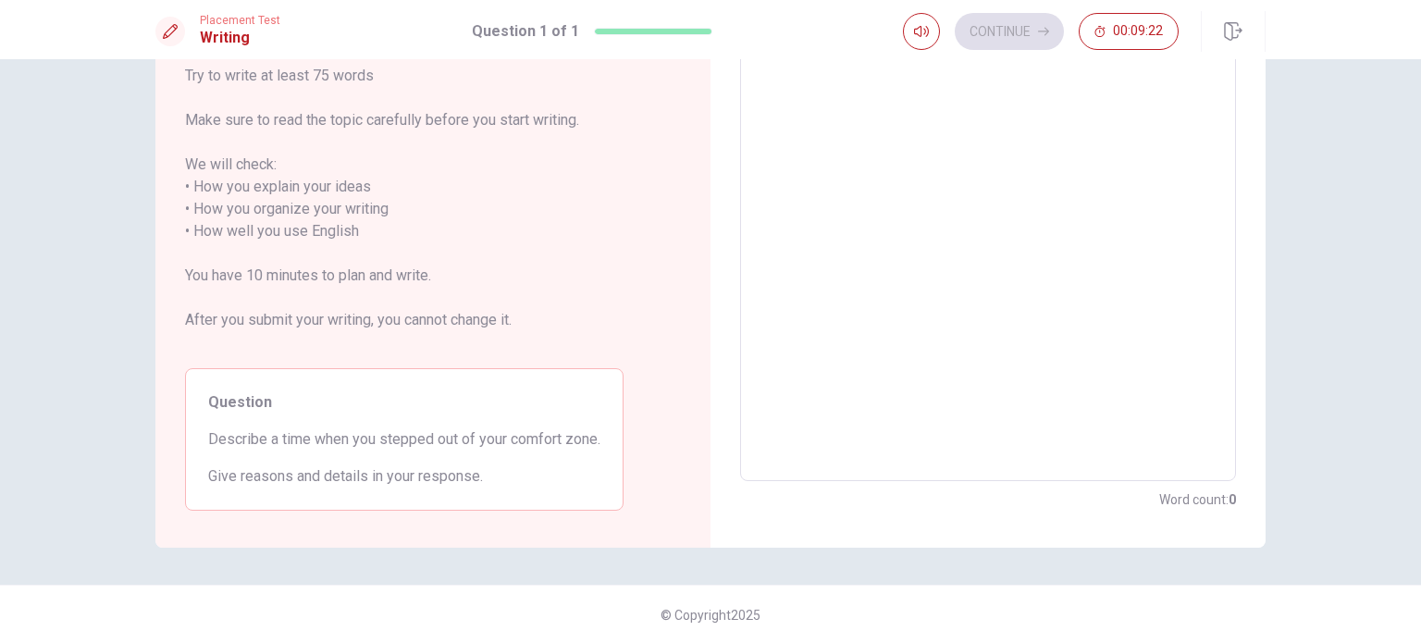
click at [906, 440] on textarea at bounding box center [988, 220] width 470 height 491
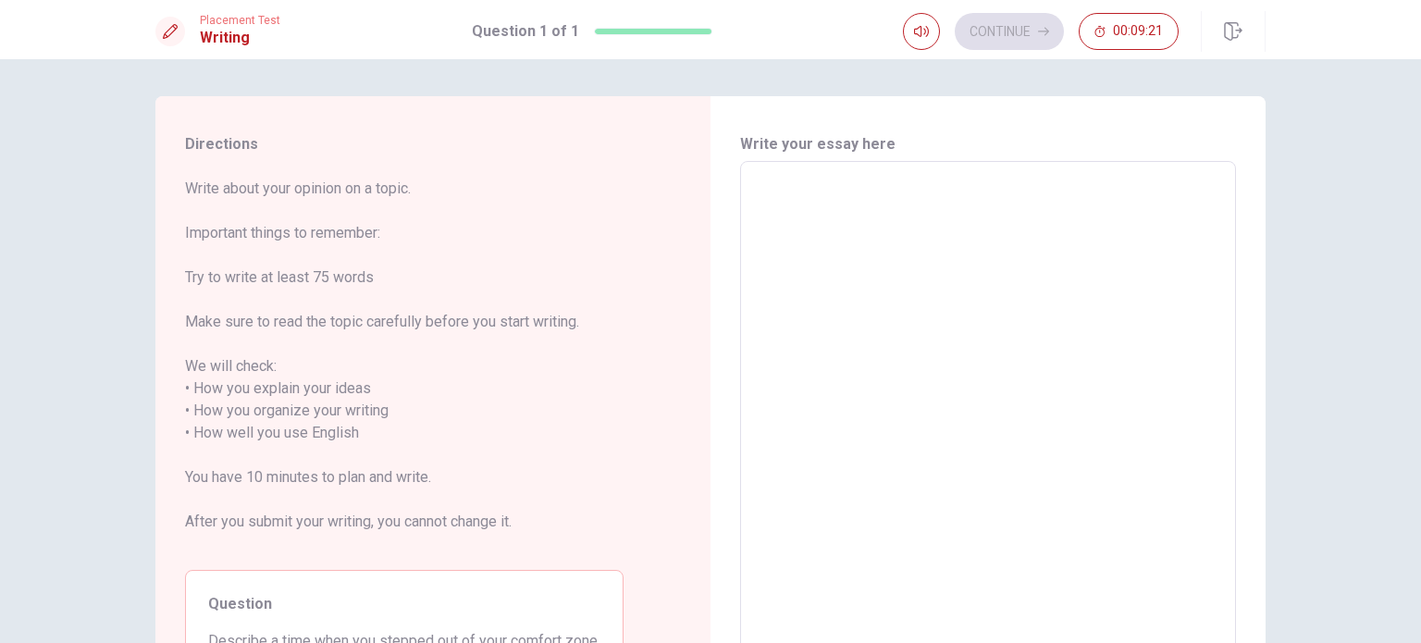
scroll to position [93, 0]
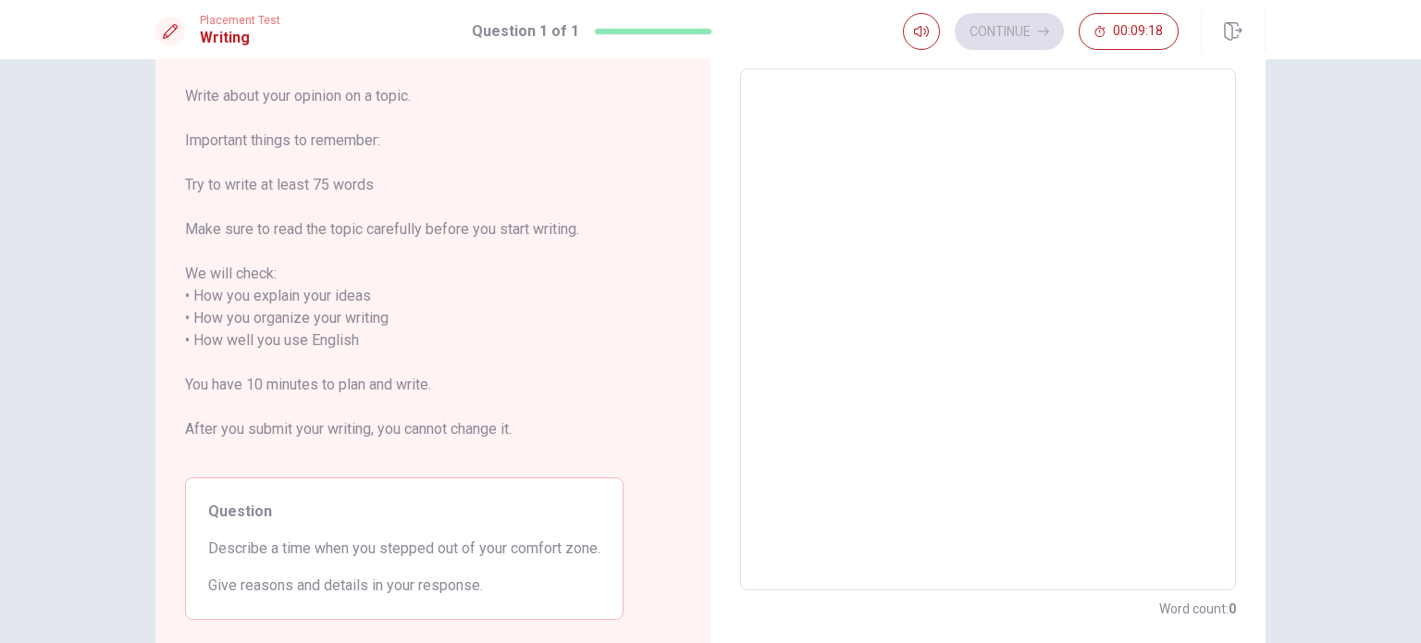
type textarea "N"
type textarea "x"
type textarea "No"
type textarea "x"
type textarea "Now"
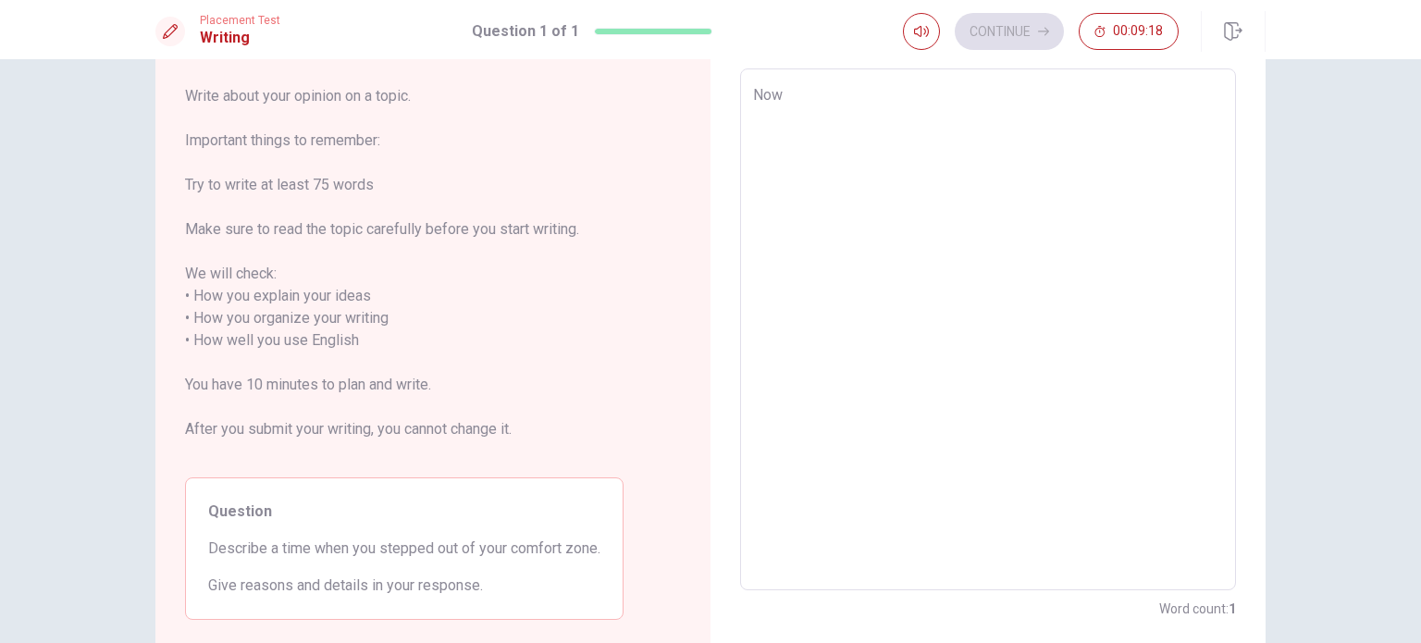
type textarea "x"
type textarea "Now"
type textarea "x"
type textarea "Now i"
type textarea "x"
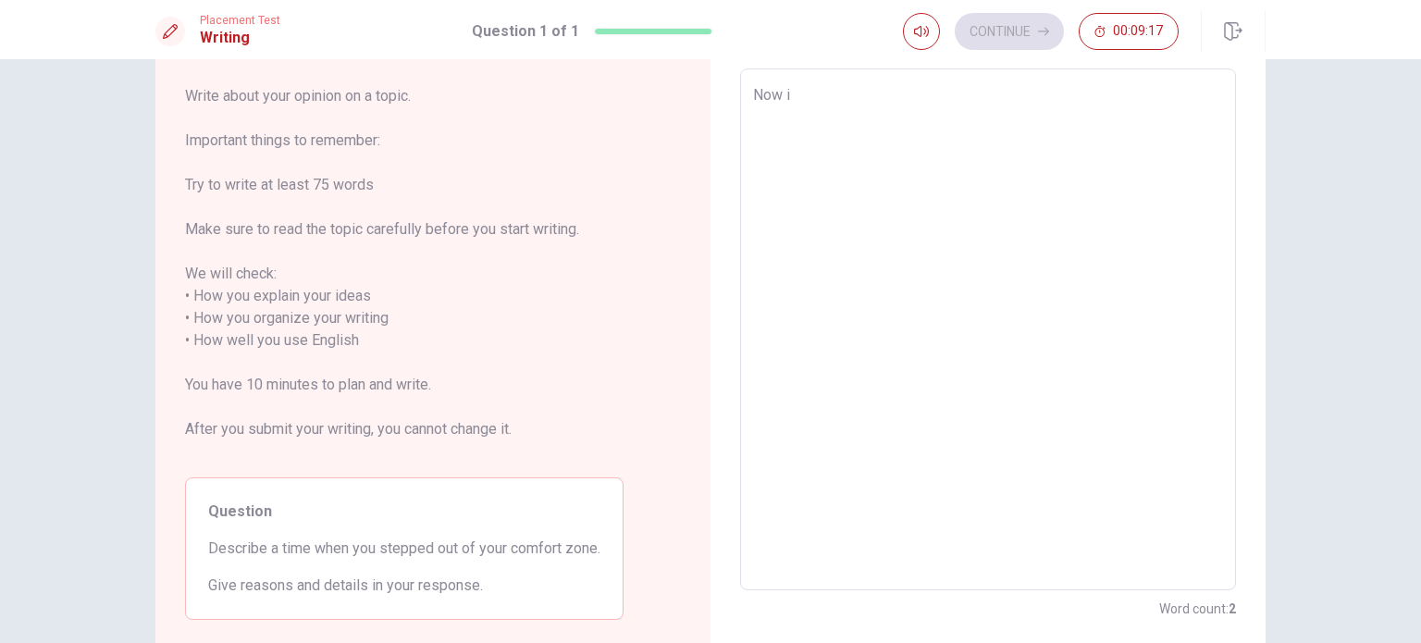
type textarea "Now it"
type textarea "x"
type textarea "Now it'"
type textarea "x"
type textarea "Now it's"
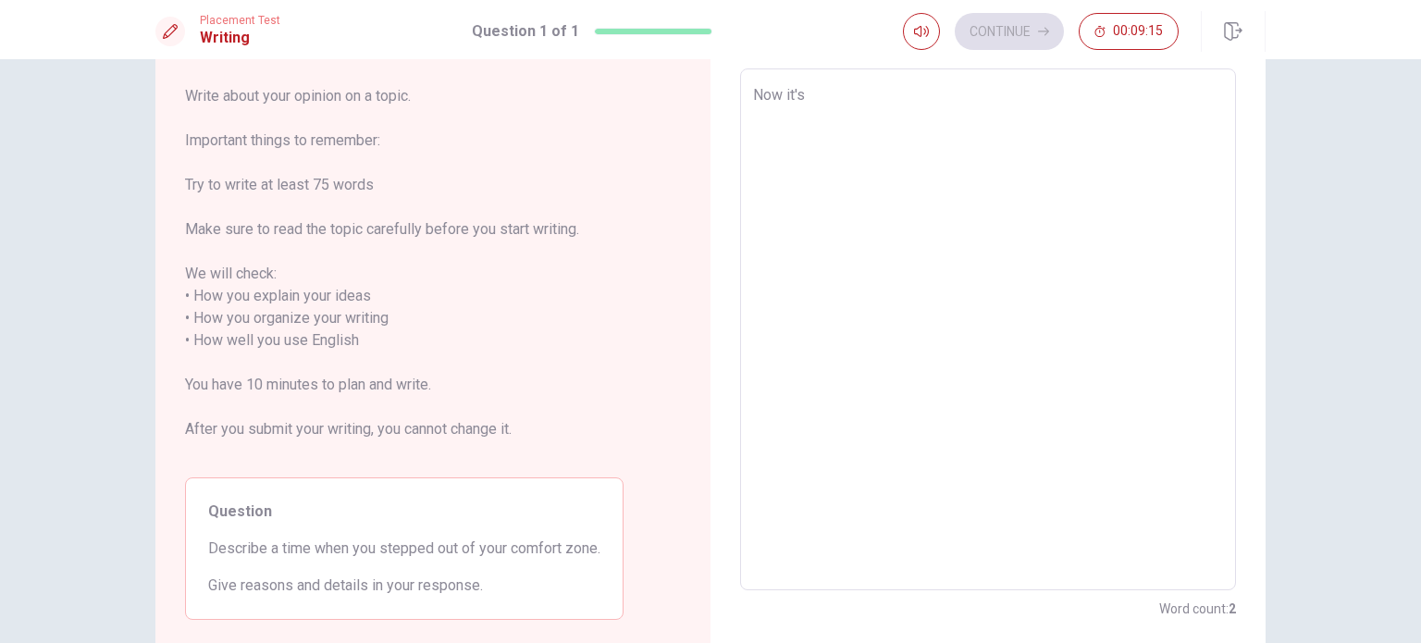
type textarea "x"
type textarea "Now it's"
type textarea "x"
type textarea "Now it's a"
type textarea "x"
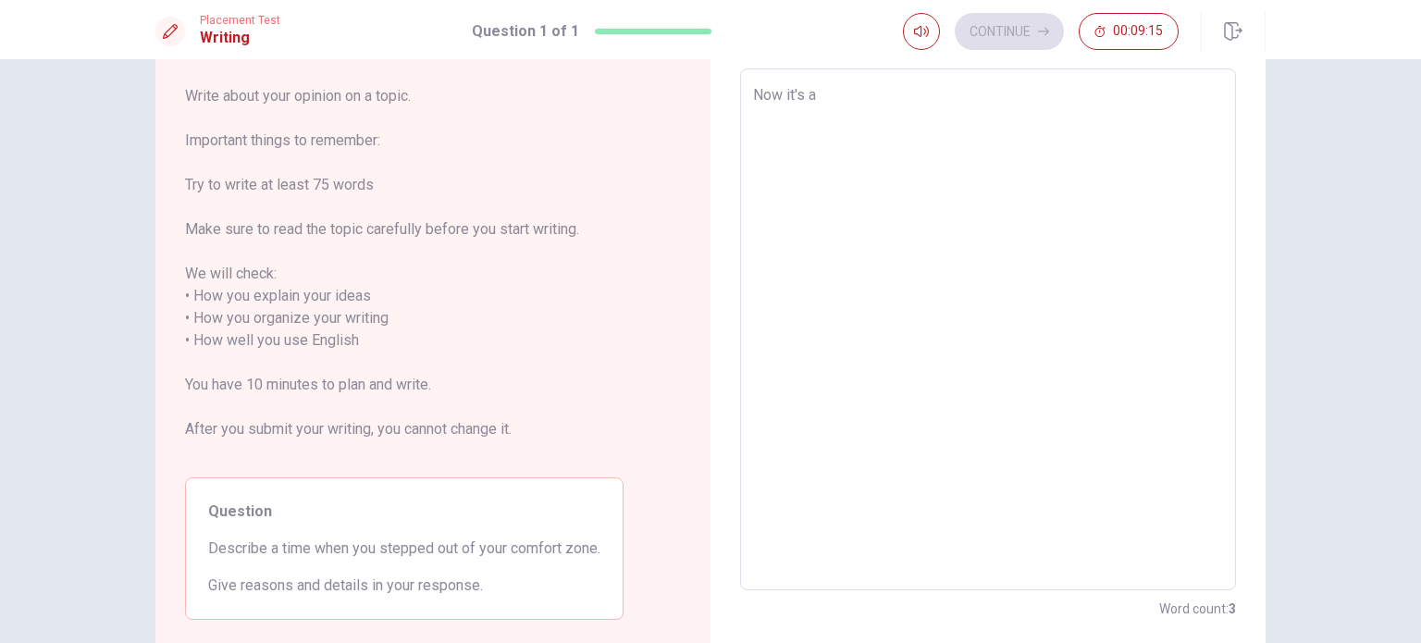
type textarea "Now it's a"
type textarea "x"
type textarea "Now it's a b"
type textarea "x"
type textarea "Now it's a bi"
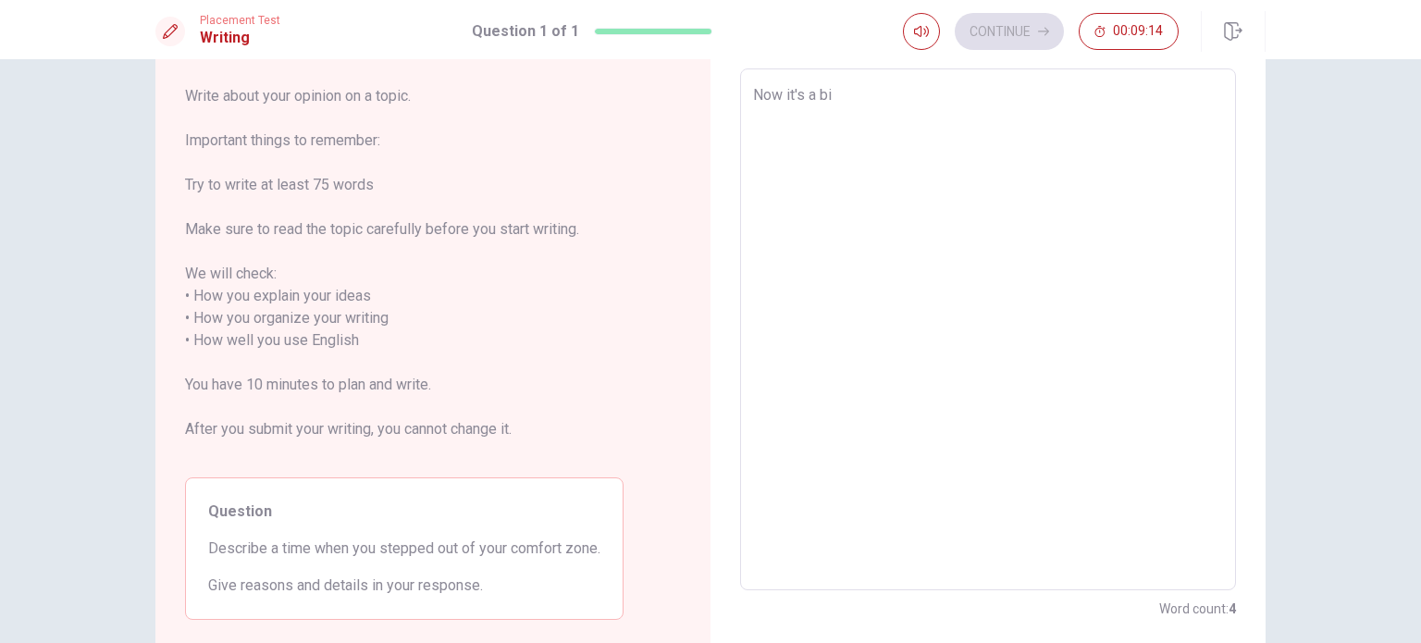
type textarea "x"
type textarea "Now it's a big"
type textarea "x"
type textarea "Now it's a big"
type textarea "x"
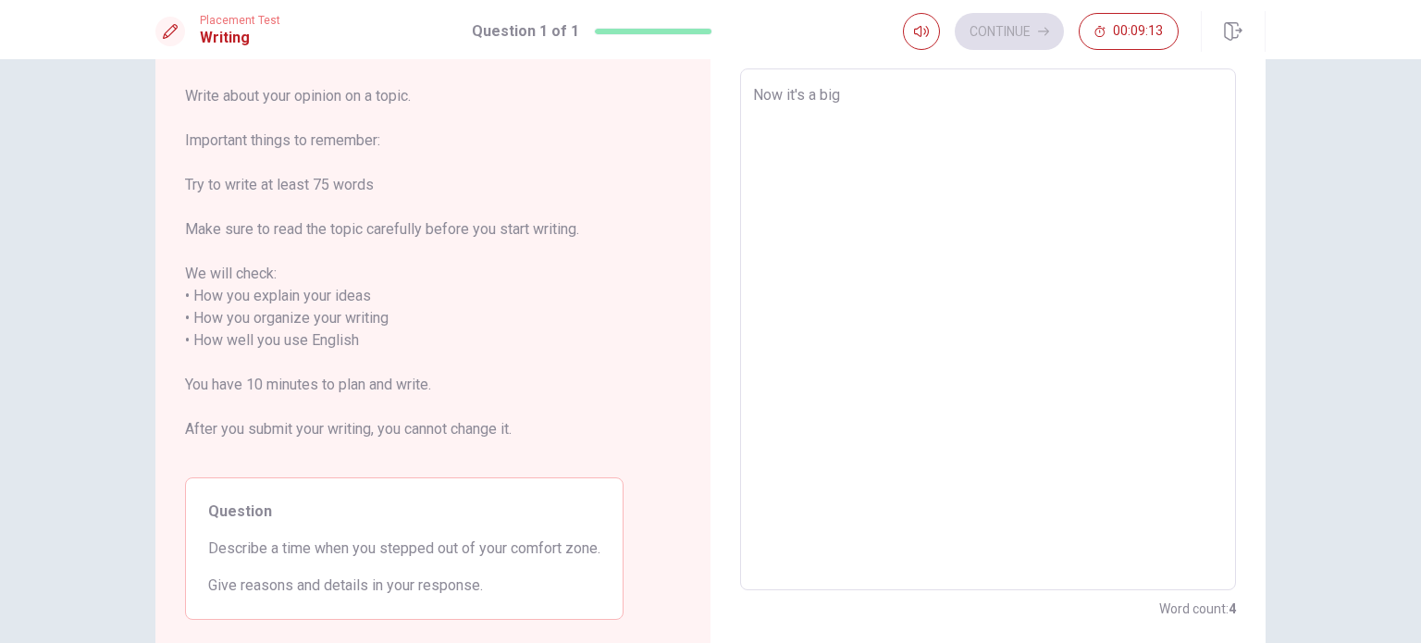
type textarea "Now it's a big a"
type textarea "x"
type textarea "Now it's a big"
type textarea "x"
type textarea "Now it's a big e"
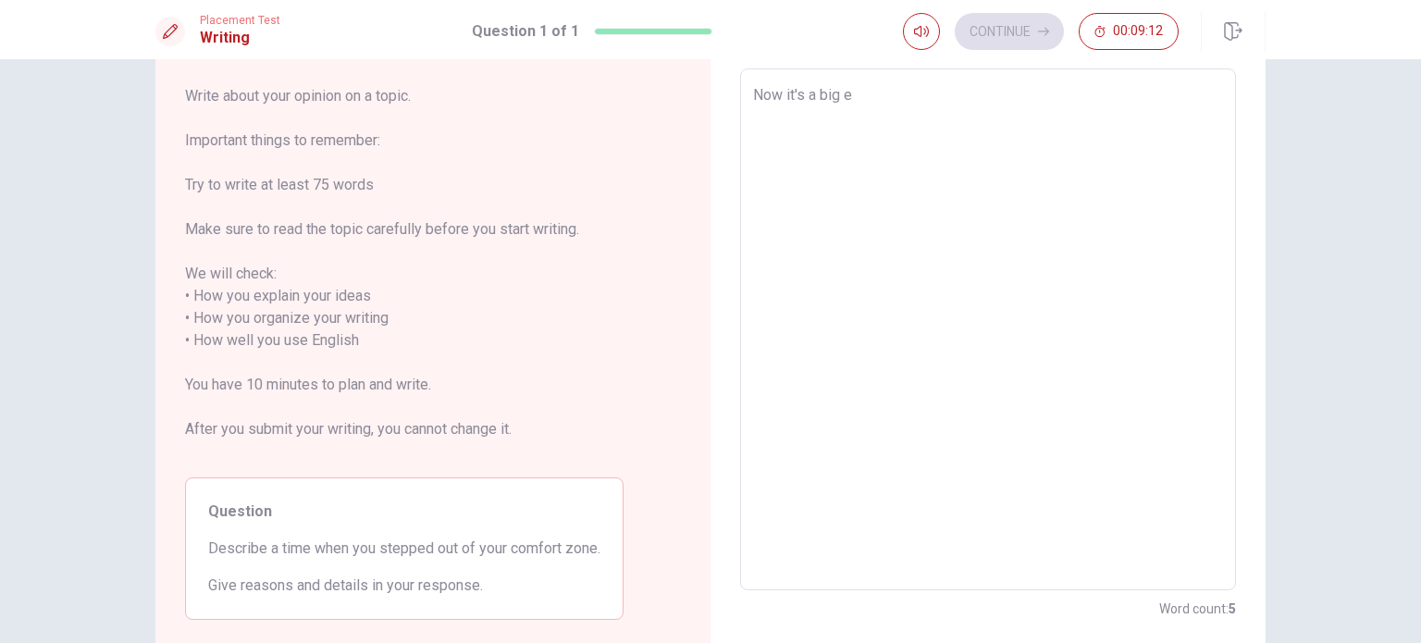
type textarea "x"
type textarea "Now it's a big ex"
type textarea "x"
type textarea "Now it's a big exm"
type textarea "x"
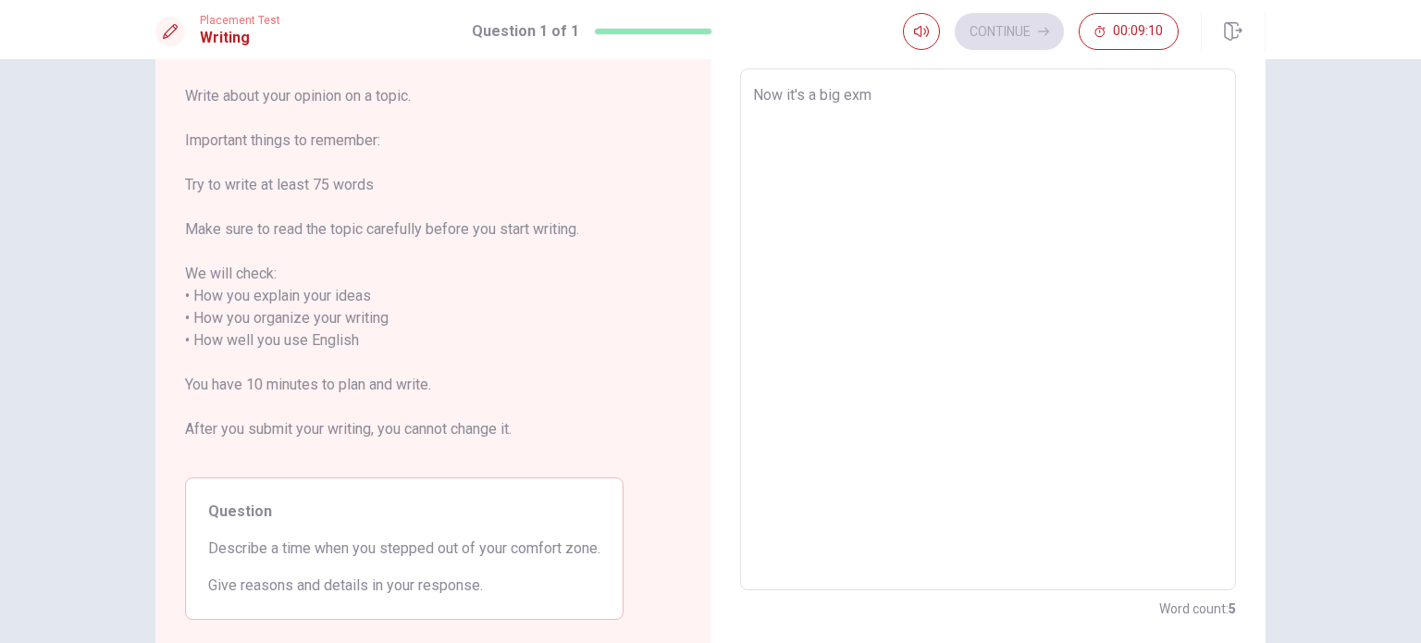
type textarea "Now it's a big ex"
type textarea "x"
type textarea "Now it's a big exe"
type textarea "x"
type textarea "Now it's a big exem"
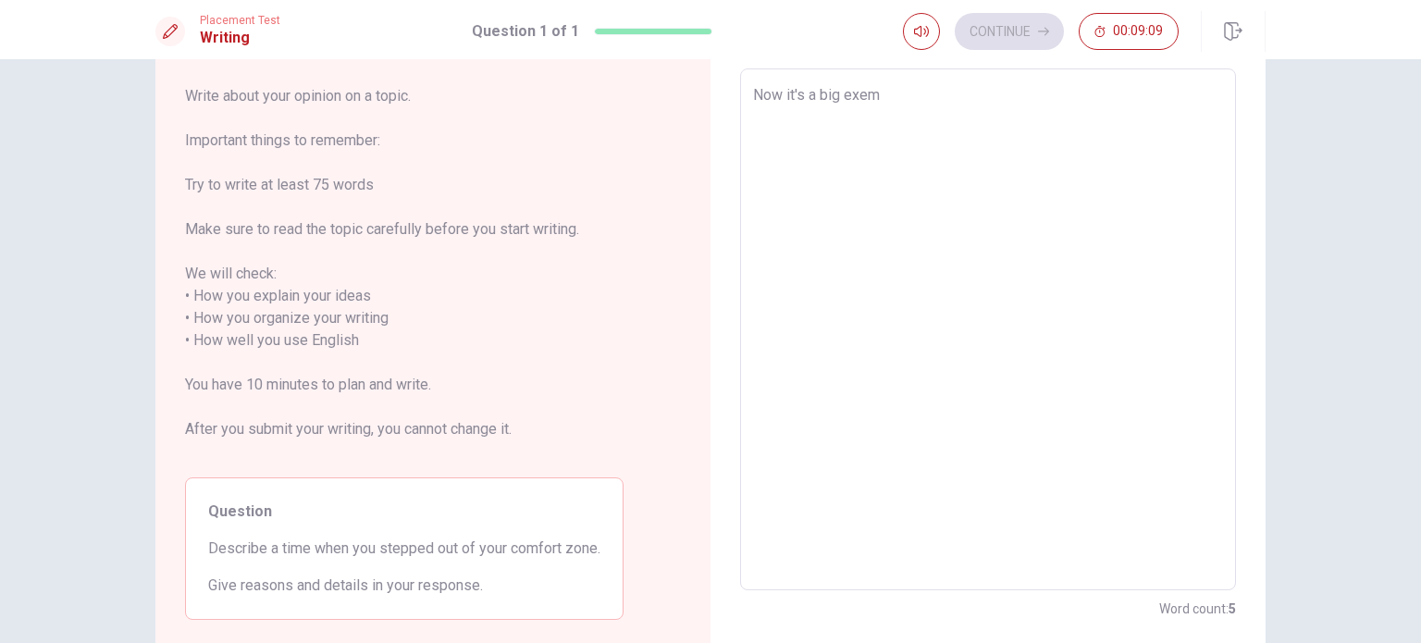
type textarea "x"
type textarea "Now it's a big exemp"
type textarea "x"
type textarea "Now it's a big exempl"
type textarea "x"
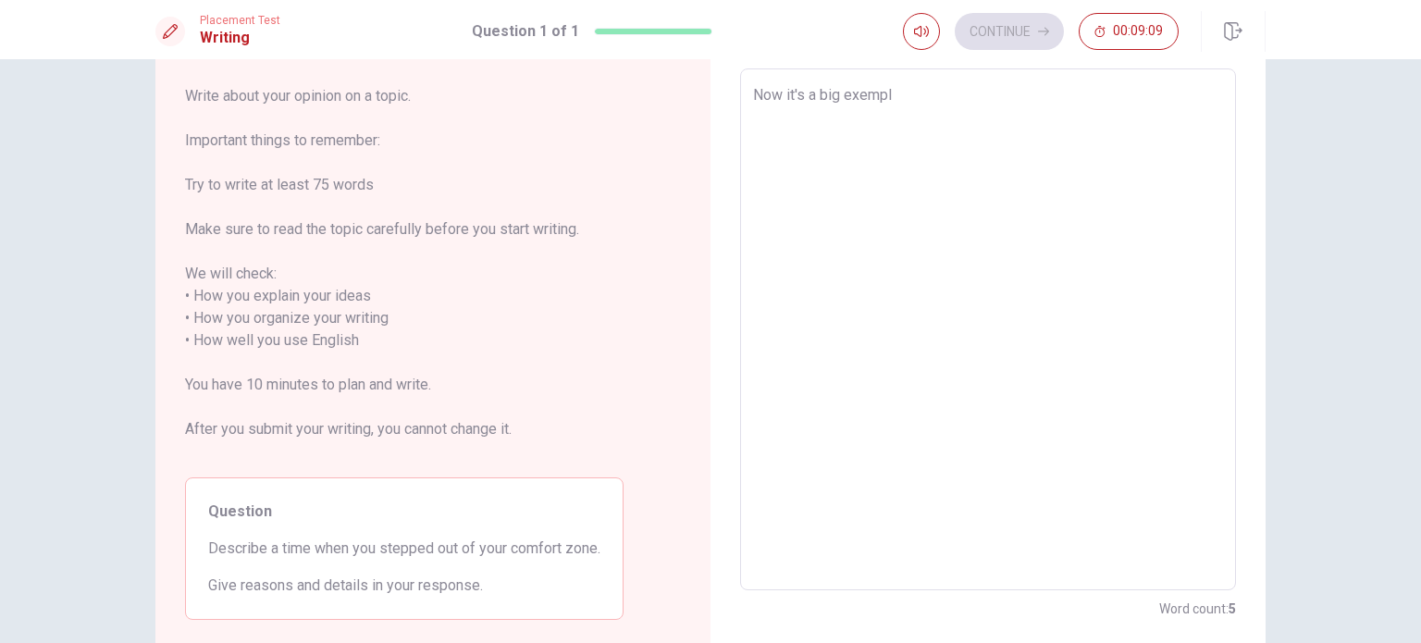
type textarea "Now it's a big exemple"
type textarea "x"
type textarea "Now it's a big exemple"
type textarea "x"
type textarea "Now it's a big exemple o"
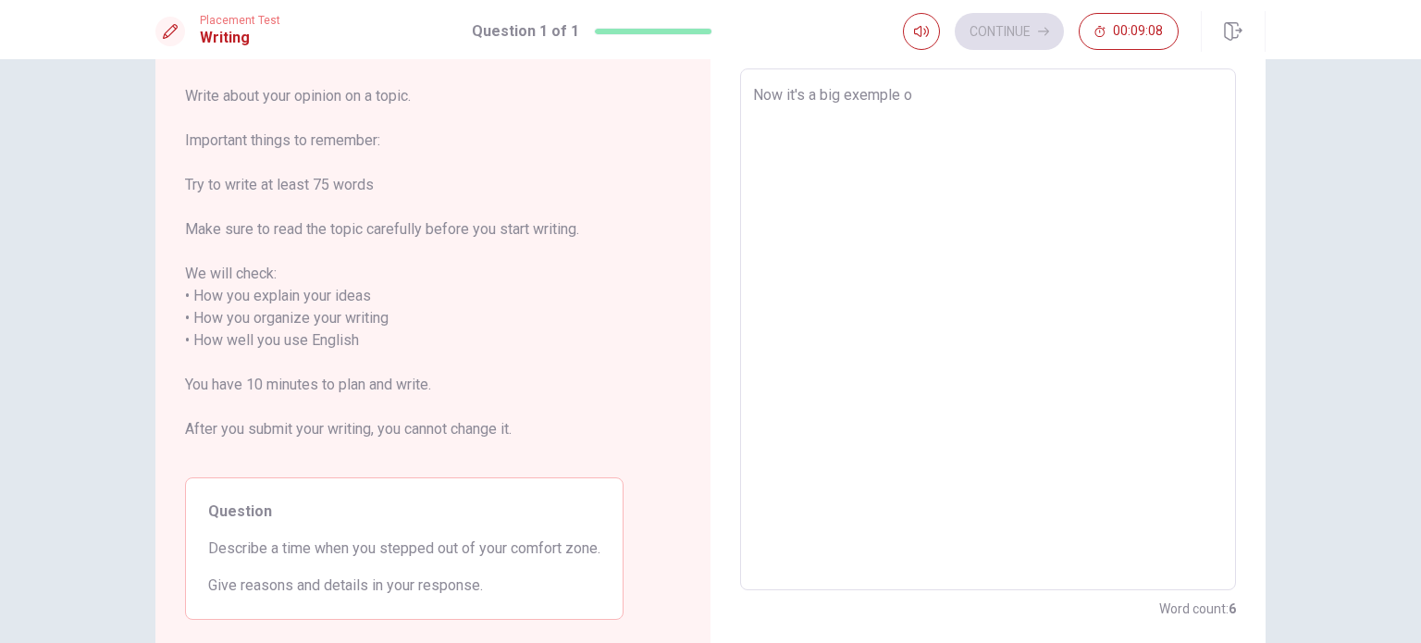
type textarea "x"
type textarea "Now it's a big exemple of"
type textarea "x"
type textarea "Now it's a big exemple of"
type textarea "x"
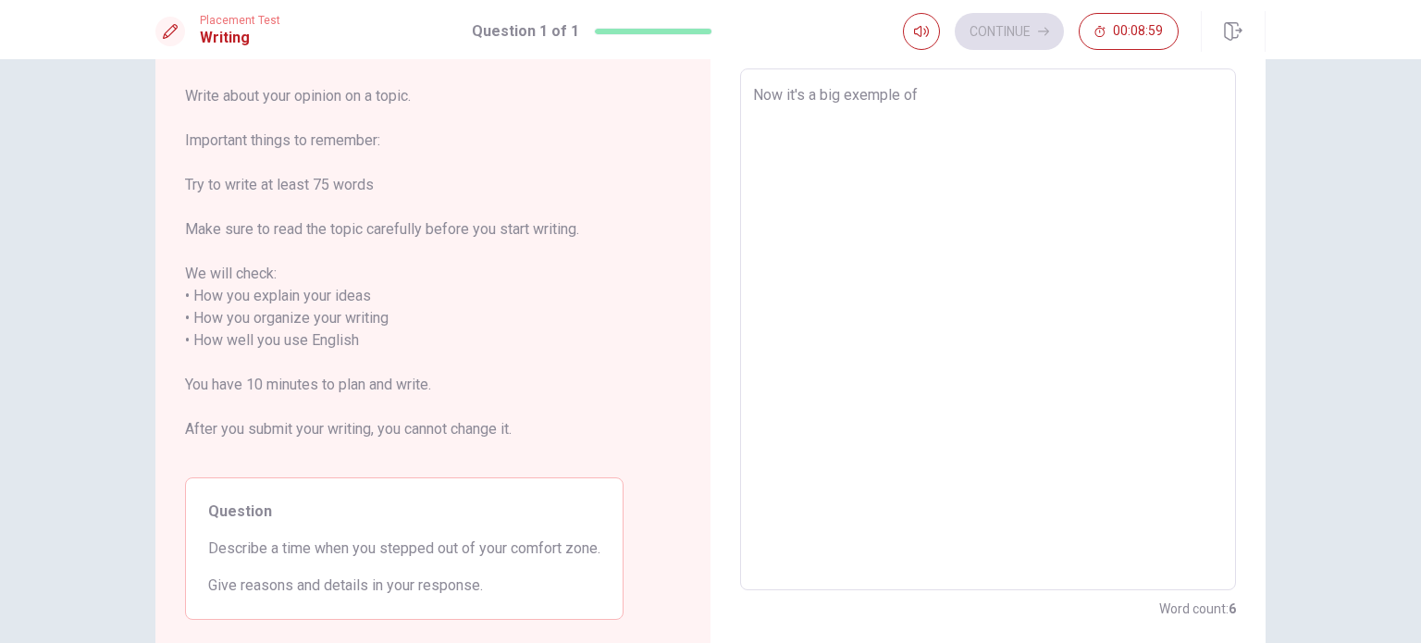
type textarea "Now it's a big exemple of t"
type textarea "x"
type textarea "Now it's a big exemple of ti"
type textarea "x"
type textarea "Now it's a big exemple of [PERSON_NAME]"
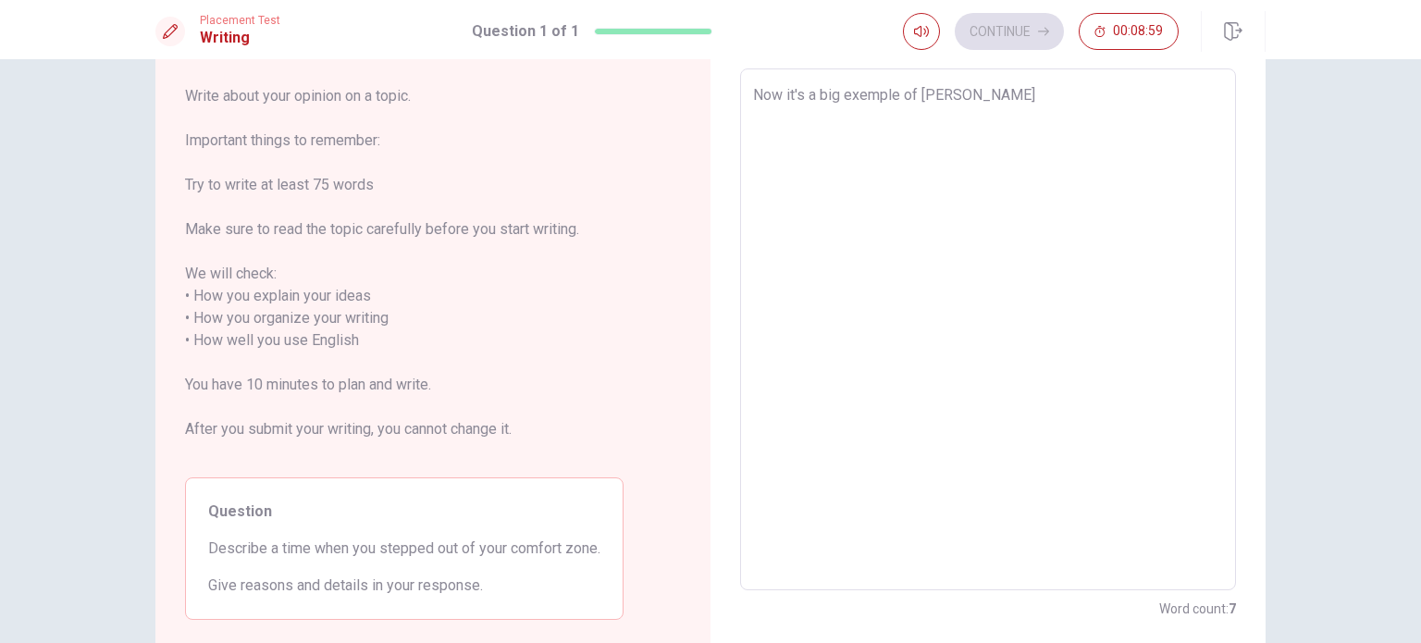
type textarea "x"
type textarea "Now it's a big exemple of [PERSON_NAME]"
type textarea "x"
type textarea "Now it's a big exemple of [PERSON_NAME]"
type textarea "x"
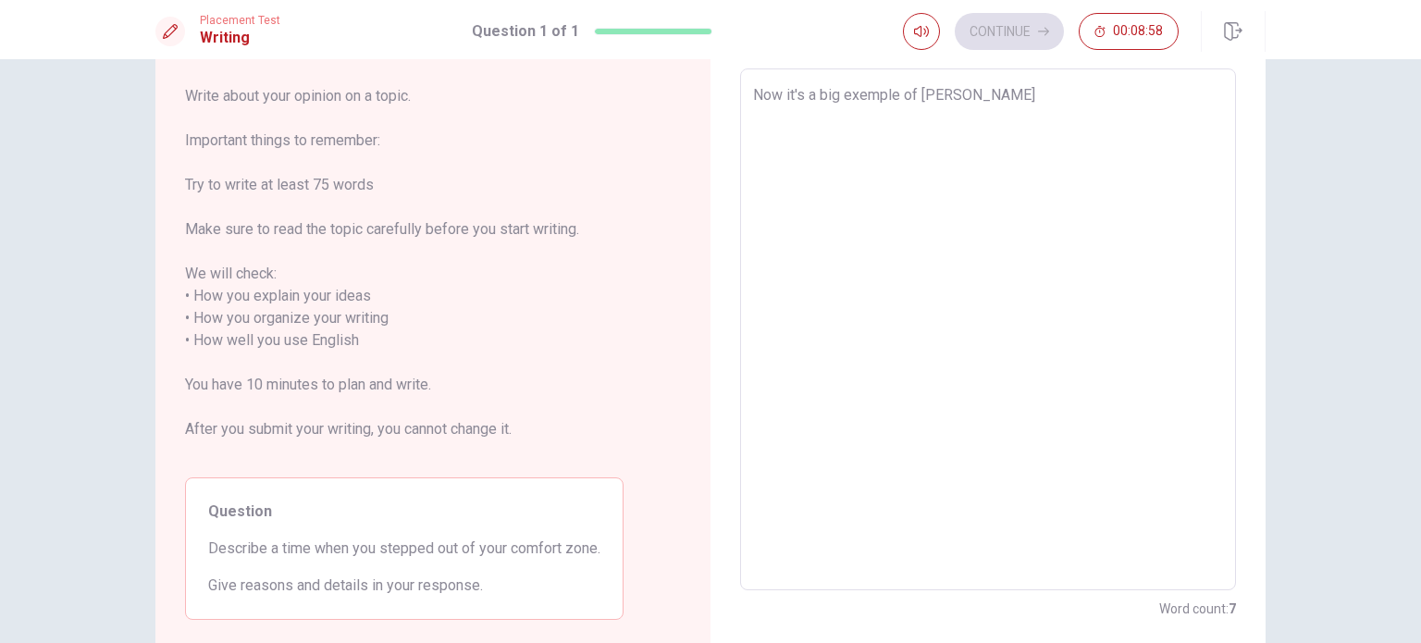
type textarea "Now it's a big exemple of time"
type textarea "x"
type textarea "Now it's a big exemple of time"
type textarea "x"
type textarea "Now it's a big exemple of time t"
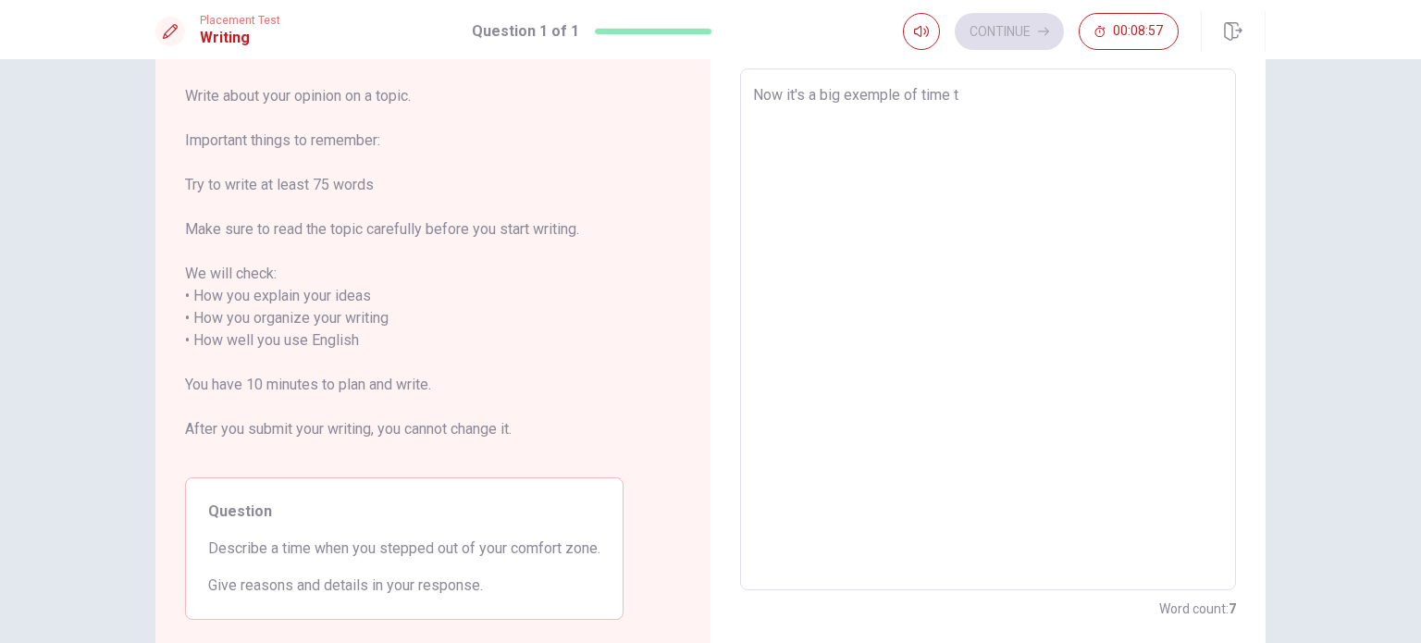
type textarea "x"
type textarea "Now it's a big exemple of time th"
type textarea "x"
type textarea "Now it's a big exemple of time tha"
type textarea "x"
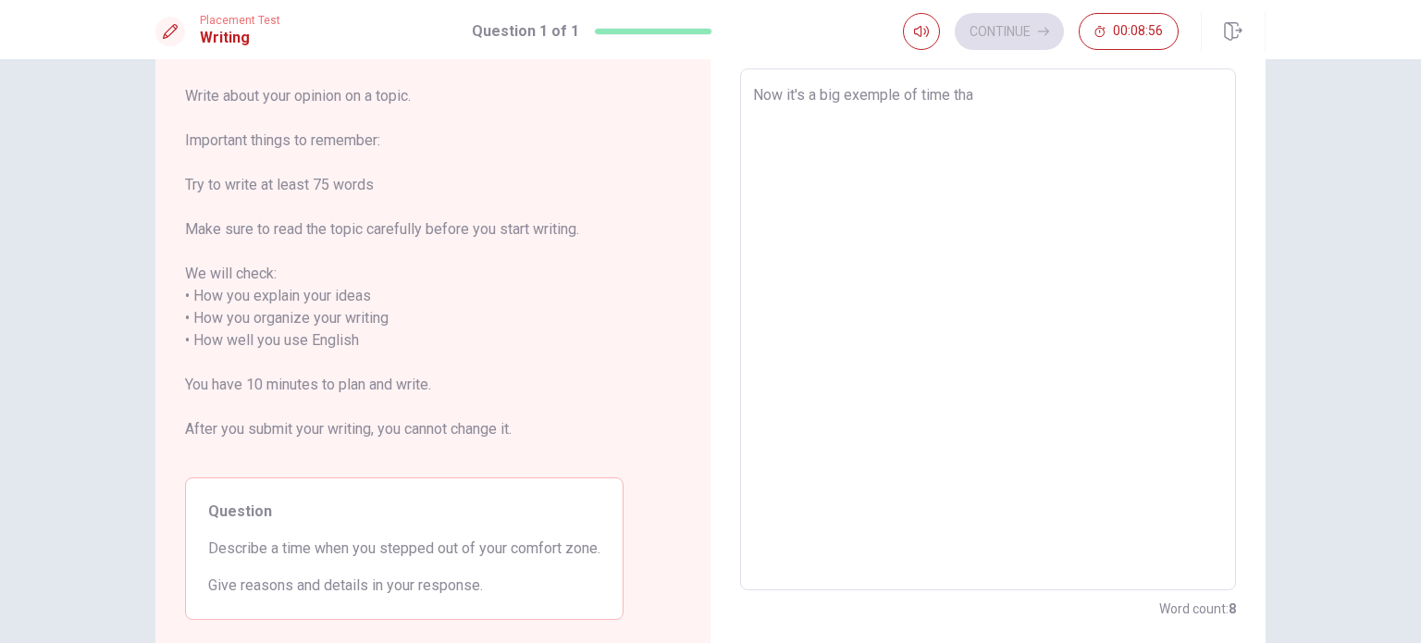
type textarea "Now it's a big exemple of time th"
type textarea "x"
type textarea "Now it's a big exemple of time tha"
type textarea "x"
type textarea "Now it's a big exemple of time that"
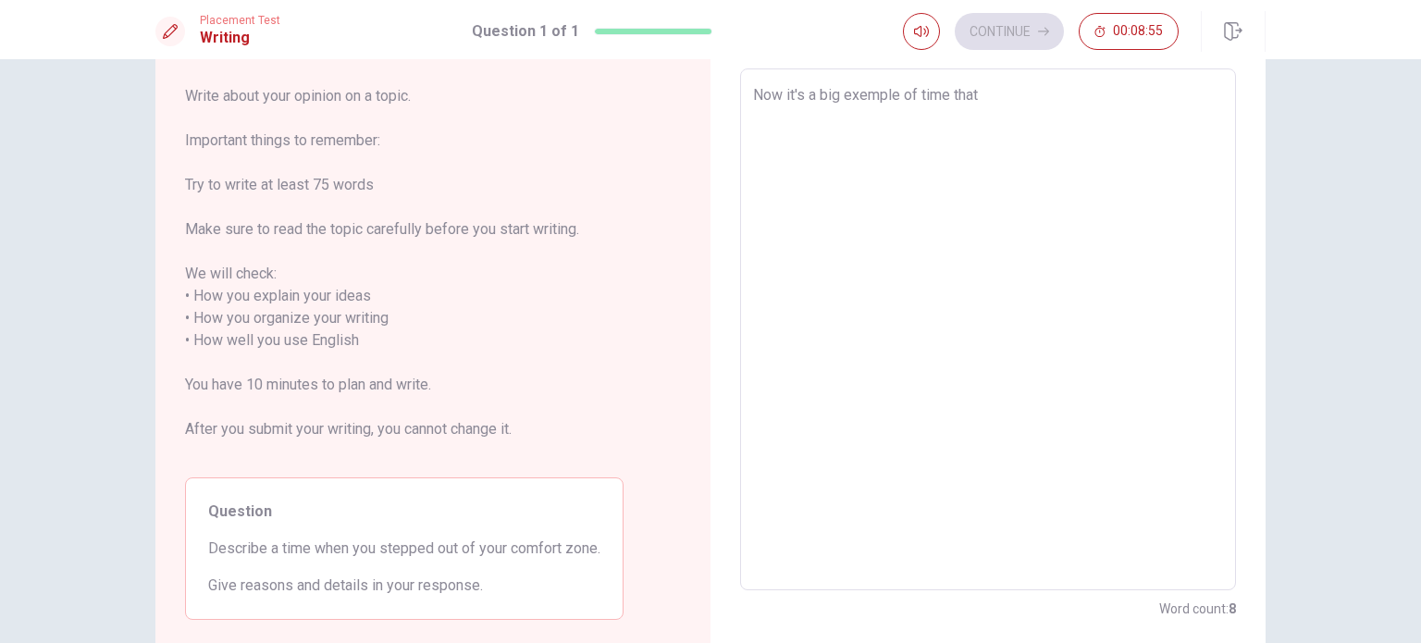
type textarea "x"
type textarea "Now it's a big exemple of time that"
type textarea "x"
type textarea "Now it's a big exemple of time that e"
type textarea "x"
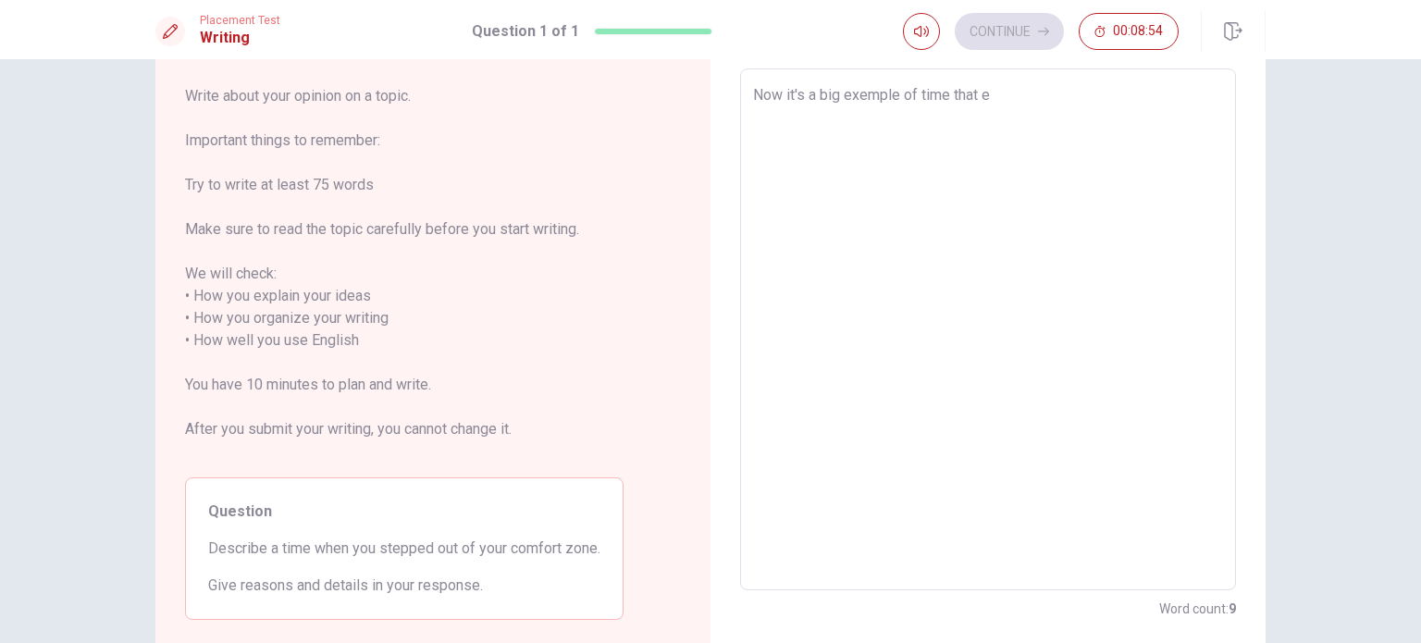
type textarea "Now it's a big exemple of time that"
type textarea "x"
type textarea "Now it's a big exemple of time that i"
type textarea "x"
type textarea "Now it's a big exemple of time that i"
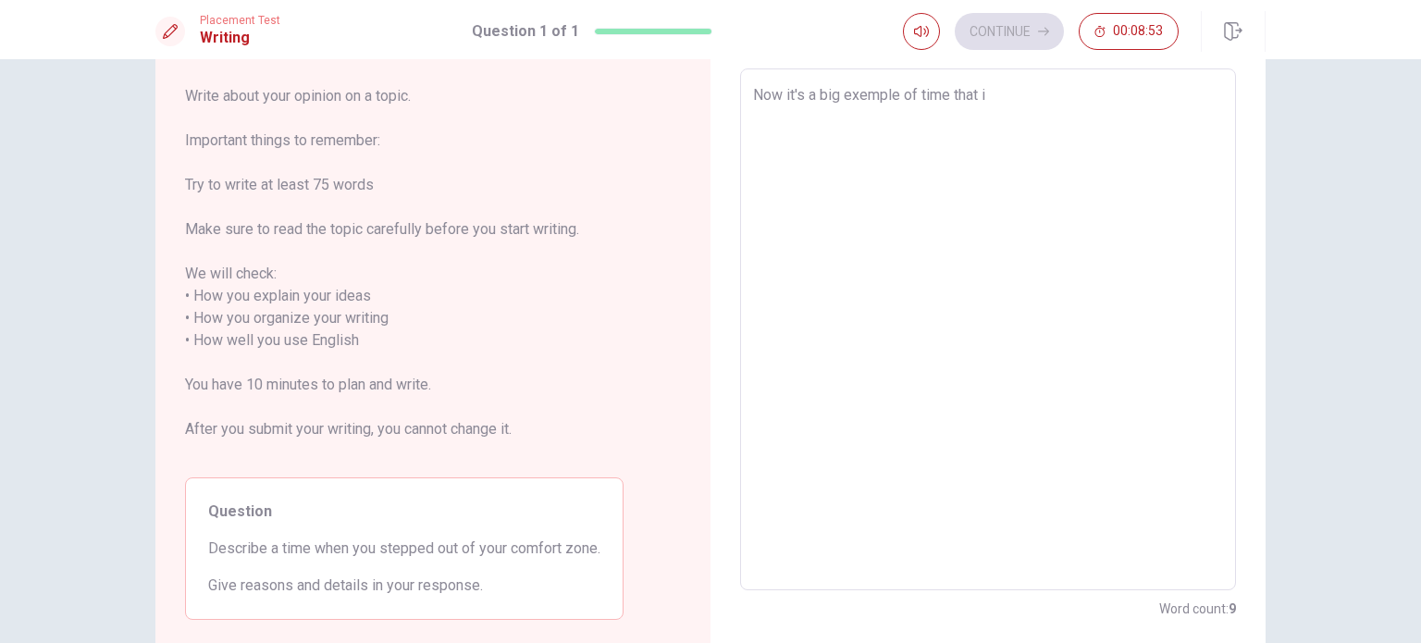
type textarea "x"
type textarea "Now it's a big exemple of time that i a"
type textarea "x"
type textarea "Now it's a big exemple of time that i am"
type textarea "x"
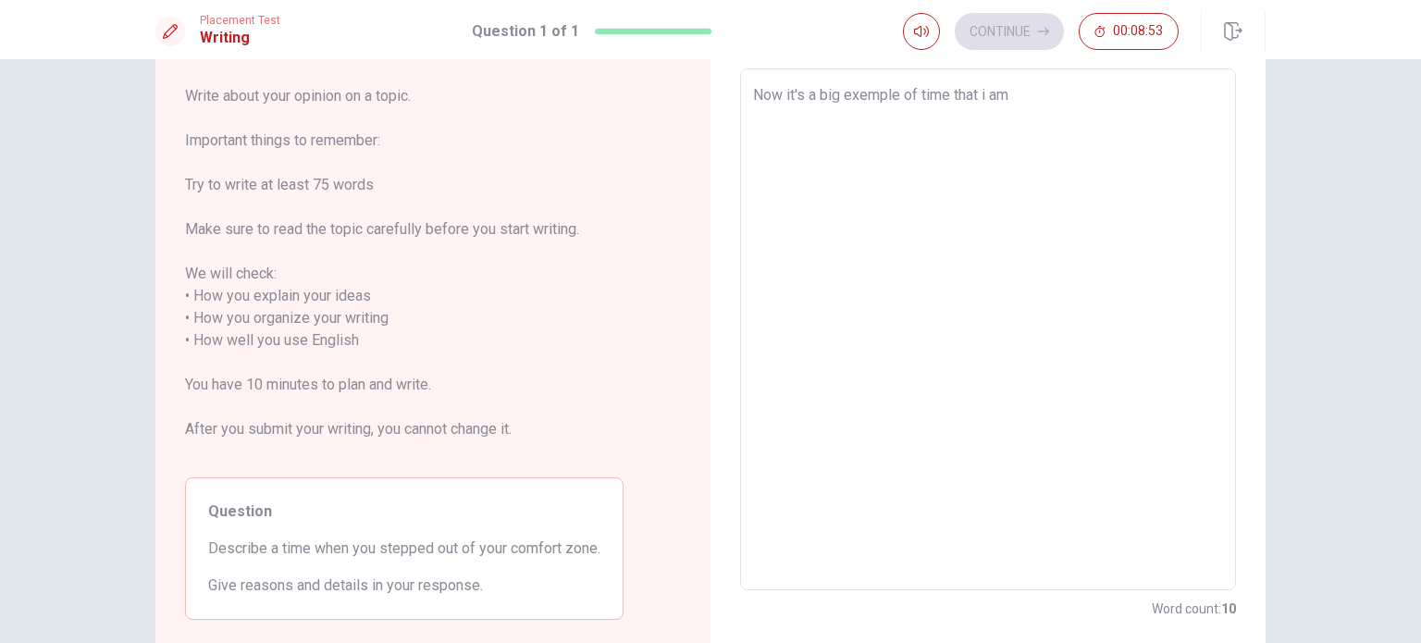
type textarea "Now it's a big exemple of time that i am"
type textarea "x"
type textarea "Now it's a big exemple of time that i am s"
type textarea "x"
type textarea "Now it's a big exemple of time that i am st"
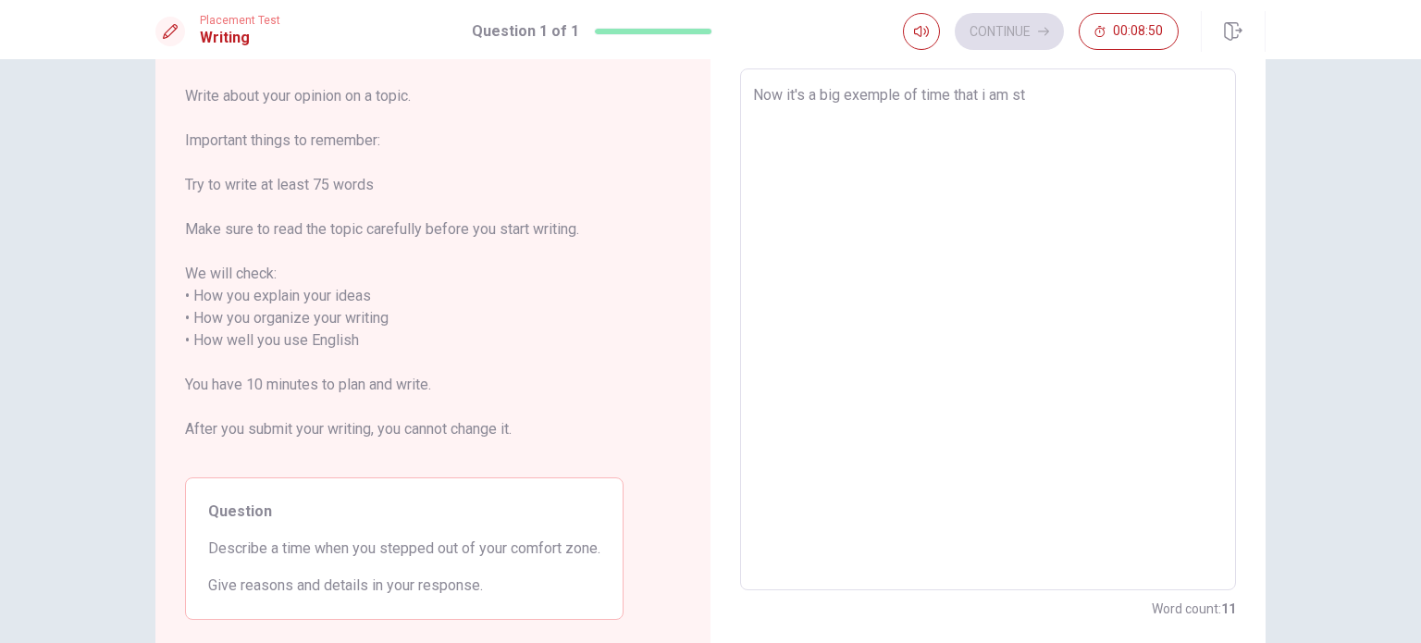
type textarea "x"
type textarea "Now it's a big exemple of time that i am ste"
type textarea "x"
type textarea "Now it's a big exemple of time that i am step"
type textarea "x"
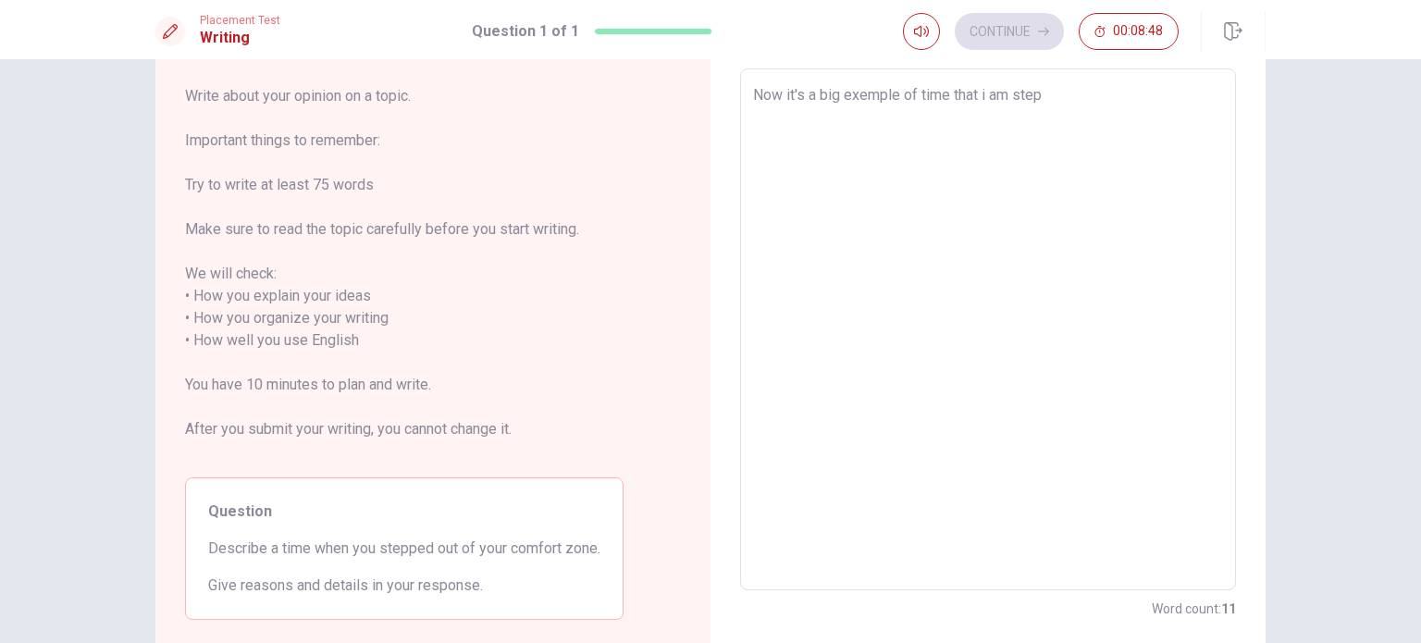
type textarea "Now it's a big exemple of time that i am [PERSON_NAME]"
type textarea "x"
type textarea "Now it's a big exemple of time that i am steppi"
type textarea "x"
type textarea "Now it's a big exemple of time that i am steppin"
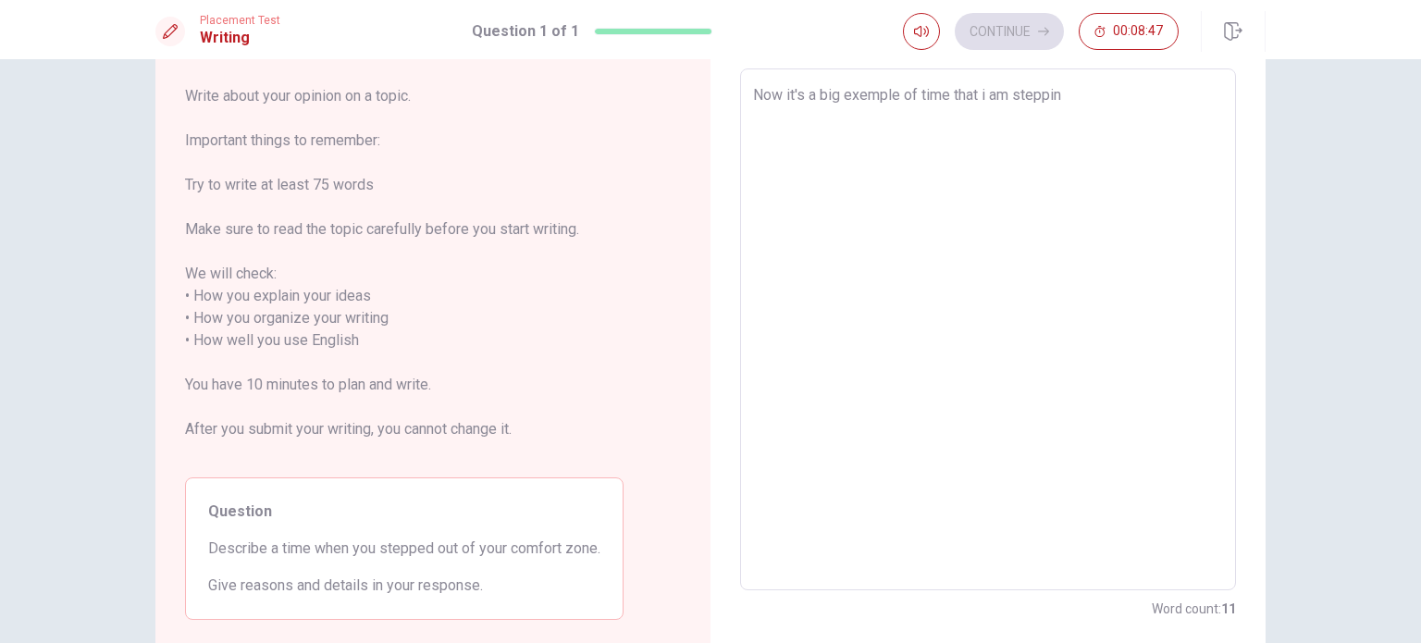
type textarea "x"
type textarea "Now it's a big exemple of time that i am stepping"
type textarea "x"
type textarea "Now it's a big exemple of time that i am stepping"
type textarea "x"
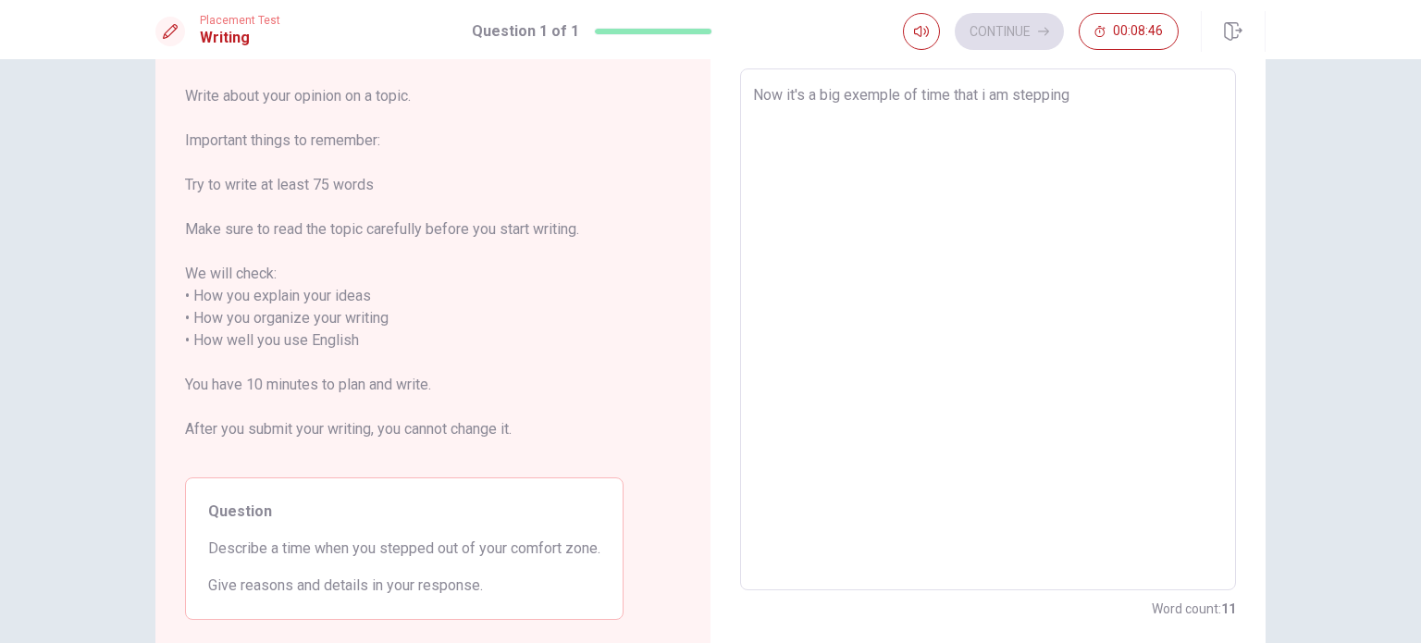
type textarea "Now it's a big exemple of time that i am stepping o"
type textarea "x"
type textarea "Now it's a big exemple of time that i am stepping ou"
type textarea "x"
type textarea "Now it's a big exemple of time that i am stepping out"
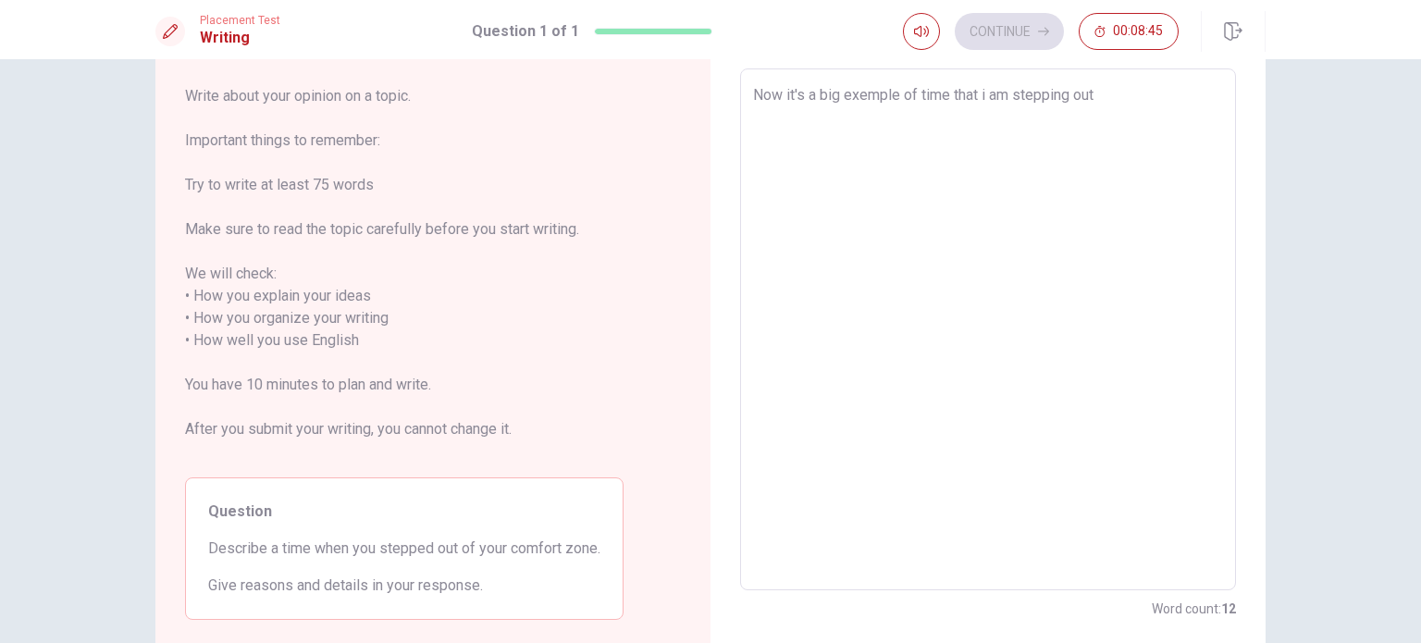
type textarea "x"
type textarea "Now it's a big exemple of time that i am stepping out"
type textarea "x"
type textarea "Now it's a big exemple of time that i am stepping out o"
type textarea "x"
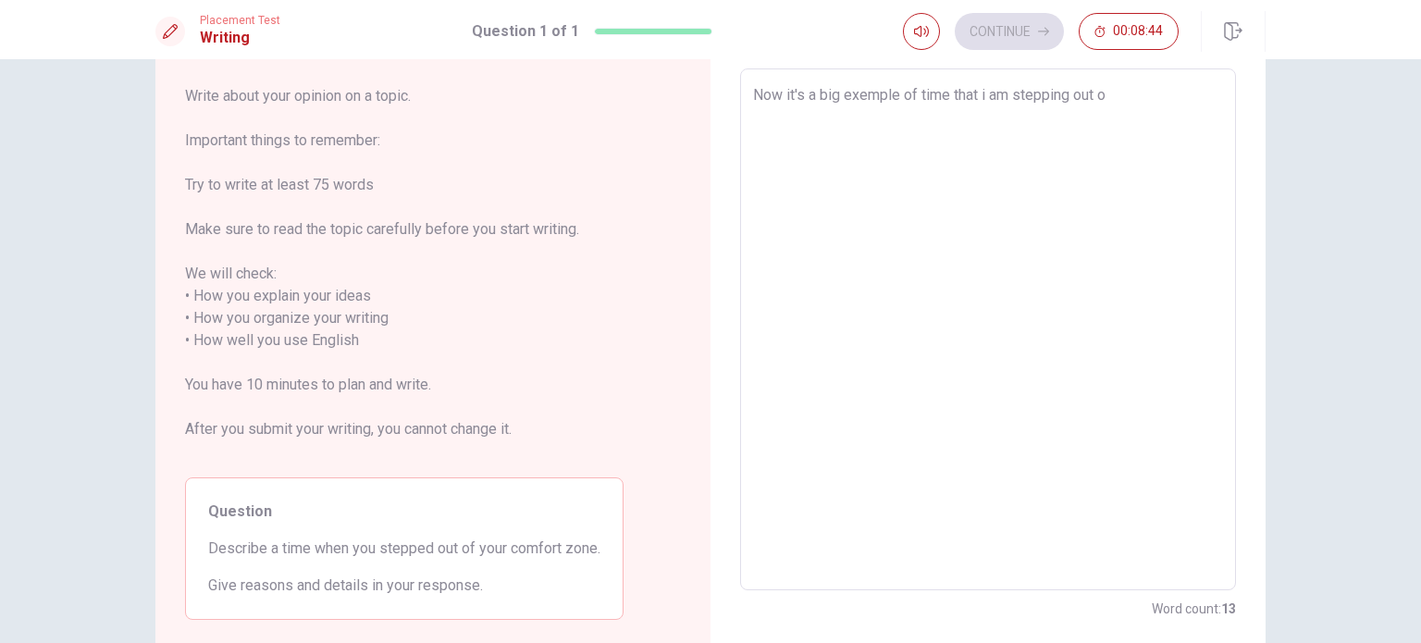
type textarea "Now it's a big exemple of time that i am stepping out og"
type textarea "x"
type textarea "Now it's a big exemple of time that i am stepping out o"
type textarea "x"
type textarea "Now it's a big exemple of time that i am stepping out of"
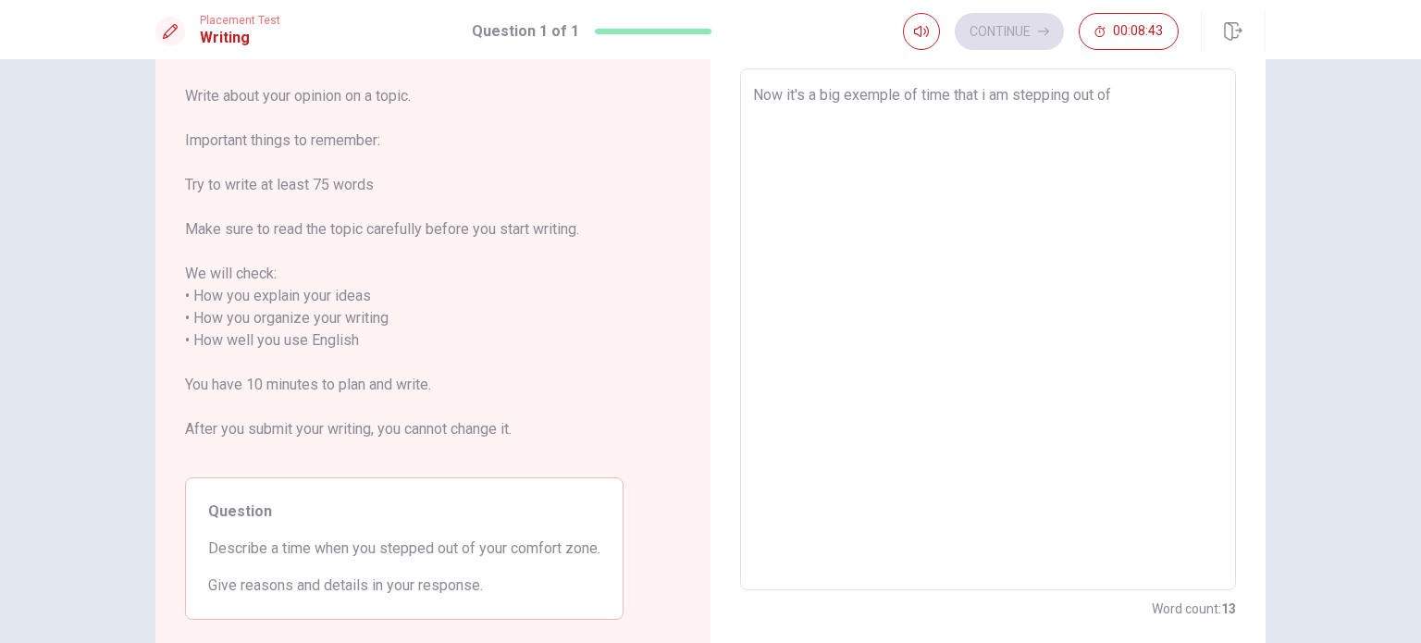
type textarea "x"
type textarea "Now it's a big exemple of time that i am stepping out of"
type textarea "x"
type textarea "Now it's a big exemple of time that i am stepping out of m"
type textarea "x"
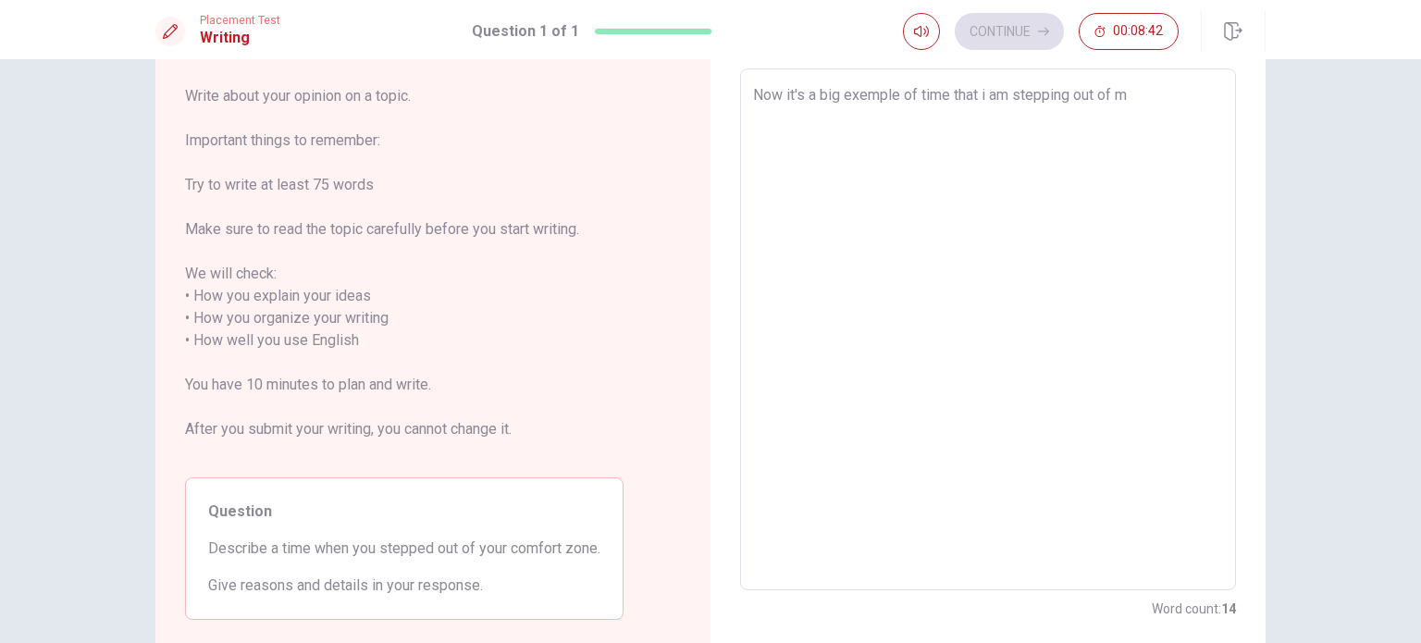
type textarea "Now it's a big exemple of time that i am stepping out of my"
type textarea "x"
type textarea "Now it's a big exemple of time that i am stepping out of my"
type textarea "x"
type textarea "Now it's a big exemple of time that i am stepping out of my c"
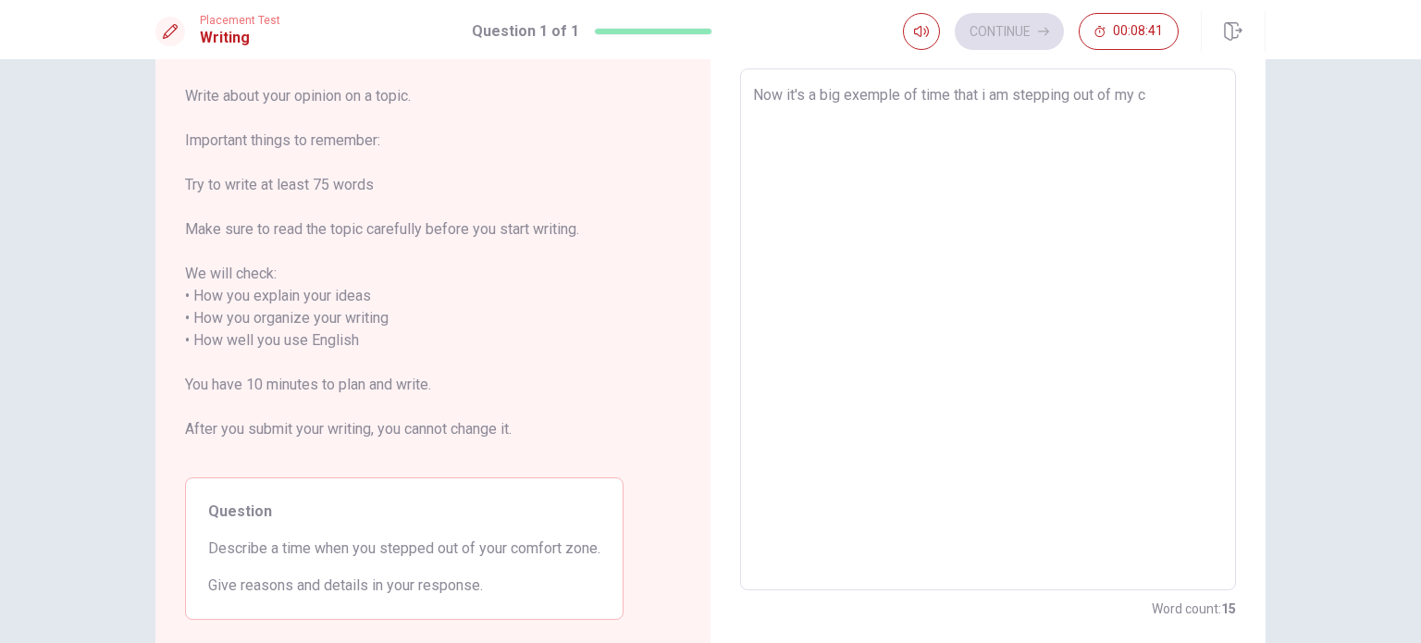
type textarea "x"
type textarea "Now it's a big exemple of time that i am stepping out of my co"
type textarea "x"
type textarea "Now it's a big exemple of time that i am stepping out of my com"
type textarea "x"
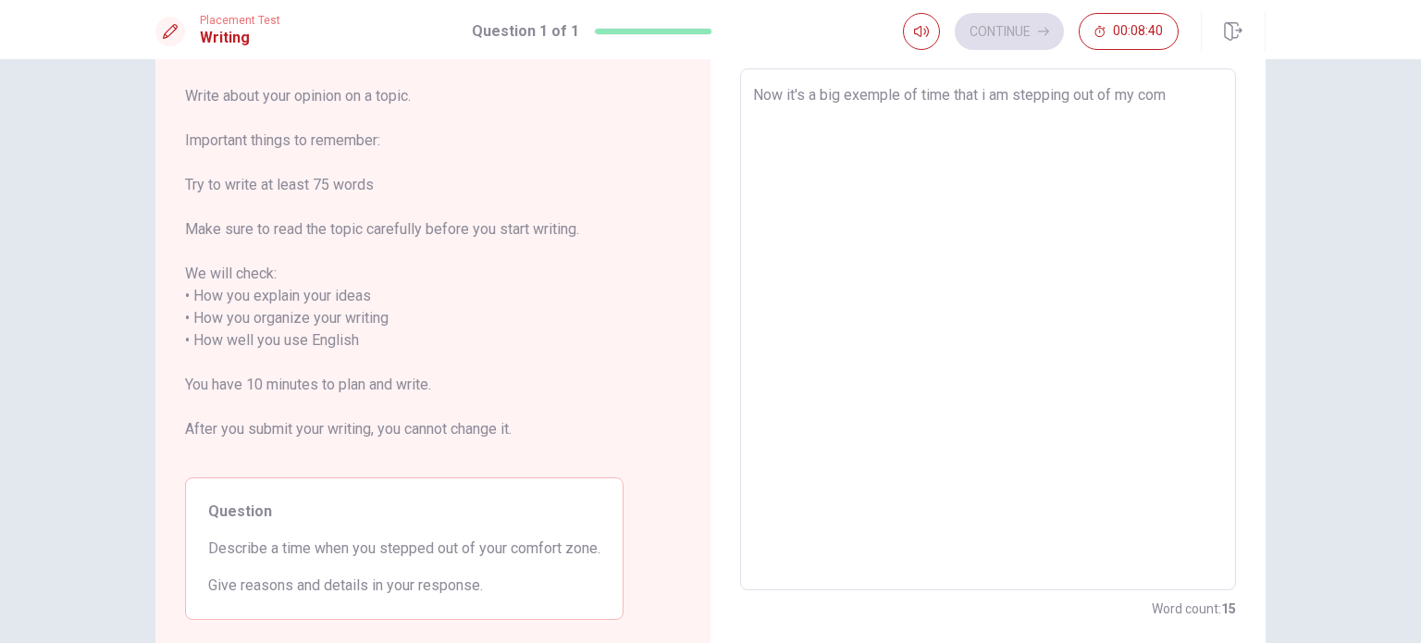
type textarea "Now it's a big exemple of time that i am stepping out of my comf"
type textarea "x"
type textarea "Now it's a big exemple of time that i am stepping out of my comfo"
type textarea "x"
type textarea "Now it's a big exemple of time that i am stepping out of my comfor"
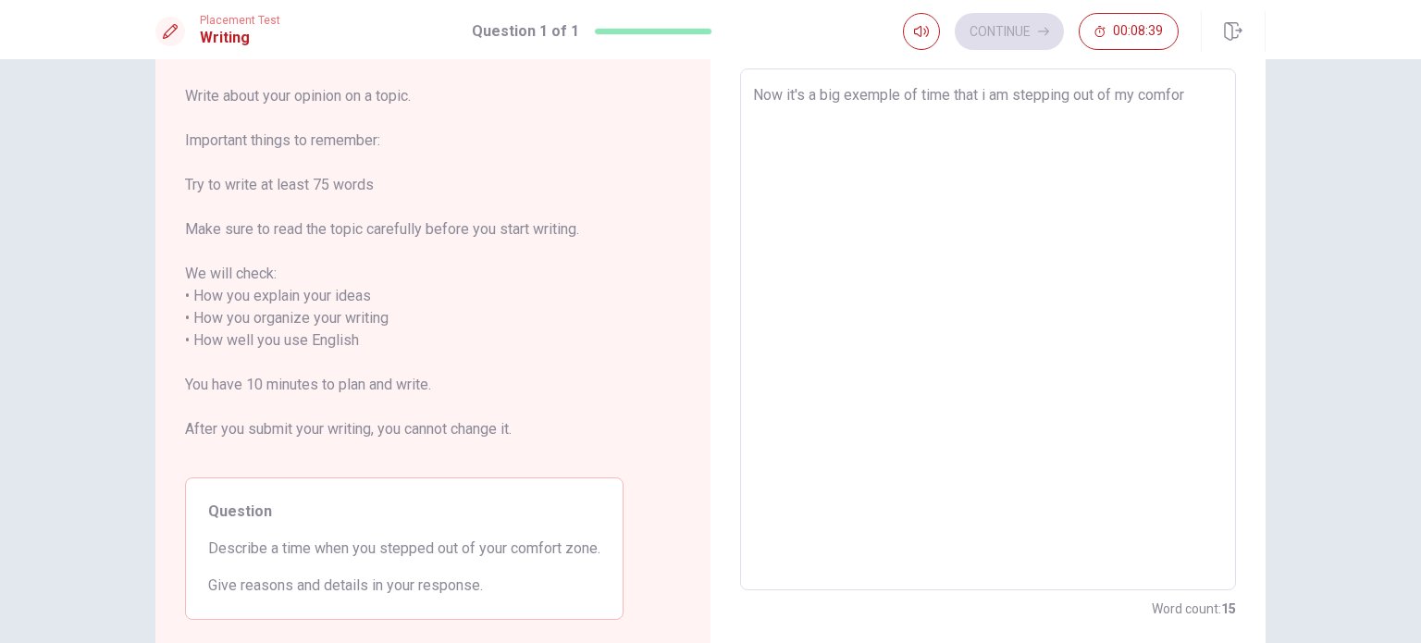
type textarea "x"
type textarea "Now it's a big exemple of time that i am stepping out of my comfort"
type textarea "x"
type textarea "Now it's a big exemple of time that i am stepping out of my comfort"
type textarea "x"
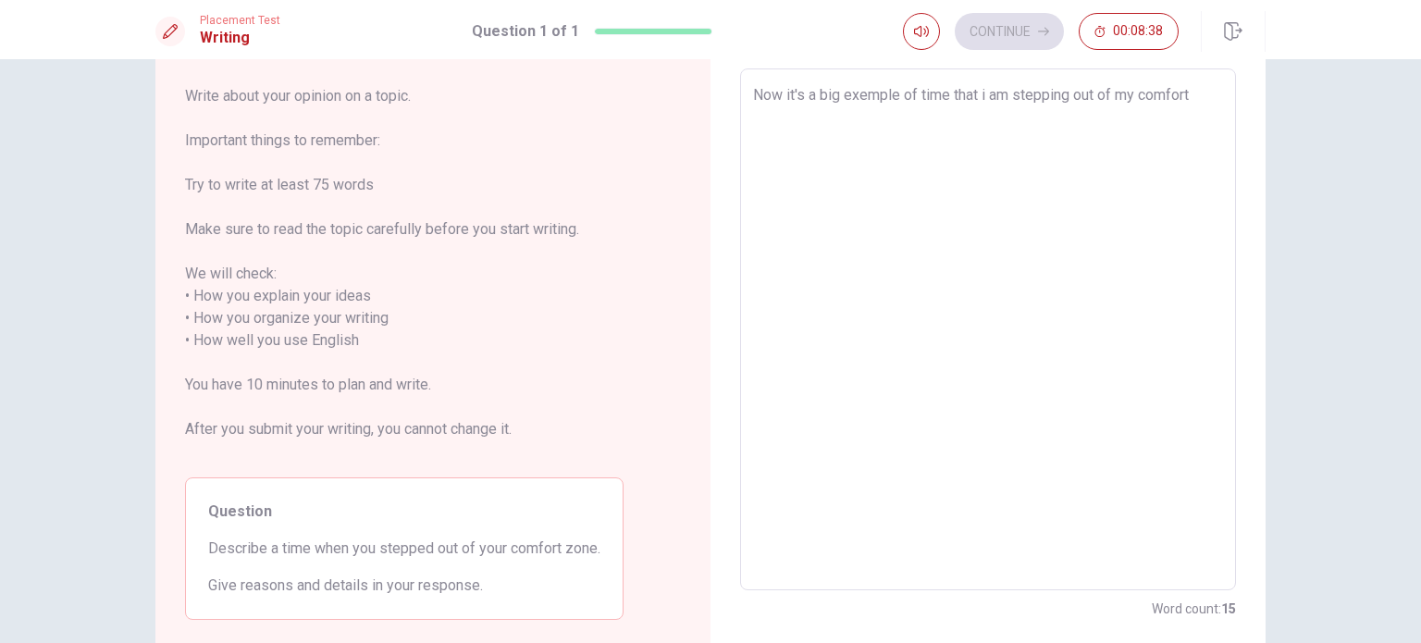
type textarea "Now it's a big exemple of time that i am stepping out of my comfort z"
type textarea "x"
type textarea "Now it's a big exemple of time that i am stepping out of my comfort zo"
type textarea "x"
type textarea "Now it's a big exemple of time that i am stepping out of my comfort zon"
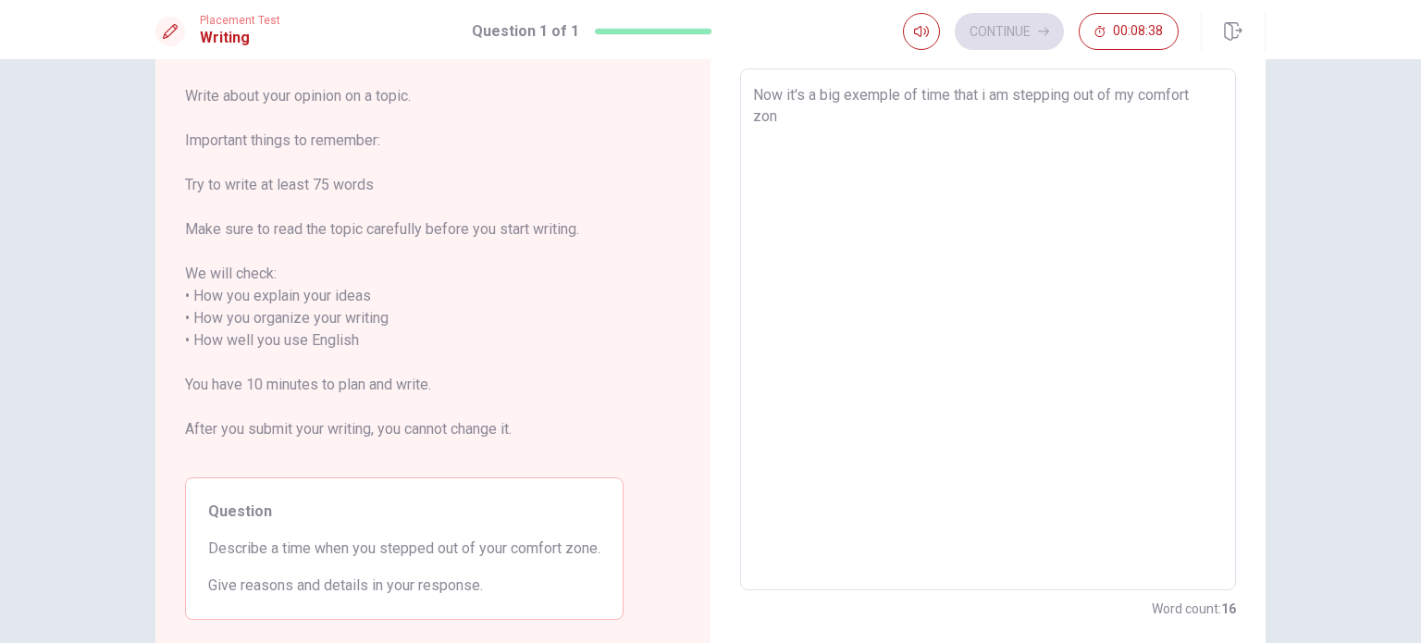
type textarea "x"
type textarea "Now it's a big exemple of time that i am stepping out of my comfort zone"
type textarea "x"
type textarea "Now it's a big exemple of time that i am stepping out of my comfort zone."
type textarea "x"
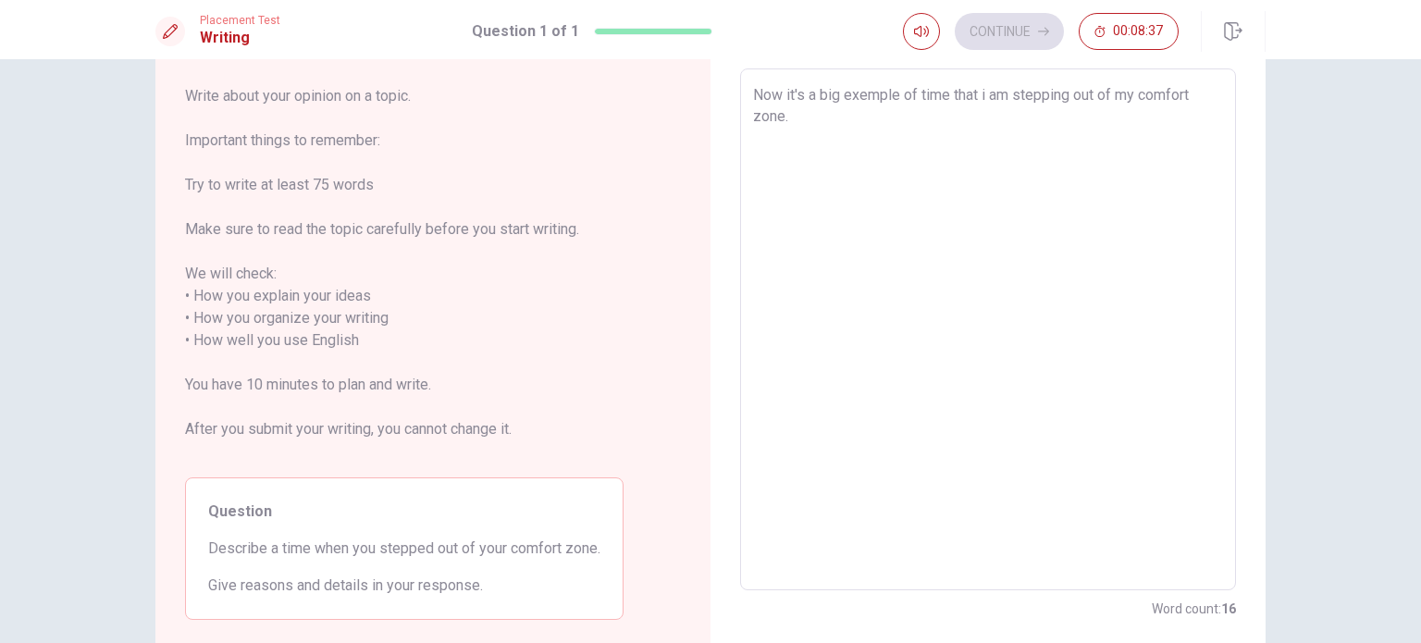
type textarea "Now it's a big exemple of time that i am stepping out of my comfort zone."
type textarea "x"
type textarea "Now it's a big exemple of time that i am stepping out of my comfort zone."
type textarea "x"
type textarea "Now it's a big exemple of time that i am stepping out of my comfort zone"
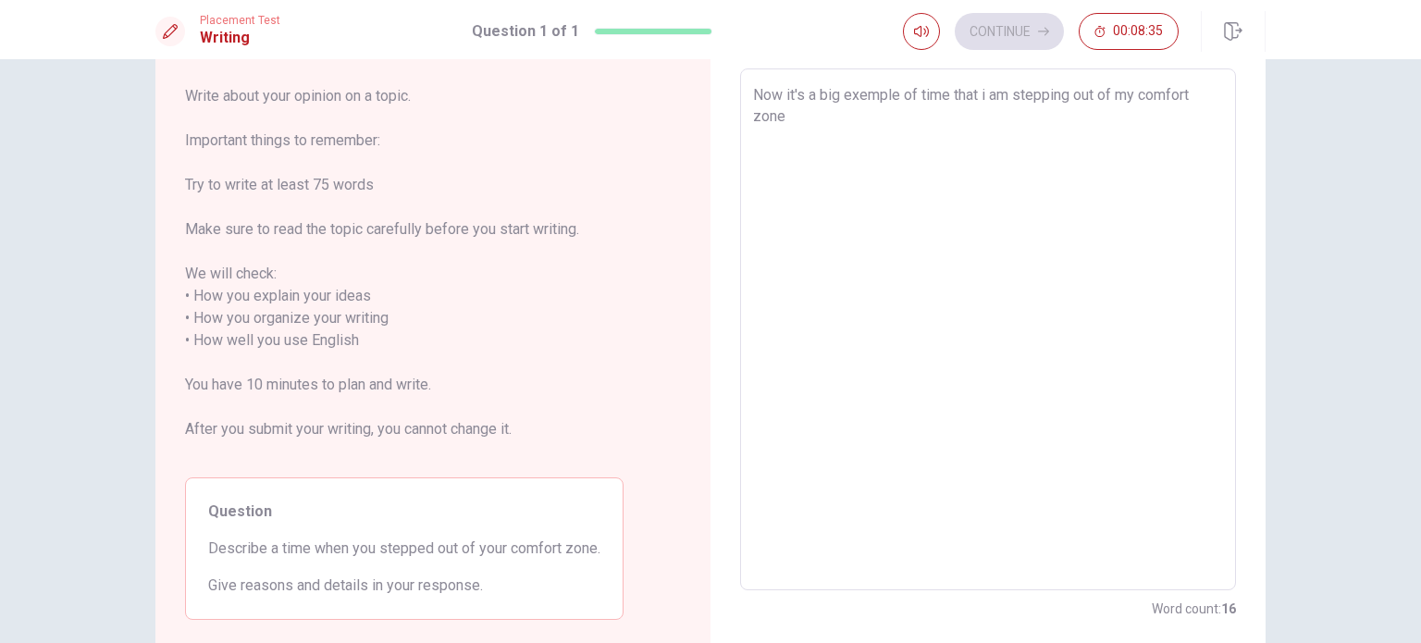
type textarea "x"
type textarea "Now it's a big exemple of time that i am stepping out of my comfort zone:"
type textarea "x"
type textarea "Now it's a big exemple of time that i am stepping out of my comfort zone:"
type textarea "x"
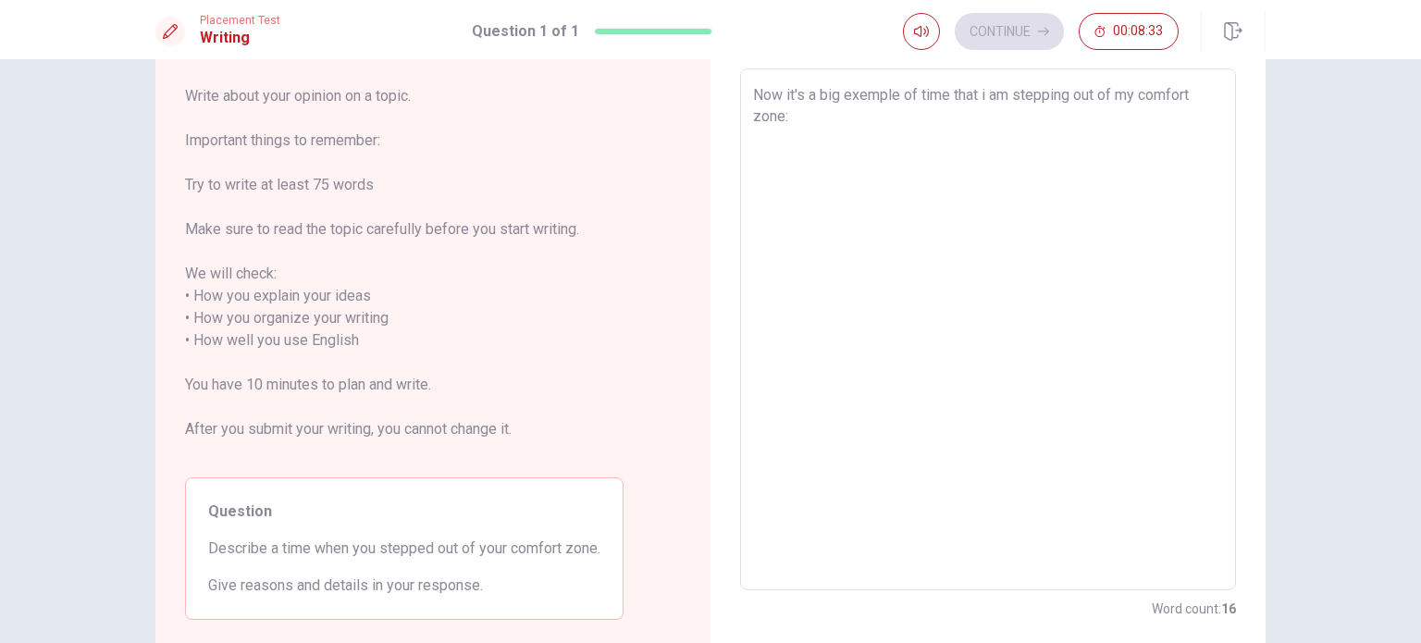
type textarea "Now it's a big exemple of time that i am stepping out of my comfort zone: s"
type textarea "x"
type textarea "Now it's a big exemple of time that i am stepping out of my comfort zone: st"
type textarea "x"
type textarea "Now it's a big exemple of time that i am stepping out of my comfort zone: s"
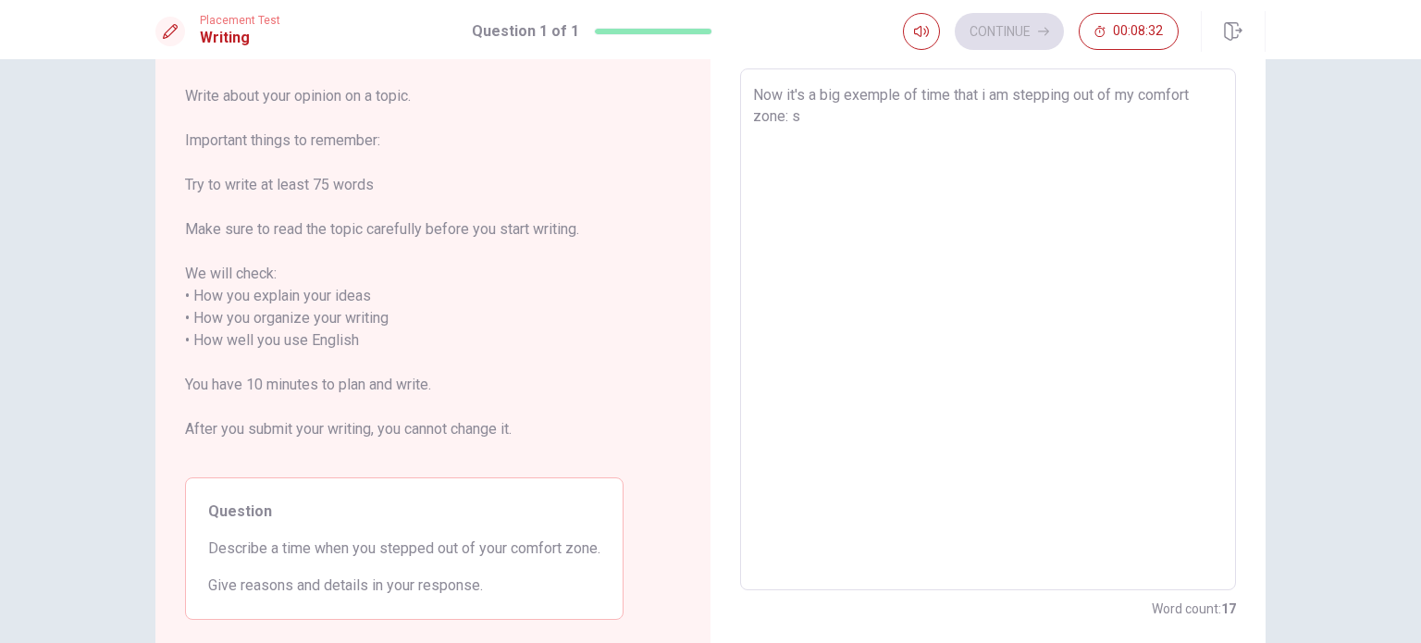
type textarea "x"
type textarea "Now it's a big exemple of time that i am stepping out of my comfort zone:"
type textarea "x"
type textarea "Now it's a big exemple of time that i am stepping out of my comfort zone: t"
type textarea "x"
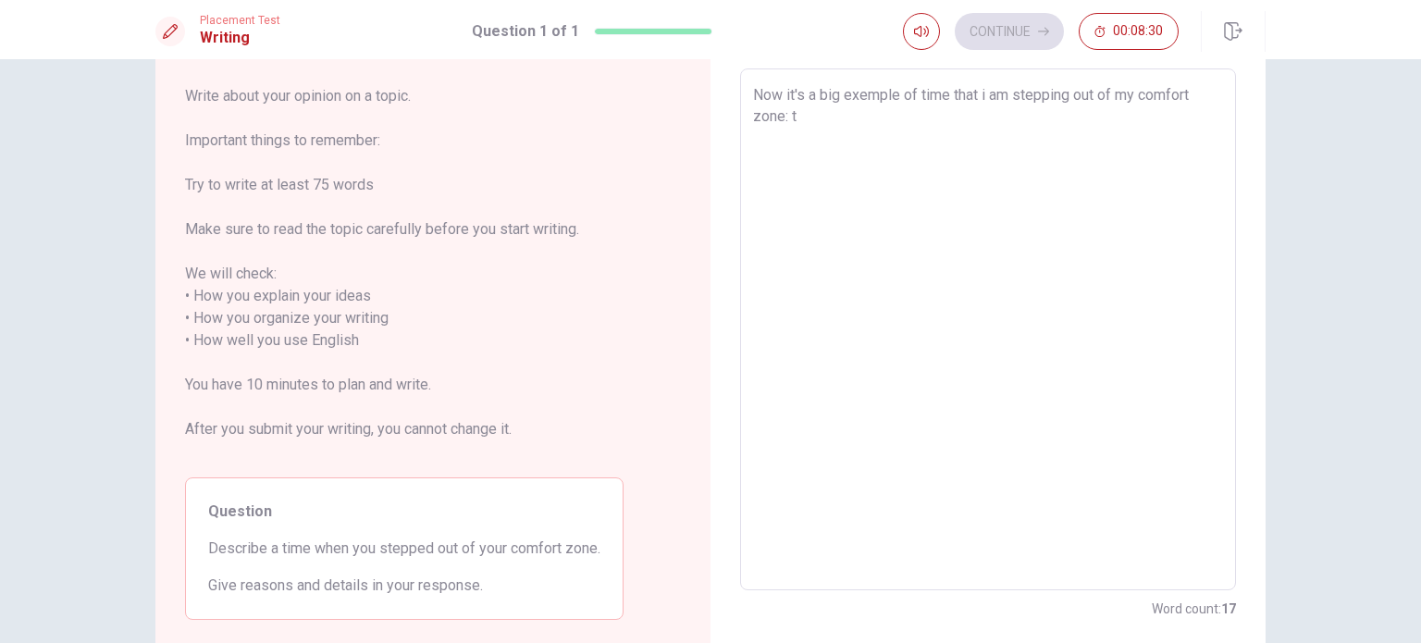
type textarea "Now it's a big exemple of time that i am stepping out of my comfort zone: th"
type textarea "x"
type textarea "Now it's a big exemple of time that i am stepping out of my comfort zone: the"
type textarea "x"
type textarea "Now it's a big exemple of time that i am stepping out of my comfort zone: the"
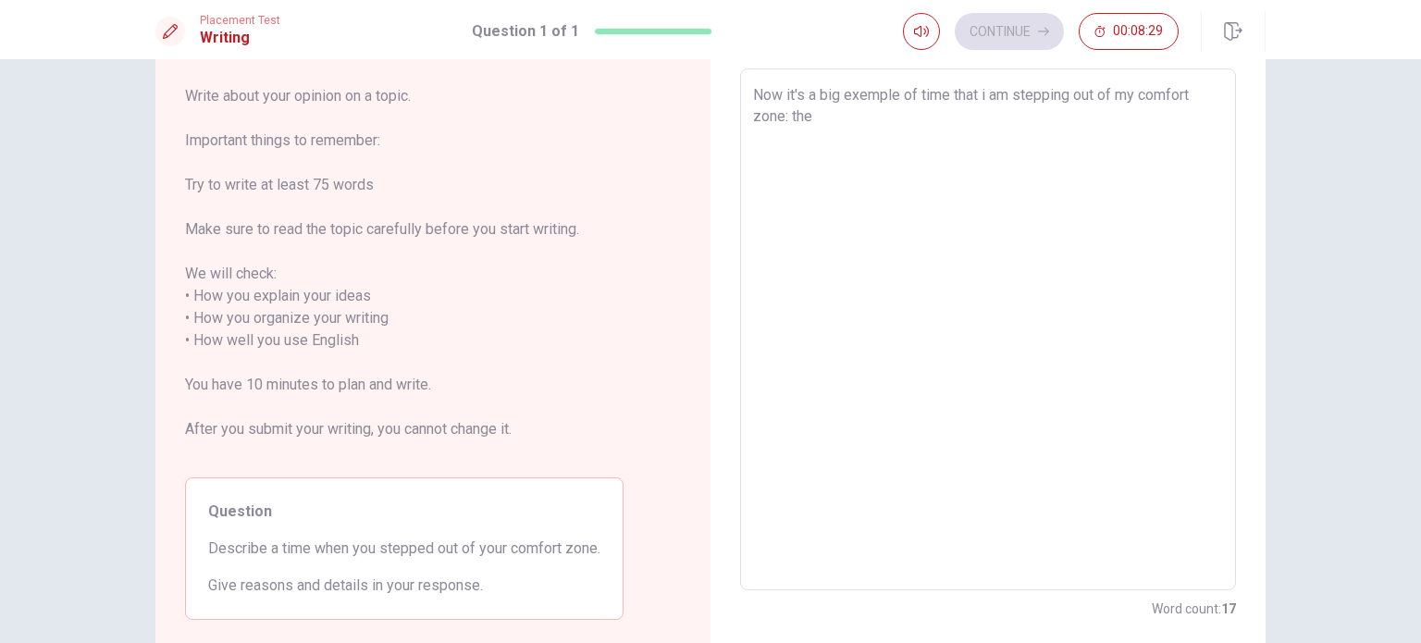
type textarea "x"
type textarea "Now it's a big exemple of time that i am stepping out of my comfort zone: the d"
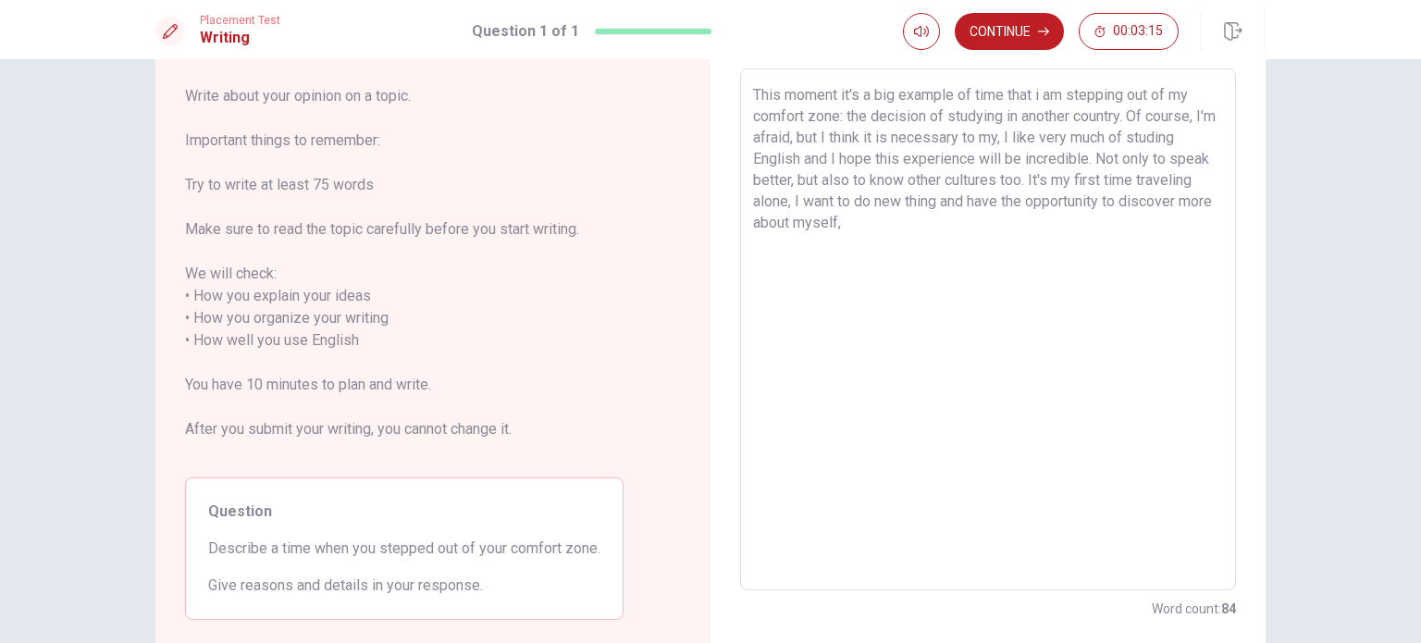
click at [1029, 180] on textarea "This moment it's a big example of time that i am stepping out of my comfort zon…" at bounding box center [988, 329] width 470 height 491
click at [1041, 221] on textarea "This moment it's a big example of time that i am stepping out of my comfort zon…" at bounding box center [988, 329] width 470 height 491
click at [961, 200] on textarea "This moment it's a big example of time that i am stepping out of my comfort zon…" at bounding box center [988, 329] width 470 height 491
drag, startPoint x: 809, startPoint y: 139, endPoint x: 823, endPoint y: 143, distance: 14.6
click at [823, 143] on textarea "This moment it's a big example of time that i am stepping out of my comfort zon…" at bounding box center [988, 329] width 470 height 491
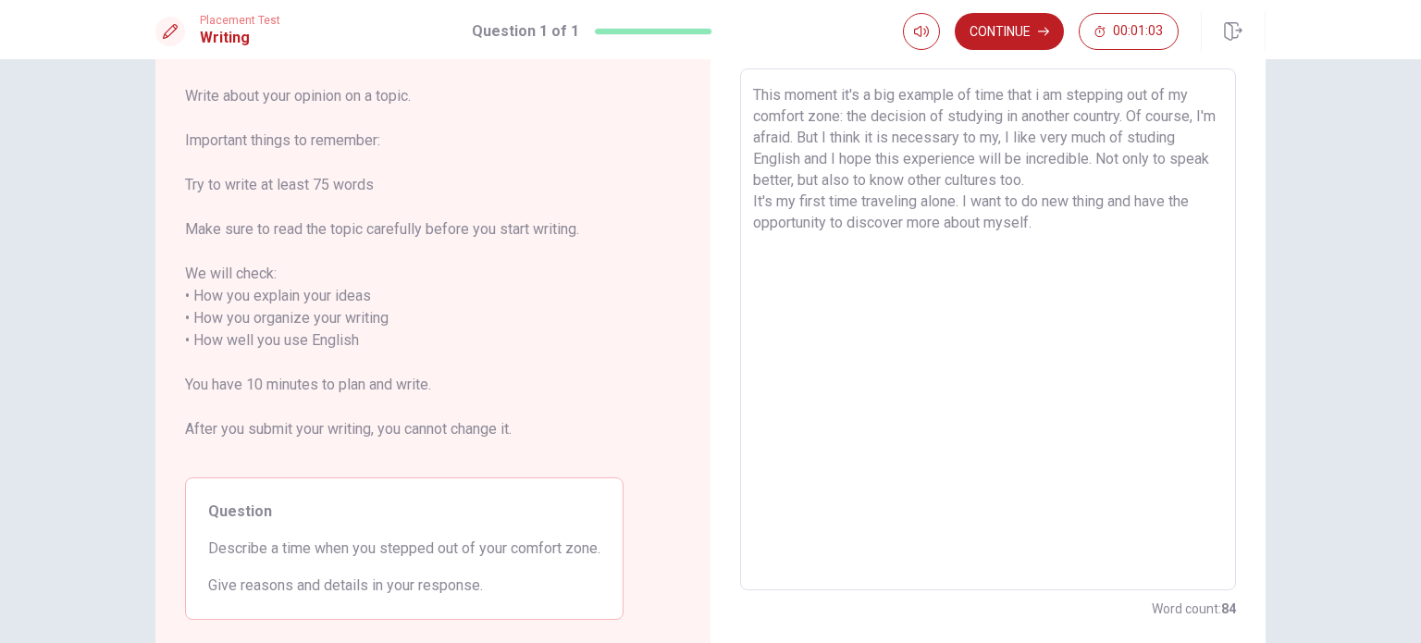
click at [1018, 136] on textarea "This moment it's a big example of time that i am stepping out of my comfort zon…" at bounding box center [988, 329] width 470 height 491
click at [1007, 173] on textarea "This moment it's a big example of time that i am stepping out of my comfort zon…" at bounding box center [988, 329] width 470 height 491
click at [1181, 136] on textarea "This moment it's a big example of time that i am stepping out of my comfort zon…" at bounding box center [988, 329] width 470 height 491
click at [822, 163] on textarea "This moment it's a big example of time that i am stepping out of my comfort zon…" at bounding box center [988, 329] width 470 height 491
click at [1093, 227] on textarea "This moment it's a big example of time that i am stepping out of my comfort zon…" at bounding box center [988, 329] width 470 height 491
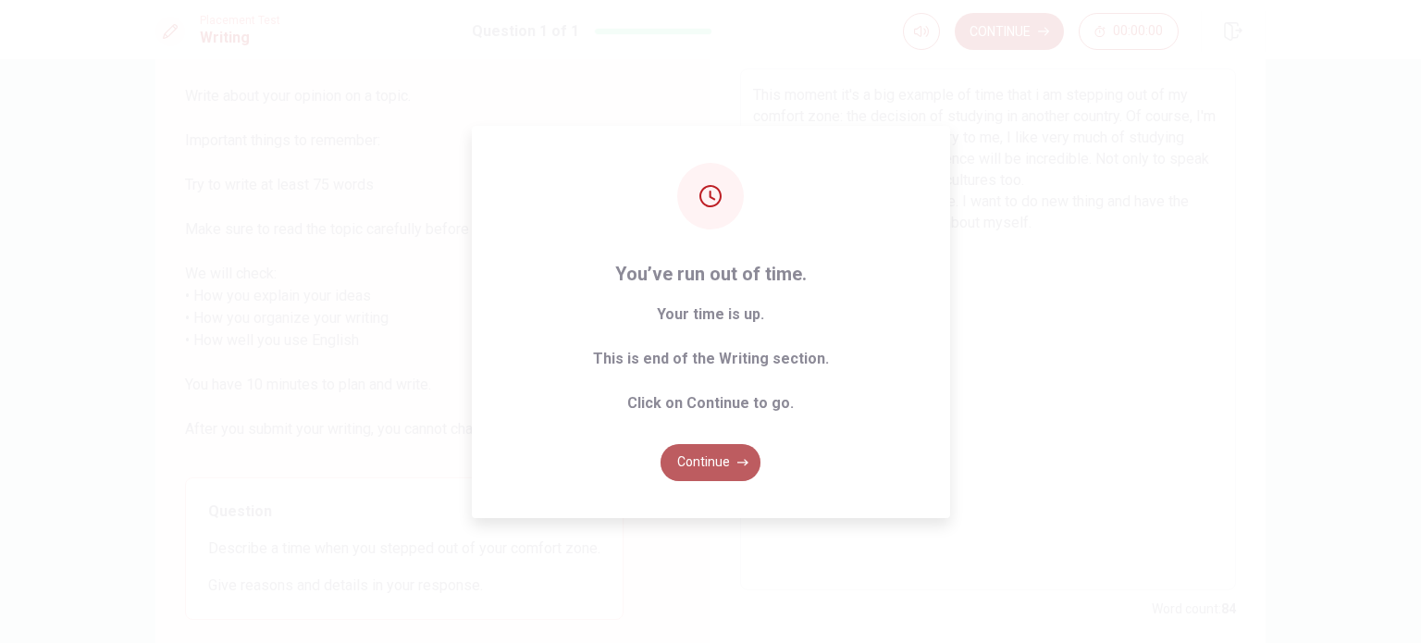
click at [727, 457] on button "Continue" at bounding box center [711, 462] width 100 height 37
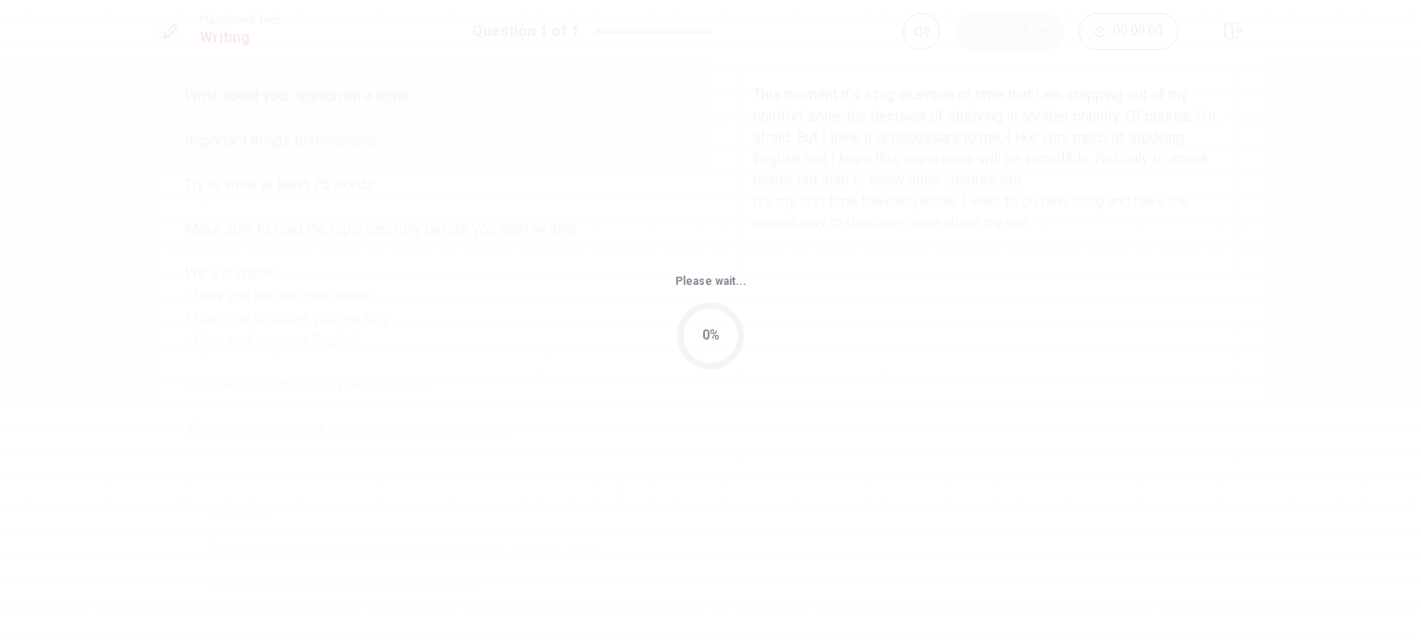
scroll to position [0, 0]
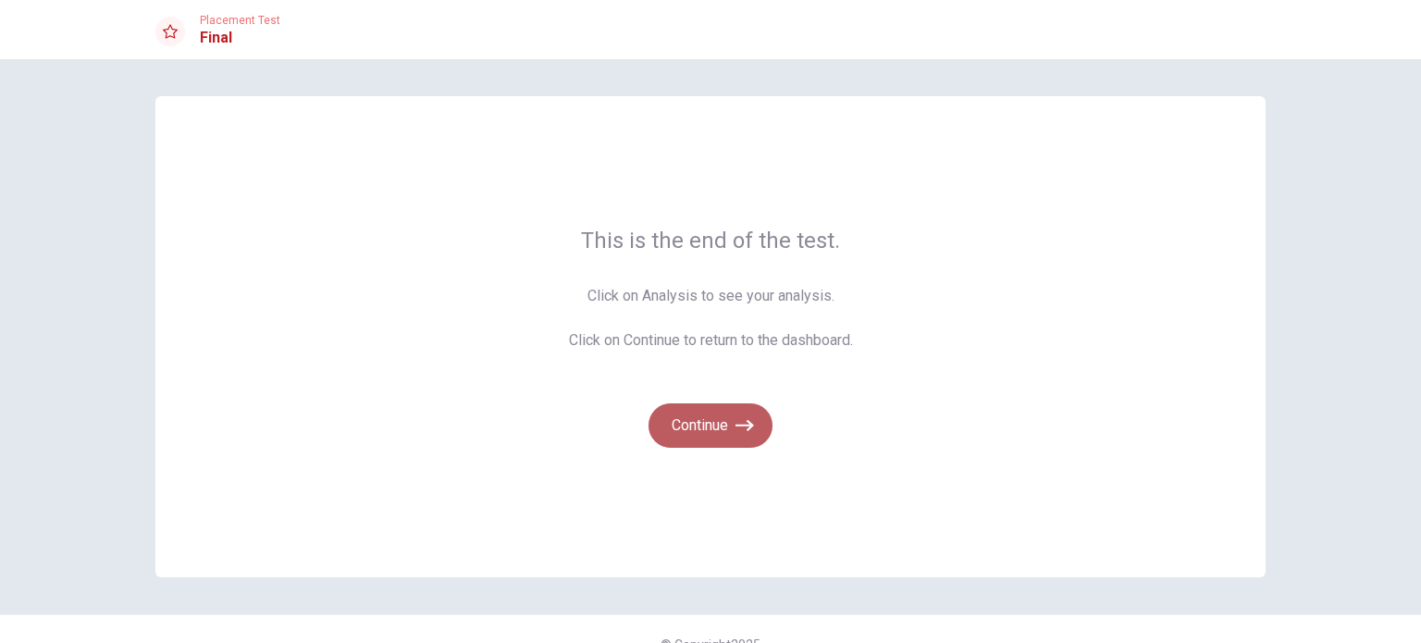
click at [726, 415] on button "Continue" at bounding box center [711, 425] width 124 height 44
